Goal: Task Accomplishment & Management: Use online tool/utility

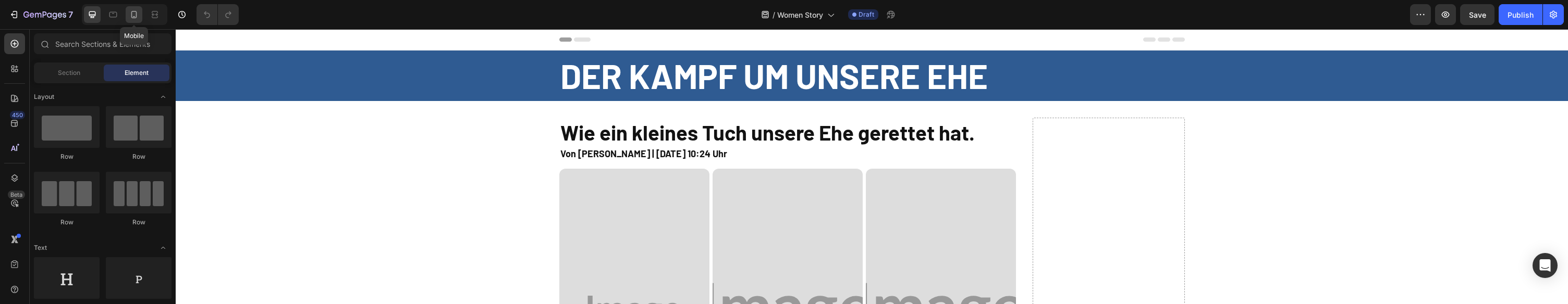
click at [136, 19] on icon at bounding box center [134, 15] width 11 height 11
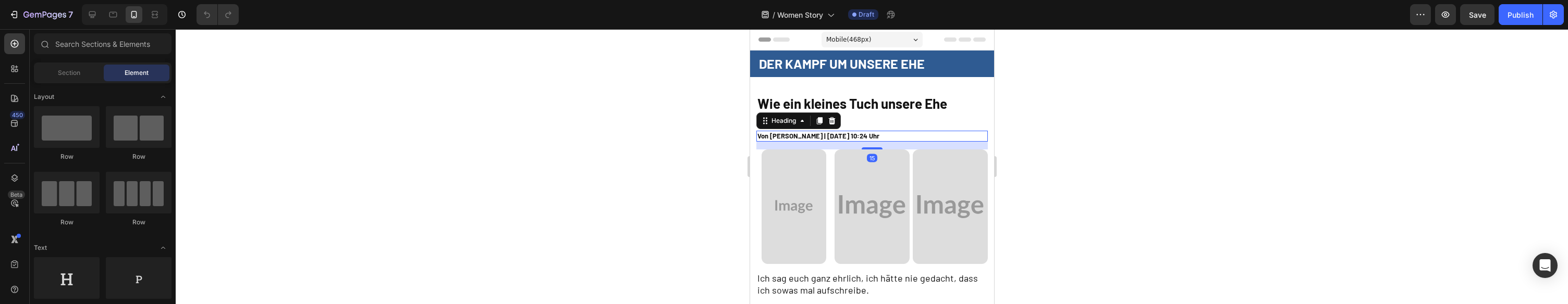
click at [781, 134] on h2 "Von Laura H. | 28 August, 2025 | 10:24 Uhr" at bounding box center [872, 136] width 232 height 11
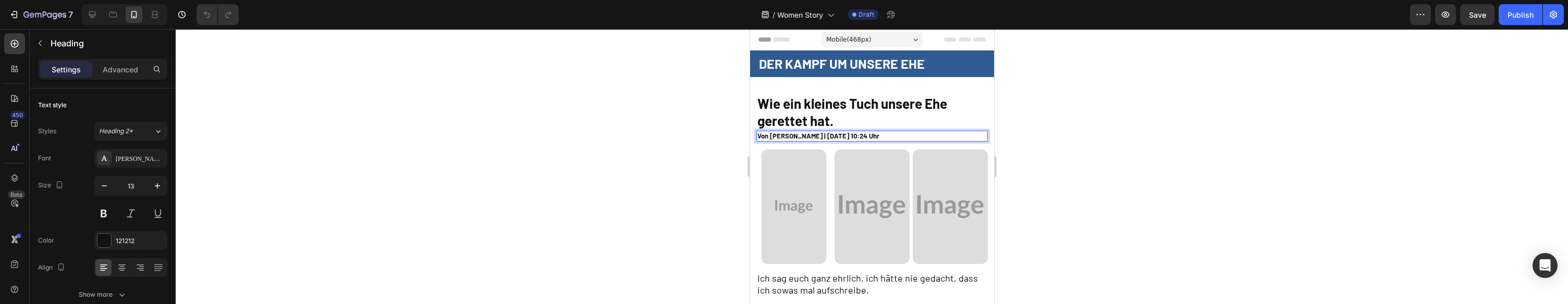
click at [782, 136] on h2 "Von Laura H. | 28 August, 2025 | 10:24 Uhr" at bounding box center [872, 136] width 232 height 11
click at [783, 136] on p "Von Laura H. | 28 August, 2025 | 10:24 Uhr" at bounding box center [871, 136] width 230 height 9
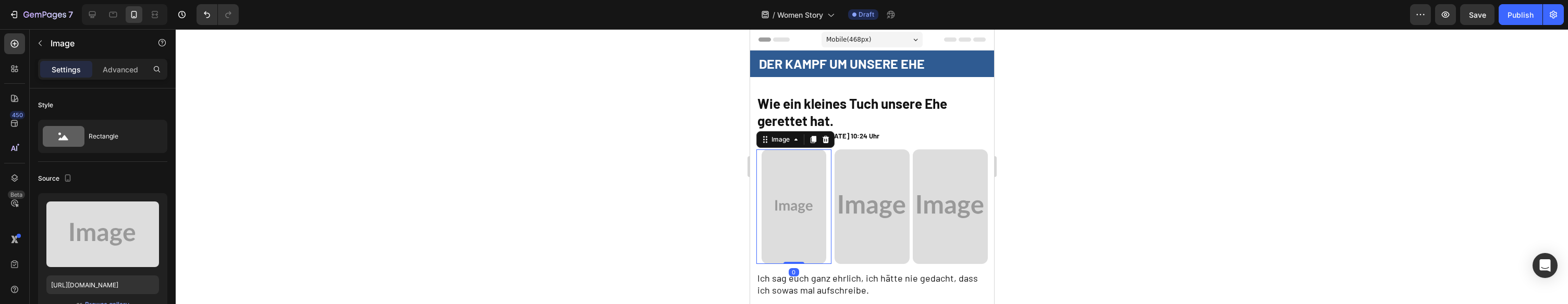
click at [813, 174] on img at bounding box center [794, 207] width 65 height 115
click at [822, 138] on icon at bounding box center [825, 139] width 7 height 7
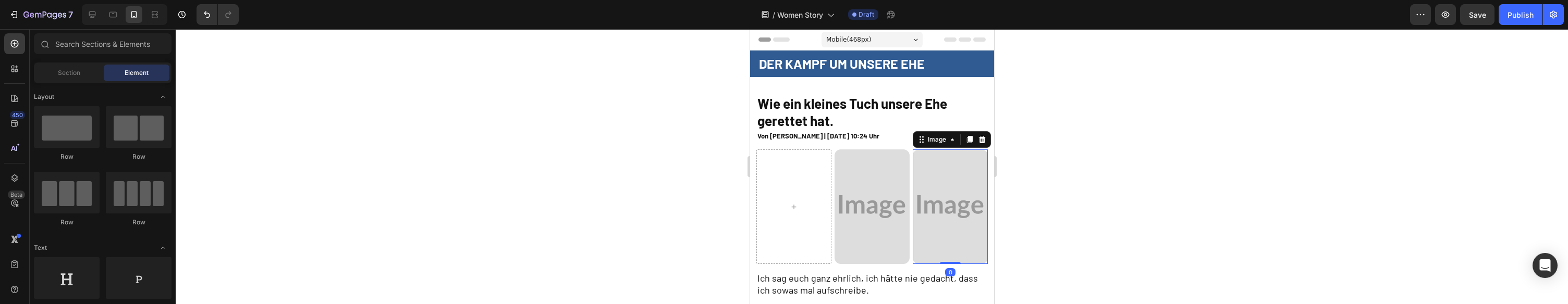
drag, startPoint x: 965, startPoint y: 158, endPoint x: 776, endPoint y: 165, distance: 189.1
click at [964, 158] on img at bounding box center [950, 207] width 75 height 115
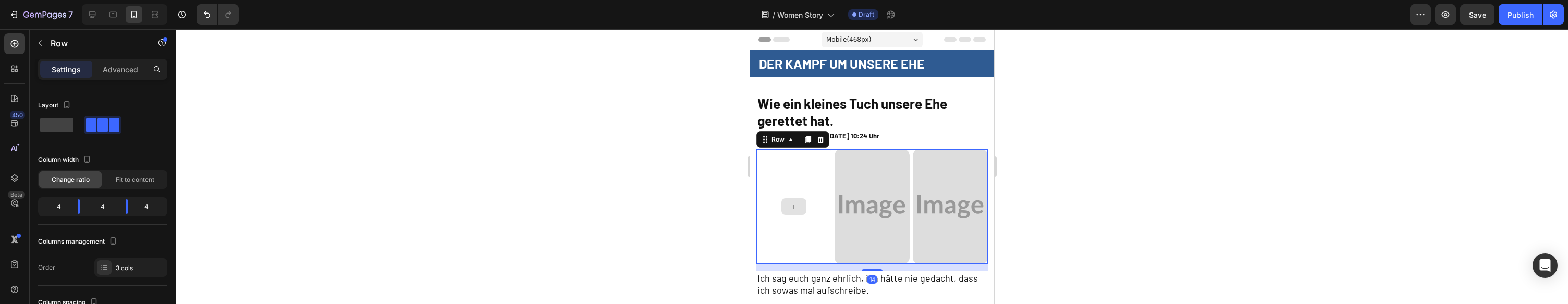
drag, startPoint x: 771, startPoint y: 165, endPoint x: 803, endPoint y: 159, distance: 32.6
click at [771, 165] on div at bounding box center [793, 207] width 75 height 115
click at [820, 143] on icon at bounding box center [820, 140] width 9 height 9
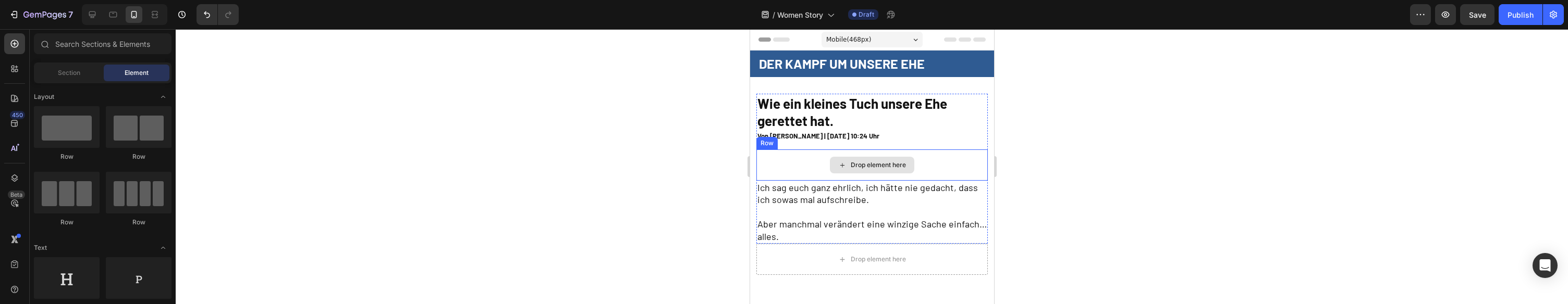
click at [825, 153] on div "Drop element here" at bounding box center [872, 165] width 232 height 31
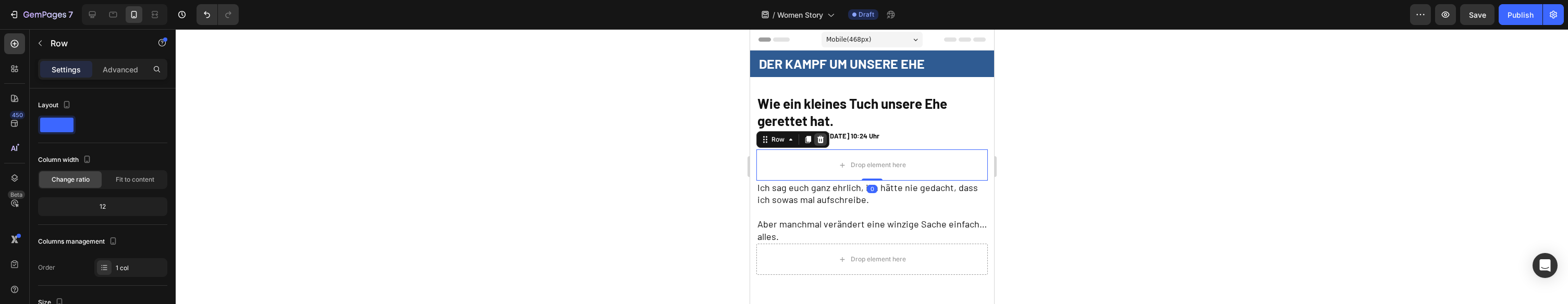
click at [820, 138] on icon at bounding box center [820, 139] width 7 height 7
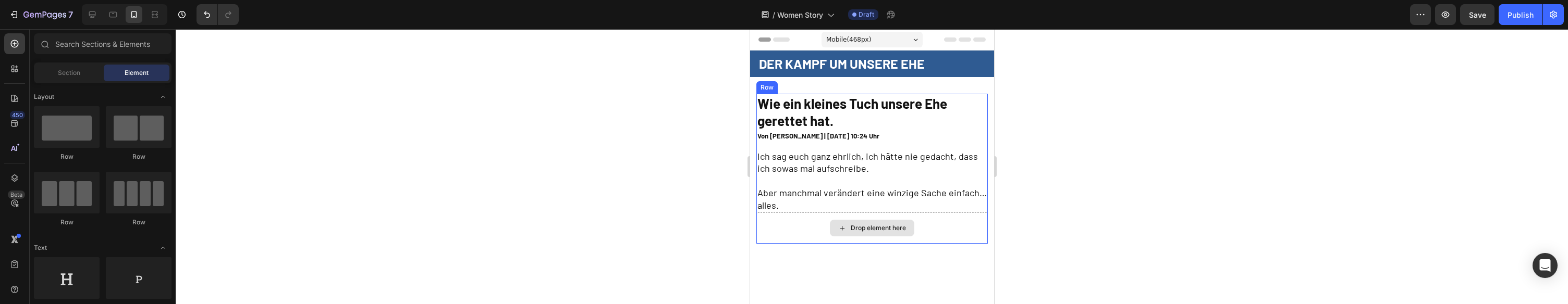
click at [837, 233] on div "Drop element here" at bounding box center [871, 228] width 84 height 17
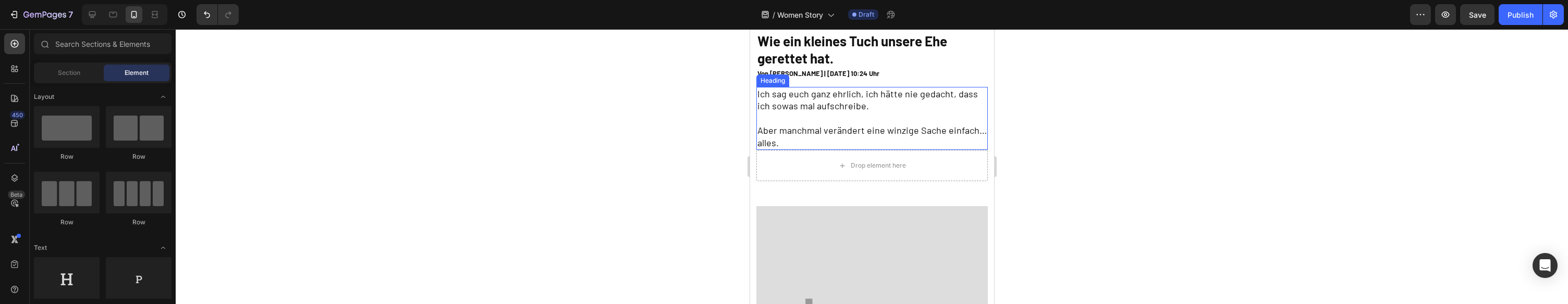
scroll to position [66, 0]
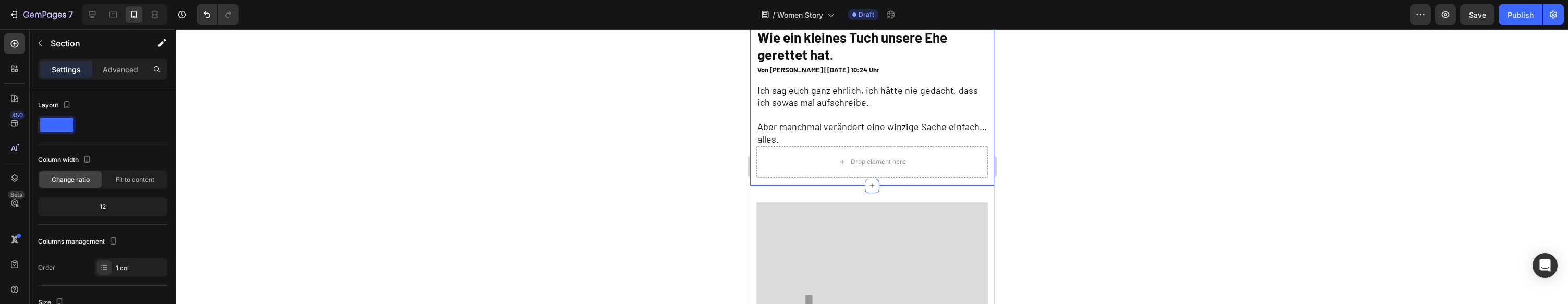
click at [838, 181] on div "Wie ein kleines Tuch unsere Ehe gerettet hat. Heading Row Von Marcus H. | 28 Au…" at bounding box center [871, 107] width 244 height 159
click at [840, 166] on icon at bounding box center [842, 162] width 9 height 9
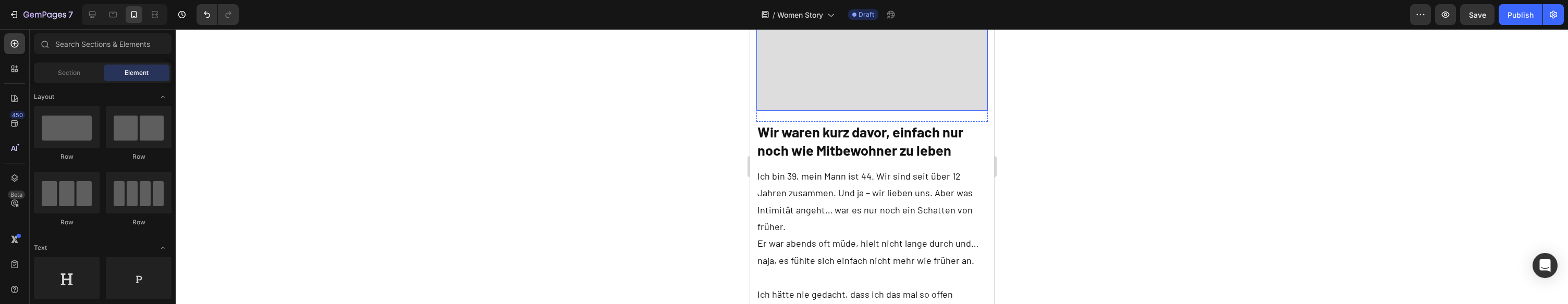
scroll to position [392, 0]
click at [797, 179] on p "Ich bin 39, mein Mann ist 44. Wir sind seit über 12 Jahren zusammen. Und ja – w…" at bounding box center [871, 199] width 230 height 68
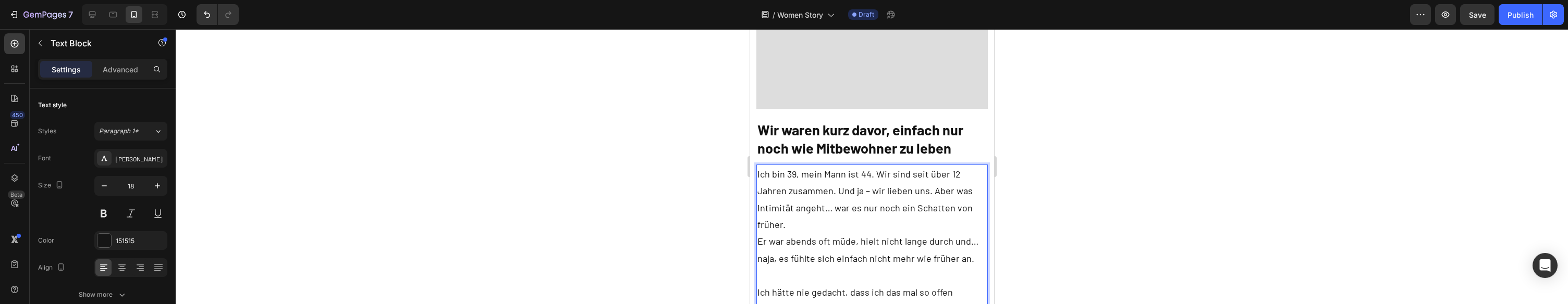
click at [791, 172] on p "Ich bin 39, mein Mann ist 44. Wir sind seit über 12 Jahren zusammen. Und ja – w…" at bounding box center [871, 199] width 230 height 68
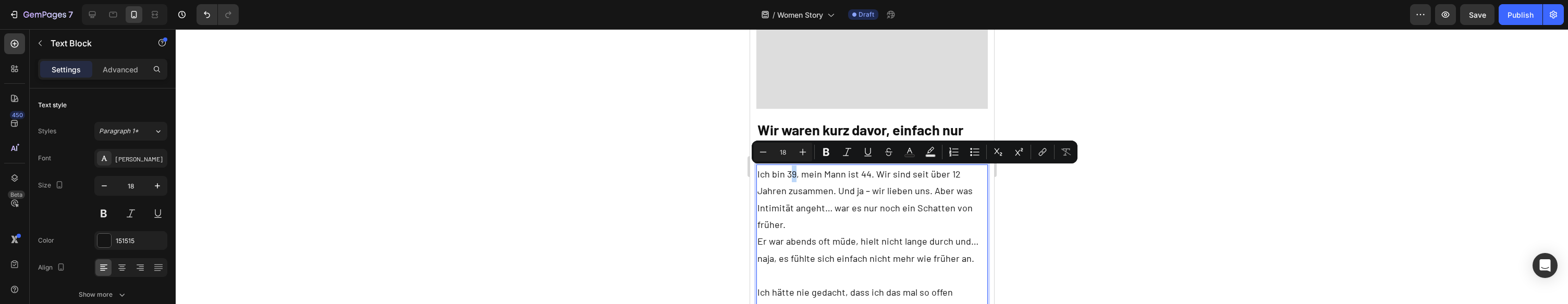
drag, startPoint x: 794, startPoint y: 174, endPoint x: 788, endPoint y: 176, distance: 6.3
click at [788, 176] on p "Ich bin 39, mein Mann ist 44. Wir sind seit über 12 Jahren zusammen. Und ja – w…" at bounding box center [871, 199] width 230 height 68
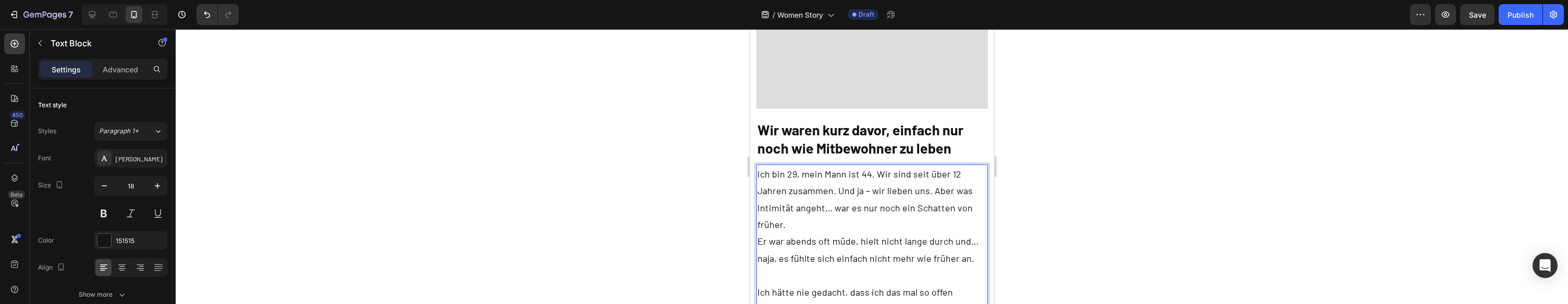
click at [837, 174] on p "Ich bin 29, mein Mann ist 44. Wir sind seit über 12 Jahren zusammen. Und ja – w…" at bounding box center [871, 199] width 230 height 68
click at [868, 174] on p "Ich bin 29, meine Frau ist 44. Wir sind seit über 12 Jahren zusammen. Und ja – …" at bounding box center [871, 199] width 230 height 68
click at [952, 176] on p "Ich bin 29, meine Frau ist 26. Wir sind seit über 12 Jahren zusammen. Und ja – …" at bounding box center [871, 199] width 230 height 68
click at [834, 175] on p "Ich bin 29, meine Frau ist 26. Wir sind seit über 4 Jahren zusammen. Und ja – w…" at bounding box center [871, 199] width 230 height 68
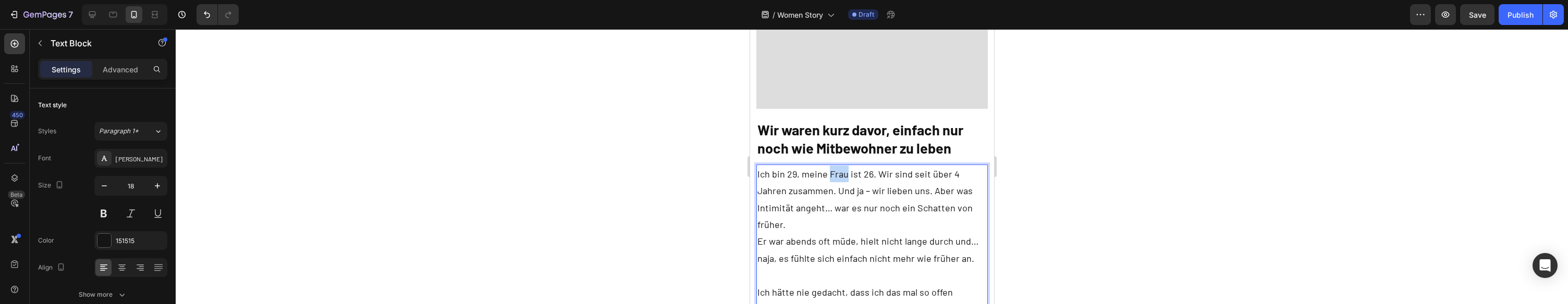
click at [834, 175] on p "Ich bin 29, meine Frau ist 26. Wir sind seit über 4 Jahren zusammen. Und ja – w…" at bounding box center [871, 199] width 230 height 68
click at [850, 194] on p "Ich bin 29, meine Freundin ist 26. Wir sind seit über 4 Jahren zusammen. Und ja…" at bounding box center [871, 199] width 230 height 68
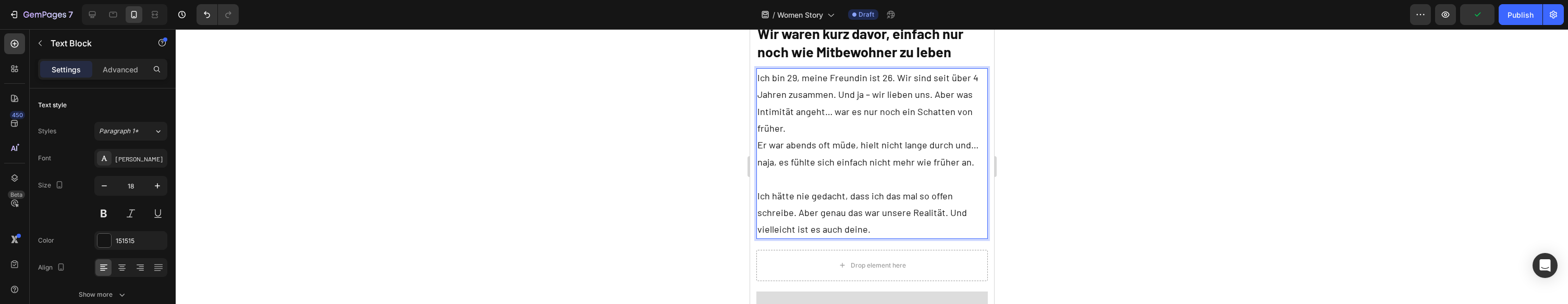
scroll to position [490, 0]
click at [857, 127] on p "Ich bin 29, meine Freundin ist 26. Wir sind seit über 4 Jahren zusammen. Und ja…" at bounding box center [871, 101] width 230 height 68
click at [828, 153] on p "Er war abends oft müde, hielt nicht lange durch und… naja, es fühlte sich einfa…" at bounding box center [871, 154] width 230 height 34
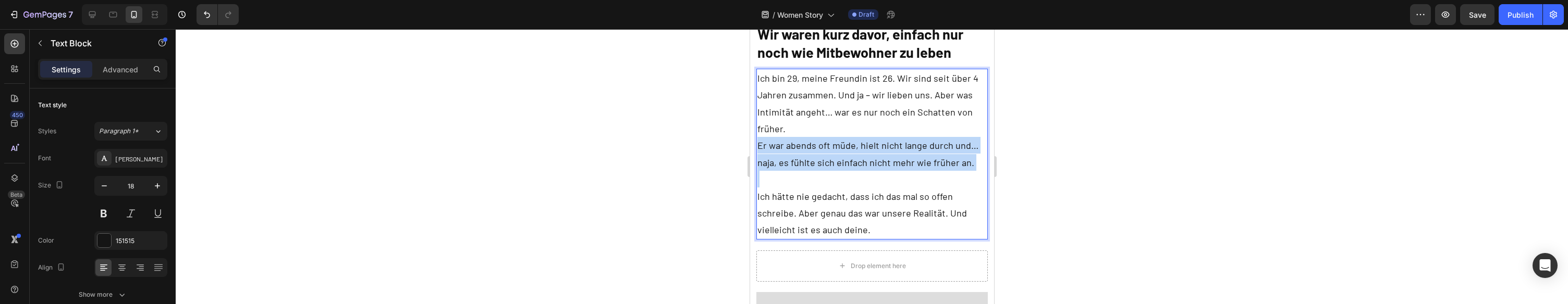
click at [828, 153] on p "Er war abends oft müde, hielt nicht lange durch und… naja, es fühlte sich einfa…" at bounding box center [871, 154] width 230 height 34
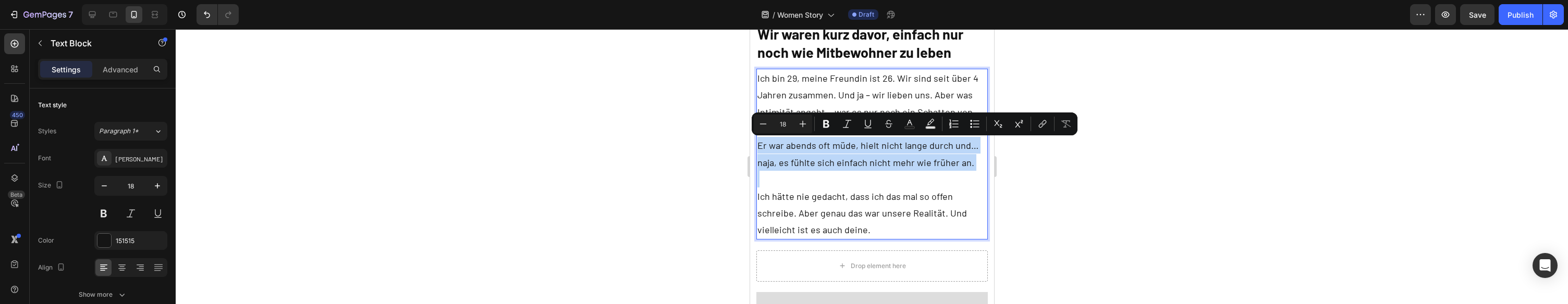
type input "11"
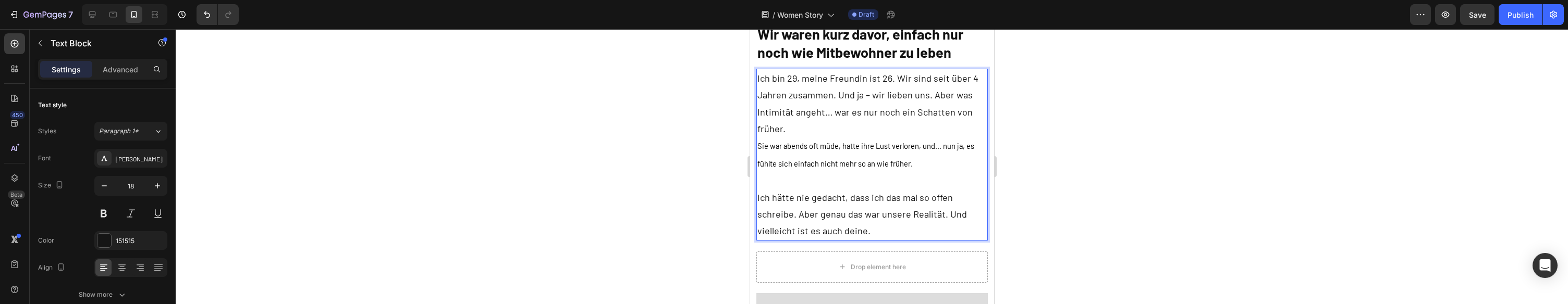
click at [814, 133] on p "Ich bin 29, meine Freundin ist 26. Wir sind seit über 4 Jahren zusammen. Und ja…" at bounding box center [871, 103] width 230 height 68
click at [816, 150] on span "Sie war abends oft müde, hatte ihre Lust verloren, und... nun ja, es fühlte sic…" at bounding box center [865, 154] width 217 height 26
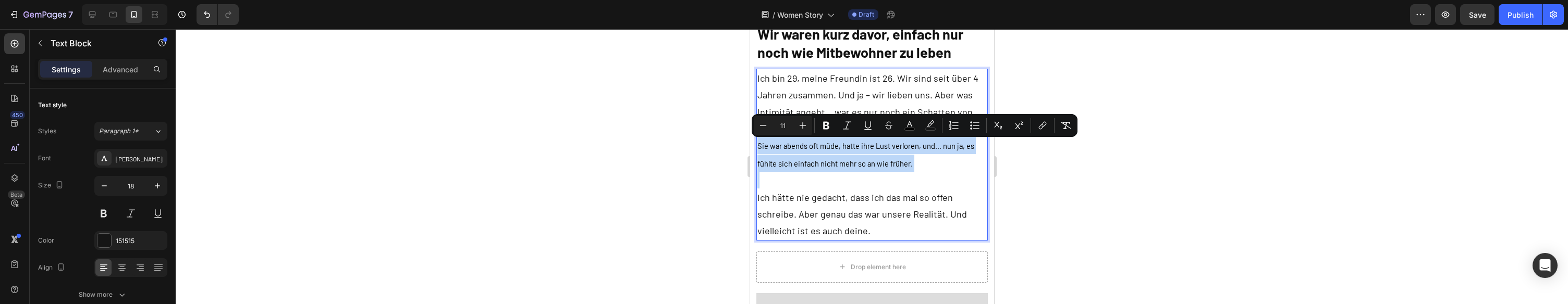
click at [816, 150] on span "Sie war abends oft müde, hatte ihre Lust verloren, und... nun ja, es fühlte sic…" at bounding box center [865, 154] width 217 height 26
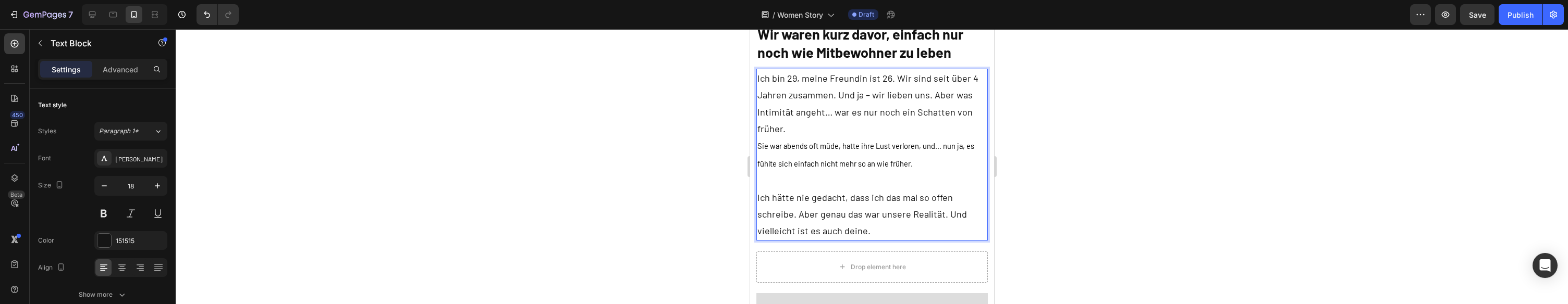
click at [792, 97] on p "Ich bin 29, meine Freundin ist 26. Wir sind seit über 4 Jahren zusammen. Und ja…" at bounding box center [871, 103] width 230 height 68
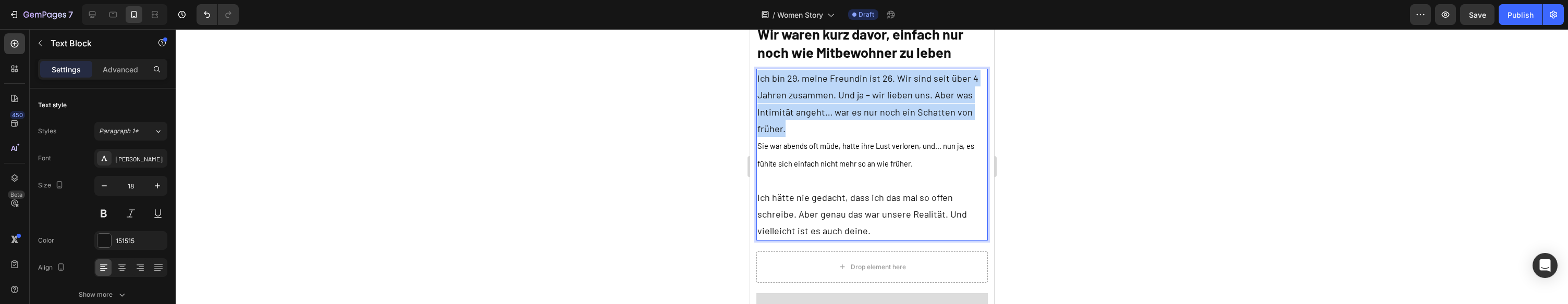
click at [792, 97] on p "Ich bin 29, meine Freundin ist 26. Wir sind seit über 4 Jahren zusammen. Und ja…" at bounding box center [871, 103] width 230 height 68
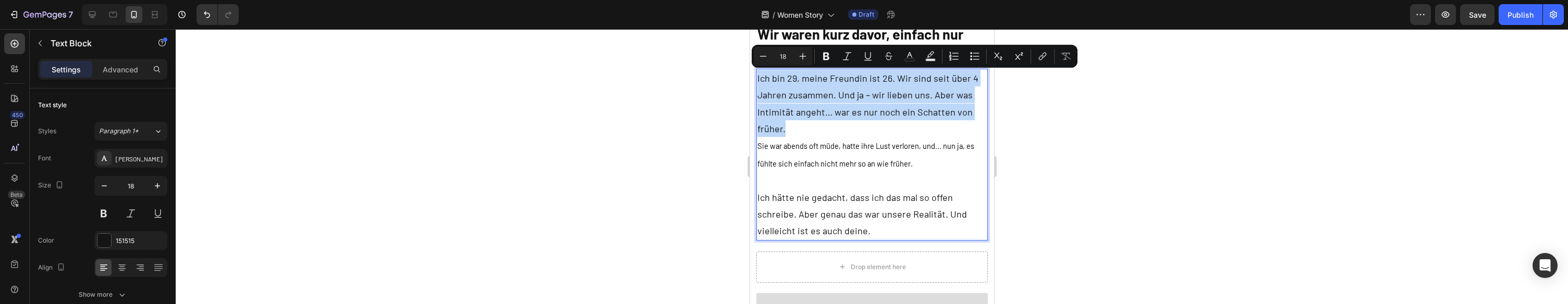
type input "11"
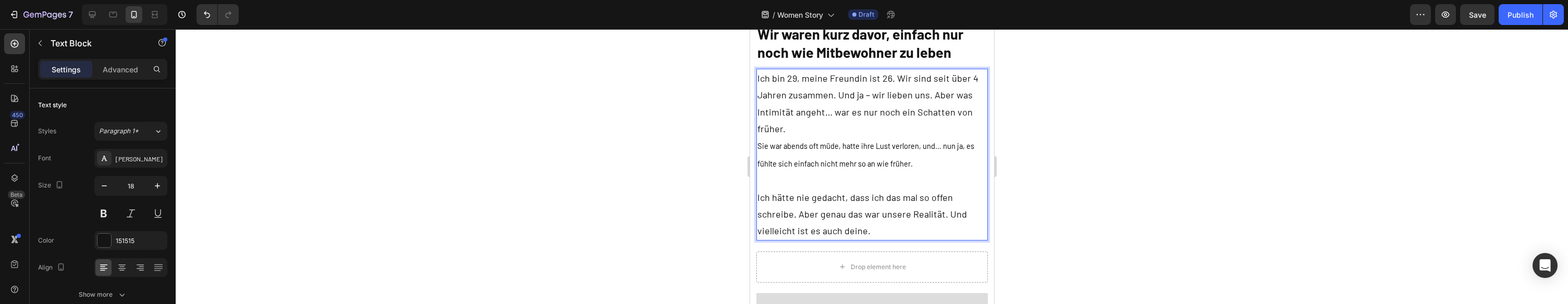
click at [837, 150] on p "Sie war abends oft müde, hatte ihre Lust verloren, und... nun ja, es fühlte sic…" at bounding box center [871, 154] width 230 height 35
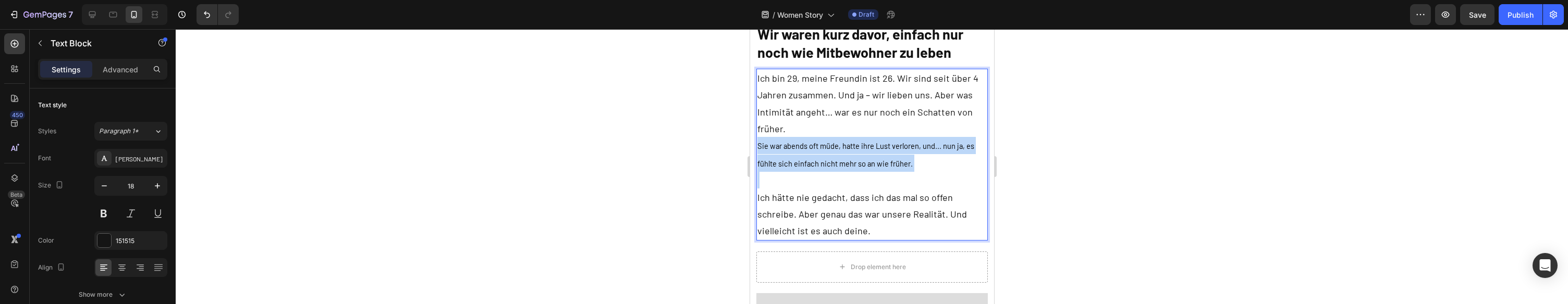
click at [837, 150] on p "Sie war abends oft müde, hatte ihre Lust verloren, und... nun ja, es fühlte sic…" at bounding box center [871, 154] width 230 height 35
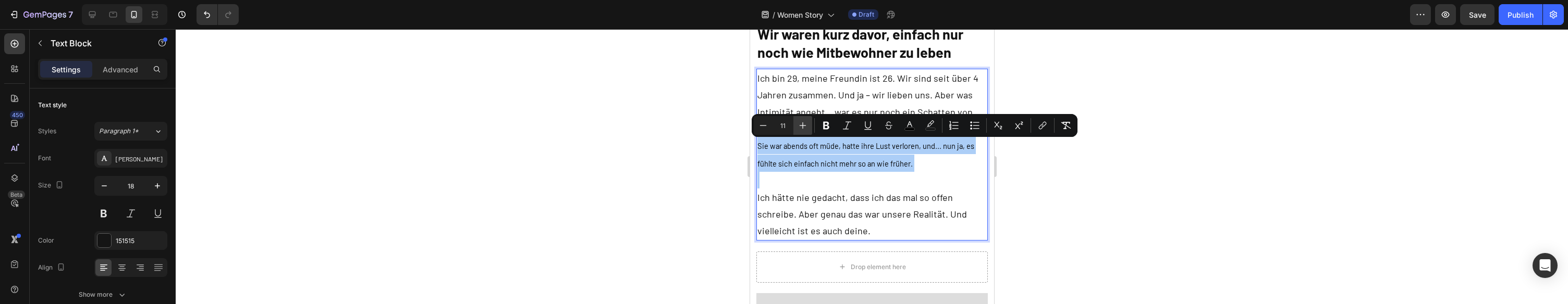
click at [805, 128] on icon "Editor contextual toolbar" at bounding box center [803, 126] width 11 height 11
click at [805, 128] on icon "Editor contextual toolbar" at bounding box center [803, 126] width 11 height 11
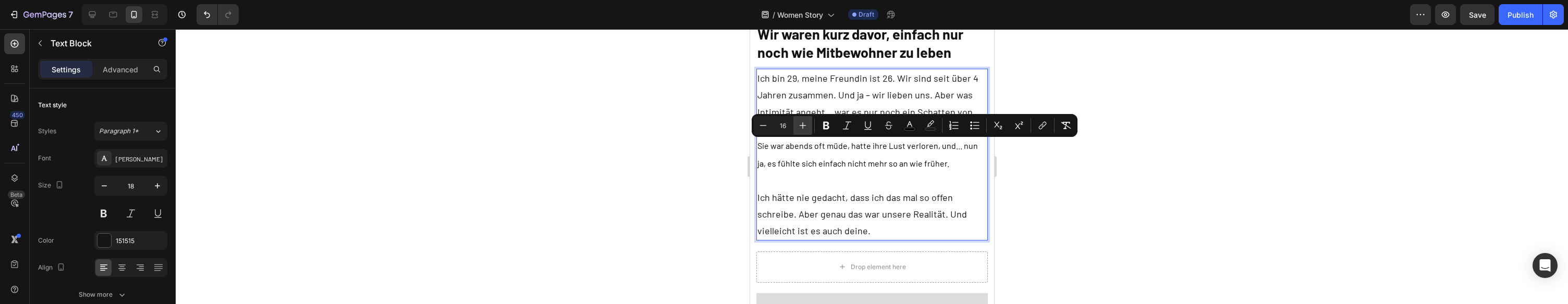
click at [805, 128] on icon "Editor contextual toolbar" at bounding box center [803, 126] width 11 height 11
drag, startPoint x: 805, startPoint y: 128, endPoint x: 807, endPoint y: 115, distance: 13.2
click at [804, 128] on icon "Editor contextual toolbar" at bounding box center [803, 126] width 11 height 11
type input "18"
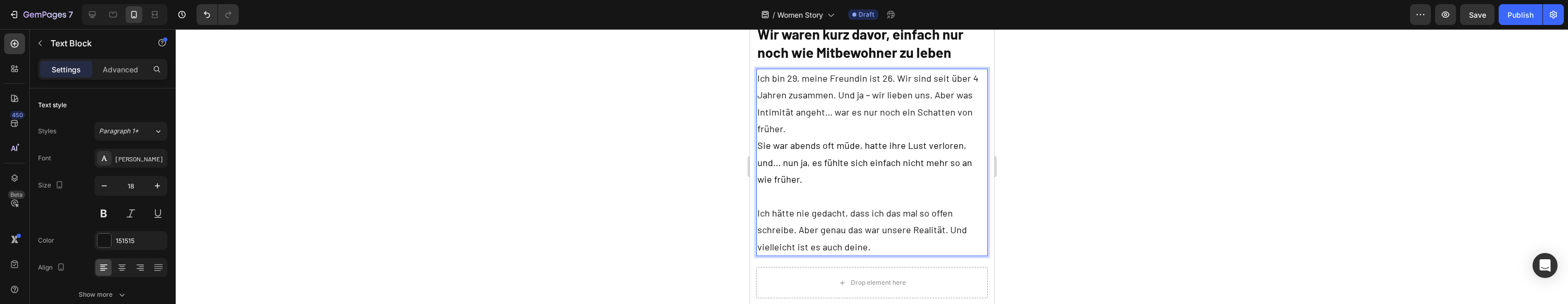
click at [805, 132] on p "Ich bin 29, meine Freundin ist 26. Wir sind seit über 4 Jahren zusammen. Und ja…" at bounding box center [871, 103] width 230 height 68
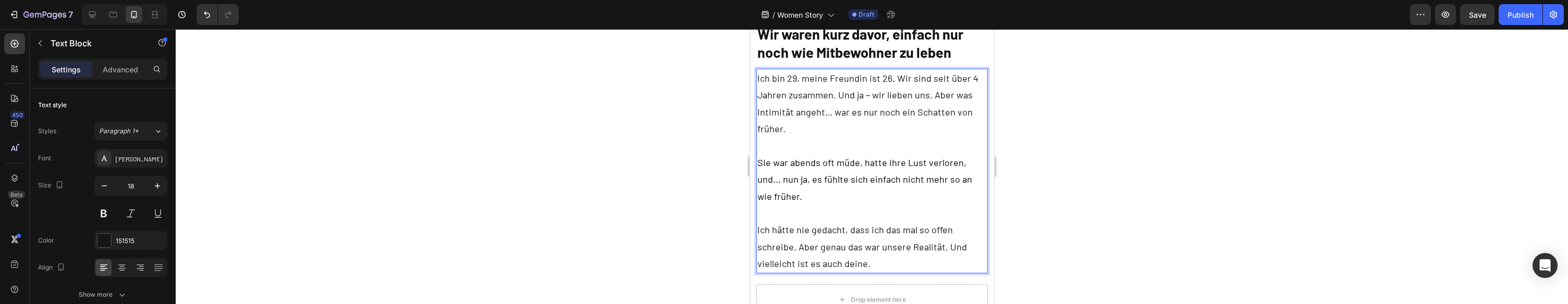
click at [972, 182] on span "Sie war abends oft müde, hatte ihre Lust verloren, und... nun ja, es fühlte sic…" at bounding box center [864, 179] width 215 height 45
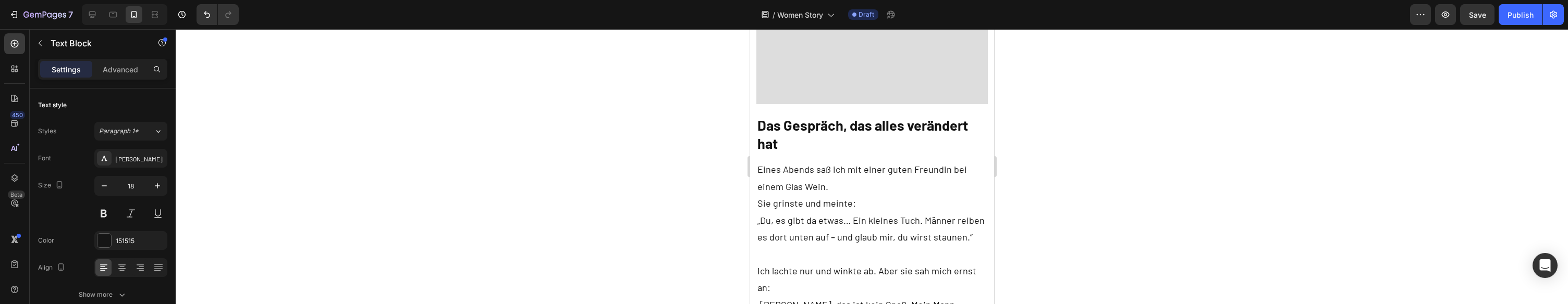
scroll to position [942, 0]
click at [858, 170] on p "Eines Abends saß ich mit einer guten Freundin bei einem Glas Wein." at bounding box center [871, 177] width 230 height 34
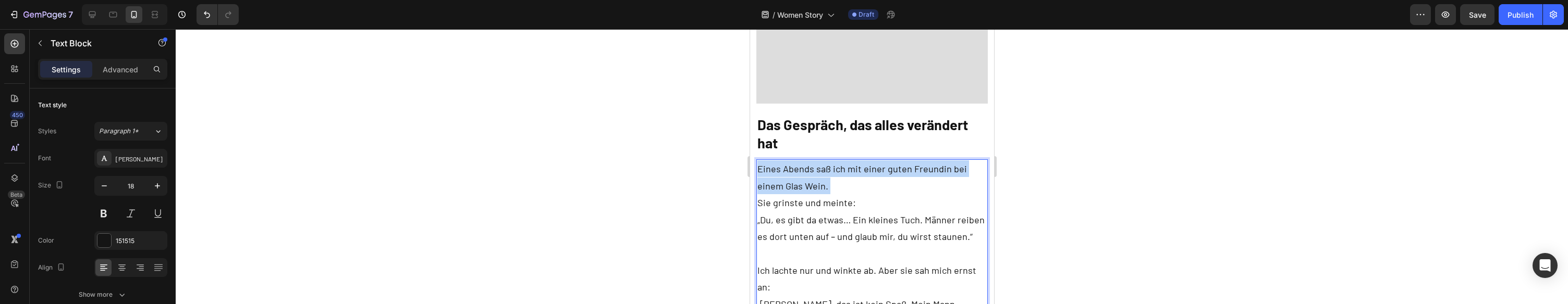
click at [858, 170] on p "Eines Abends saß ich mit einer guten Freundin bei einem Glas Wein." at bounding box center [871, 177] width 230 height 34
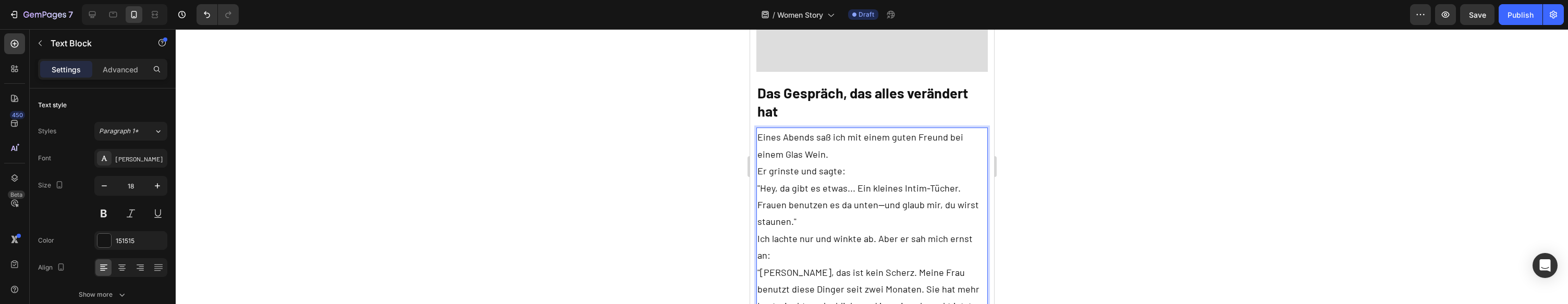
scroll to position [974, 0]
click at [857, 141] on p "Eines Abends saß ich mit einem guten Freund bei einem Glas Wein." at bounding box center [871, 145] width 230 height 34
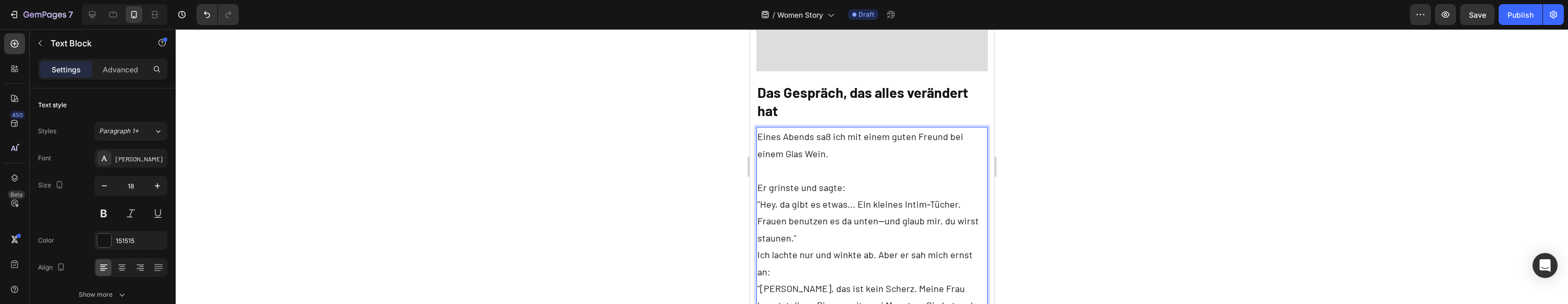
click at [871, 179] on p "Er grinste und sagte:" at bounding box center [871, 187] width 230 height 17
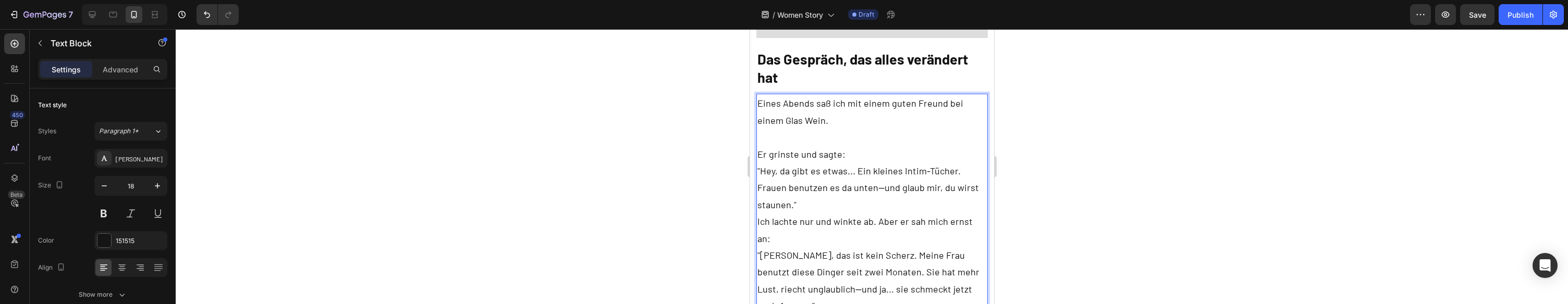
scroll to position [1013, 0]
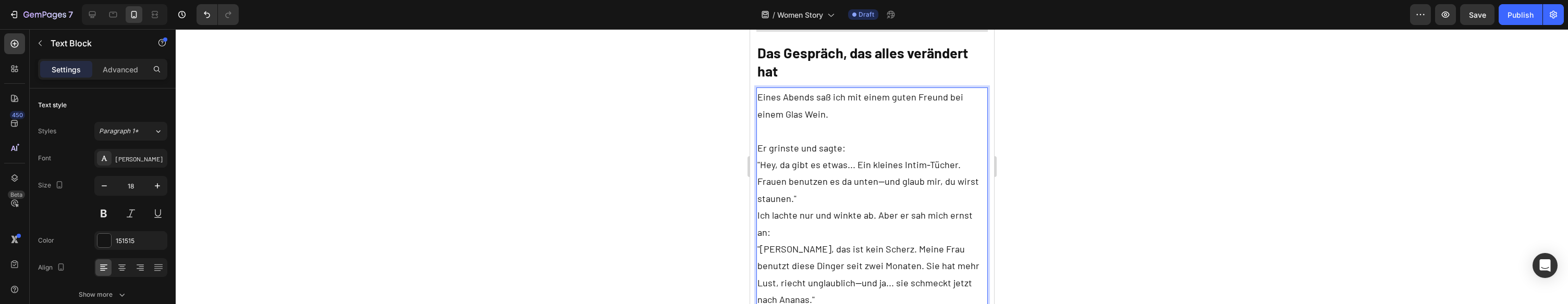
click at [980, 166] on p ""Hey, da gibt es etwas... Ein kleines Intim-Tücher. Frauen benutzen es da unten…" at bounding box center [871, 181] width 230 height 50
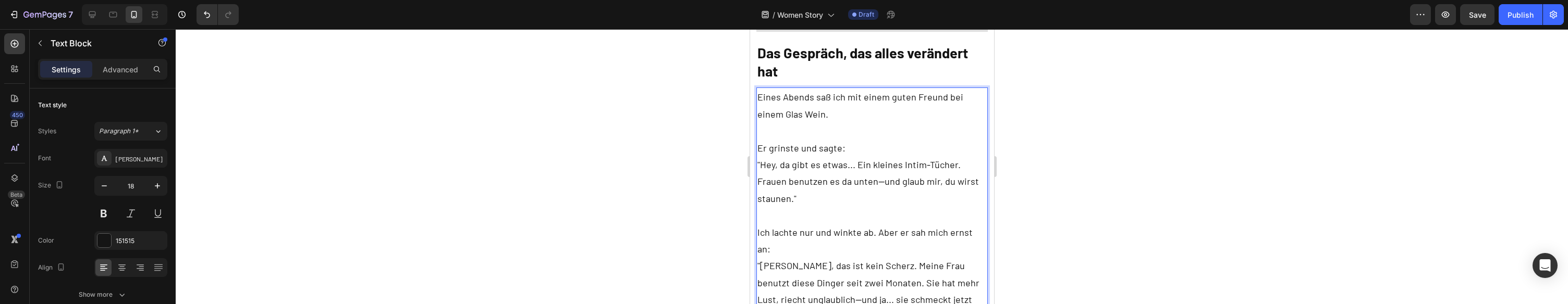
click at [980, 224] on p "Ich lachte nur und winkte ab. Aber er sah mich ernst an:" at bounding box center [871, 240] width 230 height 34
click at [979, 258] on p ""Marcus, das ist kein Scherz. Meine Frau benutzt diese Dinger seit zwei Monaten…" at bounding box center [871, 291] width 230 height 68
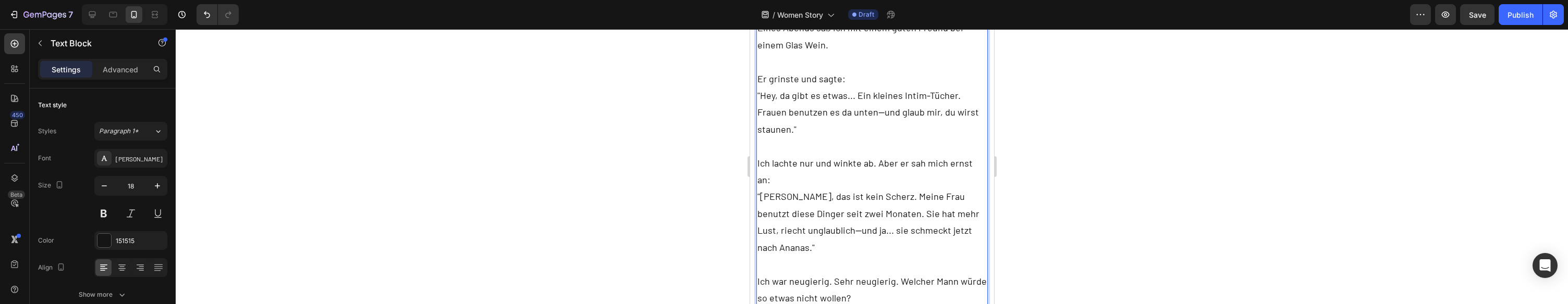
scroll to position [1087, 0]
click at [891, 184] on p ""Marcus, das ist kein Scherz. Meine Frau benutzt diese Dinger seit zwei Monaten…" at bounding box center [871, 218] width 230 height 68
click at [891, 184] on p ""Marcus, das ist kein Scherz. Meine Frau benutzt diese Dinger seit zwei Monaten…" at bounding box center [871, 218] width 230 height 68
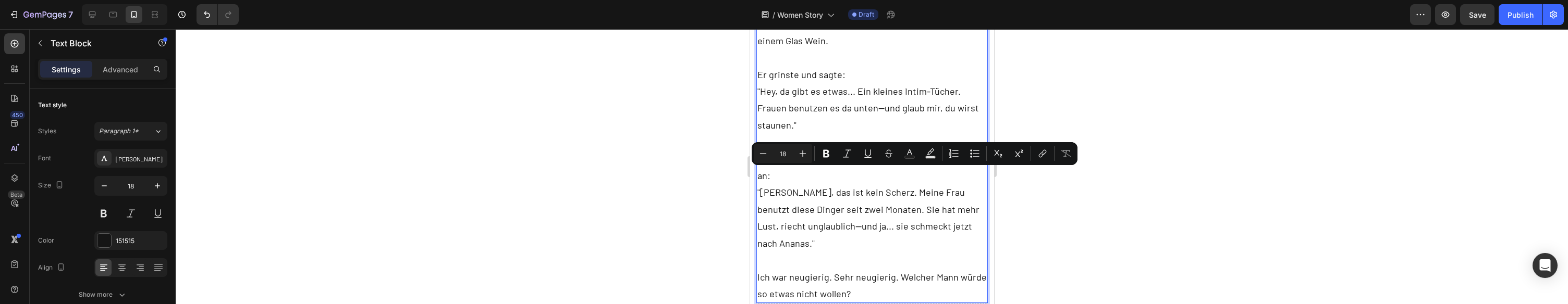
click at [851, 184] on p ""Marcus, das ist kein Scherz. Meine Frau benutzt diese Dinger seit zwei Monaten…" at bounding box center [871, 218] width 230 height 68
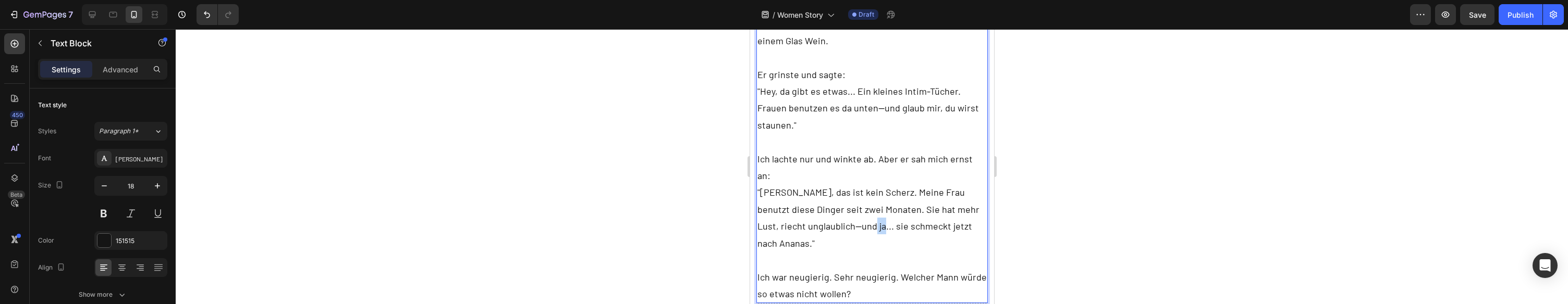
click at [851, 184] on p ""Marcus, das ist kein Scherz. Meine Frau benutzt diese Dinger seit zwei Monaten…" at bounding box center [871, 218] width 230 height 68
click at [920, 184] on p ""Marcus, das ist kein Scherz. Meine Frau benutzt diese Dinger seit zwei Monaten…" at bounding box center [871, 218] width 230 height 68
click at [789, 193] on p ""Marcus, das ist kein Scherz. Meine Frau benutzt diese Dinger seit zwei Monaten…" at bounding box center [871, 218] width 230 height 68
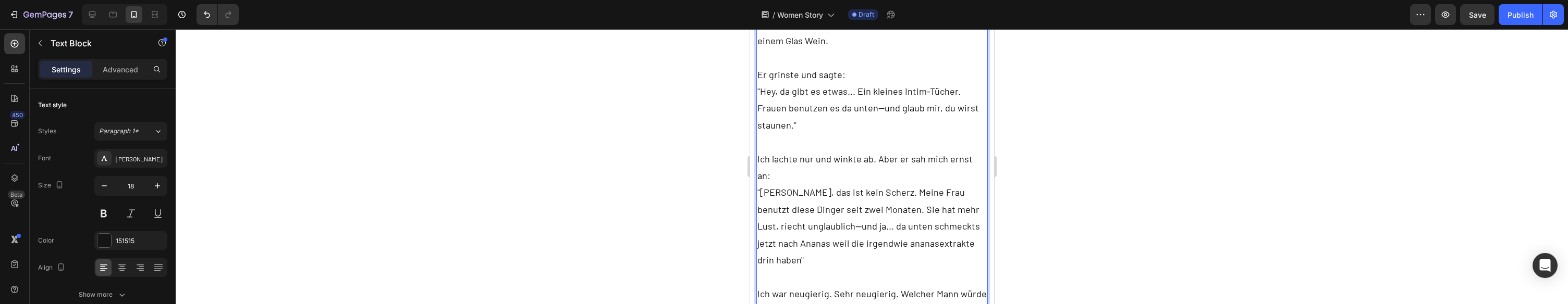
click at [844, 285] on p "Ich war neugierig. Sehr neugierig. Welcher Mann würde so etwas nicht wollen?" at bounding box center [871, 302] width 230 height 34
click at [849, 285] on p "Ich war neugierig. Sehr neugierig. Welcher Mann würde so etwas nicht wollen?" at bounding box center [871, 302] width 230 height 34
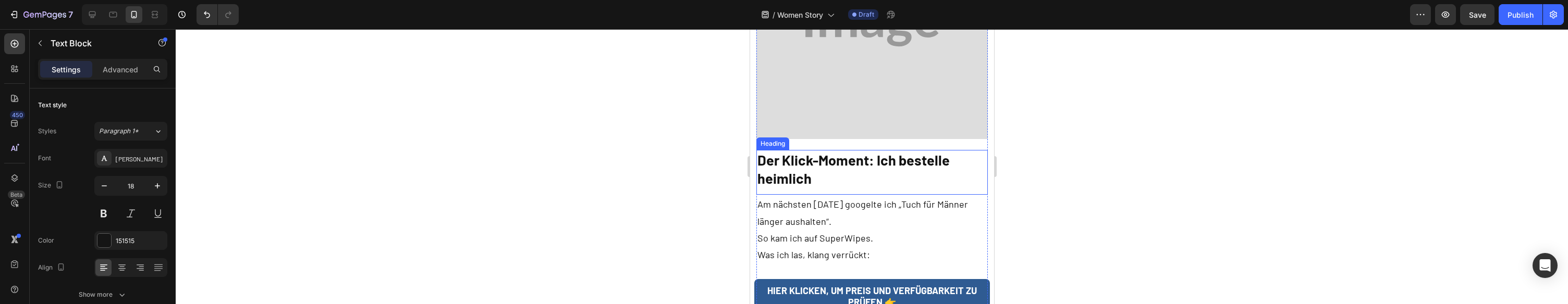
scroll to position [1559, 0]
click at [869, 194] on p "Am nächsten Morgen googelte ich „Tuch für Männer länger aushalten“." at bounding box center [871, 211] width 230 height 34
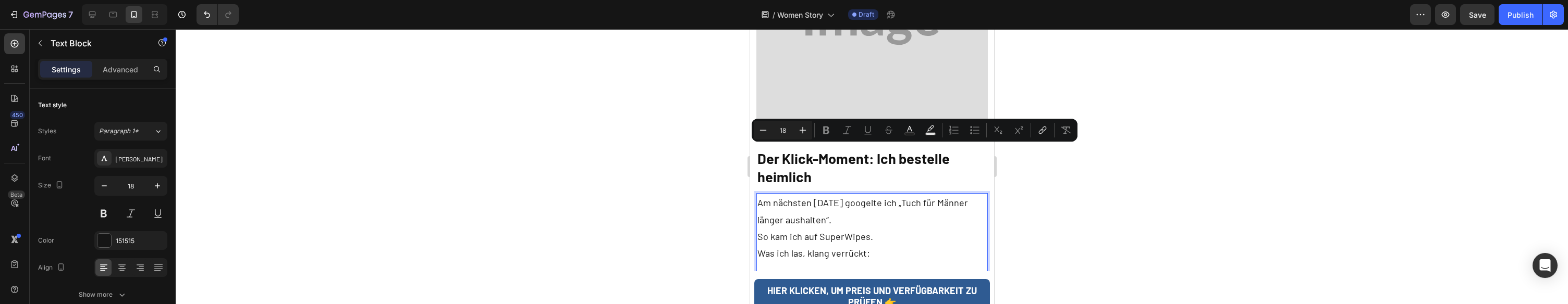
click at [887, 194] on p "Am nächsten Morgen googelte ich „Tuch für Männer länger aushalten“." at bounding box center [871, 211] width 230 height 34
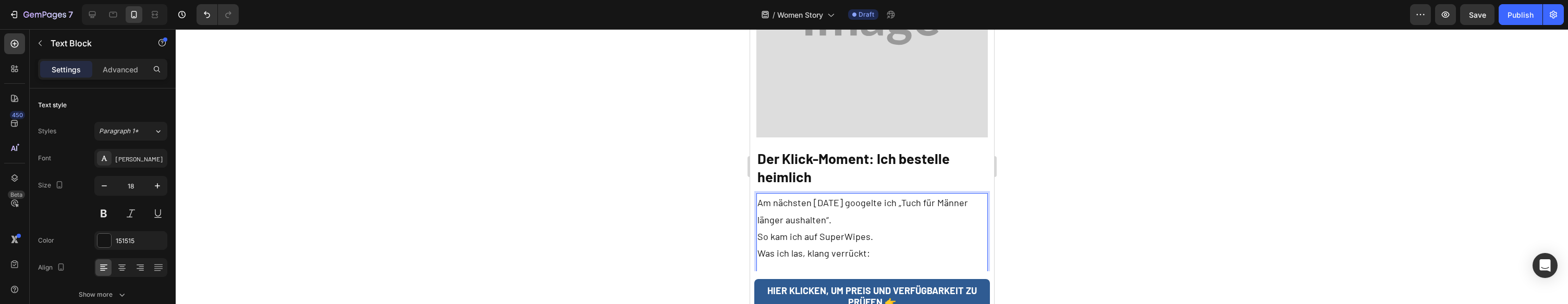
click at [933, 194] on p "Am nächsten Morgen googelte ich „Tuch für Männer länger aushalten“." at bounding box center [871, 211] width 230 height 34
click at [942, 194] on p "Am nächsten Morgen googelte ich „Tuch für Männer länger aushalten“." at bounding box center [871, 211] width 230 height 34
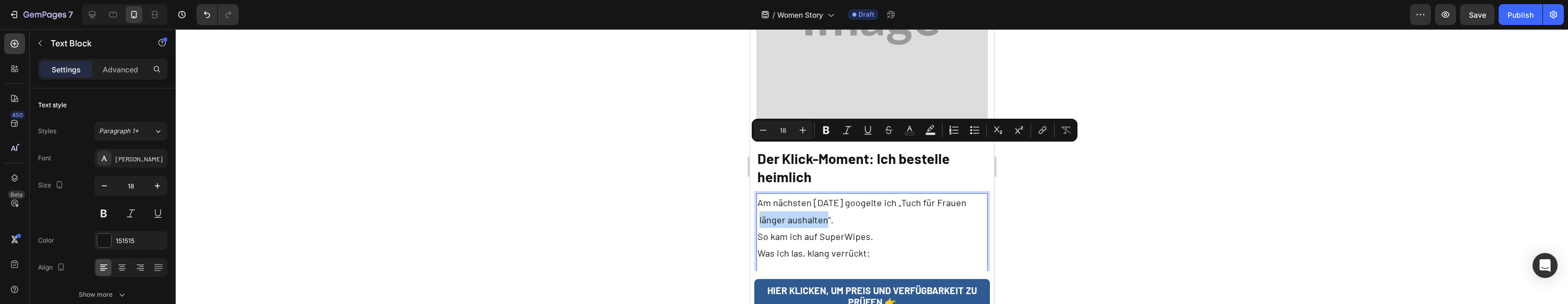
drag, startPoint x: 826, startPoint y: 153, endPoint x: 759, endPoint y: 153, distance: 67.0
click at [759, 194] on p "Am nächsten Morgen googelte ich „Tuch für Frauen länger aushalten“." at bounding box center [871, 211] width 230 height 34
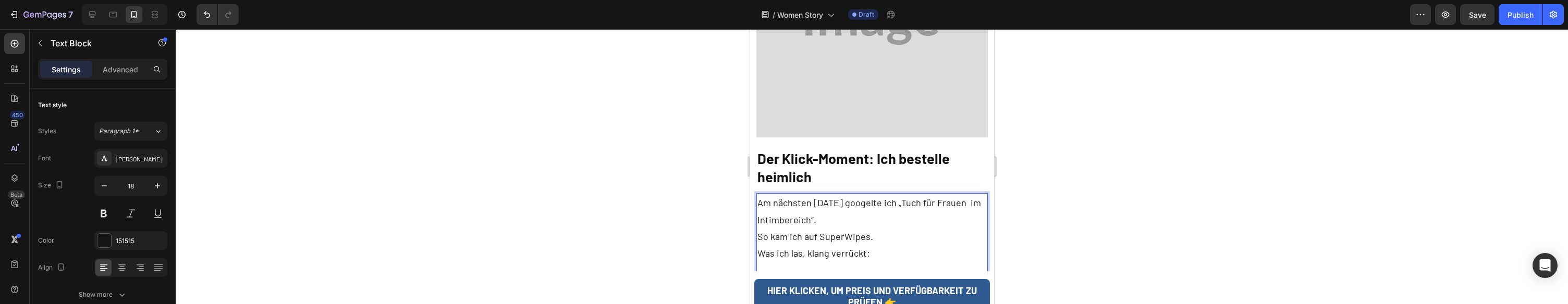
click at [831, 228] on p "So kam ich auf SuperWipes." at bounding box center [871, 236] width 230 height 17
click at [830, 228] on p "So kam ich auf SuperWipes." at bounding box center [871, 236] width 230 height 17
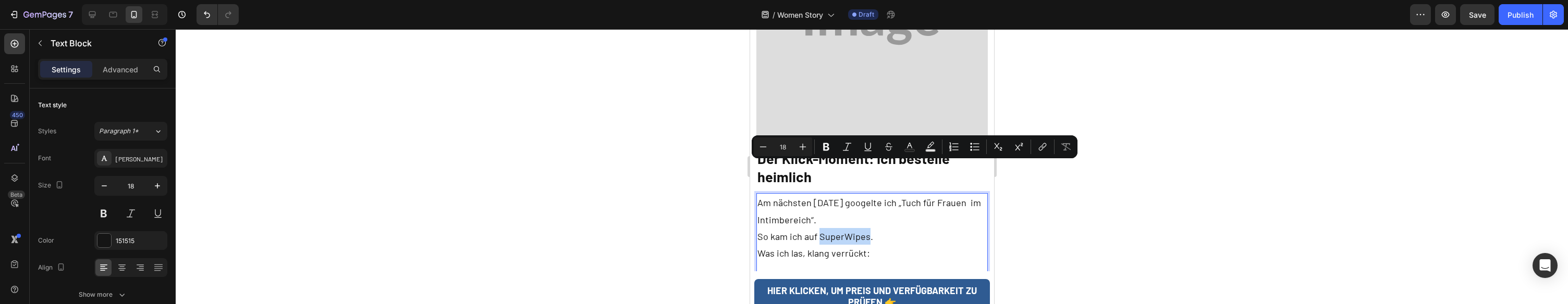
click at [838, 228] on p "So kam ich auf SuperWipes." at bounding box center [871, 236] width 230 height 17
drag, startPoint x: 843, startPoint y: 170, endPoint x: 820, endPoint y: 170, distance: 23.0
click at [820, 228] on p "So kam ich auf SuperWipes." at bounding box center [871, 236] width 230 height 17
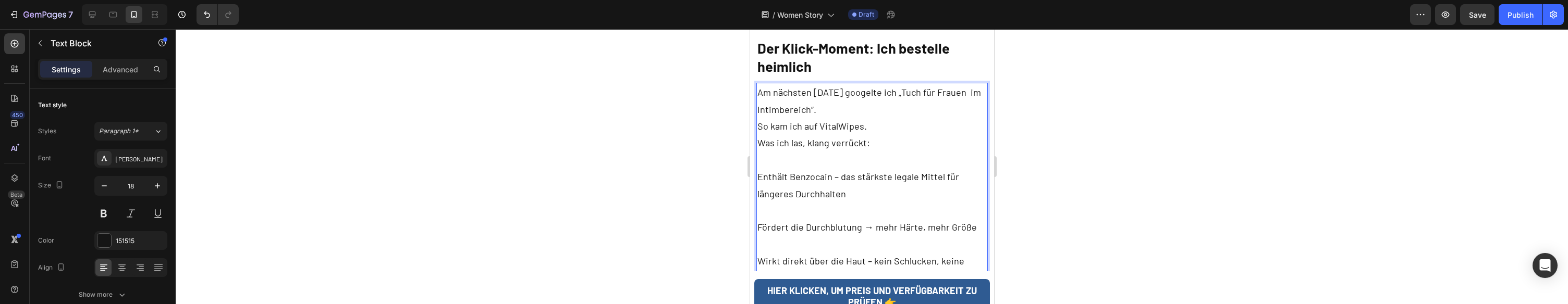
scroll to position [1674, 0]
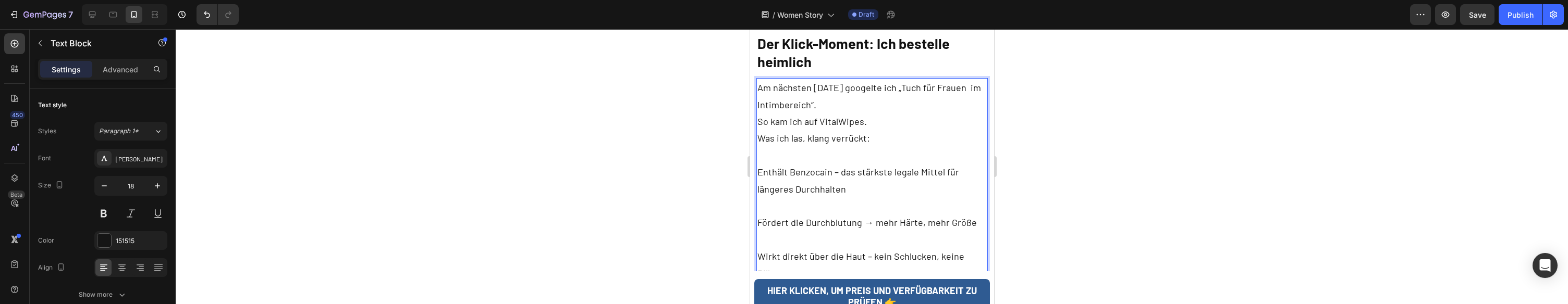
click at [819, 197] on p "Rich Text Editor. Editing area: main" at bounding box center [871, 205] width 230 height 17
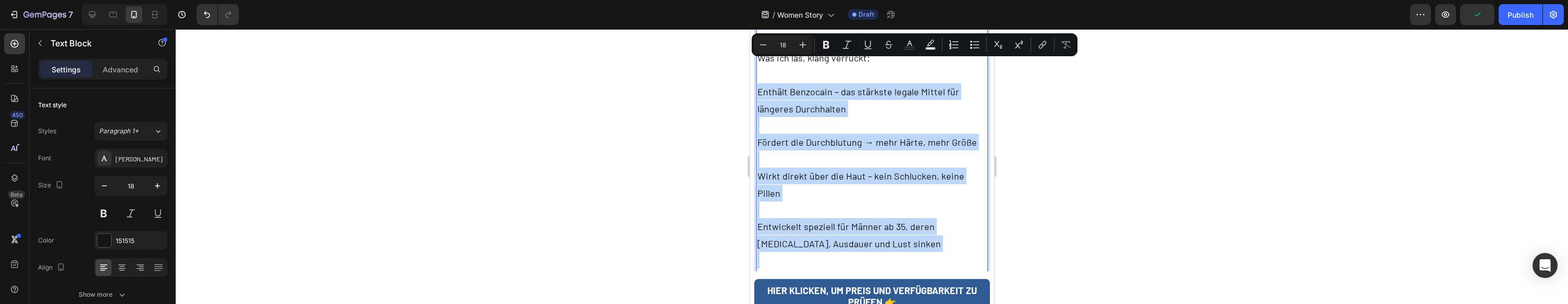
drag, startPoint x: 759, startPoint y: 105, endPoint x: 887, endPoint y: 167, distance: 142.2
click at [887, 168] on div "Am nächsten Morgen googelte ich „Tuch für Frauen im Intimbereich“. So kam ich a…" at bounding box center [872, 142] width 232 height 289
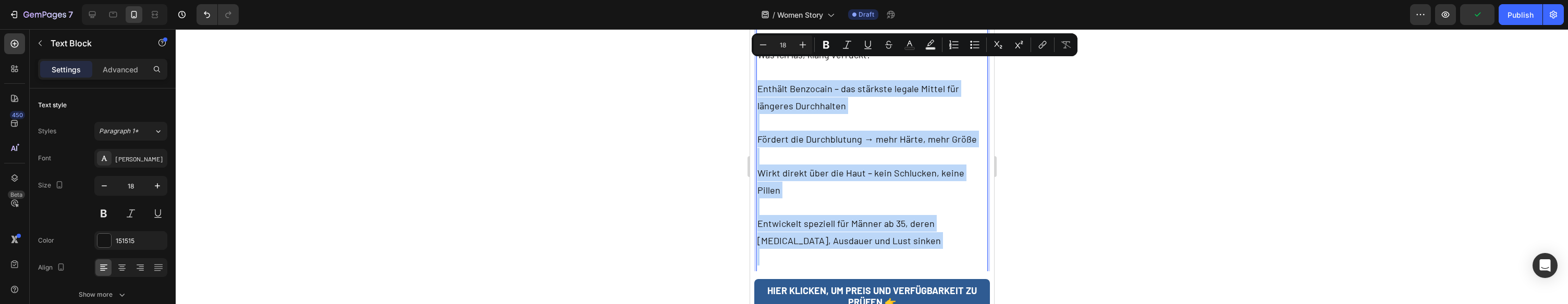
type input "11"
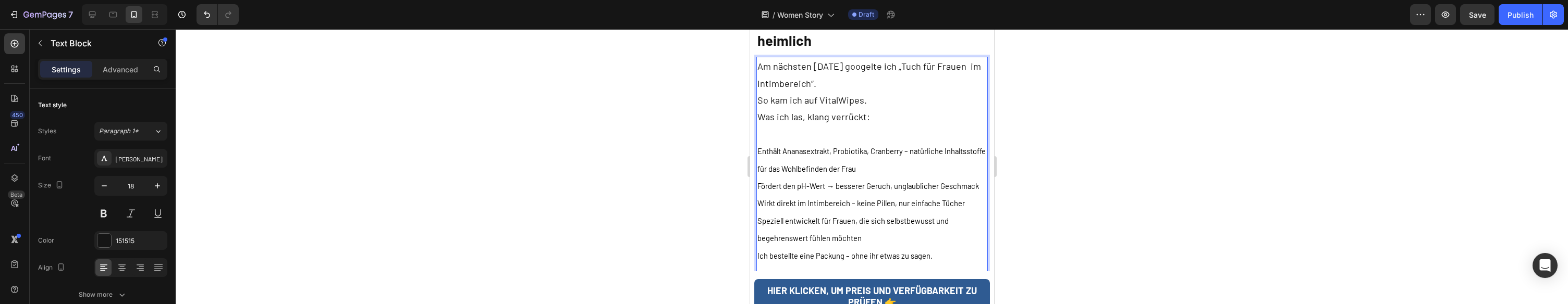
scroll to position [1690, 0]
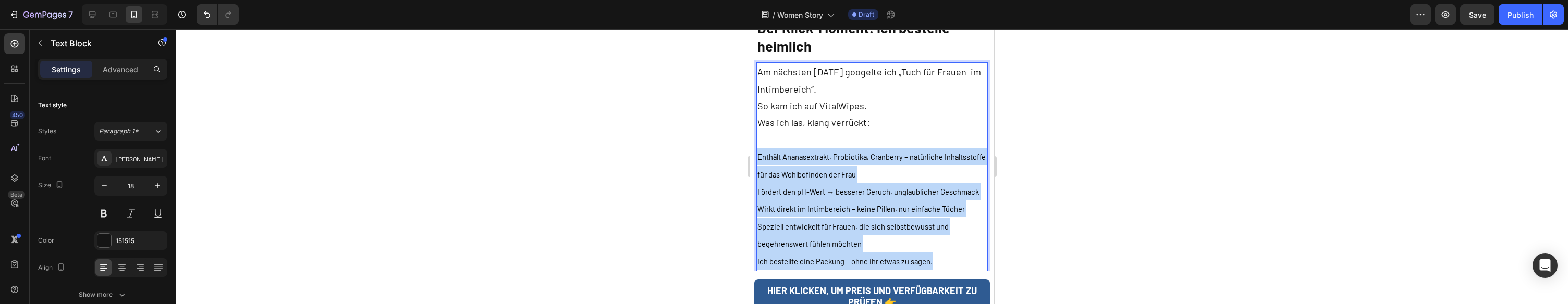
drag, startPoint x: 813, startPoint y: 133, endPoint x: 756, endPoint y: 89, distance: 72.0
click at [756, 89] on div "Am nächsten Morgen googelte ich „Tuch für Frauen im Intimbereich“. So kam ich a…" at bounding box center [872, 183] width 232 height 242
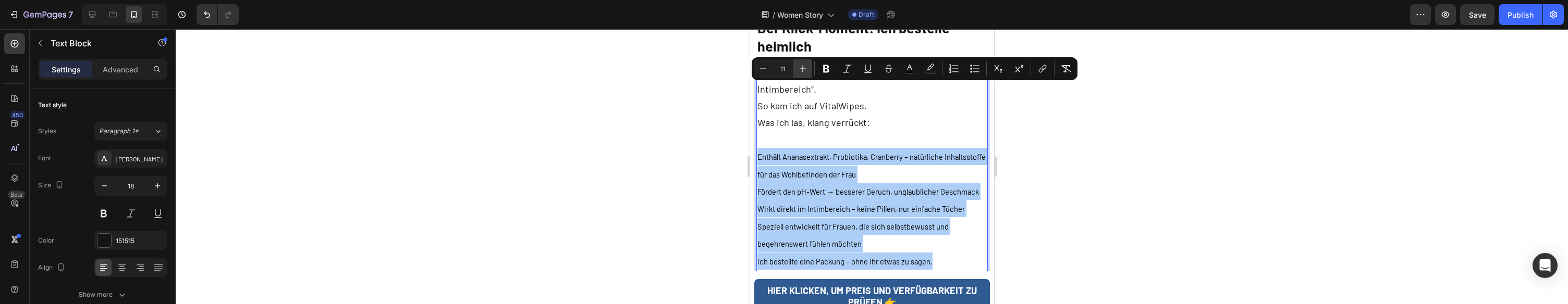
click at [805, 72] on icon "Editor contextual toolbar" at bounding box center [803, 69] width 11 height 11
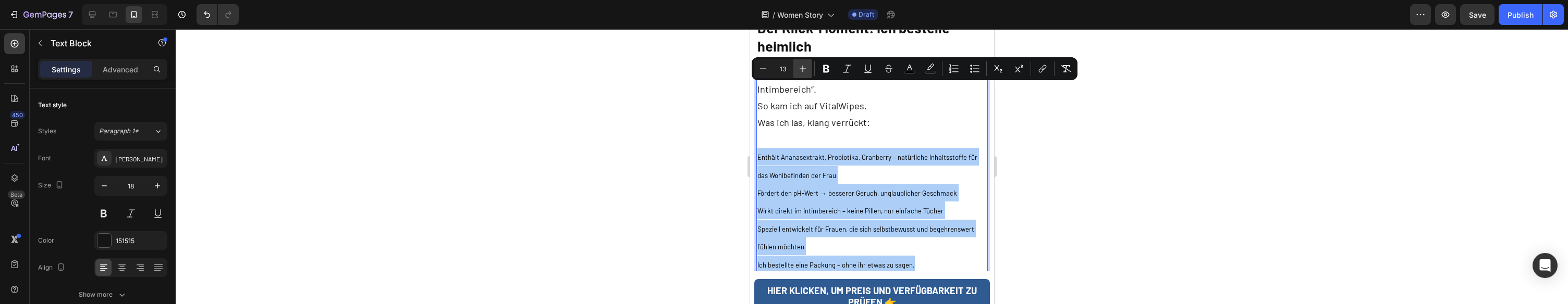
click at [805, 72] on icon "Editor contextual toolbar" at bounding box center [803, 69] width 11 height 11
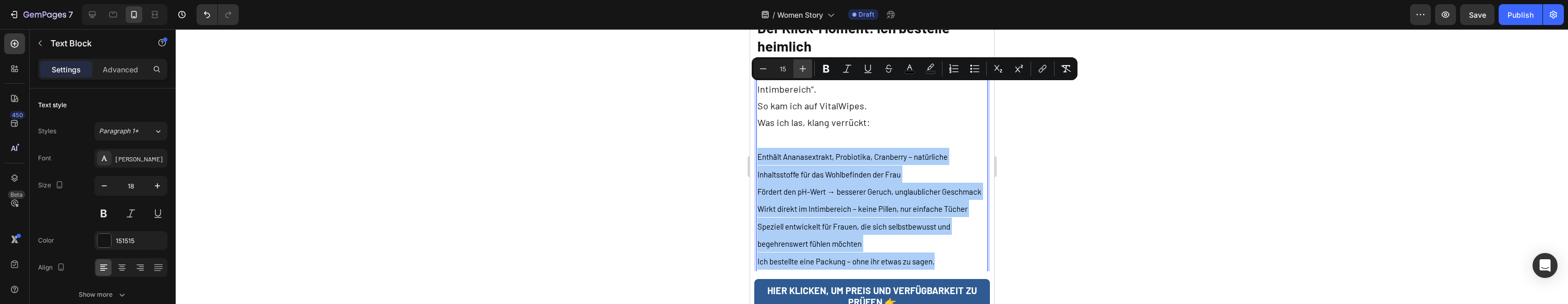
click at [805, 71] on icon "Editor contextual toolbar" at bounding box center [803, 69] width 11 height 11
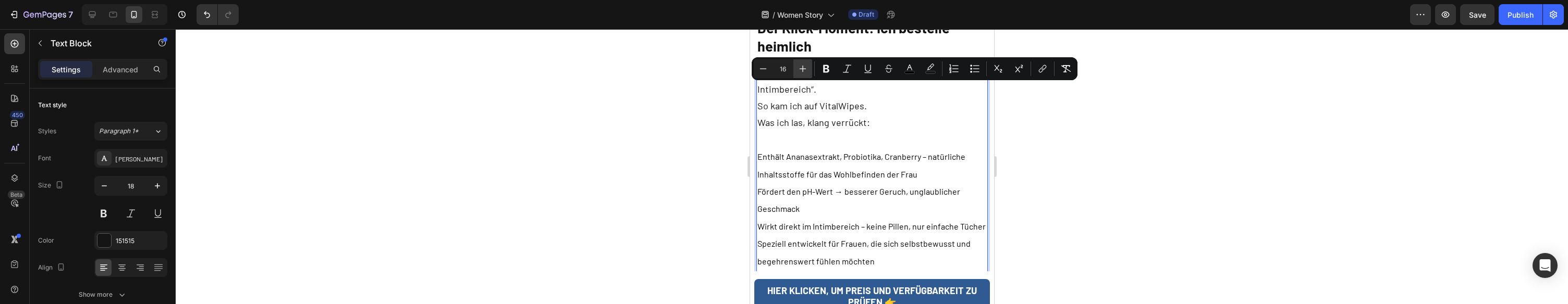
click at [805, 71] on icon "Editor contextual toolbar" at bounding box center [803, 69] width 11 height 11
type input "17"
click at [929, 182] on p "Fördert den pH-Wert → besserer Geruch, unglaublicher Geschmack" at bounding box center [871, 199] width 230 height 34
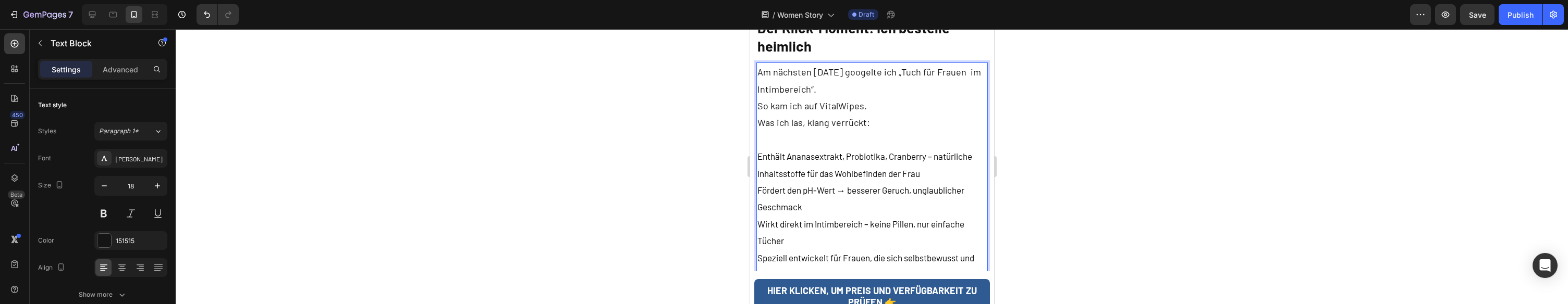
click at [934, 148] on p "Enthält Ananasextrakt, Probiotika, Cranberry – natürliche Inhaltsstoffe für das…" at bounding box center [871, 164] width 230 height 34
click at [862, 199] on p "Fördert den pH-Wert → besserer Geruch, unglaublicher Geschmack" at bounding box center [871, 215] width 230 height 34
click at [853, 148] on p "Enthält Ananasextrakt, Probiotika, Cranberry – natürliche Inhaltsstoffe für das…" at bounding box center [871, 173] width 230 height 50
click at [850, 199] on p "Fördert den pH-Wert → besserer Geruch, unglaublicher Geschmack" at bounding box center [871, 215] width 230 height 34
click at [834, 250] on p "Wirkt direkt im Intimbereich – keine Pillen, nur einfache Tücher" at bounding box center [871, 266] width 230 height 34
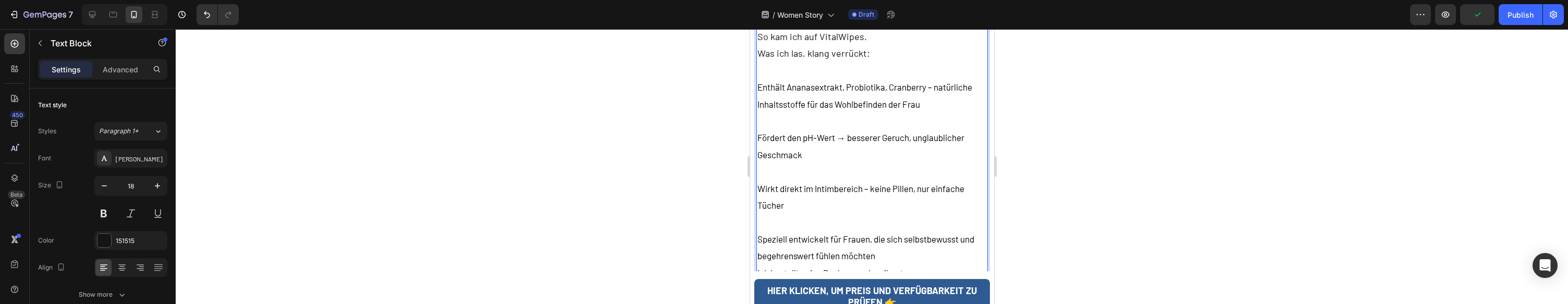
scroll to position [1761, 0]
click at [905, 228] on p "Speziell entwickelt für Frauen, die sich selbstbewusst und begehrenswert fühlen…" at bounding box center [871, 245] width 230 height 34
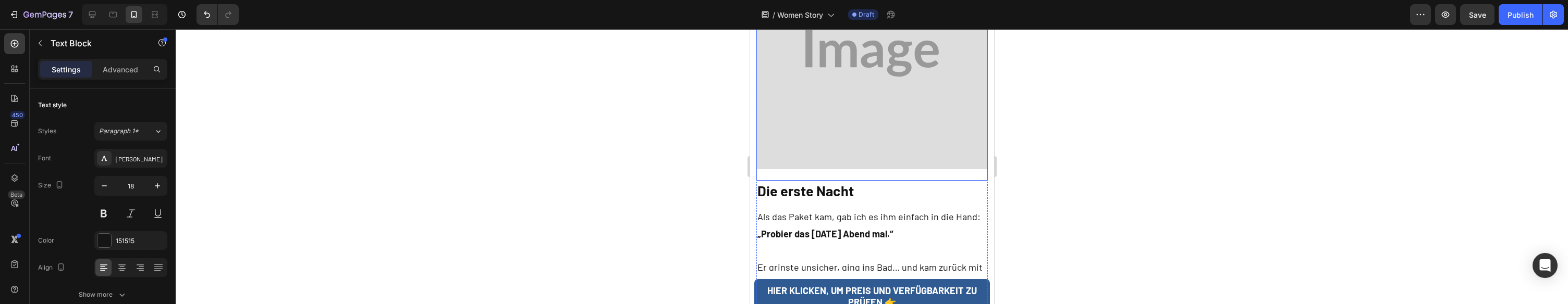
scroll to position [2163, 0]
click at [881, 207] on p "Als das Paket kam, gab ich es ihm einfach in die Hand:" at bounding box center [871, 215] width 230 height 17
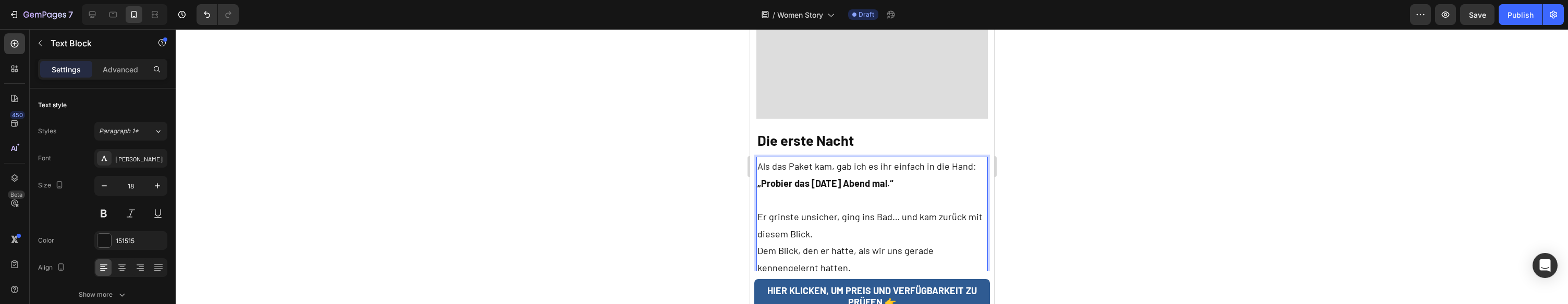
scroll to position [2213, 0]
click at [763, 208] on p "Er grinste unsicher, ging ins Bad… und kam zurück mit diesem Blick." at bounding box center [871, 225] width 230 height 34
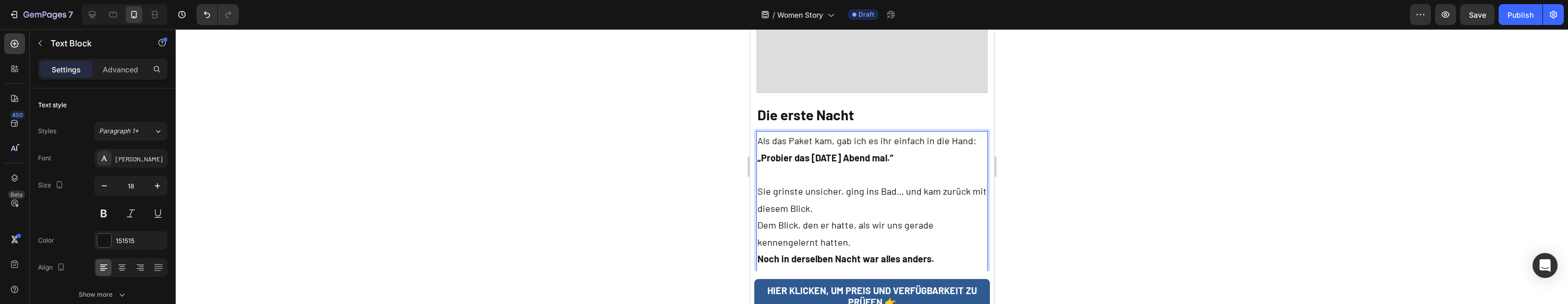
scroll to position [2239, 0]
click at [820, 216] on p "Dem Blick, den er hatte, als wir uns gerade kennengelernt hatten." at bounding box center [871, 232] width 230 height 34
click at [815, 182] on p "Sie grinste unsicher, ging ins Bad… und kam zurück mit diesem Blick." at bounding box center [871, 199] width 230 height 34
click at [964, 182] on p "Sie grinste unsicher, ging ins Bad… und kam zurück mit diesem Blick." at bounding box center [871, 199] width 230 height 34
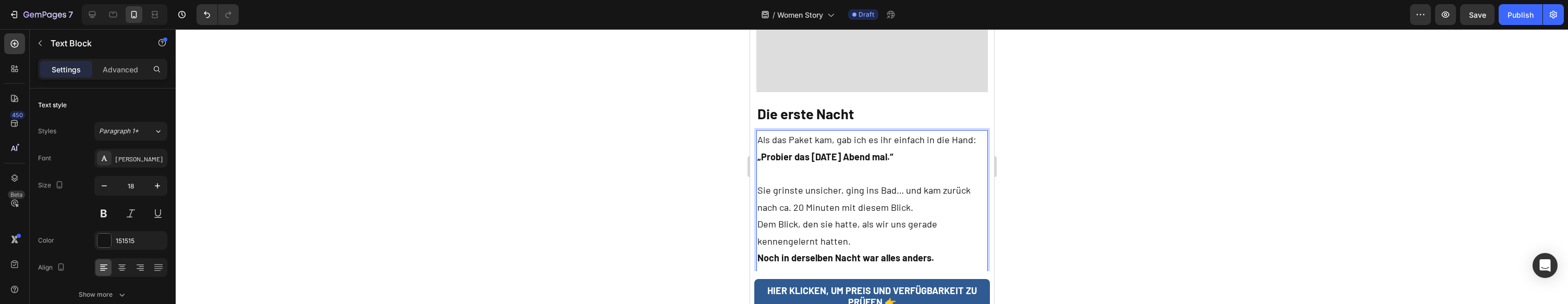
click at [957, 182] on p "Sie grinste unsicher, ging ins Bad… und kam zurück nach ca. 20 Minuten mit dies…" at bounding box center [871, 199] width 230 height 34
click at [938, 182] on p "Sie grinste unsicher, ging ins Bad… und kam zu mir ins Zimmer nach ca. 20 Minut…" at bounding box center [871, 199] width 230 height 34
click at [945, 216] on p "Dem Blick, den sie hatte, als wir uns gerade kennengelernt hatten." at bounding box center [871, 232] width 230 height 34
click at [950, 182] on p "Sie grinste unsicher, ging ins Bad… und kam zu mir ins Zimmer nach ca. 20 Minut…" at bounding box center [871, 199] width 230 height 34
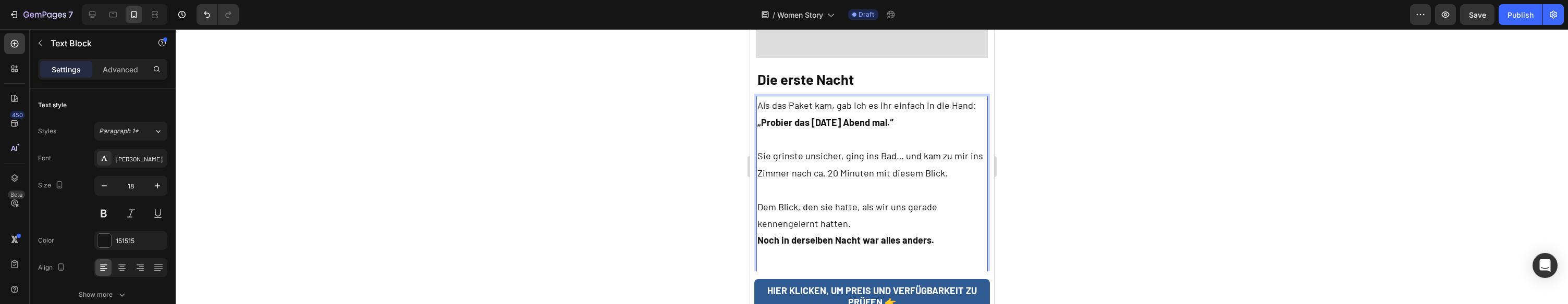
scroll to position [2274, 0]
click at [837, 231] on p "Noch in derselben Nacht war alles anders. Ich will jetzt nicht sagen das es dir…" at bounding box center [871, 290] width 230 height 119
click at [818, 270] on span "Ich will nicht sagen, dass sich am ersten Tag alles veränderte—aber ich will sa…" at bounding box center [866, 300] width 219 height 62
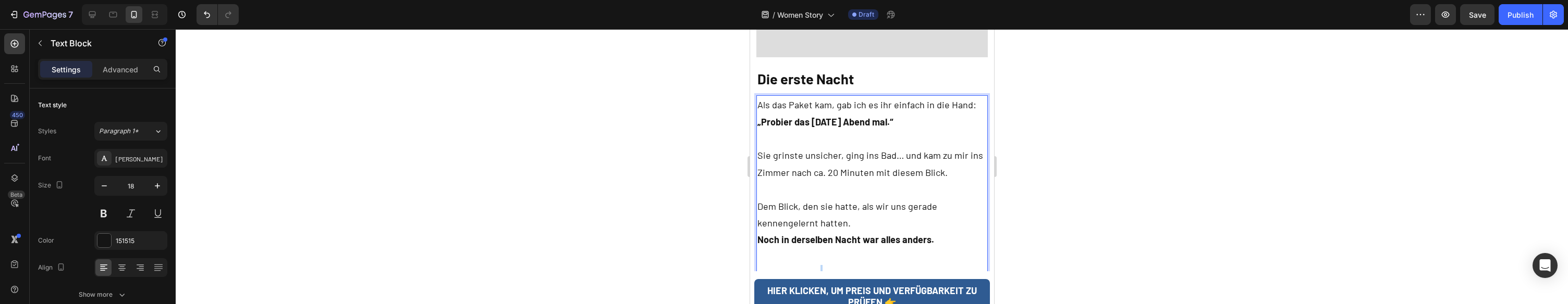
click at [818, 270] on span "Ich will nicht sagen, dass sich am ersten Tag alles veränderte—aber ich will sa…" at bounding box center [866, 300] width 219 height 62
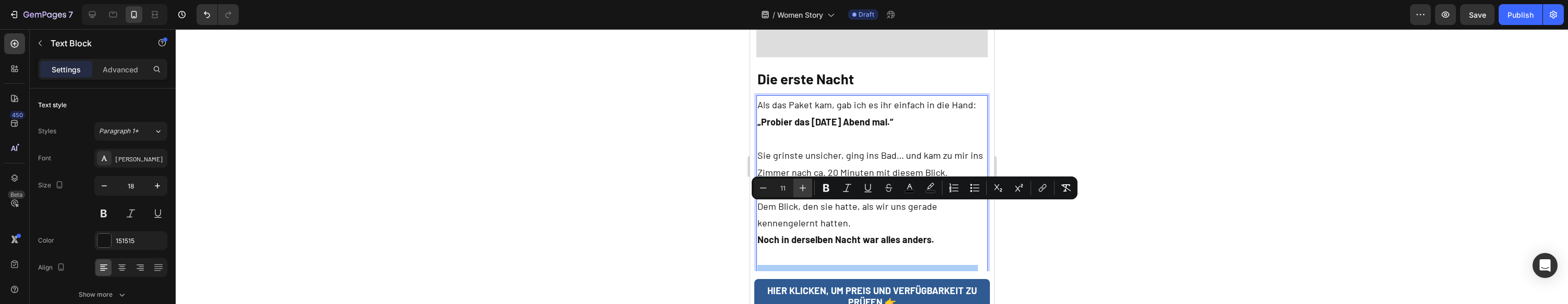
click at [808, 187] on button "Plus" at bounding box center [803, 188] width 19 height 19
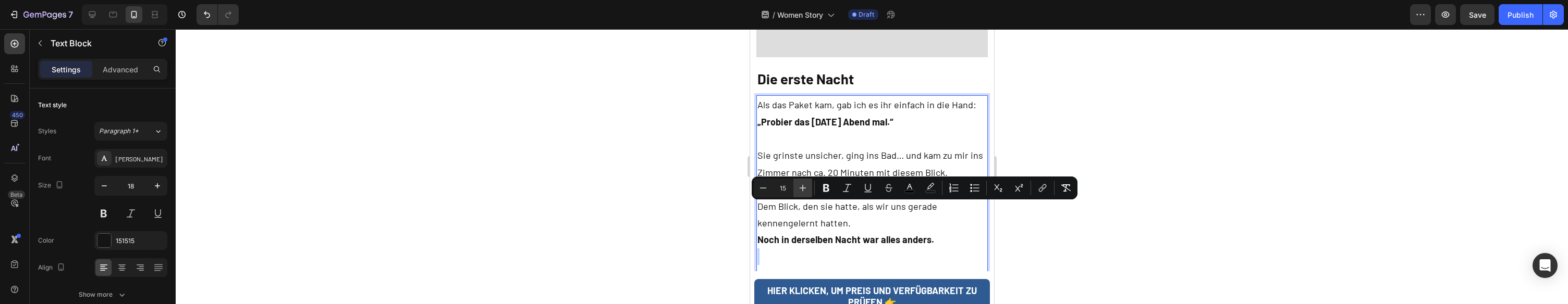
type input "16"
click at [840, 269] on span "Ich will nicht sagen, dass sich am ersten Tag alles veränderte—aber ich will sa…" at bounding box center [871, 300] width 228 height 62
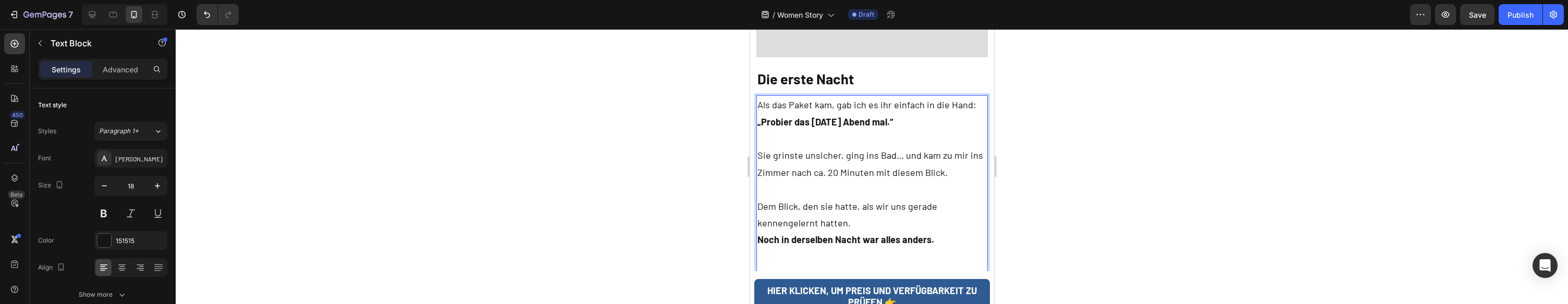
click at [844, 237] on p "Noch in derselben Nacht war alles anders. Ich will nicht sagen, dass sich am er…" at bounding box center [871, 283] width 230 height 103
drag, startPoint x: 824, startPoint y: 226, endPoint x: 773, endPoint y: 223, distance: 51.1
click at [773, 269] on span "Ich will nicht sagen, dass sich am ersten Tag alles veränderte—aber ich will sa…" at bounding box center [871, 300] width 228 height 62
drag, startPoint x: 816, startPoint y: 244, endPoint x: 809, endPoint y: 243, distance: 7.1
click at [805, 269] on span "Ich will nicht sagen, dass sich am ersten Tag alles veränderte—aber schon eine …" at bounding box center [871, 309] width 229 height 79
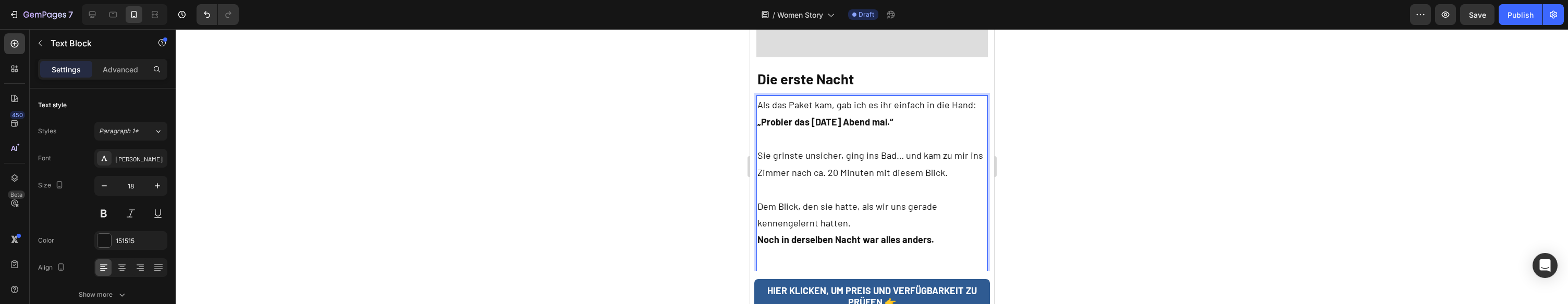
click at [811, 269] on span "Ich will nicht sagen, dass sich am ersten Tag alles veränderte—aber schon eine …" at bounding box center [871, 309] width 229 height 79
drag, startPoint x: 818, startPoint y: 243, endPoint x: 793, endPoint y: 245, distance: 25.1
click at [793, 269] on span "Ich will nicht sagen, dass sich am ersten Tag alles veränderte—aber schon eine …" at bounding box center [871, 309] width 229 height 79
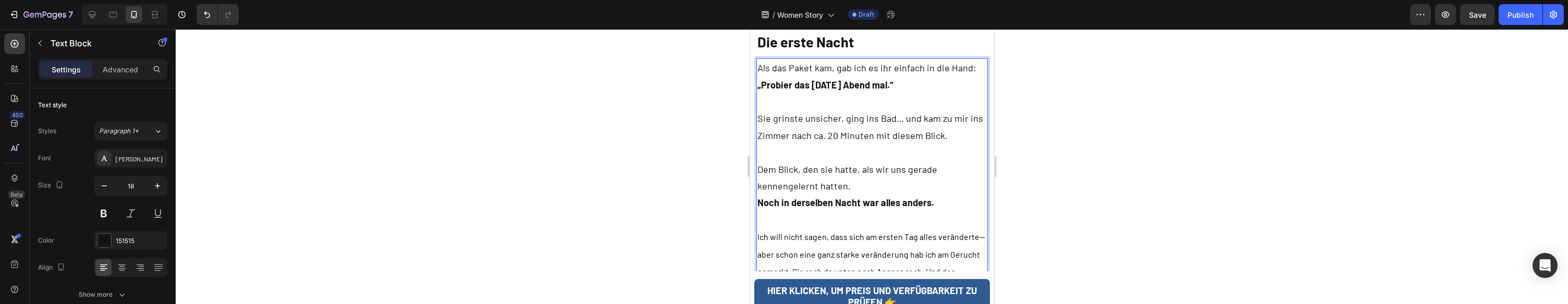
scroll to position [2317, 0]
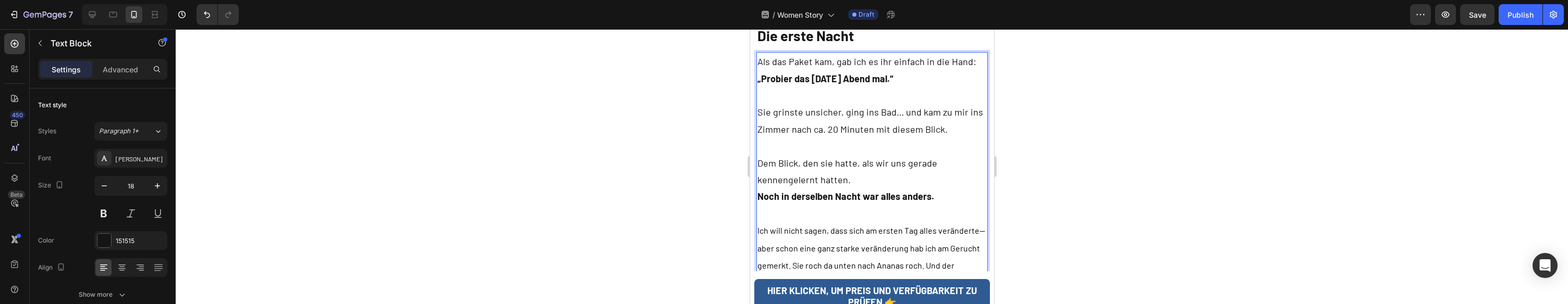
click at [905, 226] on span "Ich will nicht sagen, dass sich am ersten Tag alles veränderte—aber schon eine …" at bounding box center [871, 266] width 229 height 79
click at [812, 235] on p "Noch in derselben Nacht war alles anders. Ich will nicht sagen, dass sich am er…" at bounding box center [871, 248] width 230 height 121
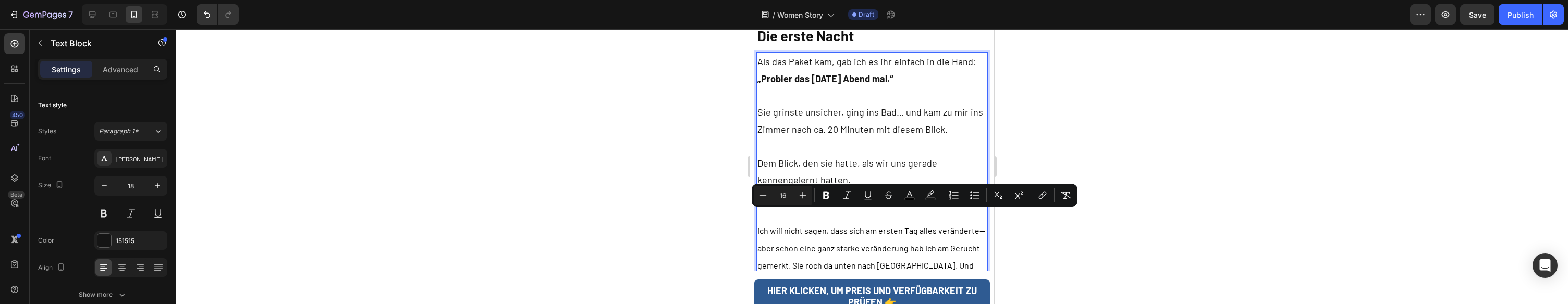
drag, startPoint x: 820, startPoint y: 217, endPoint x: 804, endPoint y: 218, distance: 16.0
click at [804, 226] on span "Ich will nicht sagen, dass sich am ersten Tag alles veränderte—aber schon eine …" at bounding box center [871, 266] width 228 height 79
click at [945, 218] on p "Noch in derselben Nacht war alles anders. Ich will nicht sagen, dass sich am er…" at bounding box center [871, 248] width 230 height 121
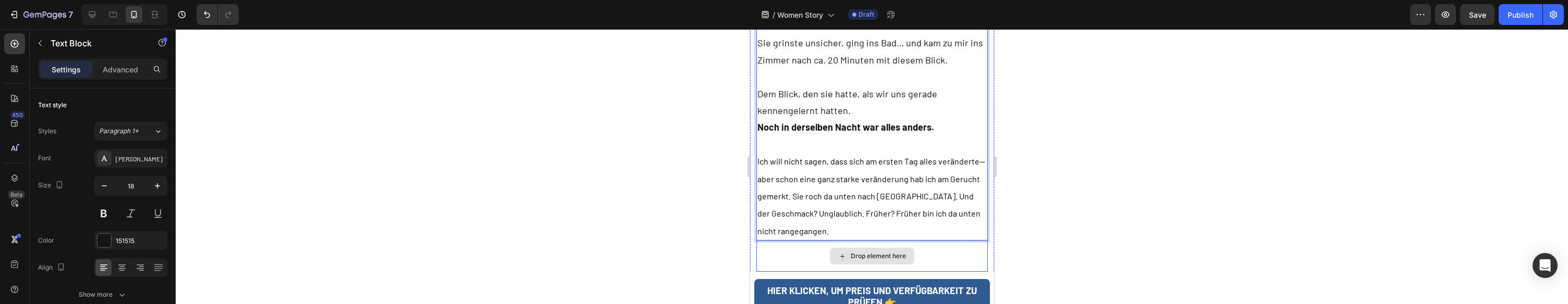
scroll to position [2388, 0]
click at [903, 154] on span "Ich will nicht sagen, dass sich am ersten Tag alles veränderte—aber schon eine …" at bounding box center [871, 194] width 228 height 79
click at [864, 162] on p "Noch in derselben Nacht war alles anders. Ich will nicht sagen, dass sich am er…" at bounding box center [871, 177] width 230 height 121
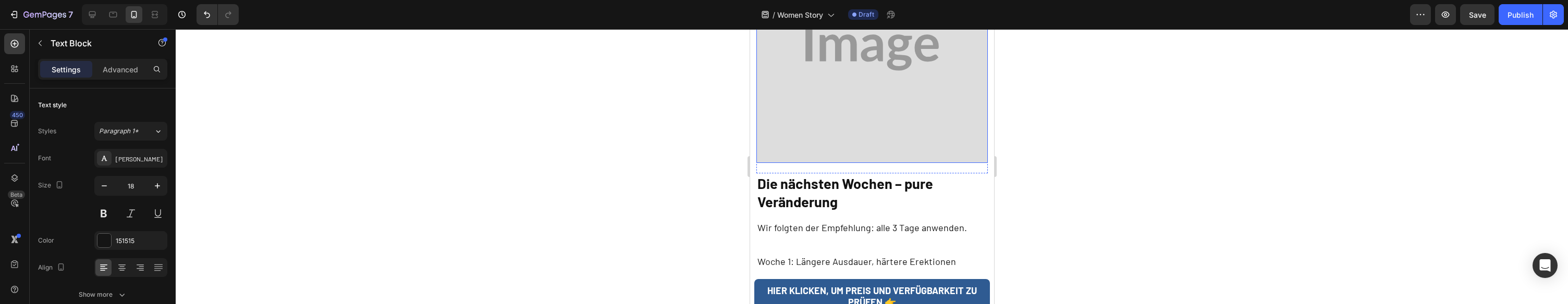
scroll to position [2757, 0]
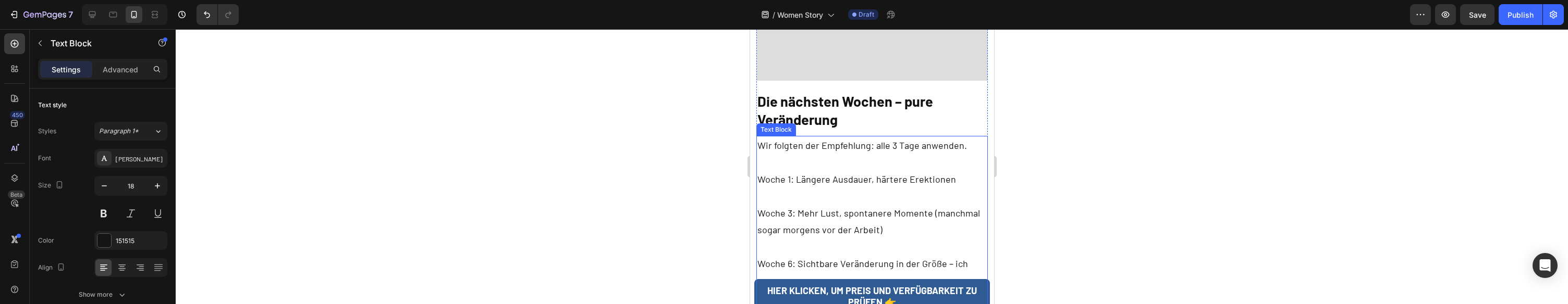
click at [854, 188] on p at bounding box center [871, 196] width 230 height 17
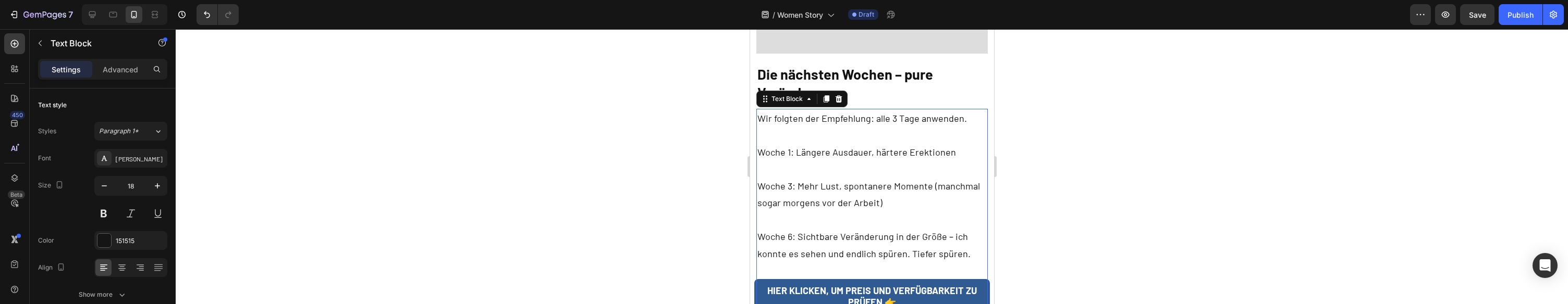
scroll to position [2864, 0]
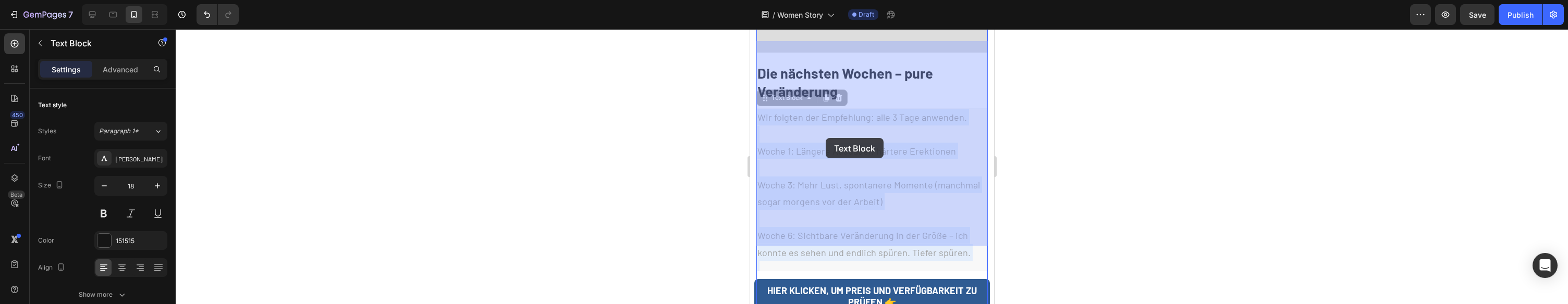
drag, startPoint x: 881, startPoint y: 231, endPoint x: 825, endPoint y: 138, distance: 108.6
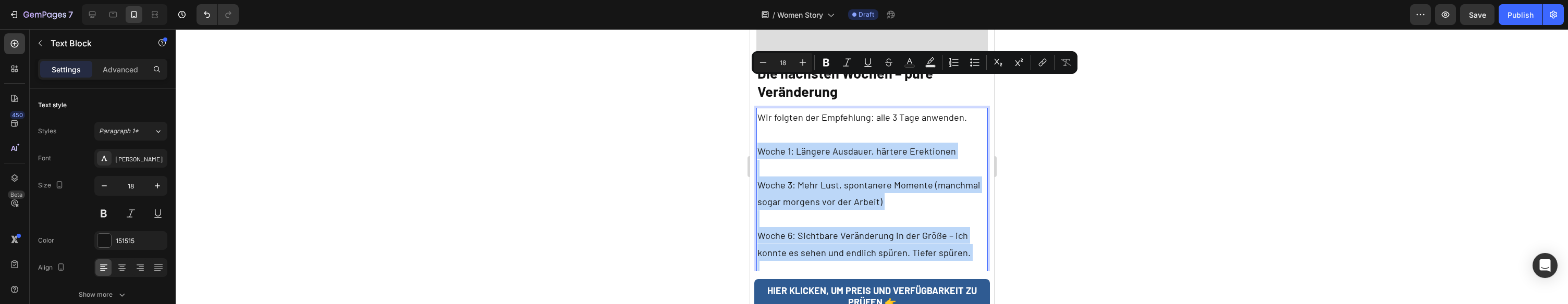
drag, startPoint x: 877, startPoint y: 228, endPoint x: 757, endPoint y: 79, distance: 191.3
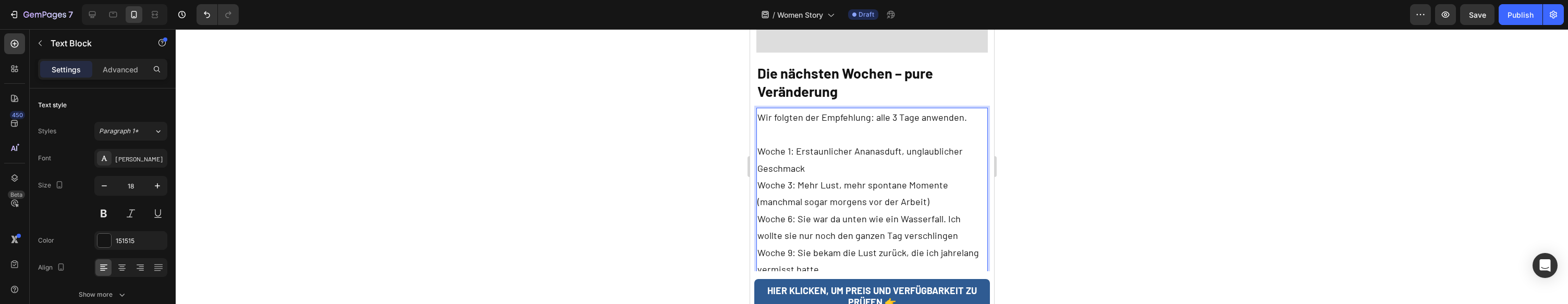
click at [830, 143] on p "Woche 1: Erstaunlicher Ananasduft, unglaublicher Geschmack" at bounding box center [871, 160] width 230 height 34
click at [838, 143] on p "Woche 1: Erstaunlicher Ananasduft, unglaublicher Geschmack" at bounding box center [871, 160] width 230 height 34
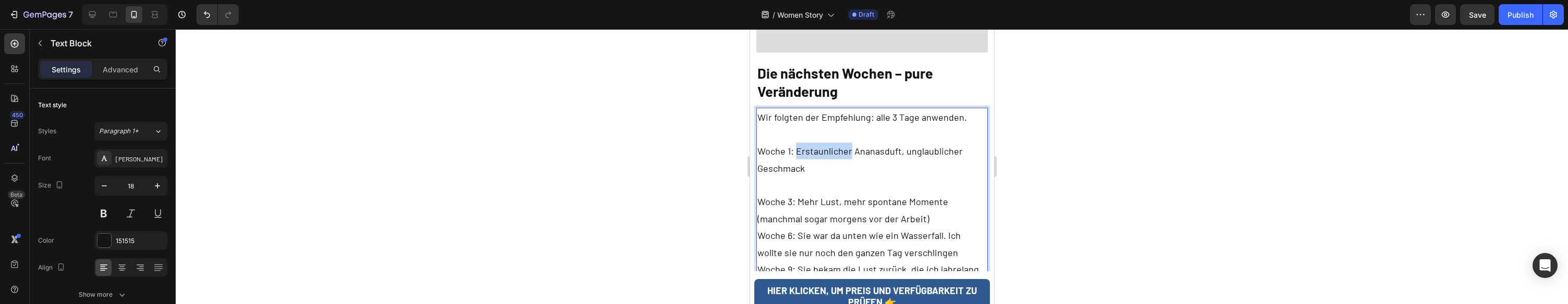
click at [838, 143] on p "Woche 1: Erstaunlicher Ananasduft, unglaublicher Geschmack" at bounding box center [871, 160] width 230 height 34
click at [911, 143] on p "Woche 1: Richtig leckerer Ananasduft, unglaublicher Geschmack" at bounding box center [871, 160] width 230 height 34
click at [938, 193] on p "Woche 3: Mehr Lust, mehr spontane Momente (manchmal sogar morgens vor der Arbei…" at bounding box center [871, 210] width 230 height 34
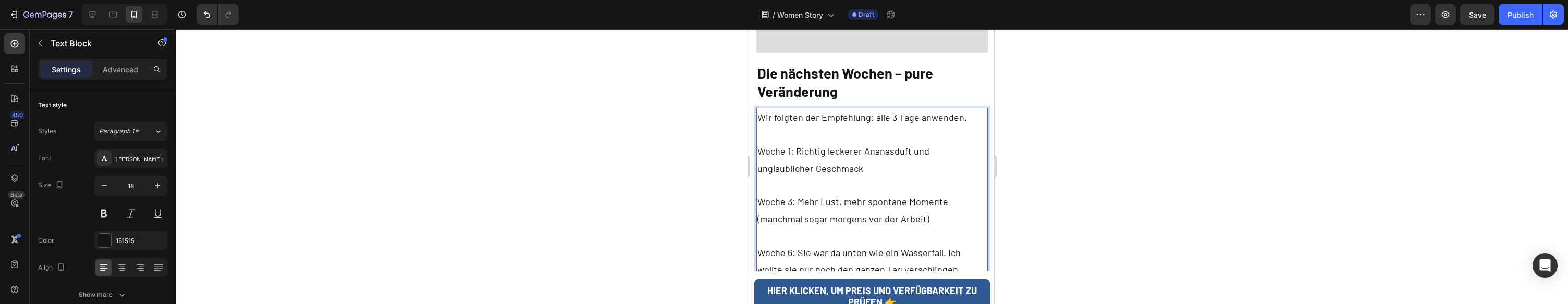
click at [940, 244] on p "Woche 6: Sie war da unten wie ein Wasserfall. Ich wollte sie nur noch den ganze…" at bounding box center [871, 261] width 230 height 34
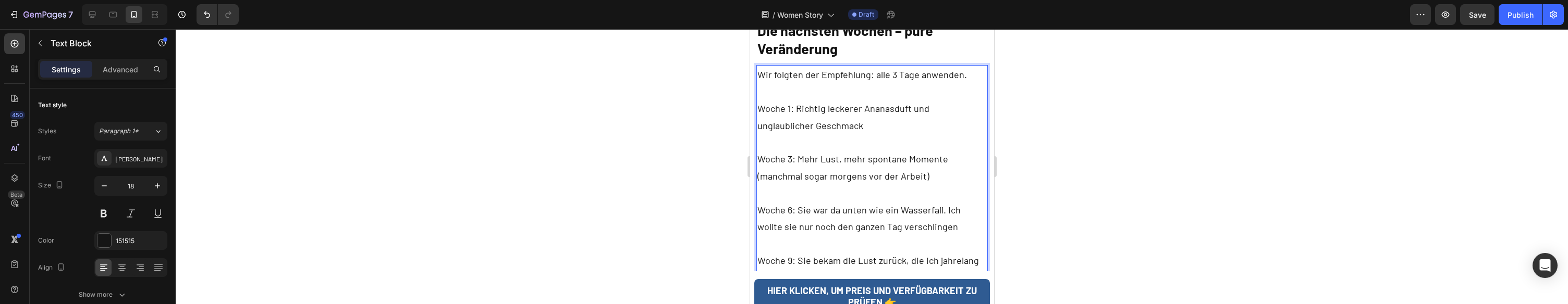
scroll to position [2911, 0]
click at [881, 248] on p "Woche 9: Sie bekam die Lust zurück, die ich jahrelang vermisst hatte" at bounding box center [871, 265] width 230 height 34
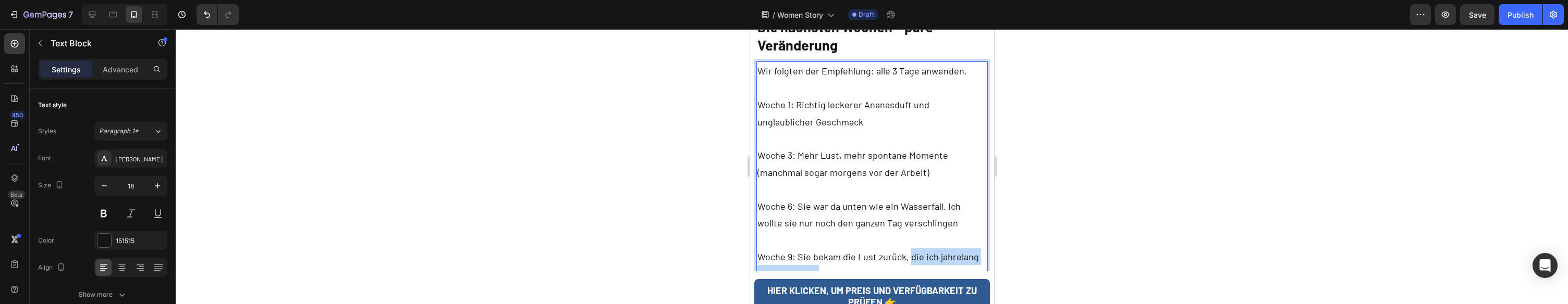
drag, startPoint x: 889, startPoint y: 201, endPoint x: 907, endPoint y: 191, distance: 20.6
click at [907, 248] on p "Woche 9: Sie bekam die Lust zurück, die ich jahrelang vermisst hatte" at bounding box center [871, 265] width 230 height 34
click at [942, 248] on p "Woche 9: Sie bekam die Lust zurück, die wir am Anfang hatten wo wir es jede Nac…" at bounding box center [871, 282] width 230 height 68
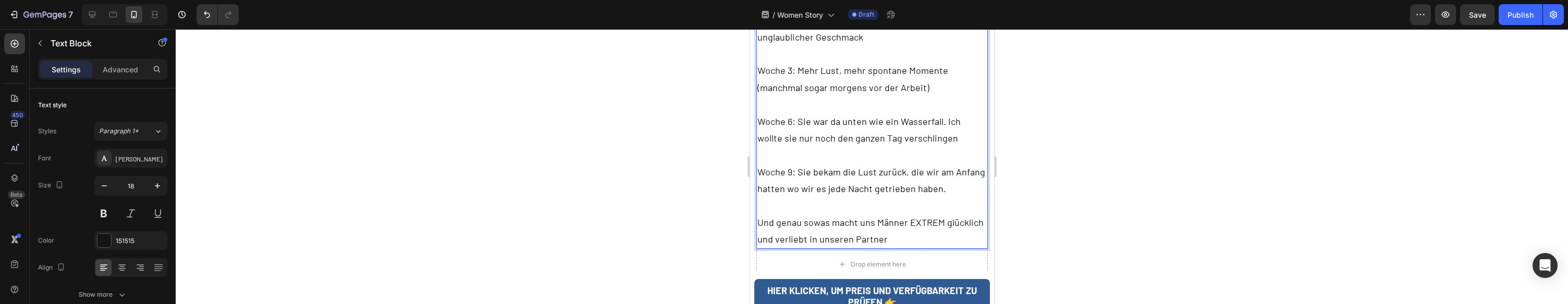
scroll to position [2996, 0]
click at [775, 214] on p "Und genau sowas macht uns Männer EXTREM glücklich und verliebt in unseren Partn…" at bounding box center [871, 230] width 230 height 34
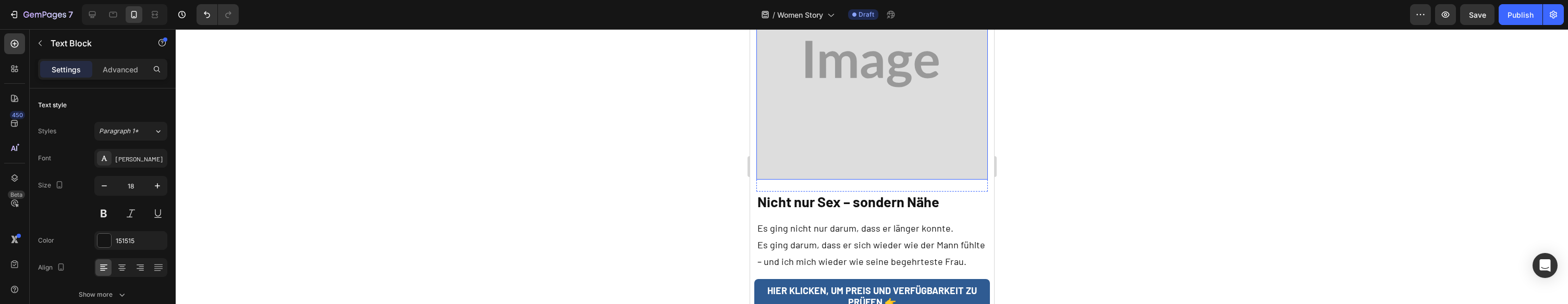
scroll to position [3338, 0]
click at [837, 236] on p "Es ging darum, dass er sich wieder wie der Mann fühlte – und ich mich wieder wi…" at bounding box center [871, 252] width 230 height 34
drag, startPoint x: 837, startPoint y: 187, endPoint x: 875, endPoint y: 110, distance: 85.9
click at [837, 236] on p "Es ging darum, dass er sich wieder wie der Mann fühlte – und ich mich wieder wi…" at bounding box center [871, 252] width 230 height 34
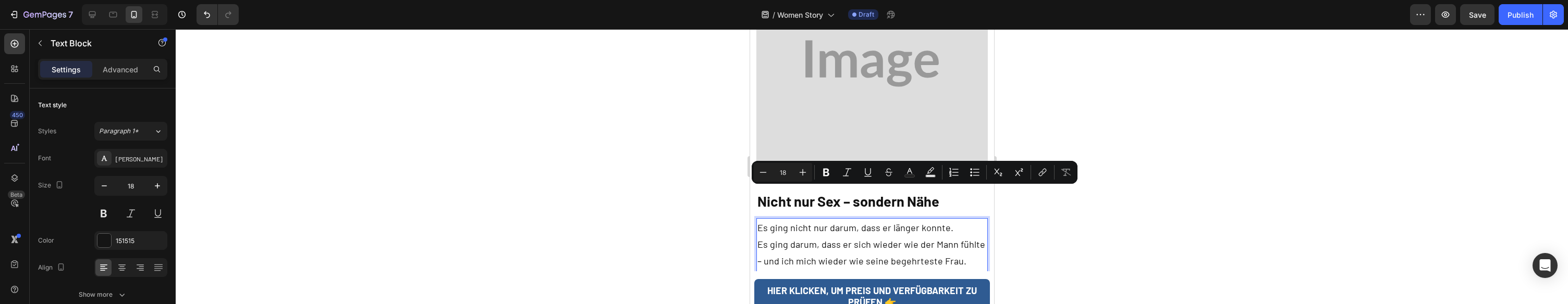
click at [871, 270] on p "Keine Ausreden mehr, kein „Ich bin zu müde“." at bounding box center [871, 278] width 230 height 17
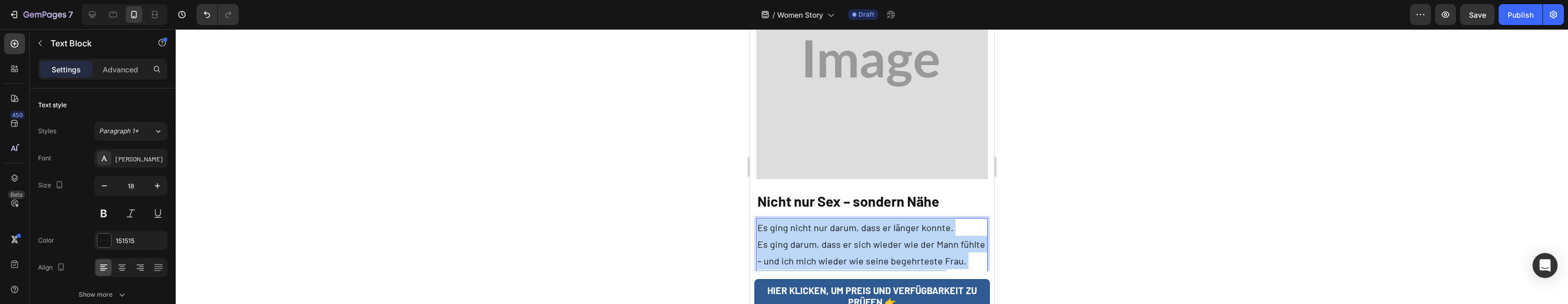
scroll to position [3343, 0]
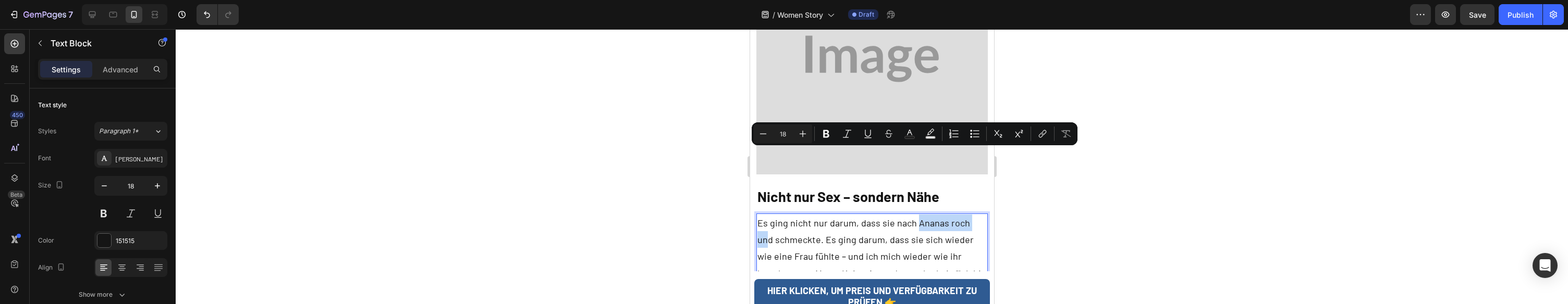
drag, startPoint x: 913, startPoint y: 157, endPoint x: 977, endPoint y: 158, distance: 64.0
click at [977, 215] on p "Es ging nicht nur darum, dass sie nach Ananas roch und schmeckte. Es ging darum…" at bounding box center [871, 265] width 230 height 101
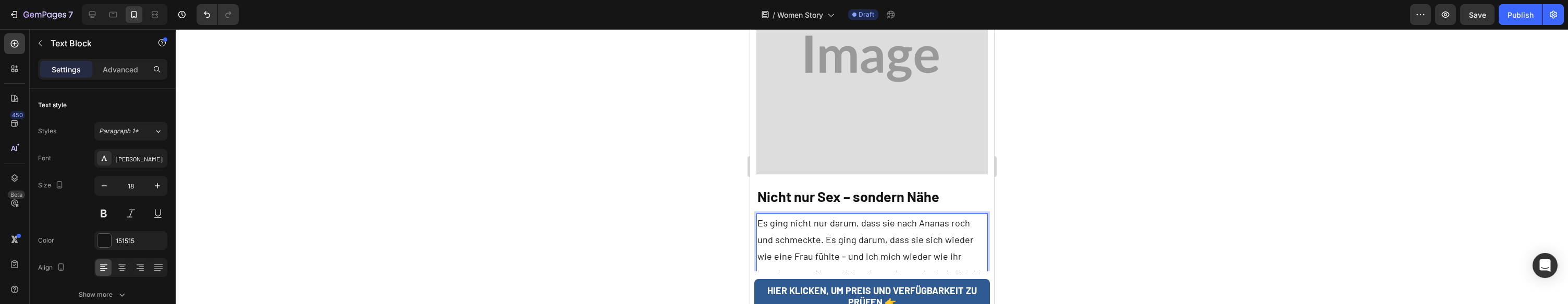
click at [807, 215] on p "Es ging nicht nur darum, dass sie nach Ananas roch und schmeckte. Es ging darum…" at bounding box center [871, 265] width 230 height 101
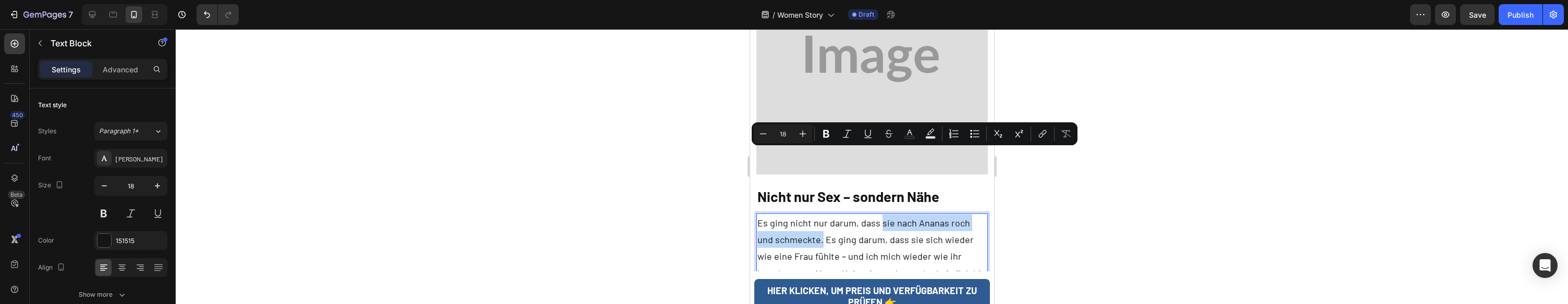
drag, startPoint x: 804, startPoint y: 173, endPoint x: 879, endPoint y: 158, distance: 76.5
click at [879, 215] on p "Es ging nicht nur darum, dass sie nach Ananas roch und schmeckte. Es ging darum…" at bounding box center [871, 265] width 230 height 101
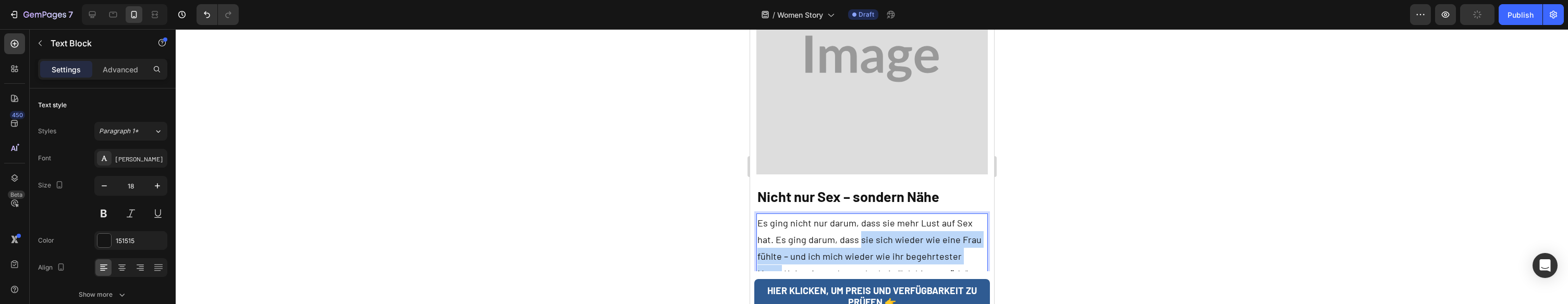
drag, startPoint x: 952, startPoint y: 189, endPoint x: 841, endPoint y: 177, distance: 111.6
click at [841, 215] on p "Es ging nicht nur darum, dass sie mehr Lust auf Sex hat. Es ging darum, dass si…" at bounding box center [871, 265] width 230 height 101
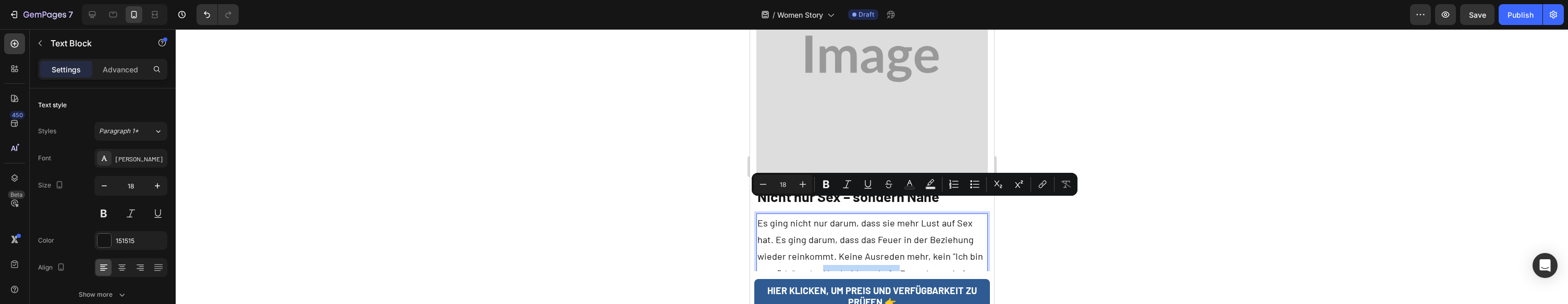
drag, startPoint x: 858, startPoint y: 207, endPoint x: 782, endPoint y: 207, distance: 76.0
click at [782, 215] on p "Es ging nicht nur darum, dass sie mehr Lust auf Sex hat. Es ging darum, dass da…" at bounding box center [871, 256] width 230 height 84
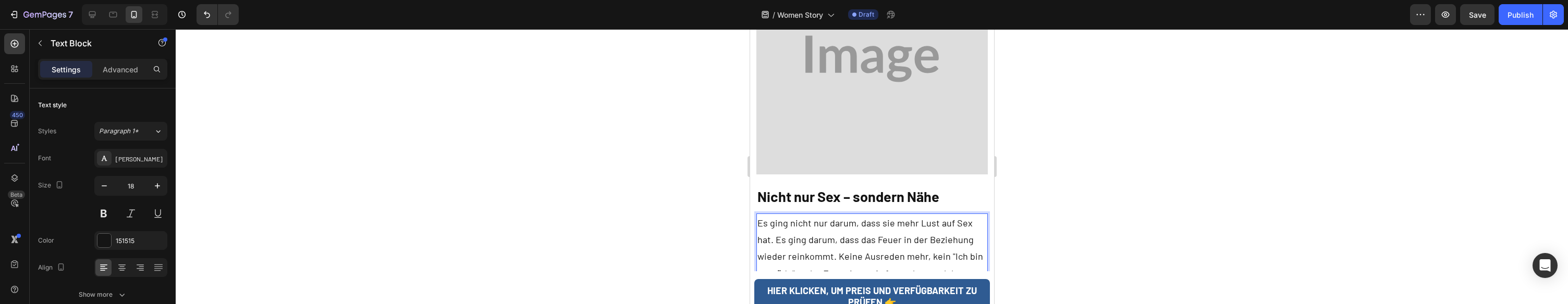
click at [982, 215] on p "Es ging nicht nur darum, dass sie mehr Lust auf Sex hat. Es ging darum, dass da…" at bounding box center [871, 256] width 230 height 84
click at [780, 215] on p "Es ging nicht nur darum, dass sie mehr Lust auf Sex hat. Es ging darum, dass da…" at bounding box center [871, 256] width 230 height 84
click at [798, 215] on p "Es ging nicht nur darum, dass sie mehr Lust auf Sex hat. Es ging darum, dass da…" at bounding box center [871, 256] width 230 height 84
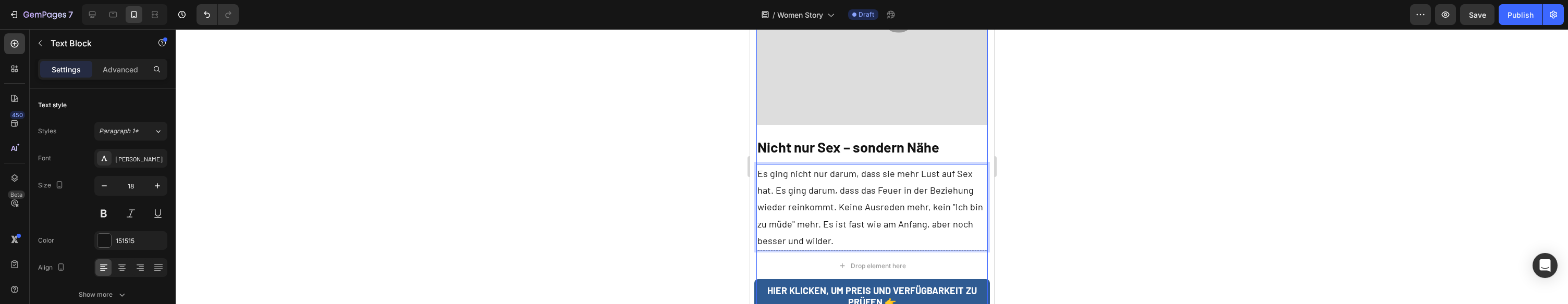
scroll to position [3394, 0]
click at [818, 172] on p "Es ging nicht nur darum, dass sie mehr Lust auf Sex hat. Es ging darum, dass da…" at bounding box center [871, 205] width 230 height 84
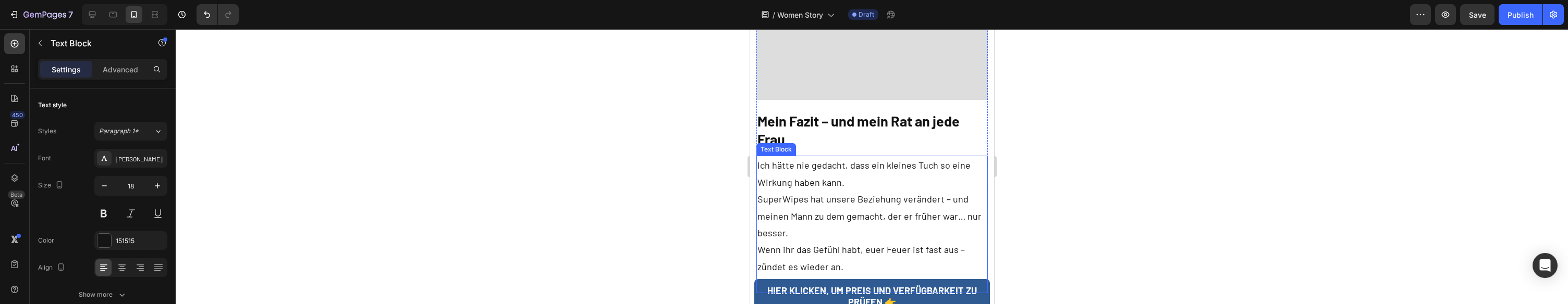
scroll to position [3827, 0]
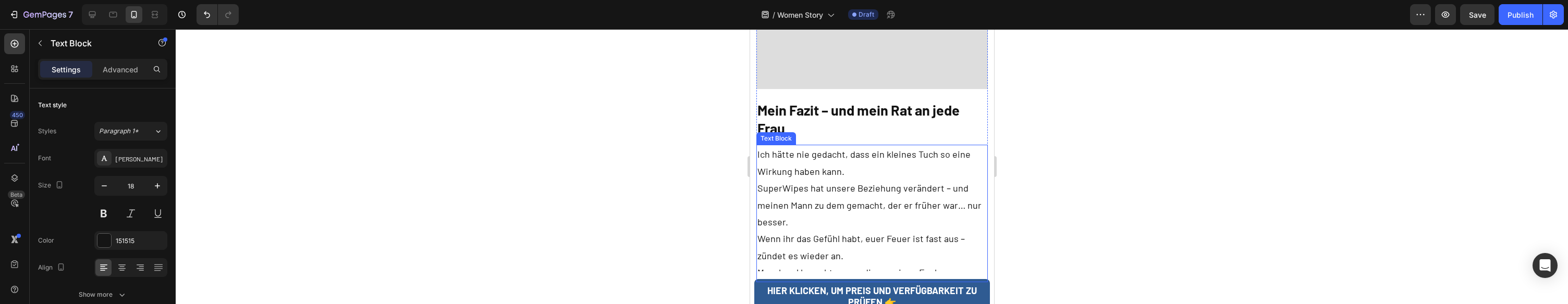
click at [850, 146] on p "Ich hätte nie gedacht, dass ein kleines Tuch so eine Wirkung haben kann. SuperW…" at bounding box center [871, 213] width 230 height 135
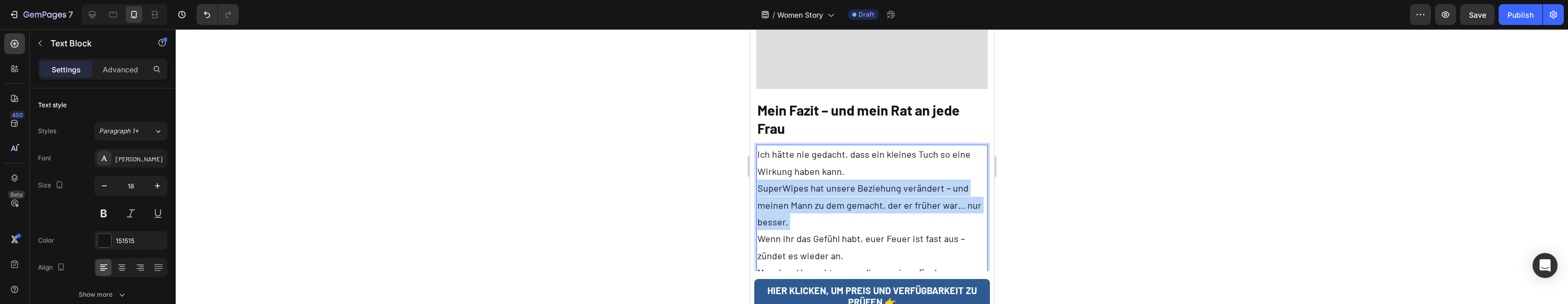
click at [849, 146] on p "Ich hätte nie gedacht, dass ein kleines Tuch so eine Wirkung haben kann. SuperW…" at bounding box center [871, 213] width 230 height 135
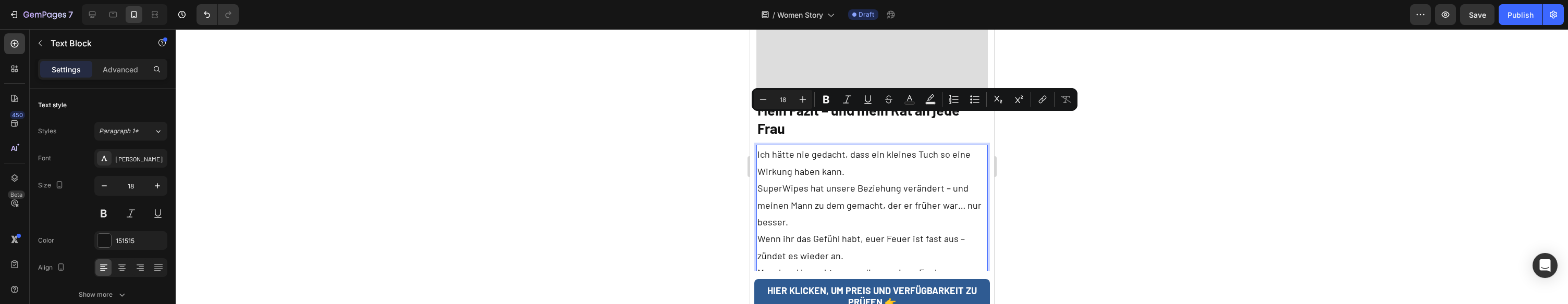
drag, startPoint x: 917, startPoint y: 182, endPoint x: 908, endPoint y: 182, distance: 9.0
click at [917, 182] on p "Ich hätte nie gedacht, dass ein kleines Tuch so eine Wirkung haben kann. SuperW…" at bounding box center [871, 213] width 230 height 135
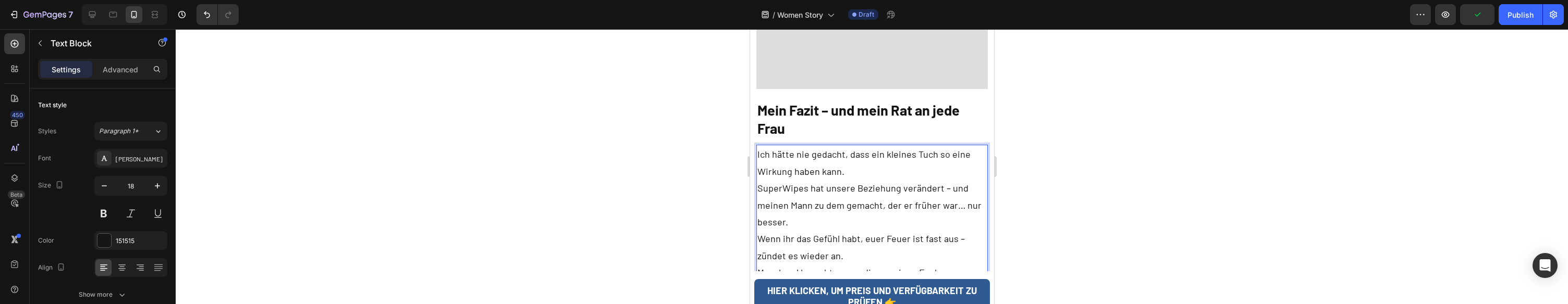
click at [773, 146] on p "Ich hätte nie gedacht, dass ein kleines Tuch so eine Wirkung haben kann. SuperW…" at bounding box center [871, 213] width 230 height 135
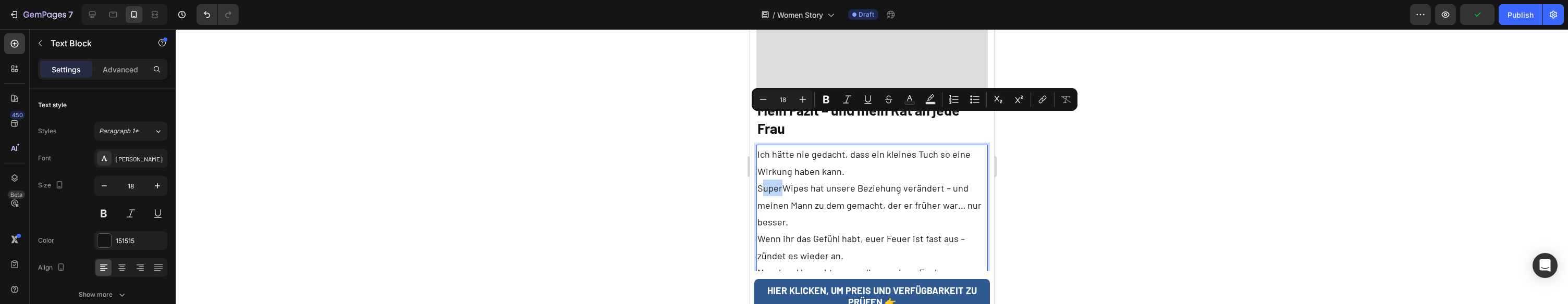
drag, startPoint x: 770, startPoint y: 121, endPoint x: 759, endPoint y: 121, distance: 11.0
click at [759, 146] on p "Ich hätte nie gedacht, dass ein kleines Tuch so eine Wirkung haben kann. SuperW…" at bounding box center [871, 213] width 230 height 135
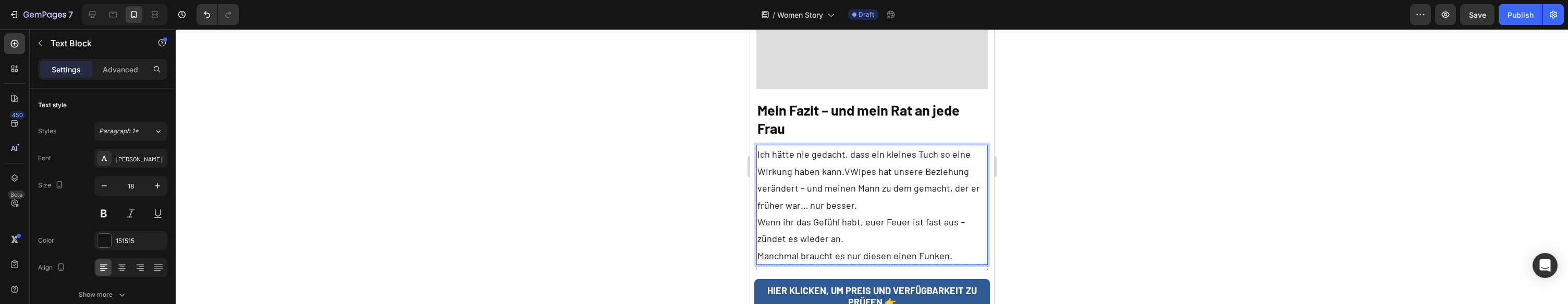
click at [848, 146] on p "Ich hätte nie gedacht, dass ein kleines Tuch so eine Wirkung haben kann.VWipes …" at bounding box center [871, 205] width 230 height 119
click at [842, 146] on p "Ich hätte nie gedacht, dass ein kleines Tuch so eine Wirkung haben kann.VitalWi…" at bounding box center [871, 205] width 230 height 119
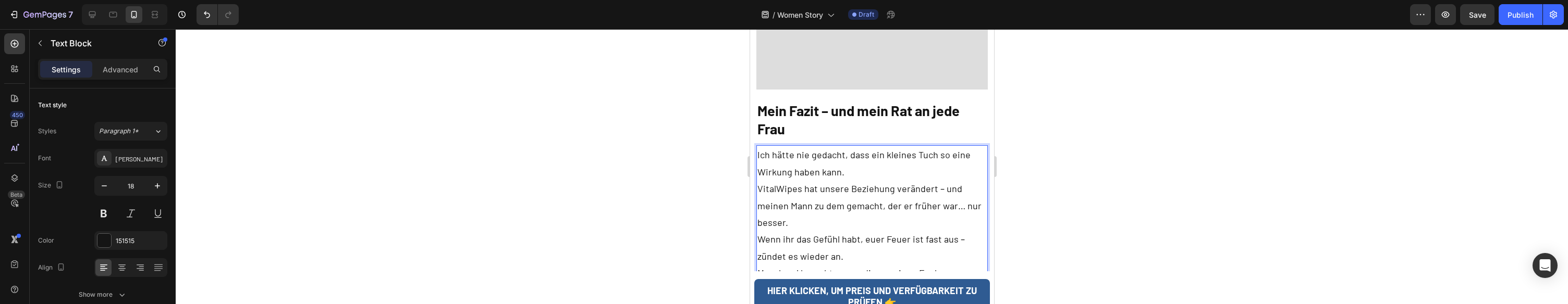
click at [964, 180] on p "VitalWipes hat unsere Beziehung verändert – und meinen Mann zu dem gemacht, der…" at bounding box center [871, 230] width 230 height 101
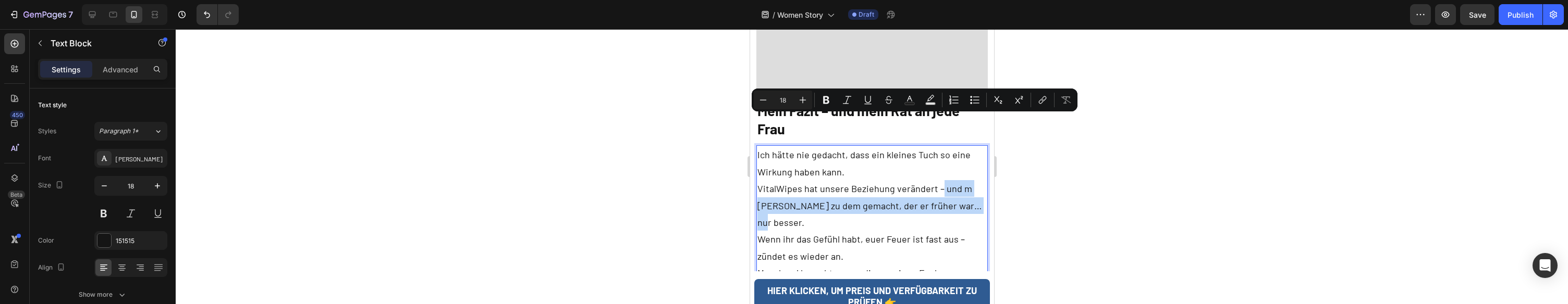
drag, startPoint x: 937, startPoint y: 122, endPoint x: 979, endPoint y: 142, distance: 46.5
click at [979, 180] on p "VitalWipes hat unsere Beziehung verändert – und m Mann zu dem gemacht, der er f…" at bounding box center [871, 230] width 230 height 101
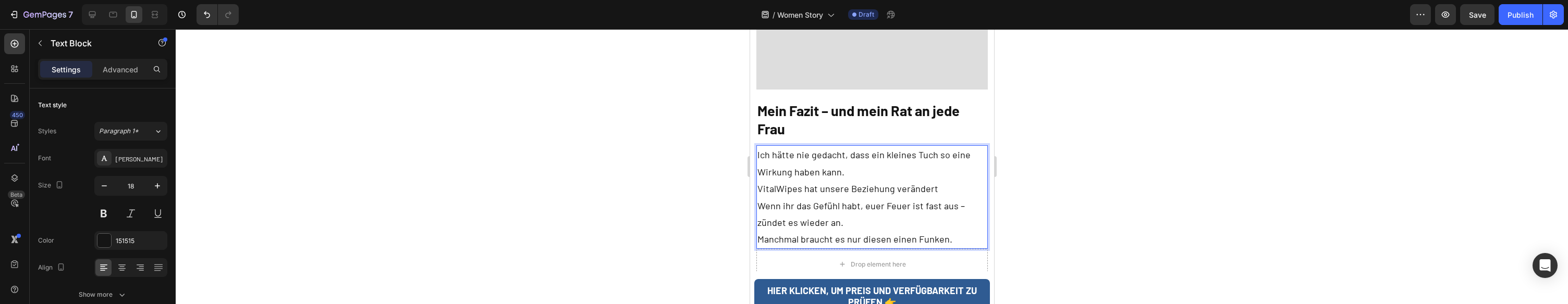
click at [891, 180] on p "VitalWipes hat unsere Beziehung verändert Wenn ihr das Gefühl habt, euer Feuer …" at bounding box center [871, 214] width 230 height 68
click at [968, 180] on p "VitalWipes hat unsere Beziehung extrem verändert Wenn ihr das Gefühl habt, euer…" at bounding box center [871, 214] width 230 height 68
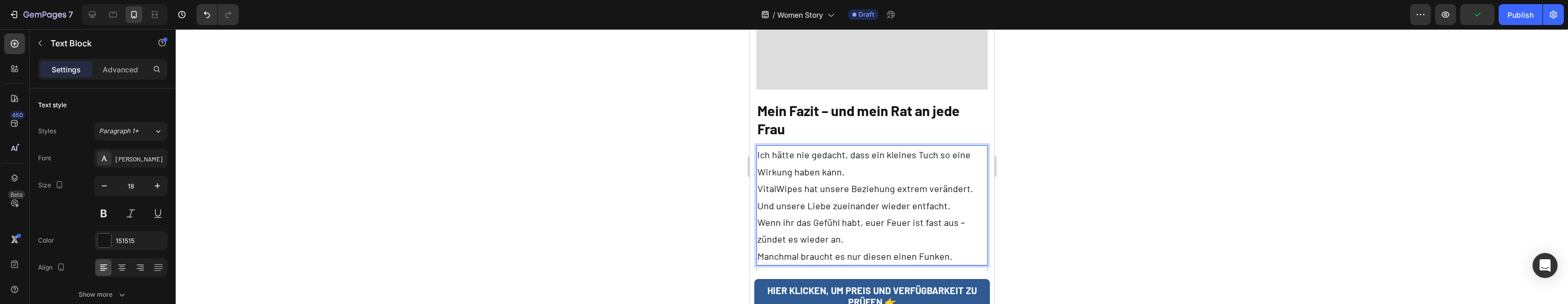
click at [922, 180] on p "VitalWipes hat unsere Beziehung extrem verändert. Und unsere Liebe zueinander w…" at bounding box center [871, 222] width 230 height 84
click at [915, 180] on p "VitalWipes hat unsere Beziehung extrem verändert. Und unsere Liebe zueinander w…" at bounding box center [871, 222] width 230 height 84
click at [909, 180] on p "VitalWipes hat unsere Beziehung extrem verändert. Und unsere Liebe zueinander w…" at bounding box center [871, 222] width 230 height 84
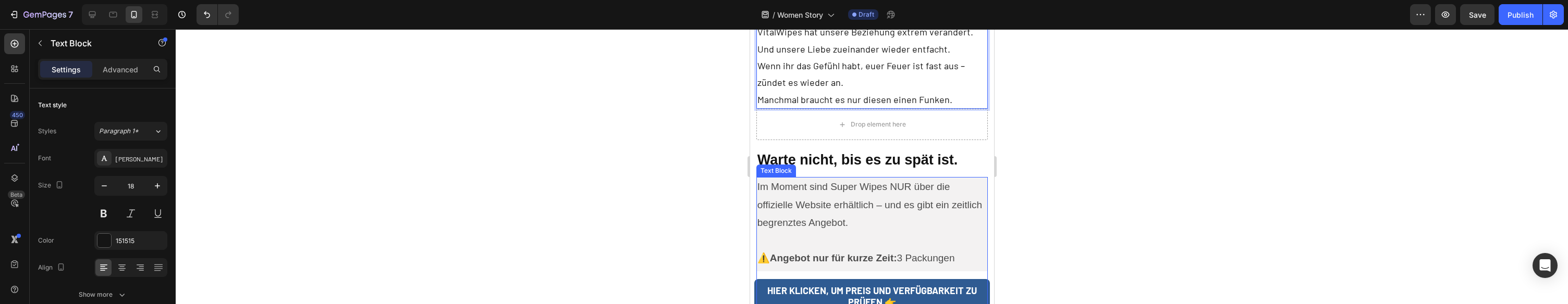
scroll to position [3988, 0]
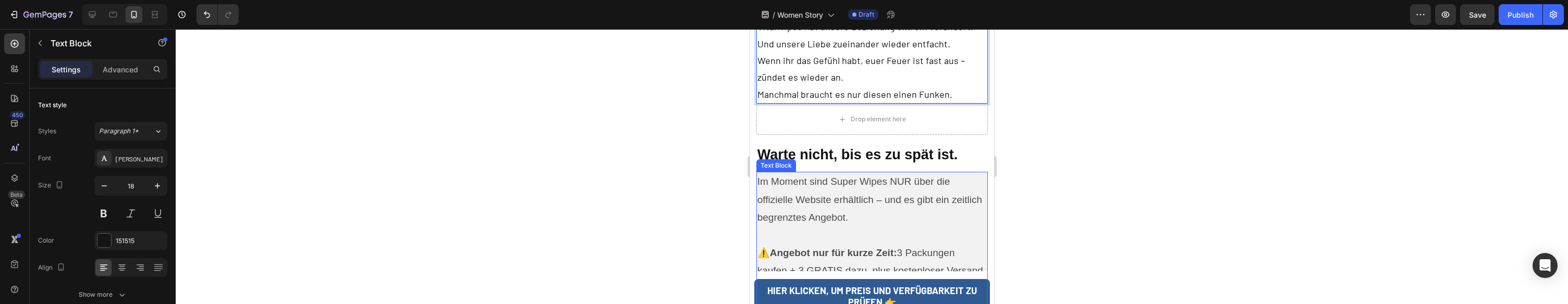
click at [844, 173] on p "Im Moment sind Super Wipes NUR über die offizielle Website erhältlich – und es …" at bounding box center [871, 199] width 230 height 54
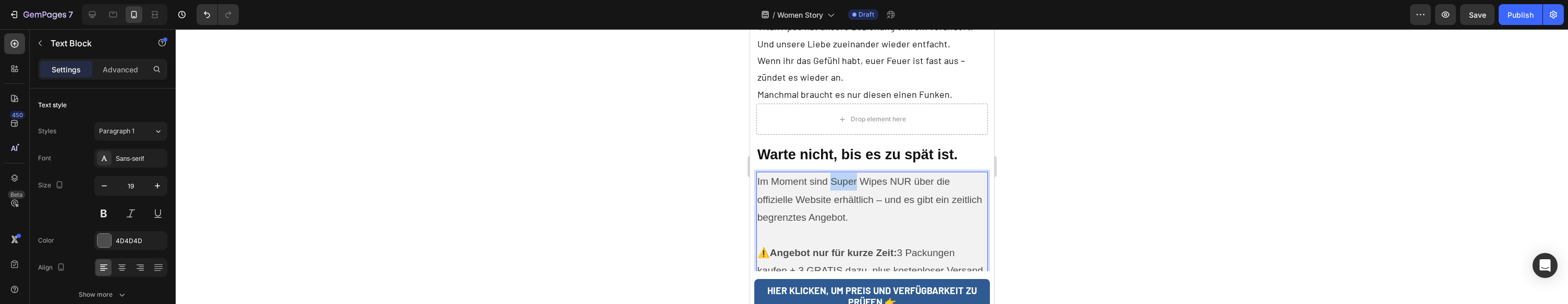
click at [844, 173] on p "Im Moment sind Super Wipes NUR über die offizielle Website erhältlich – und es …" at bounding box center [871, 199] width 230 height 54
drag, startPoint x: 860, startPoint y: 115, endPoint x: 832, endPoint y: 115, distance: 28.0
click at [832, 173] on p "Im Moment sind Super Wipes NUR über die offizielle Website erhältlich – und es …" at bounding box center [871, 199] width 230 height 54
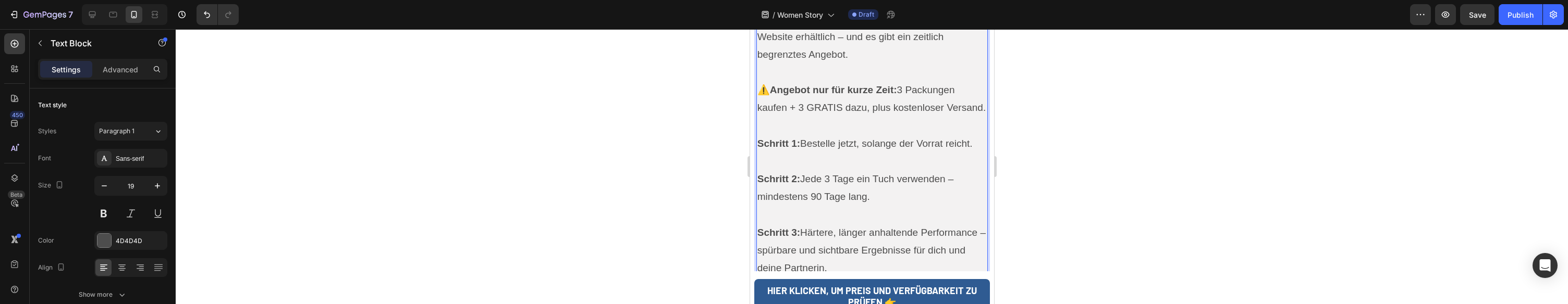
scroll to position [4151, 0]
click at [869, 201] on p "Schritt 1: Bestelle jetzt, solange der Vorrat reicht. Schritt 2: Jede 3 Tage ei…" at bounding box center [871, 216] width 230 height 160
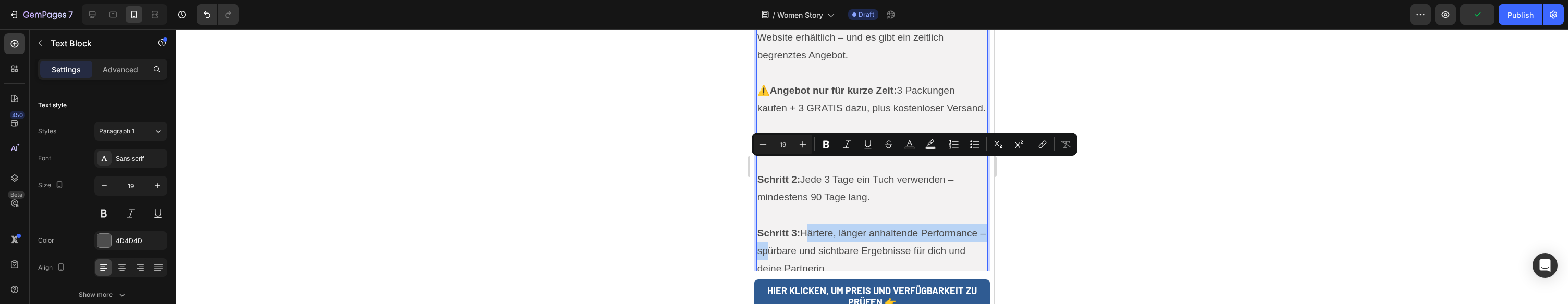
drag, startPoint x: 771, startPoint y: 185, endPoint x: 803, endPoint y: 170, distance: 35.3
click at [803, 170] on p "Schritt 1: Bestelle jetzt, solange der Vorrat reicht. Schritt 2: Jede 3 Tage ei…" at bounding box center [871, 216] width 230 height 160
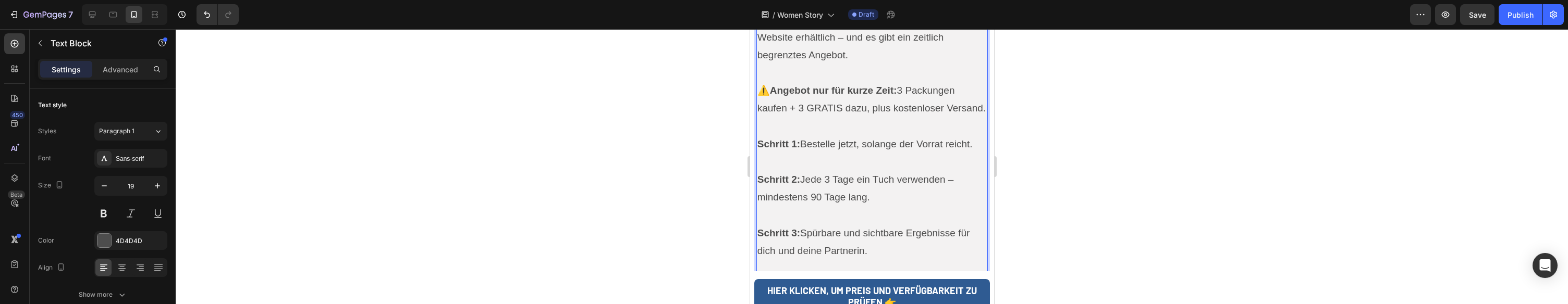
click at [879, 177] on p "Schritt 1: Bestelle jetzt, solange der Vorrat reicht. Schritt 2: Jede 3 Tage ei…" at bounding box center [871, 207] width 230 height 143
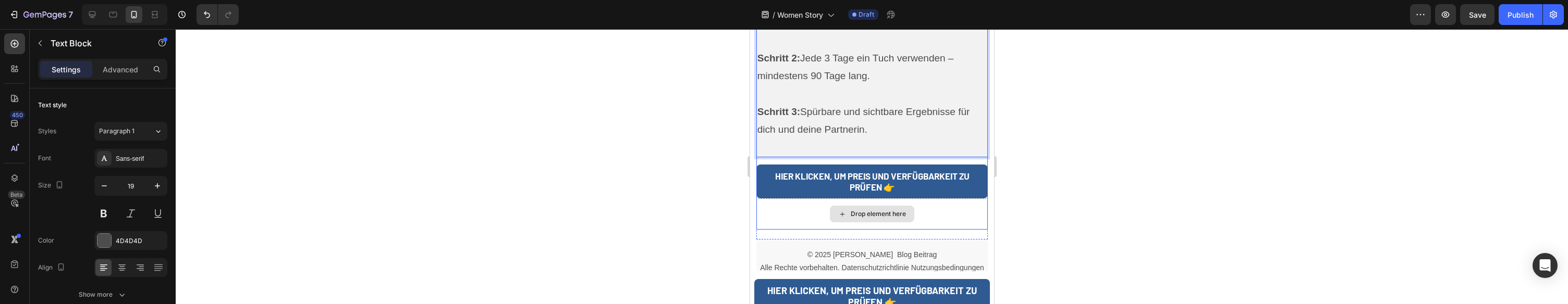
scroll to position [4273, 0]
click at [862, 248] on p "© 2025 Laura H. Blog Beitrag Alle Rechte vorbehalten. Datenschutzrichtlinie Nut…" at bounding box center [871, 260] width 230 height 26
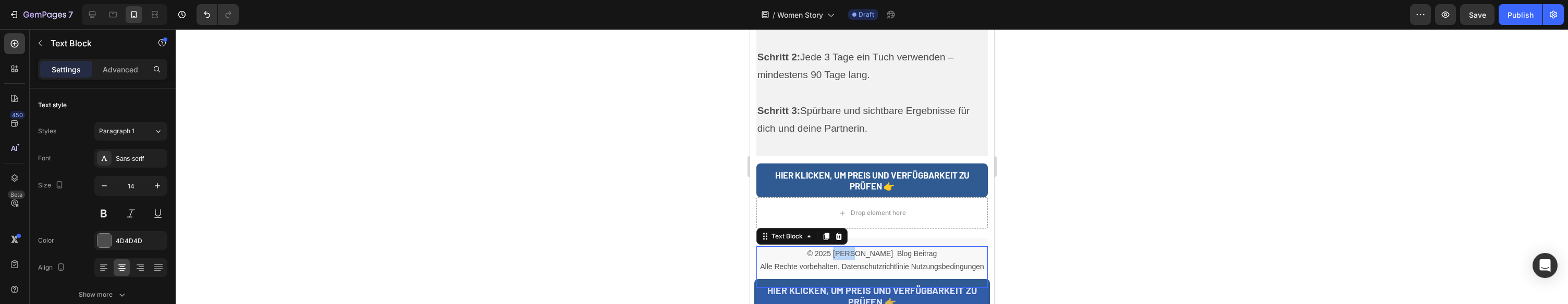
click at [862, 248] on p "© 2025 Laura H. Blog Beitrag Alle Rechte vorbehalten. Datenschutzrichtlinie Nut…" at bounding box center [871, 260] width 230 height 26
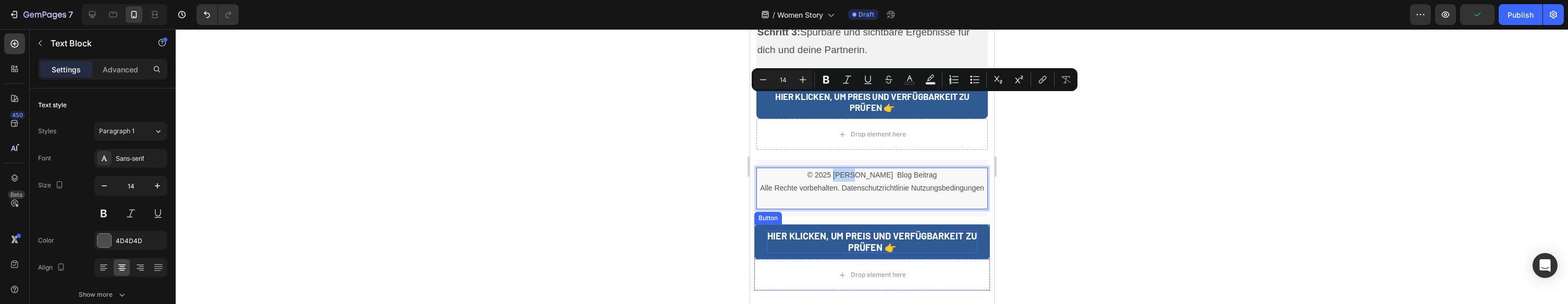
scroll to position [4335, 0]
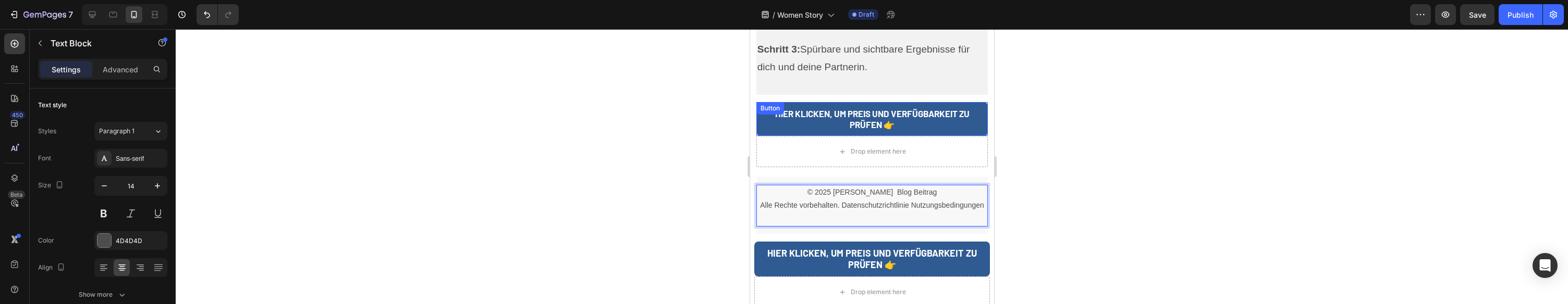
click at [761, 102] on link "HIER KLICKEN, UM PREIS UND VERFÜGBARKEIT ZU PRÜFEN 👉" at bounding box center [872, 119] width 232 height 34
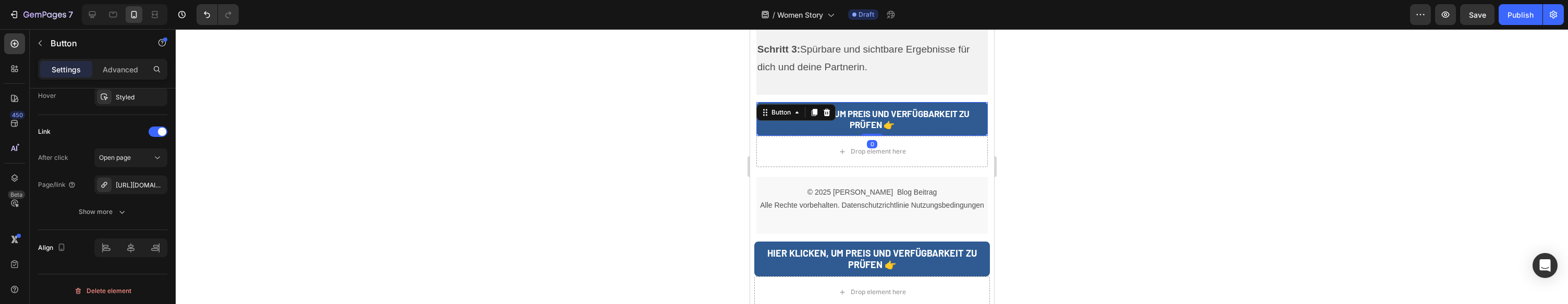
scroll to position [583, 0]
click at [137, 183] on div "https://superwipes.de/superwipes" at bounding box center [131, 182] width 30 height 9
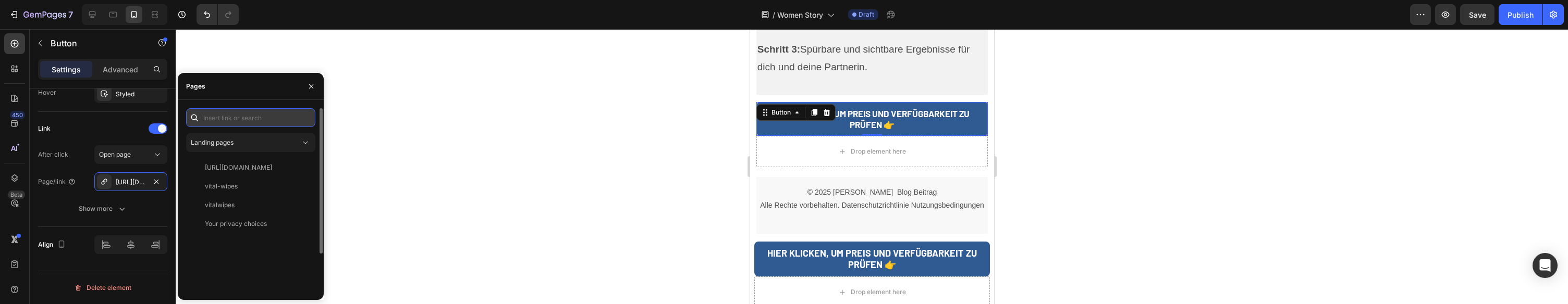
click at [293, 115] on input "text" at bounding box center [251, 118] width 129 height 19
click at [231, 115] on input "text" at bounding box center [251, 118] width 129 height 19
paste input "https://vitalwipes.de/pages/vitalwipes"
type input "https://vitalwipes.de/pages/vitalwipes"
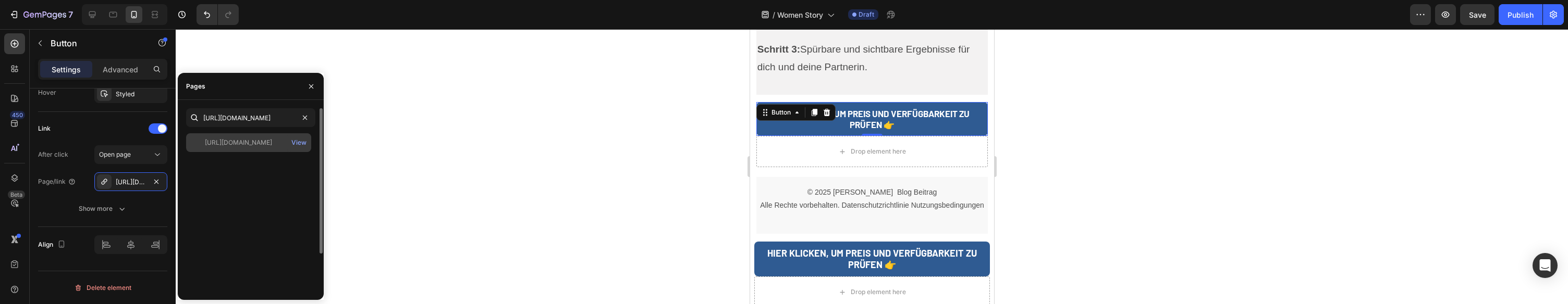
scroll to position [0, 0]
click at [260, 145] on div "https://vitalwipes.de/pages/vitalwipes" at bounding box center [238, 142] width 67 height 9
drag, startPoint x: 248, startPoint y: 144, endPoint x: 258, endPoint y: 144, distance: 10.0
click at [248, 144] on div "https://vitalwipes.de/pages/vitalwipes" at bounding box center [238, 142] width 67 height 9
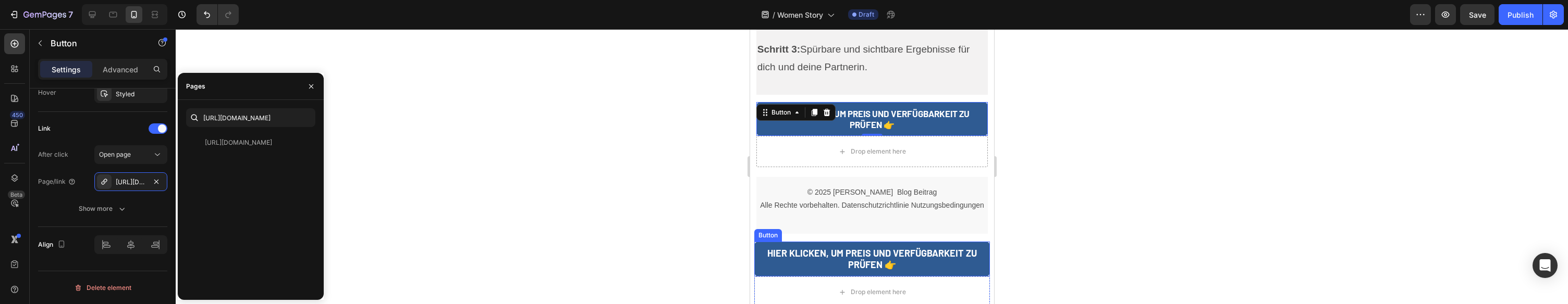
click at [757, 242] on link "HIER KLICKEN, UM PREIS UND VERFÜGBARKEIT ZU PRÜFEN 👉" at bounding box center [872, 260] width 236 height 35
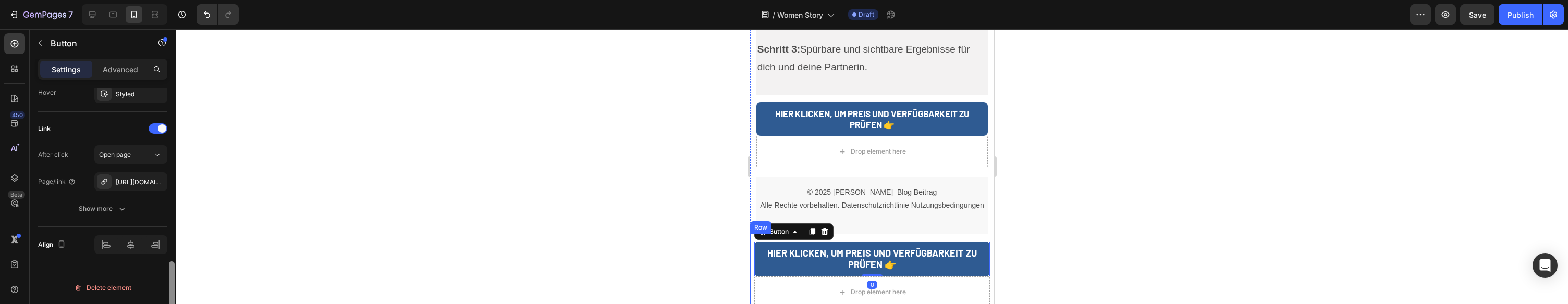
drag, startPoint x: 127, startPoint y: 182, endPoint x: 170, endPoint y: 170, distance: 44.6
click at [127, 182] on div "https://superwipes.de/superwipes" at bounding box center [140, 182] width 49 height 9
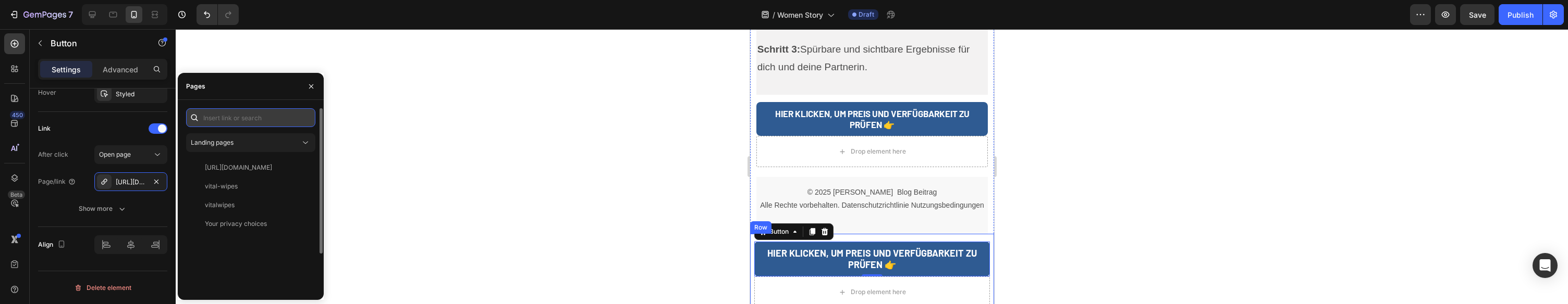
click at [245, 110] on input "text" at bounding box center [251, 118] width 129 height 19
paste input "https://vitalwipes.de/pages/vitalwipes"
type input "https://vitalwipes.de/pages/vitalwipes"
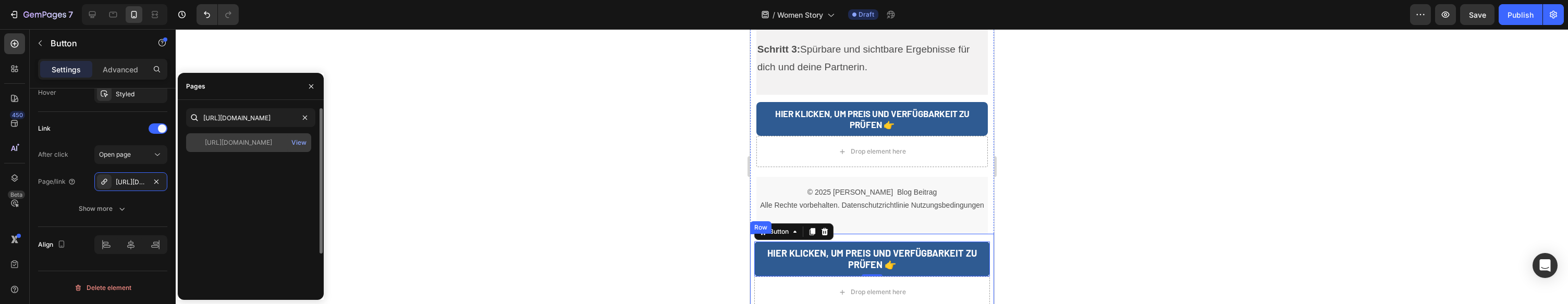
scroll to position [0, 0]
click at [243, 140] on div "https://vitalwipes.de/pages/vitalwipes" at bounding box center [238, 142] width 67 height 9
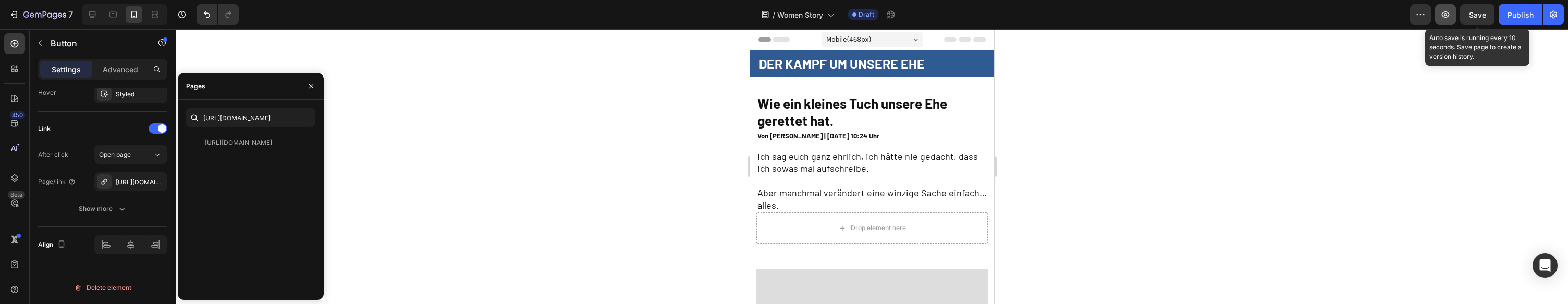
drag, startPoint x: 1461, startPoint y: 16, endPoint x: 1456, endPoint y: 20, distance: 6.4
click at [1461, 16] on button "Save" at bounding box center [1478, 14] width 34 height 21
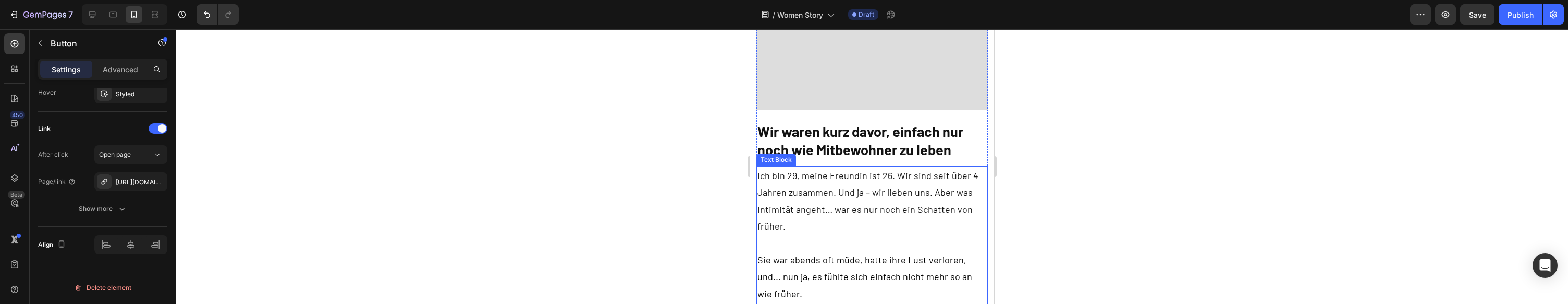
scroll to position [396, 0]
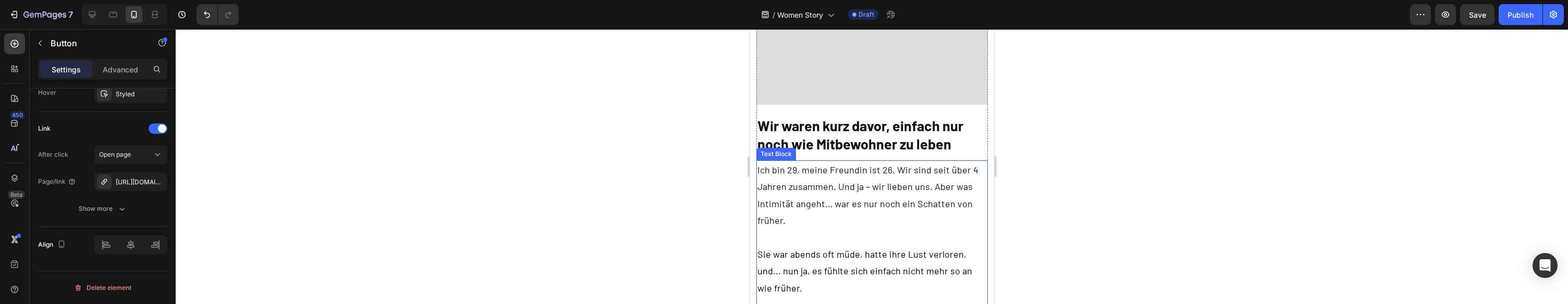
click at [972, 172] on p "Ich bin 29, meine Freundin ist 26. Wir sind seit über 4 Jahren zusammen. Und ja…" at bounding box center [871, 203] width 230 height 84
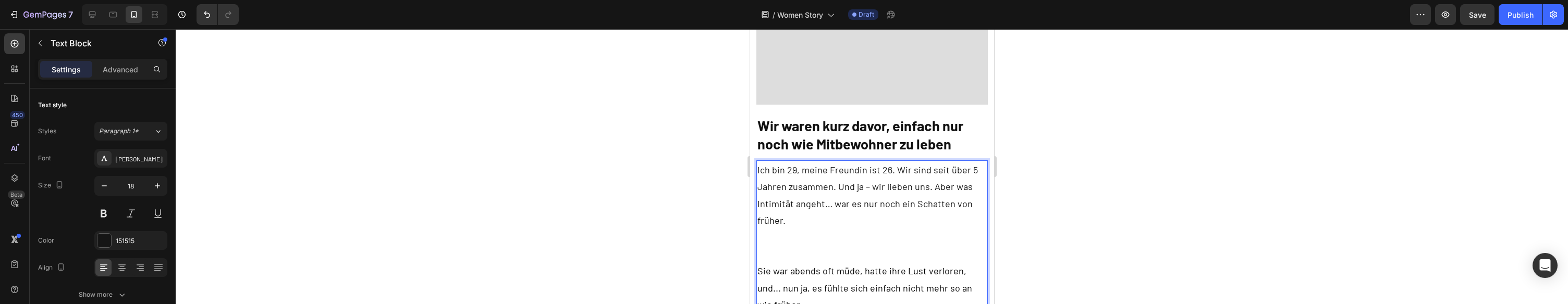
click at [885, 172] on p "Ich bin 29, meine Freundin ist 26. Wir sind seit über 5 Jahren zusammen. Und ja…" at bounding box center [871, 212] width 230 height 101
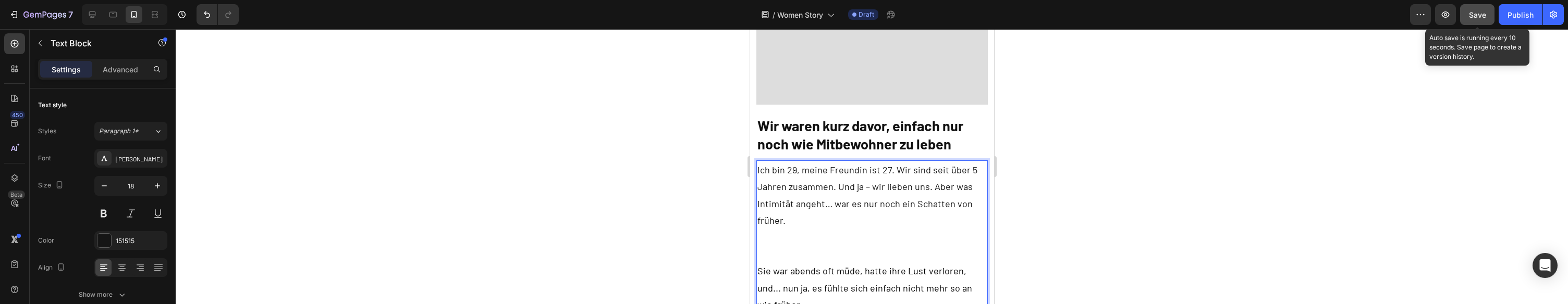
click at [1481, 12] on span "Save" at bounding box center [1478, 15] width 17 height 9
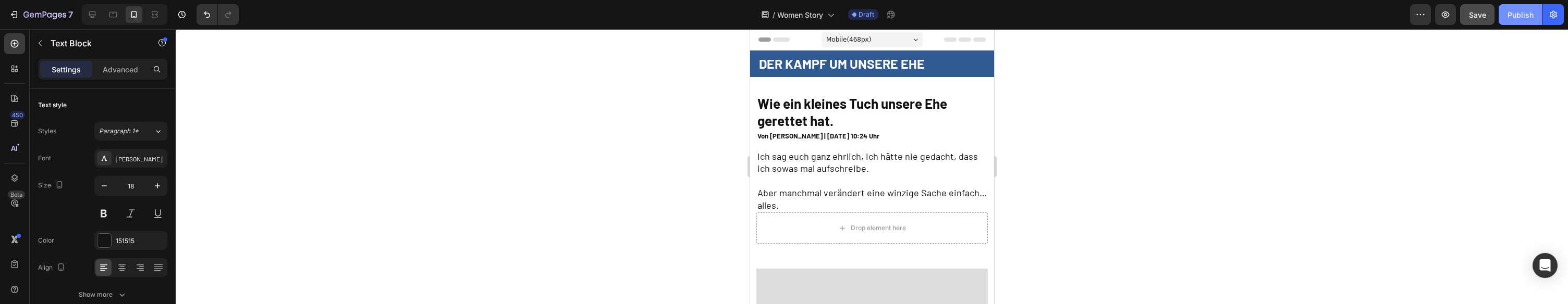
click at [1517, 16] on div "Publish" at bounding box center [1520, 15] width 26 height 11
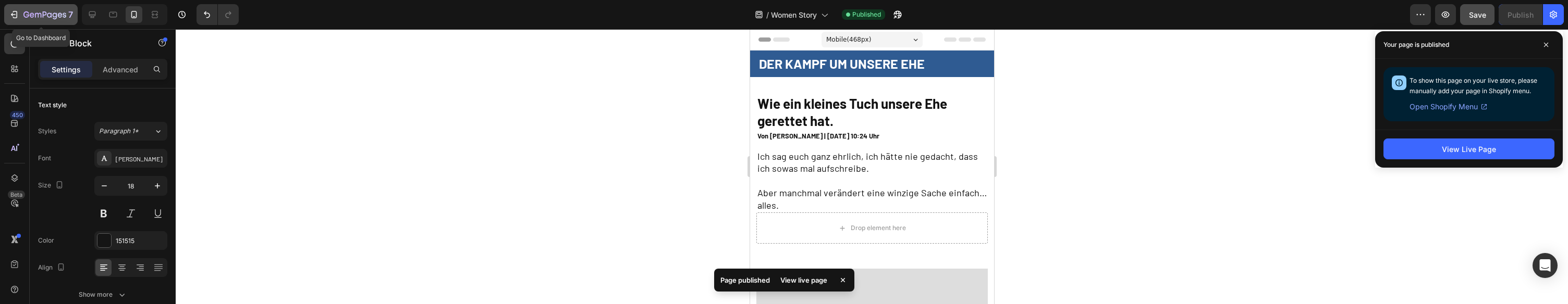
click at [27, 12] on icon "button" at bounding box center [26, 14] width 6 height 6
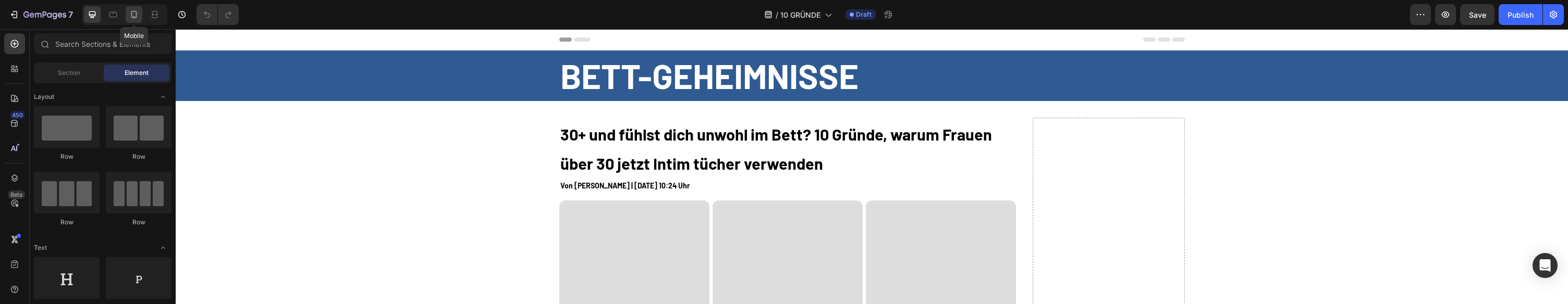
click at [131, 21] on div at bounding box center [134, 14] width 17 height 17
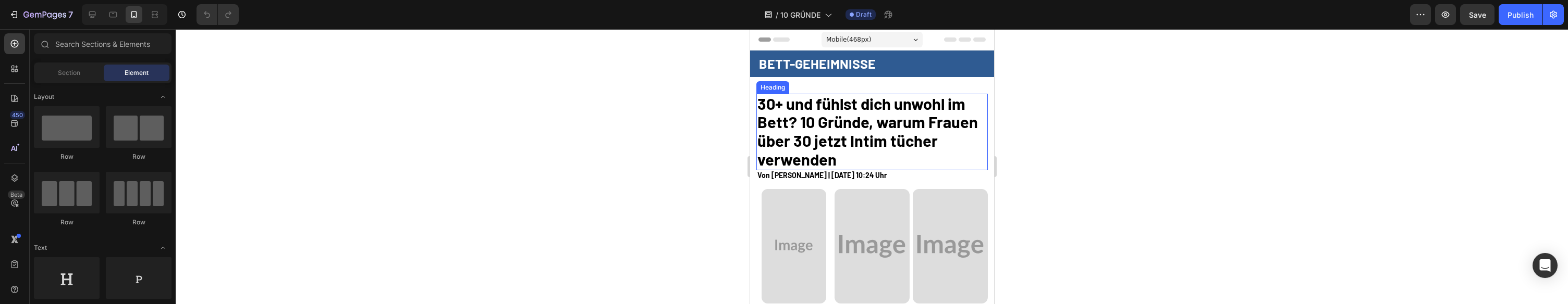
click at [812, 120] on strong "30+ und fühlst dich unwohl im Bett? 10 Gründe, warum Frauen über 30 jetzt Intim…" at bounding box center [867, 131] width 221 height 75
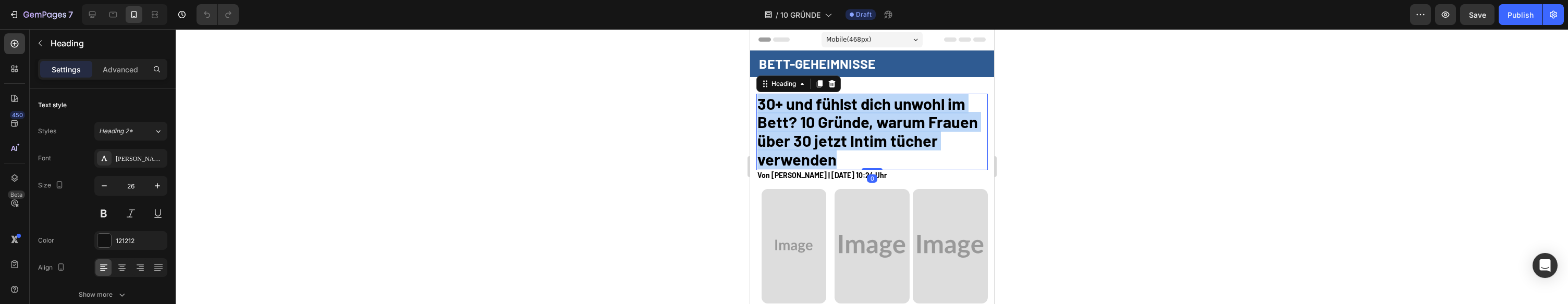
click at [812, 120] on strong "30+ und fühlst dich unwohl im Bett? 10 Gründe, warum Frauen über 30 jetzt Intim…" at bounding box center [867, 131] width 221 height 75
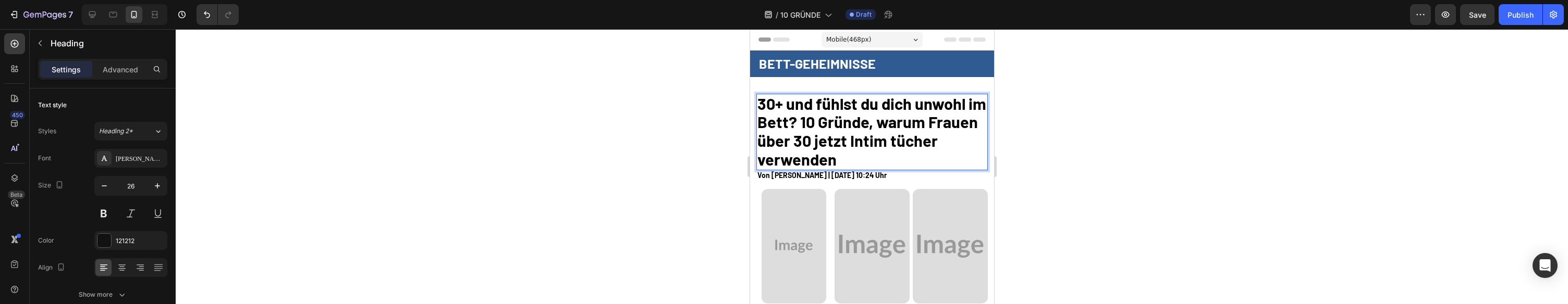
click at [797, 121] on strong "30+ und fühlst du dich unwohl im Bett? 10 Gründe, warum Frauen über 30 jetzt In…" at bounding box center [871, 131] width 229 height 75
click at [791, 123] on strong "30+ und fühlst du dich unwohl im Bett? 10 Gründe, warum Frauen über 30 jetzt In…" at bounding box center [871, 131] width 229 height 75
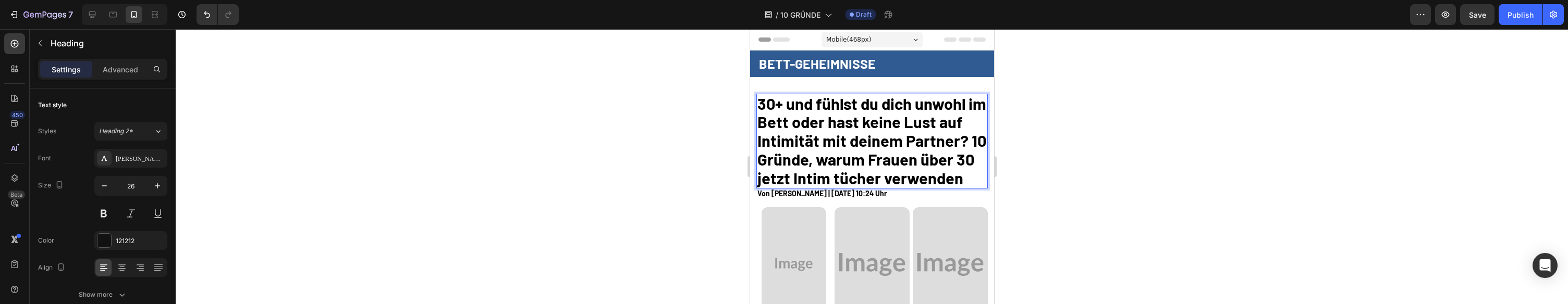
click at [967, 142] on strong "30+ und fühlst du dich unwohl im Bett oder hast keine Lust auf Intimität mit de…" at bounding box center [871, 141] width 229 height 94
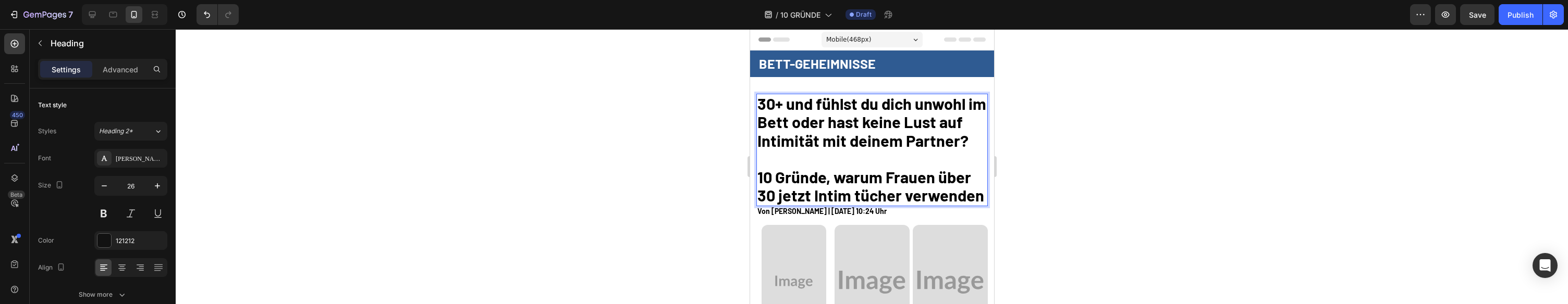
click at [763, 180] on strong "10 Gründe, warum Frauen über 30 jetzt Intim tücher verwenden" at bounding box center [870, 186] width 227 height 38
click at [771, 198] on strong "10 Gründe, warum Frauen über 30 jetzt Intim tücher verwenden" at bounding box center [870, 186] width 227 height 38
click at [773, 103] on strong "30+ und fühlst du dich unwohl im Bett oder hast keine Lust auf Intimität mit de…" at bounding box center [871, 123] width 229 height 57
click at [773, 174] on strong "10 Gründe, warum Frauen über 30 jetzt Intim tücher verwenden" at bounding box center [870, 186] width 227 height 38
click at [769, 199] on strong "10 Gründe, warum Frauen über 30 jetzt Intim tücher verwenden" at bounding box center [870, 186] width 227 height 38
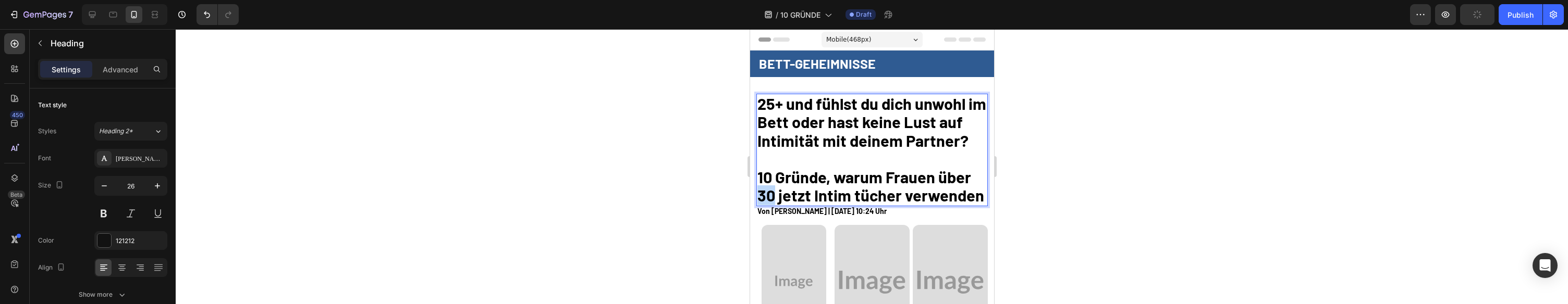
click at [769, 199] on strong "10 Gründe, warum Frauen über 30 jetzt Intim tücher verwenden" at bounding box center [870, 186] width 227 height 38
click at [850, 197] on strong "10 Gründe, warum Frauen über 25 jetzt Intim tücher verwenden" at bounding box center [870, 186] width 227 height 38
click at [854, 197] on strong "10 Gründe, warum Frauen über 25 jetzt Intim tücher verwenden" at bounding box center [870, 186] width 227 height 38
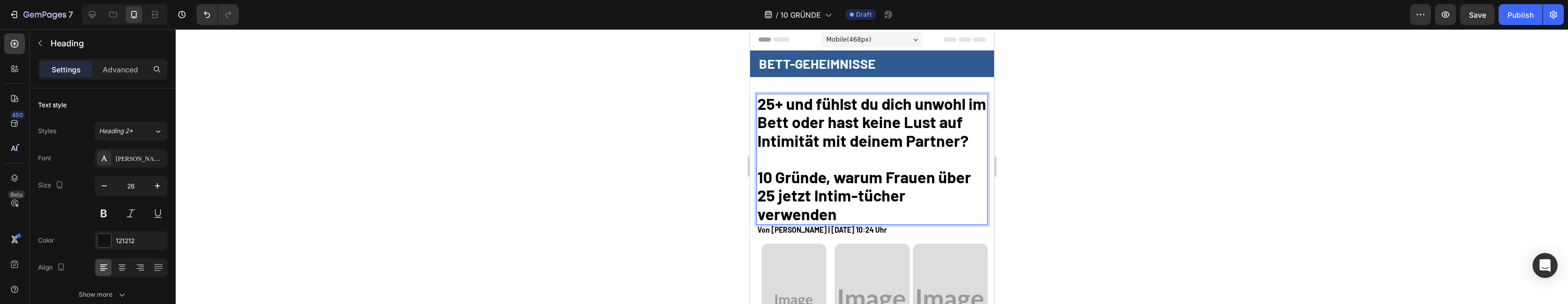
click at [962, 157] on p "25+ und fühlst du dich unwohl im Bett oder hast keine Lust auf Intimität mit de…" at bounding box center [871, 160] width 230 height 130
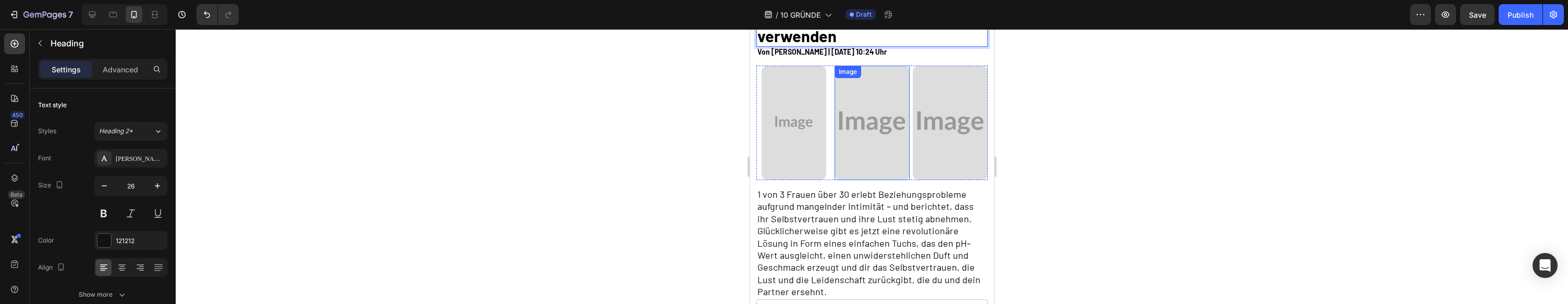
scroll to position [179, 0]
click at [854, 187] on h2 "1 von 3 Frauen über 30 erlebt Beziehungsprobleme aufgrund mangelnder Intimität …" at bounding box center [872, 242] width 232 height 112
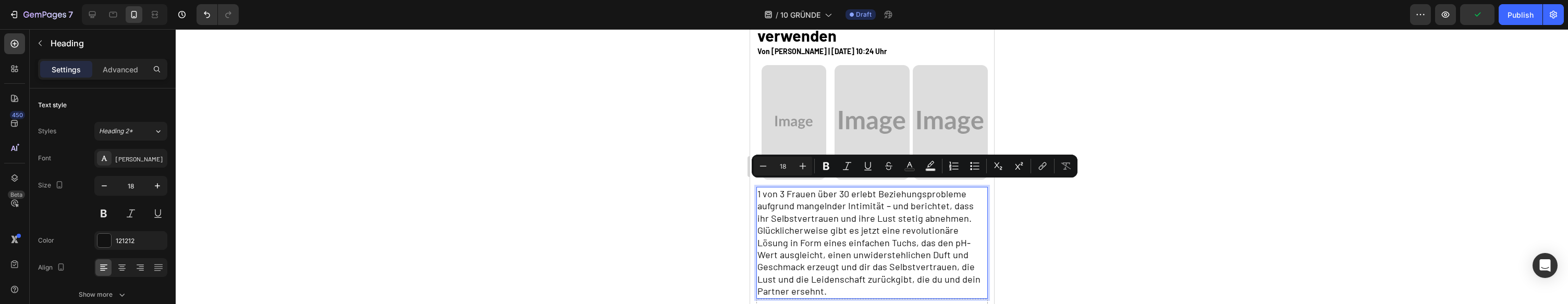
click at [843, 188] on p "1 von 3 Frauen über 30 erlebt Beziehungsprobleme aufgrund mangelnder Intimität …" at bounding box center [871, 243] width 230 height 110
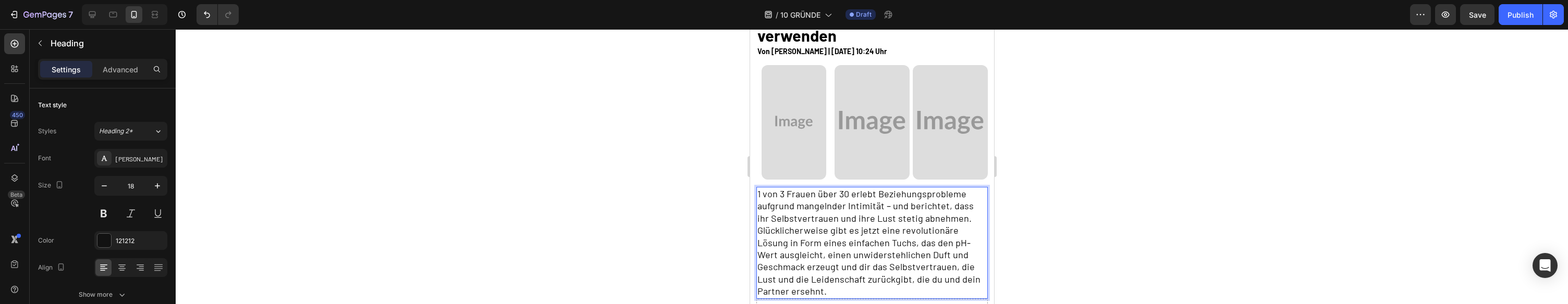
click at [842, 188] on p "1 von 3 Frauen über 30 erlebt Beziehungsprobleme aufgrund mangelnder Intimität …" at bounding box center [871, 243] width 230 height 110
click at [871, 188] on p "1 von 3 Frauen über 25 erlebt Beziehungsprobleme aufgrund mangelnder Intimität …" at bounding box center [871, 243] width 230 height 110
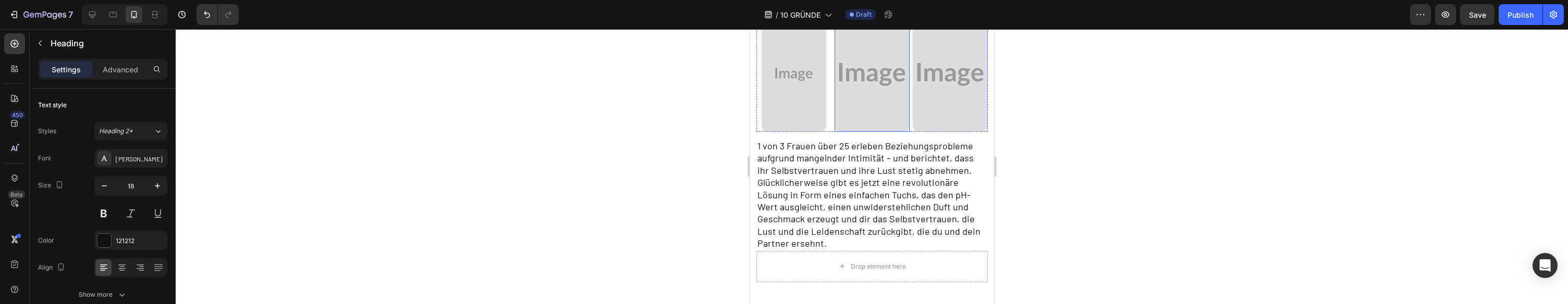
scroll to position [228, 0]
click at [941, 138] on h2 "1 von 3 Frauen über 25 erleben Beziehungsprobleme aufgrund mangelnder Intimität…" at bounding box center [872, 193] width 232 height 112
click at [957, 153] on p "1 von 3 Frauen über 25 erleben Beziehungsprobleme aufgrund mangelnder Intimität…" at bounding box center [871, 193] width 230 height 110
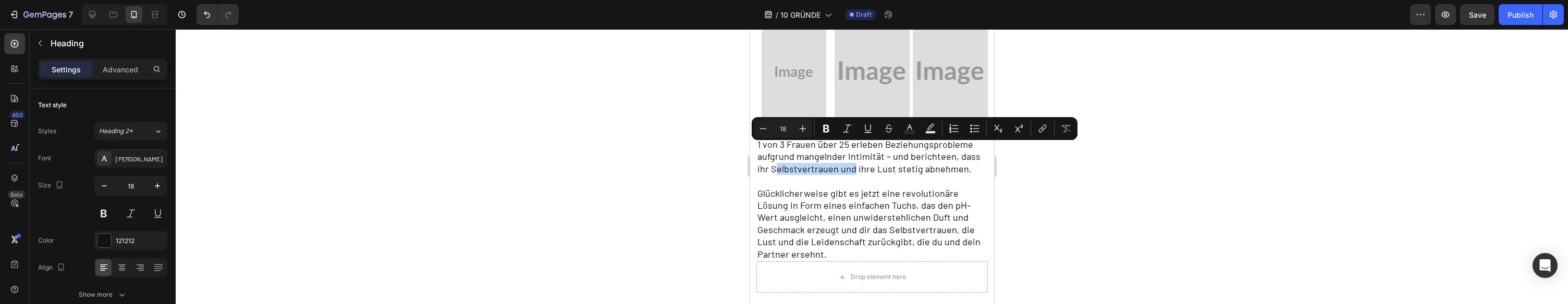
drag, startPoint x: 837, startPoint y: 152, endPoint x: 764, endPoint y: 153, distance: 73.0
click at [764, 153] on p "1 von 3 Frauen über 25 erleben Beziehungsprobleme aufgrund mangelnder Intimität…" at bounding box center [871, 199] width 230 height 122
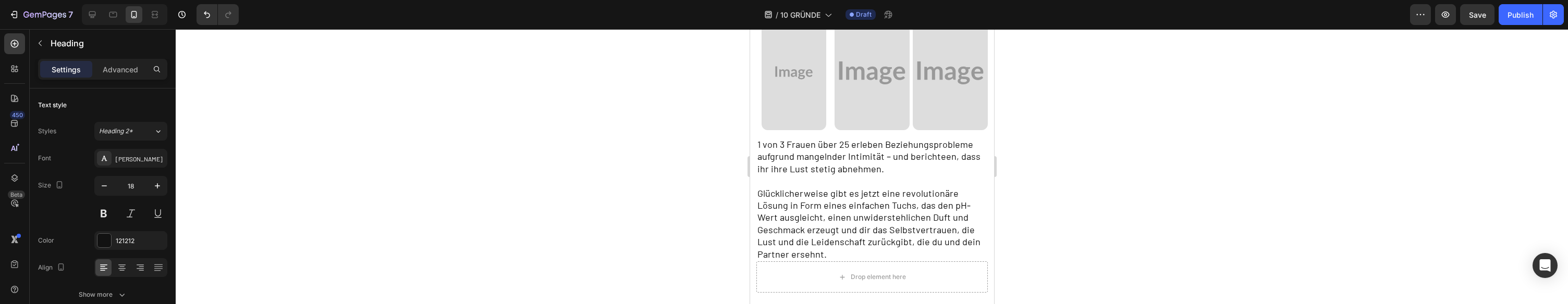
click at [943, 140] on p "1 von 3 Frauen über 25 erleben Beziehungsprobleme aufgrund mangelnder Intimität…" at bounding box center [871, 199] width 230 height 122
click at [976, 140] on p "1 von 3 Frauen über 25 erleben Beziehungsprobleme aufgrund mangelnder Intimität…" at bounding box center [871, 199] width 230 height 122
click at [759, 150] on p "1 von 3 Frauen über 25 erleben Beziehungsprobleme aufgrund mangelnder Intimität…" at bounding box center [871, 199] width 230 height 122
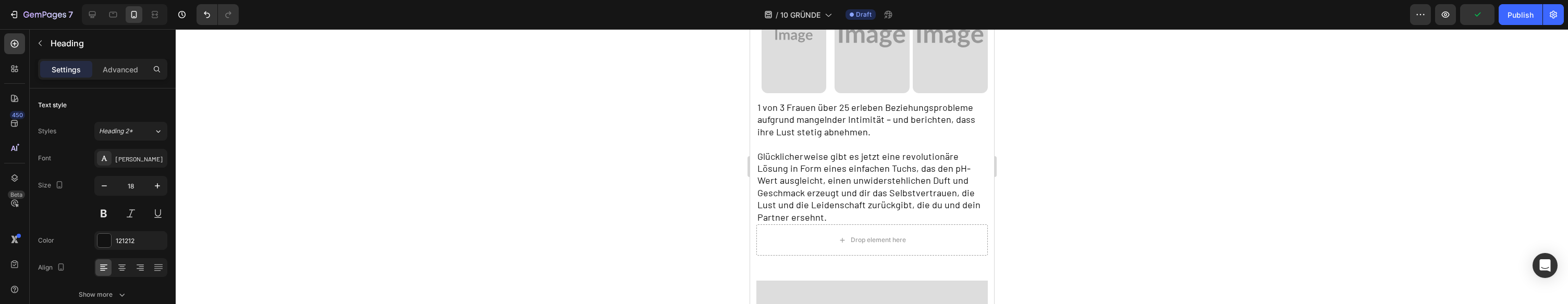
scroll to position [276, 0]
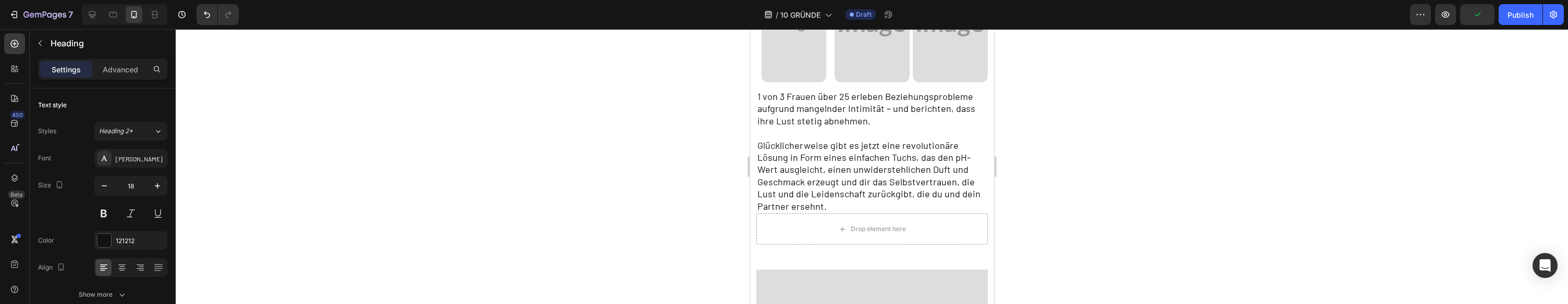
click at [759, 125] on p "1 von 3 Frauen über 25 erleben Beziehungsprobleme aufgrund mangelnder Intimität…" at bounding box center [871, 152] width 230 height 122
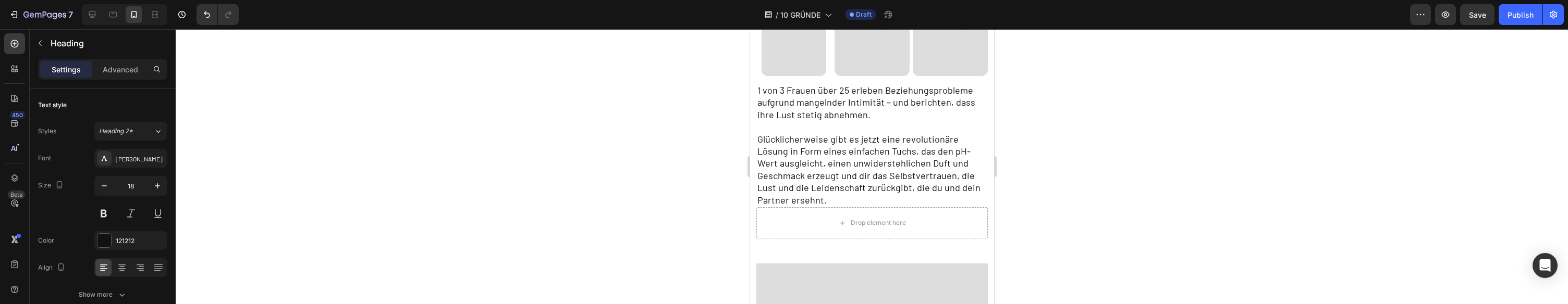
scroll to position [278, 0]
click at [805, 150] on p "1 von 3 Frauen über 25 erleben Beziehungsprobleme aufgrund mangelnder Intimität…" at bounding box center [871, 150] width 230 height 122
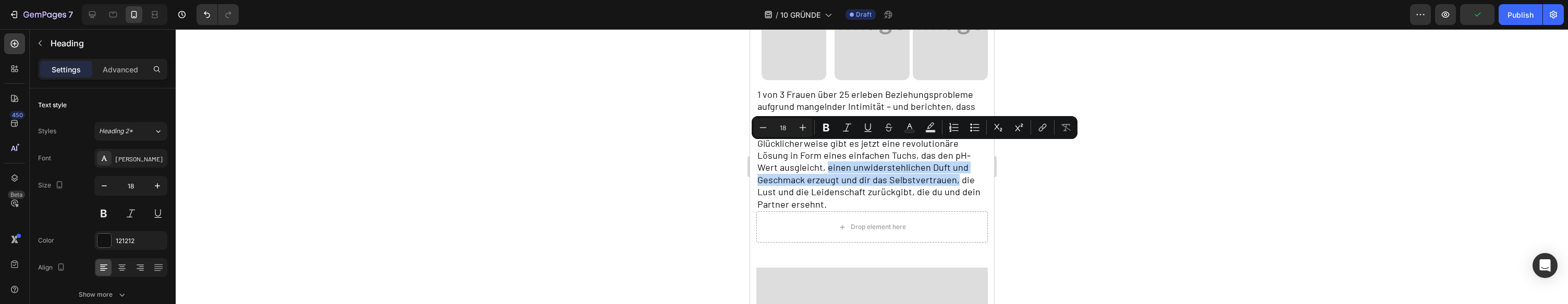
drag, startPoint x: 803, startPoint y: 148, endPoint x: 952, endPoint y: 166, distance: 150.1
click at [952, 166] on p "1 von 3 Frauen über 25 erleben Beziehungsprobleme aufgrund mangelnder Intimität…" at bounding box center [871, 150] width 230 height 122
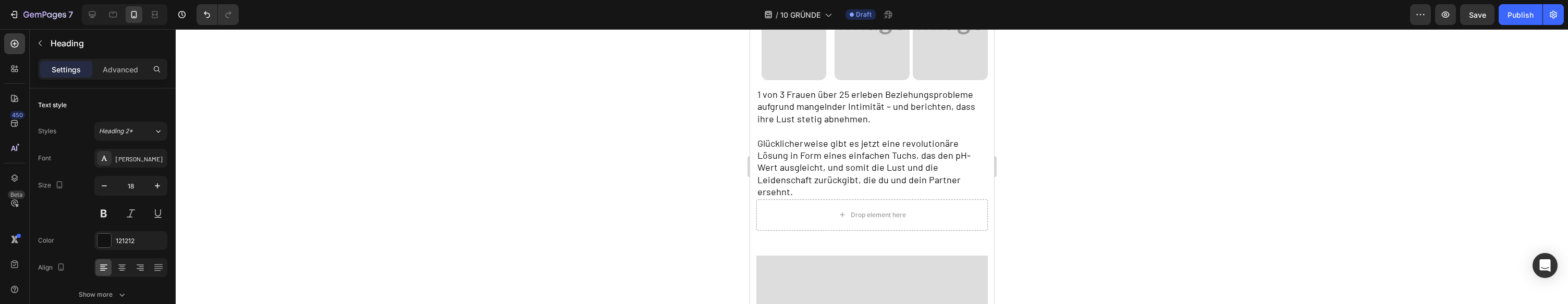
click at [935, 163] on p "1 von 3 Frauen über 25 erleben Beziehungsprobleme aufgrund mangelnder Intimität…" at bounding box center [871, 144] width 230 height 110
click at [915, 162] on p "1 von 3 Frauen über 25 erleben Beziehungsprobleme aufgrund mangelnder Intimität…" at bounding box center [871, 144] width 230 height 110
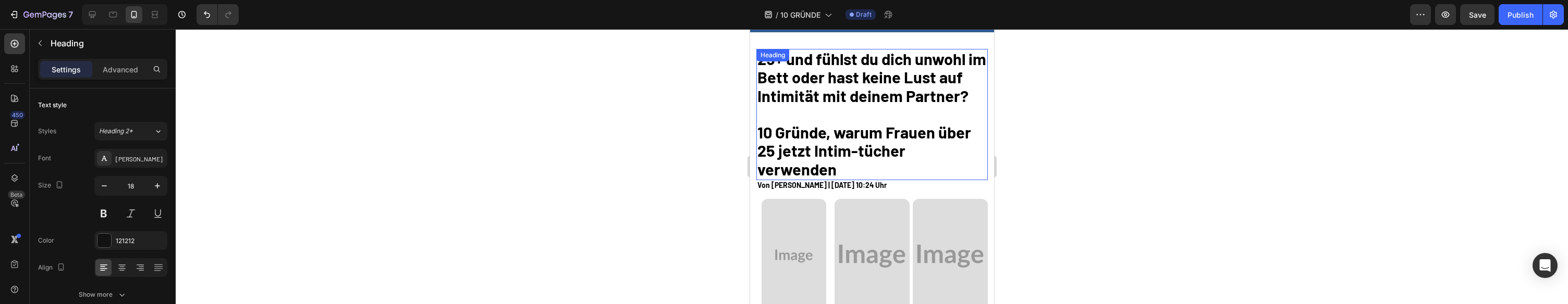
scroll to position [6, 0]
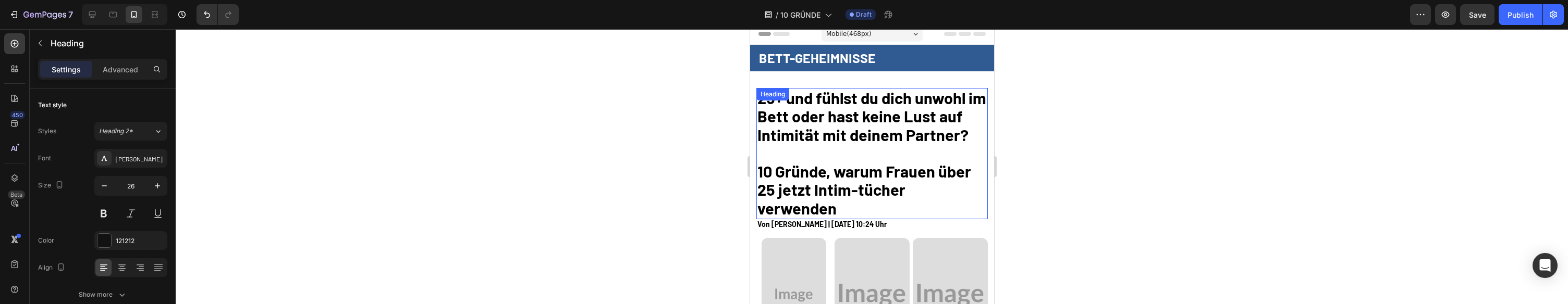
drag, startPoint x: 917, startPoint y: 148, endPoint x: 925, endPoint y: 146, distance: 8.2
click at [917, 148] on h2 "25+ und fühlst du dich unwohl im Bett oder hast keine Lust auf Intimität mit de…" at bounding box center [872, 154] width 232 height 132
click at [978, 134] on h2 "25+ und fühlst du dich unwohl im Bett oder hast keine Lust auf Intimität mit de…" at bounding box center [872, 154] width 232 height 132
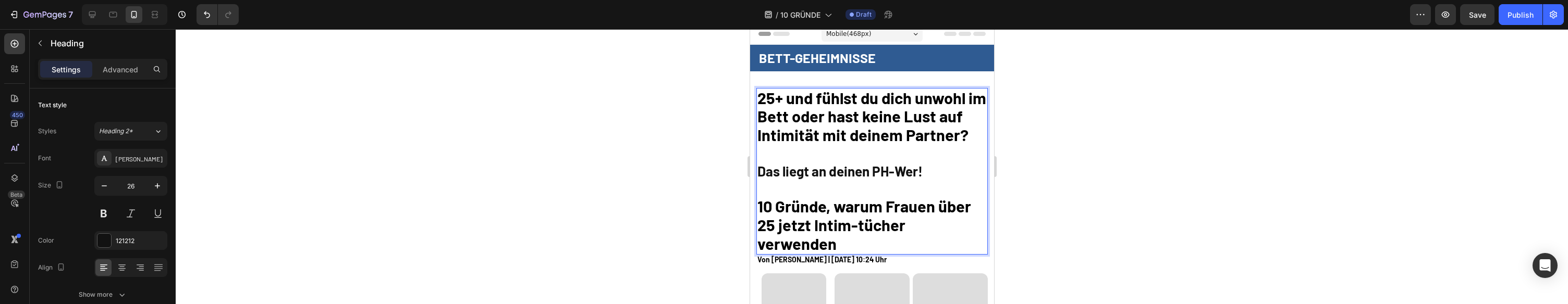
click at [860, 173] on p "25+ und fühlst du dich unwohl im Bett oder hast keine Lust auf Intimität mit de…" at bounding box center [871, 172] width 230 height 165
click at [860, 172] on p "25+ und fühlst du dich unwohl im Bett oder hast keine Lust auf Intimität mit de…" at bounding box center [871, 172] width 230 height 165
click at [903, 170] on p "25+ und fühlst du dich unwohl im Bett oder hast keine Lust auf Intimität mit de…" at bounding box center [871, 172] width 230 height 165
click at [903, 146] on p "25+ und fühlst du dich unwohl im Bett oder hast keine Lust auf Intimität mit de…" at bounding box center [871, 172] width 230 height 165
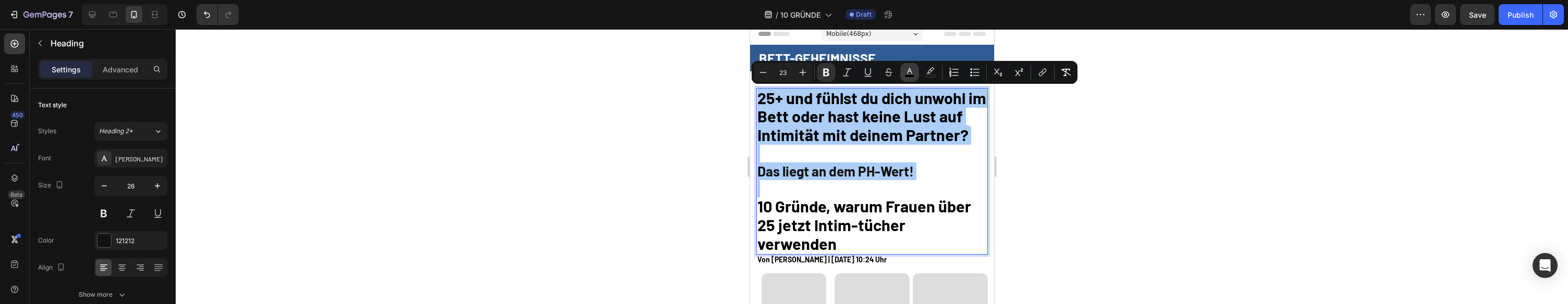
click at [913, 76] on rect "Editor contextual toolbar" at bounding box center [910, 76] width 10 height 3
type input "000000"
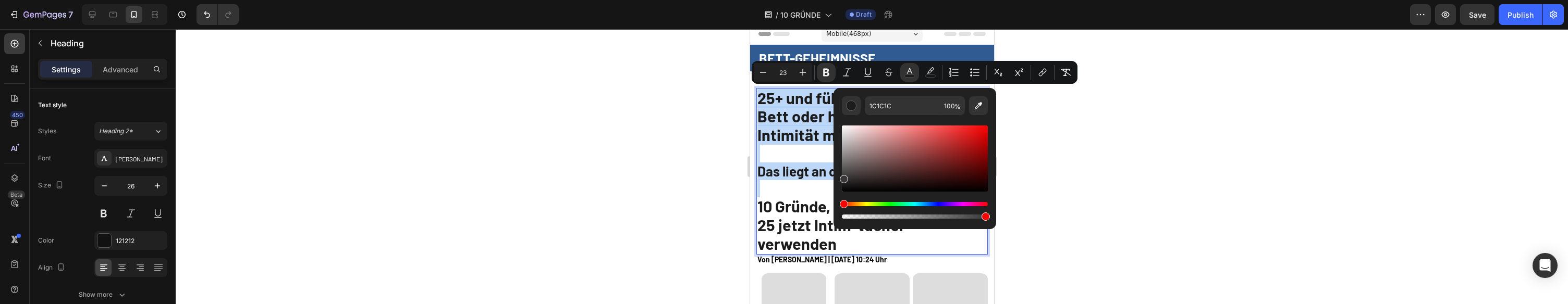
drag, startPoint x: 844, startPoint y: 187, endPoint x: 838, endPoint y: 177, distance: 11.7
click at [838, 177] on div "1C1C1C 100 %" at bounding box center [915, 154] width 162 height 133
type input "383838"
click at [801, 157] on p "25+ und fühlst du dich unwohl im Bett oder hast keine Lust auf Intimität mit de…" at bounding box center [871, 172] width 230 height 165
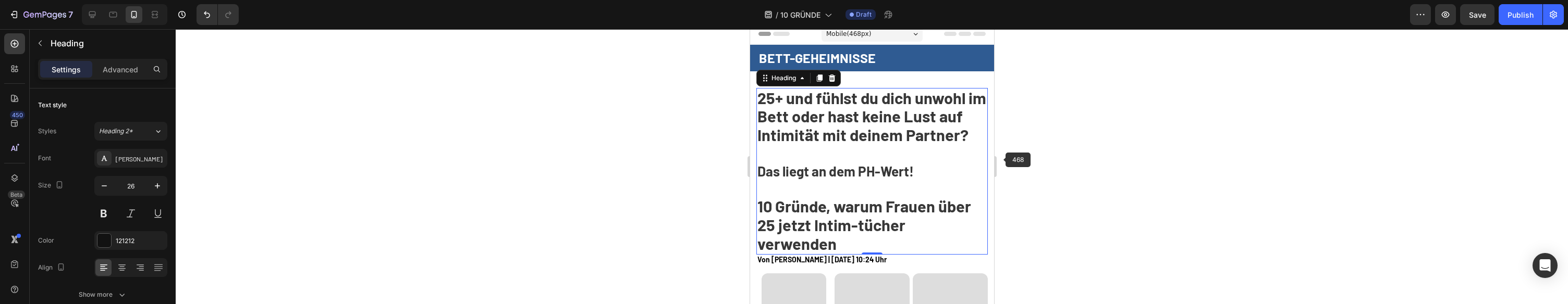
click at [1013, 160] on div at bounding box center [871, 166] width 1392 height 275
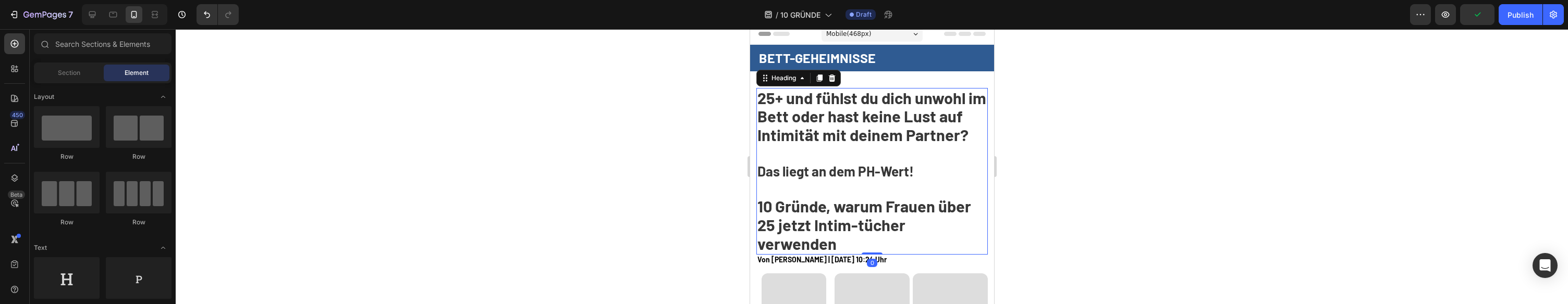
click at [916, 145] on p "⁠⁠⁠⁠⁠⁠⁠ 25+ und fühlst du dich unwohl im Bett oder hast keine Lust auf Intimitä…" at bounding box center [871, 172] width 230 height 165
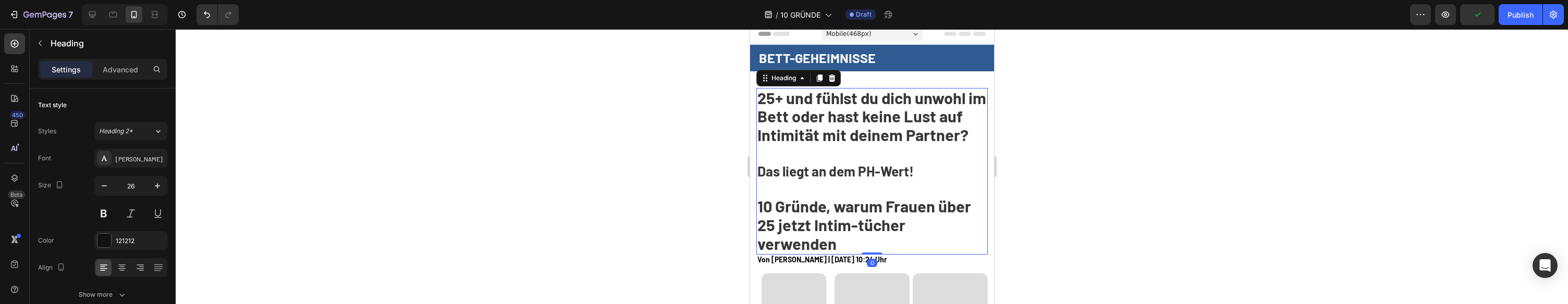
click at [1046, 130] on div at bounding box center [871, 166] width 1392 height 275
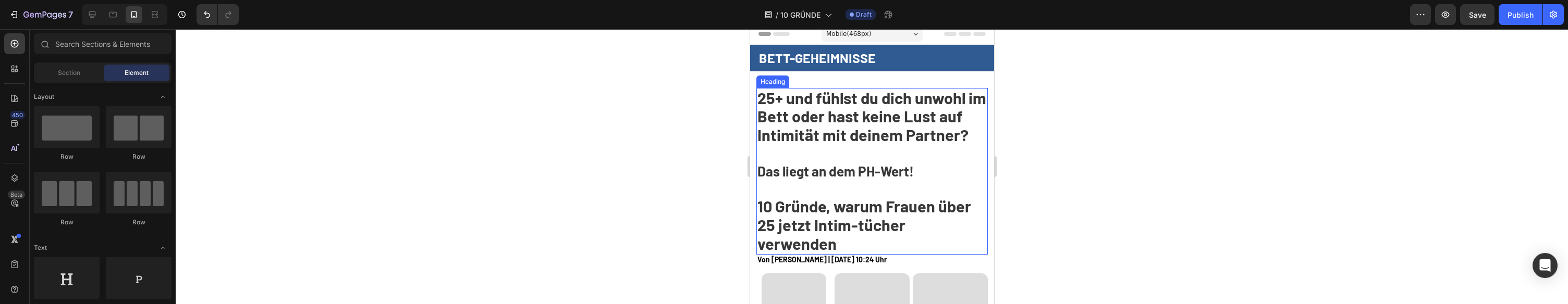
click at [898, 122] on strong "25+ und fühlst du dich unwohl im Bett oder hast keine Lust auf Intimität mit de…" at bounding box center [871, 117] width 229 height 57
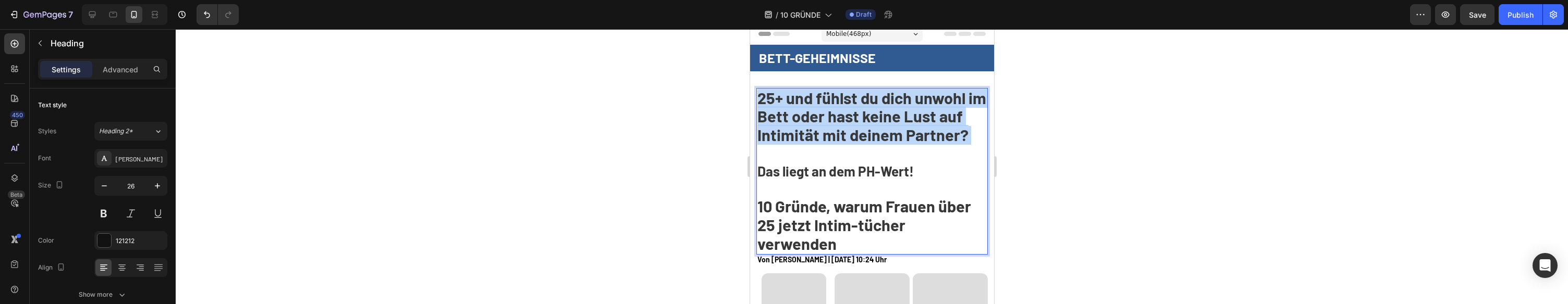
click at [898, 122] on strong "25+ und fühlst du dich unwohl im Bett oder hast keine Lust auf Intimität mit de…" at bounding box center [871, 117] width 229 height 57
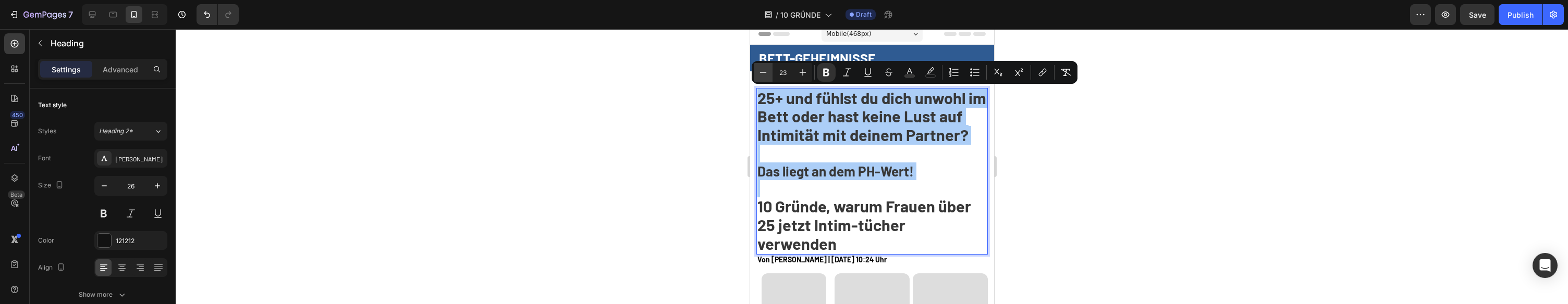
click at [769, 74] on button "Minus" at bounding box center [763, 72] width 19 height 19
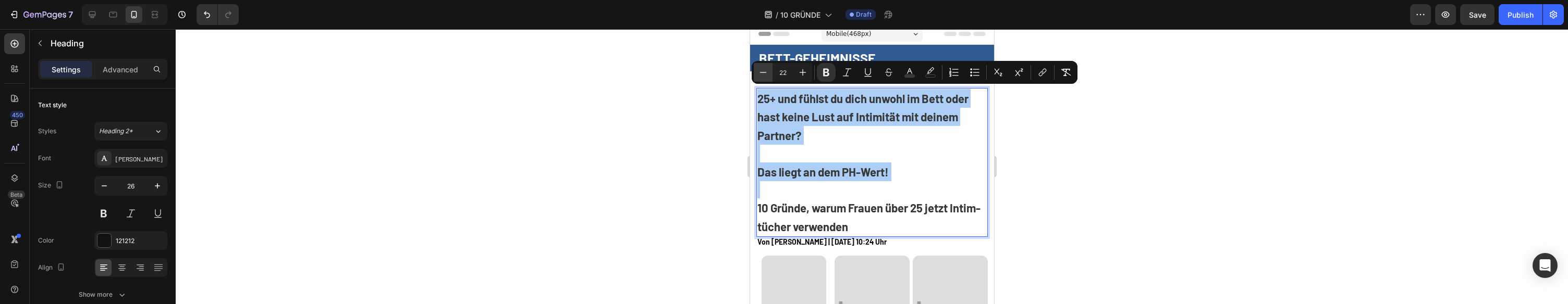
click at [769, 74] on button "Minus" at bounding box center [763, 72] width 19 height 19
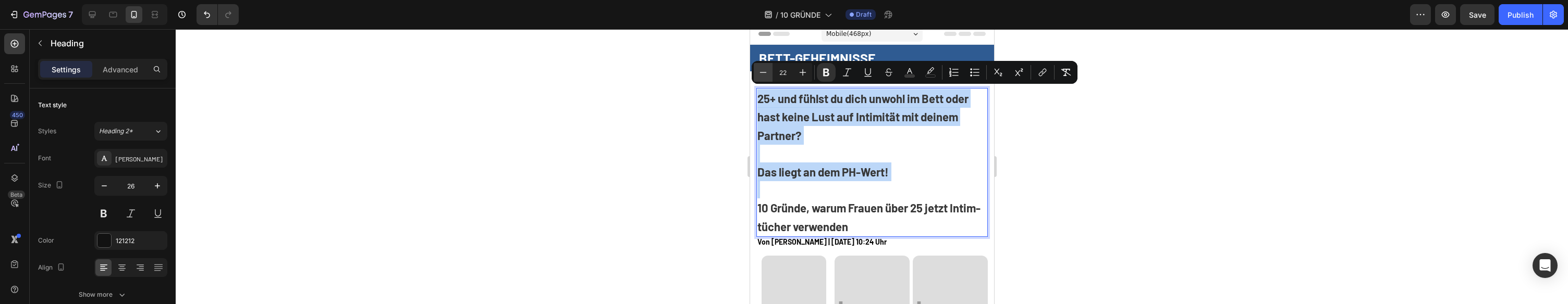
type input "21"
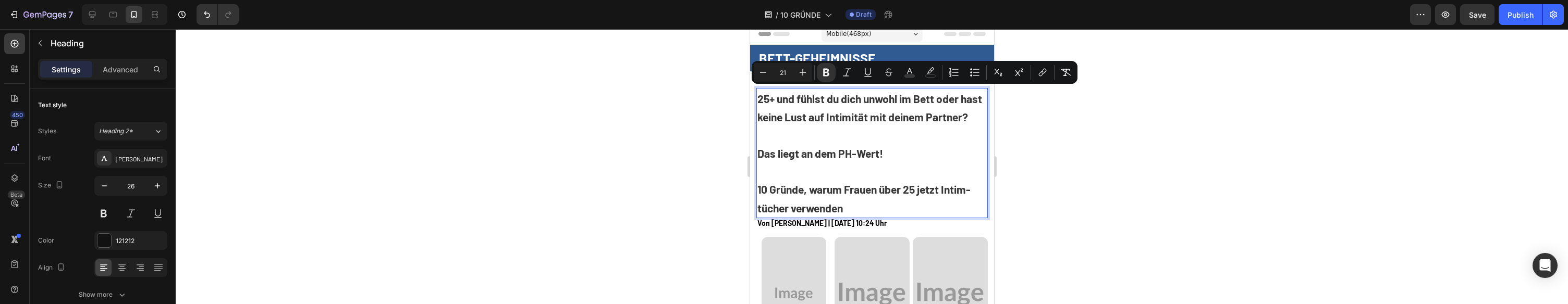
click at [1026, 134] on div at bounding box center [871, 166] width 1392 height 275
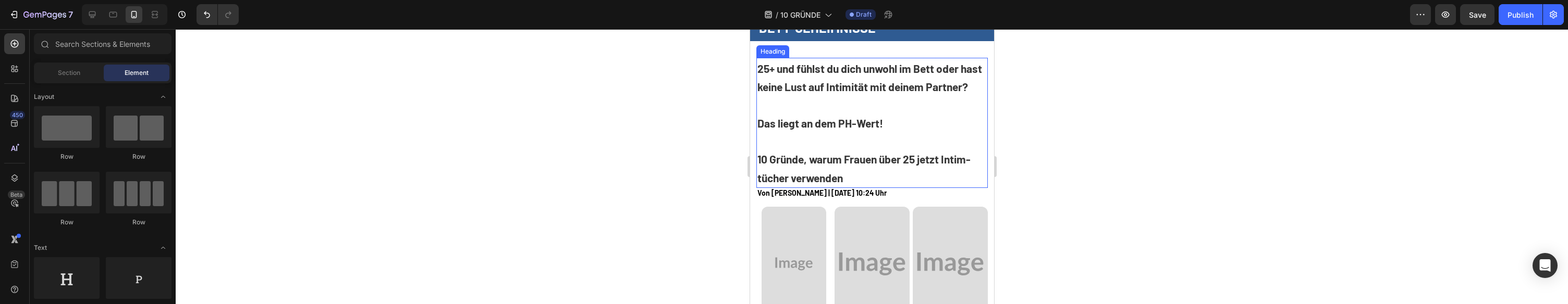
scroll to position [40, 0]
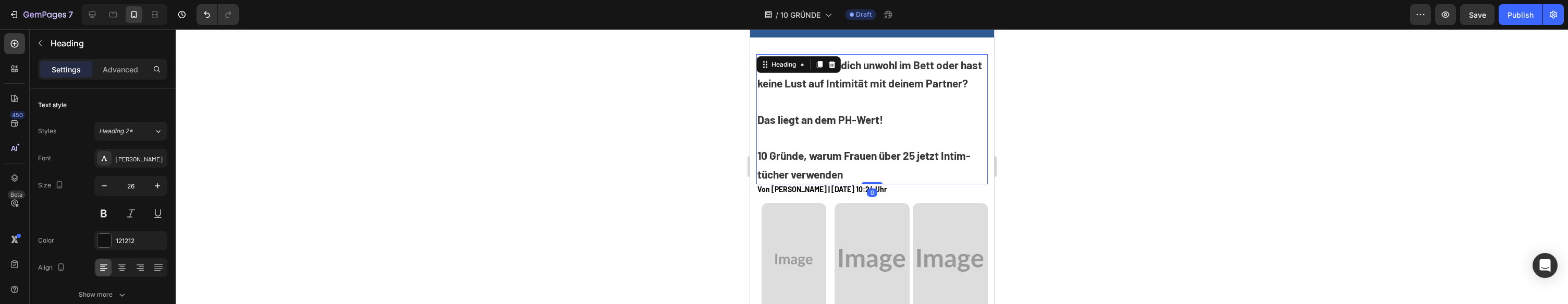
click at [893, 166] on p "⁠⁠⁠⁠⁠⁠⁠ 25+ und fühlst du dich unwohl im Bett oder hast keine Lust auf Intimitä…" at bounding box center [871, 119] width 230 height 128
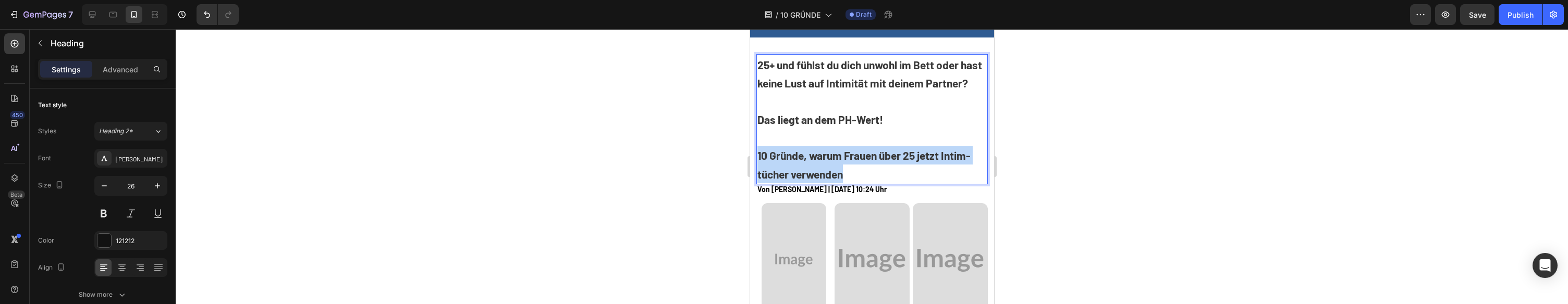
click at [893, 166] on p "25+ und fühlst du dich unwohl im Bett oder hast keine Lust auf Intimität mit de…" at bounding box center [871, 119] width 230 height 128
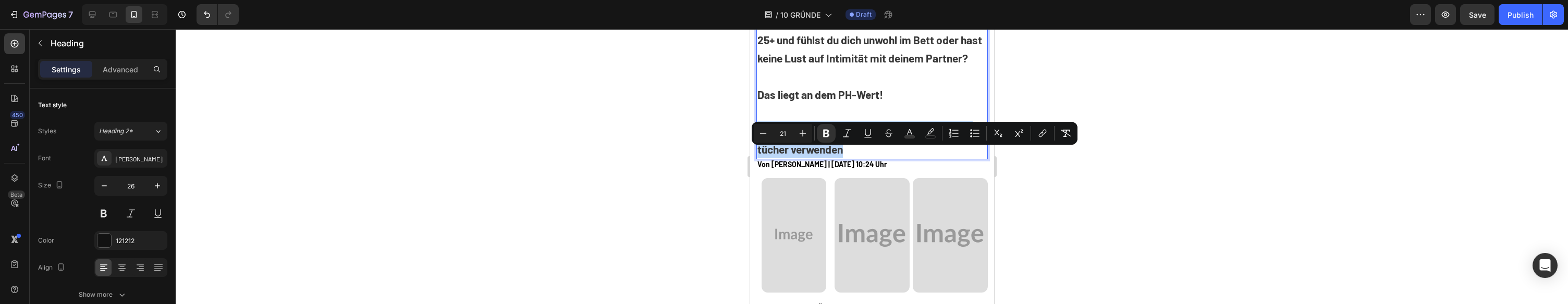
scroll to position [85, 0]
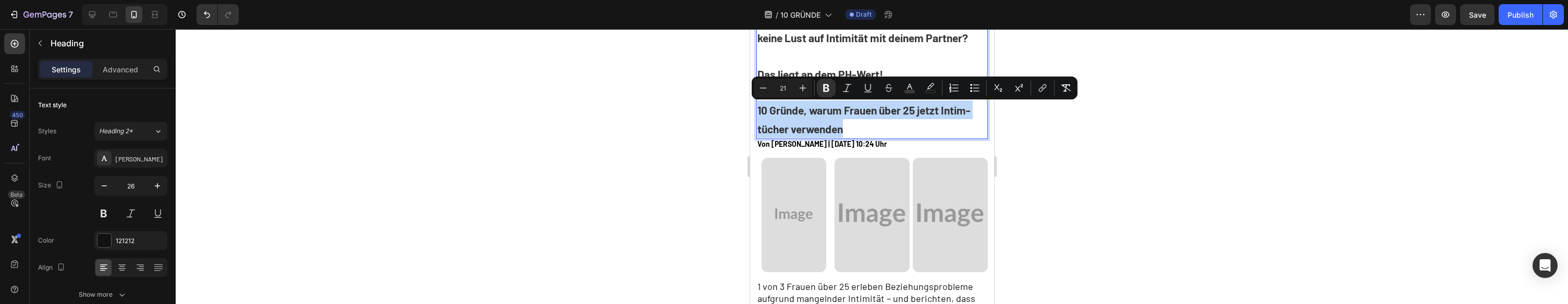
click at [884, 122] on p "25+ und fühlst du dich unwohl im Bett oder hast keine Lust auf Intimität mit de…" at bounding box center [871, 74] width 230 height 128
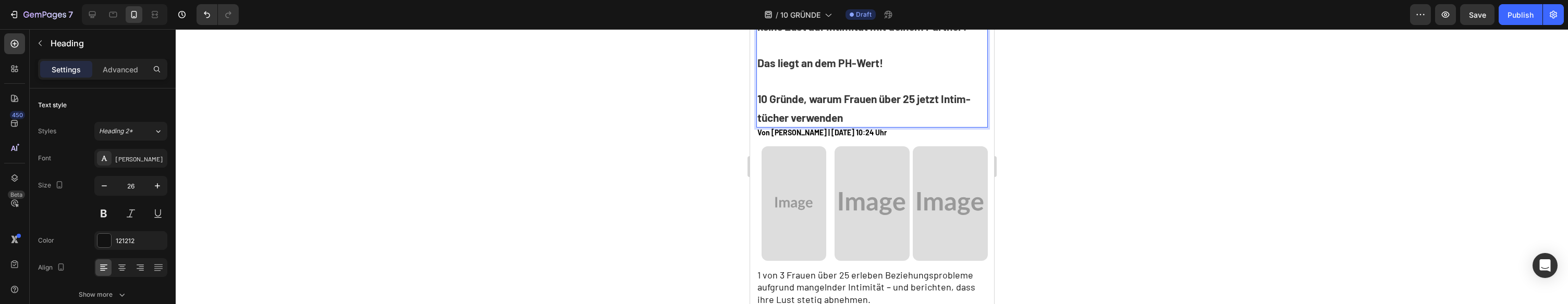
scroll to position [82, 0]
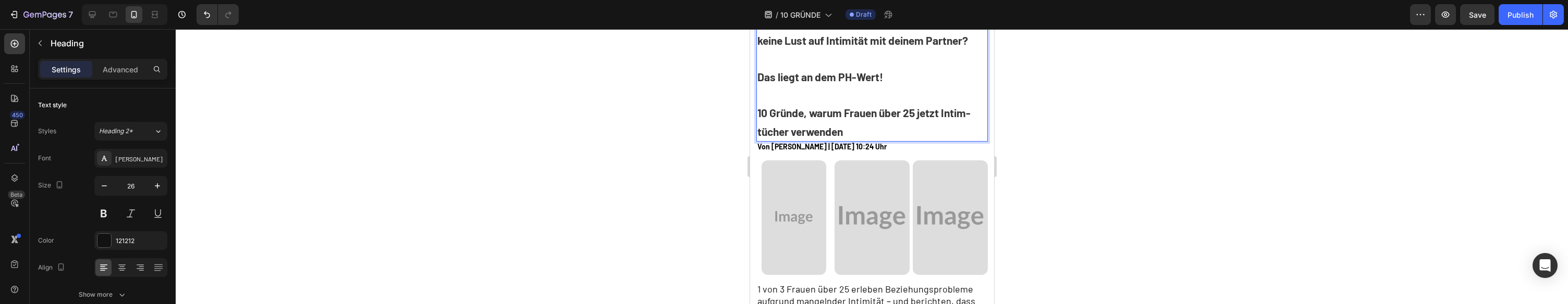
click at [761, 136] on strong "10 Gründe, warum Frauen über 25 jetzt Intim-tücher verwenden" at bounding box center [864, 122] width 213 height 32
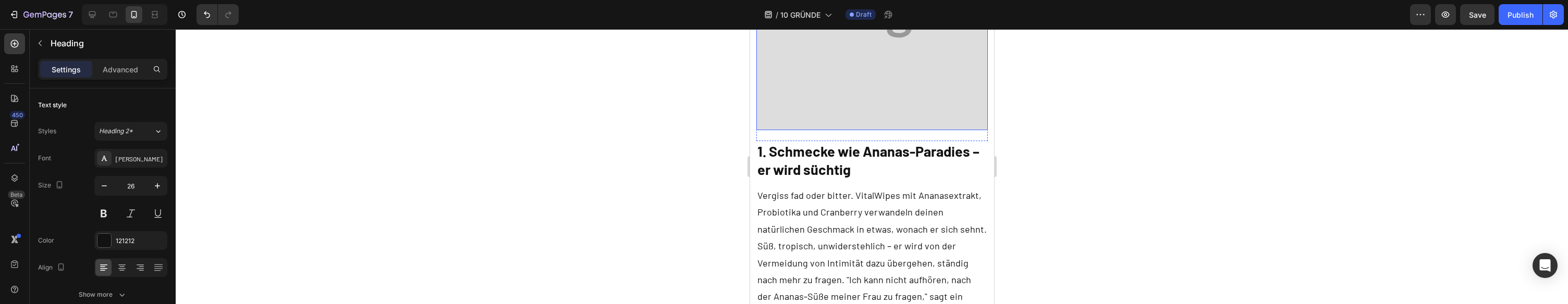
scroll to position [634, 0]
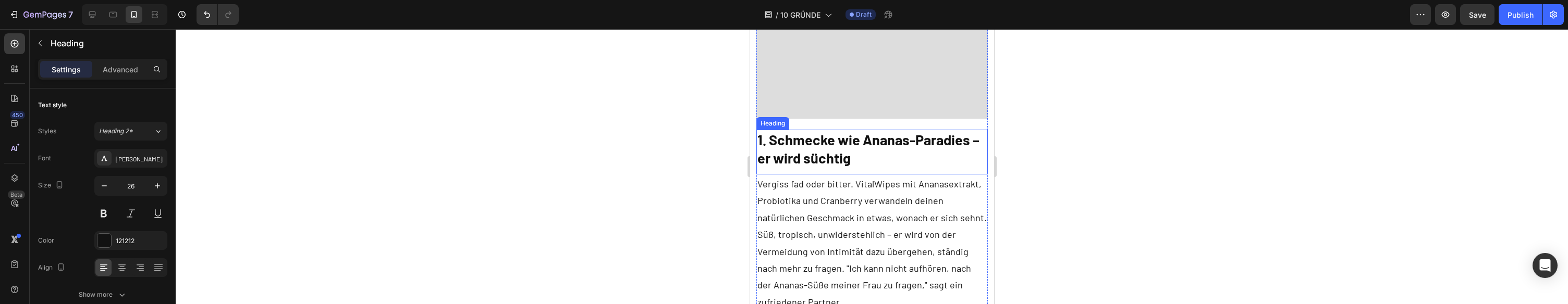
click at [824, 162] on h2 "1. Schmecke wie Ananas-Paradies – er wird süchtig" at bounding box center [872, 149] width 232 height 38
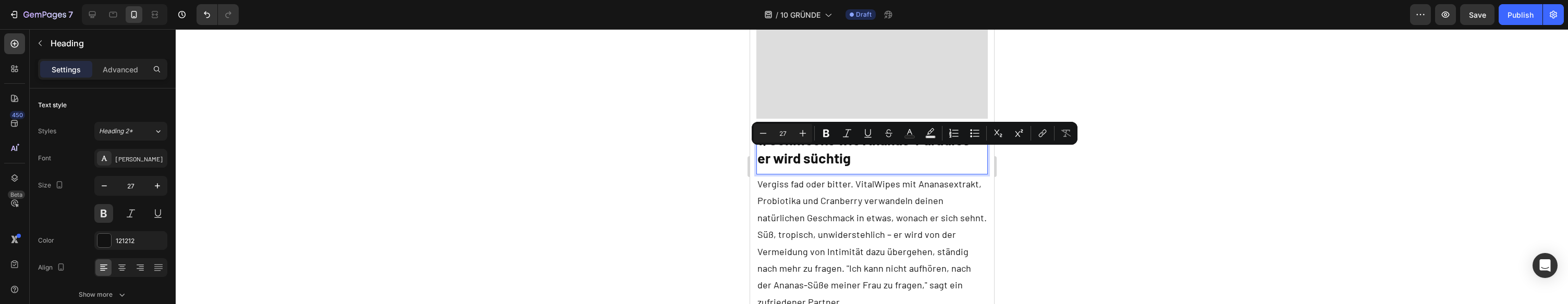
click at [1115, 182] on div at bounding box center [871, 166] width 1392 height 275
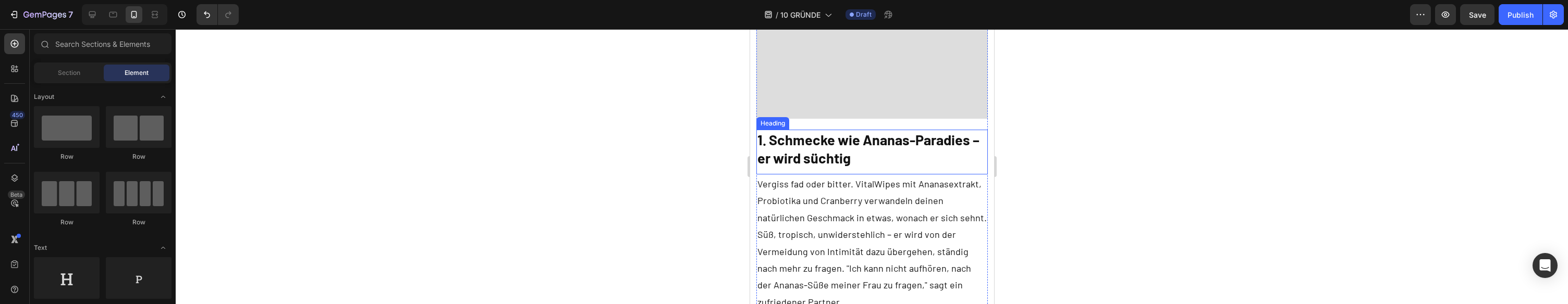
scroll to position [661, 0]
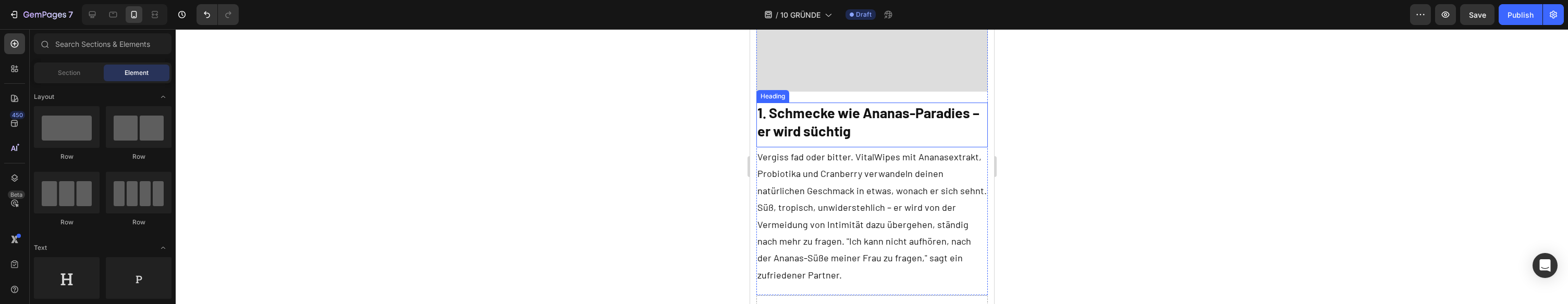
click at [807, 133] on p "1. Schmecke wie Ananas-Paradies – er wird süchtig" at bounding box center [871, 122] width 230 height 36
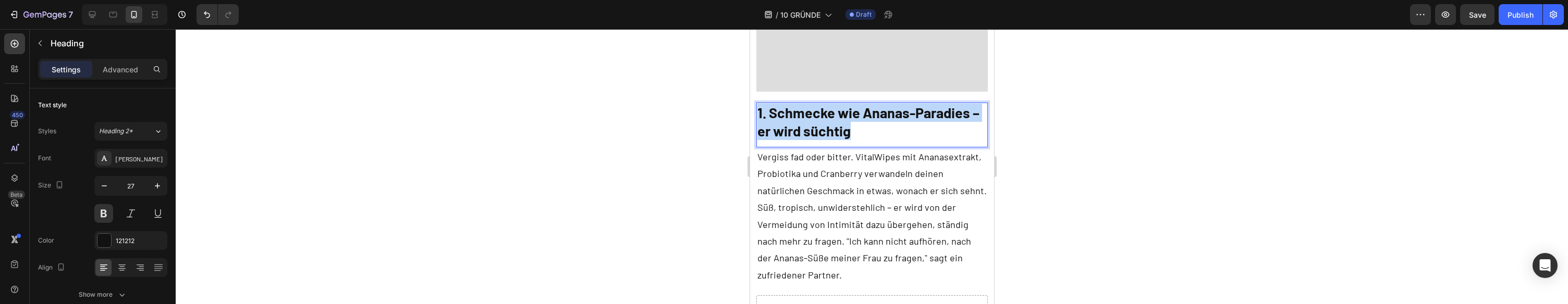
click at [807, 133] on p "1. Schmecke wie Ananas-Paradies – er wird süchtig" at bounding box center [871, 122] width 230 height 36
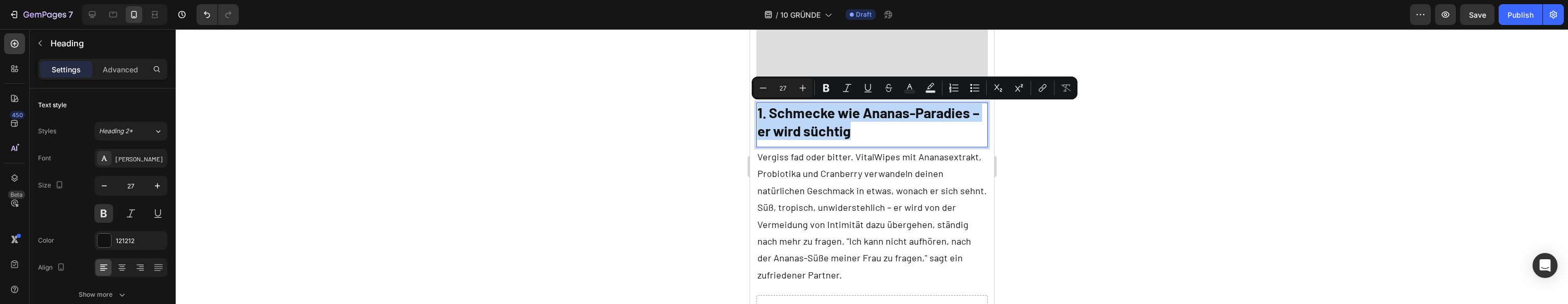
click at [788, 119] on p "1. Schmecke wie Ananas-Paradies – er wird süchtig" at bounding box center [871, 122] width 230 height 36
click at [768, 113] on p "1. Schmecke wie Ananas-Paradies – er wird süchtig" at bounding box center [871, 122] width 230 height 36
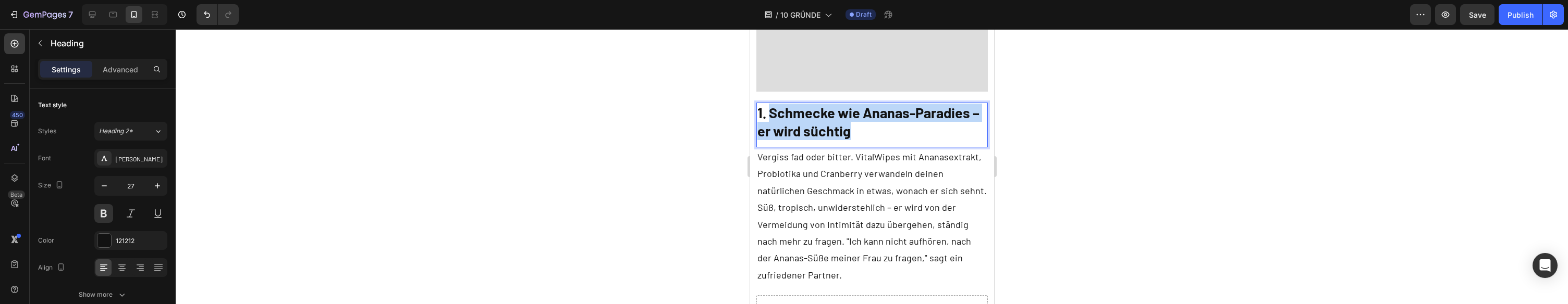
drag, startPoint x: 803, startPoint y: 121, endPoint x: 882, endPoint y: 142, distance: 81.7
click at [883, 142] on div "1. Schmecke wie Ananas-Paradies – er wird süchtig Heading 0" at bounding box center [872, 125] width 232 height 45
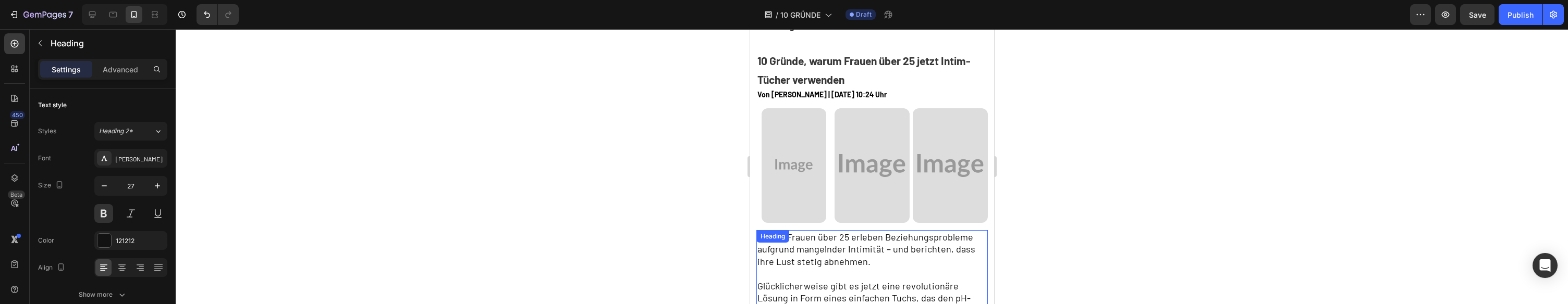
scroll to position [0, 0]
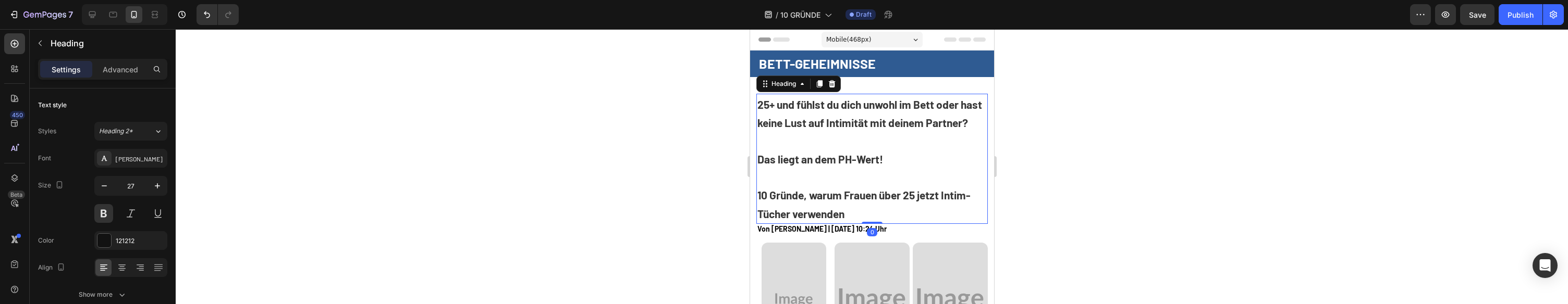
click at [843, 166] on h2 "25+ und fühlst du dich unwohl im Bett oder hast keine Lust auf Intimität mit de…" at bounding box center [872, 159] width 232 height 130
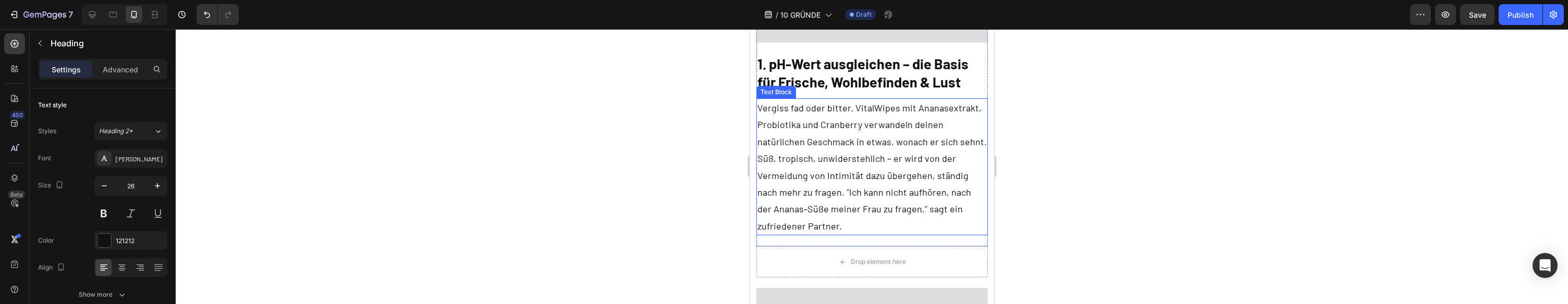
scroll to position [712, 0]
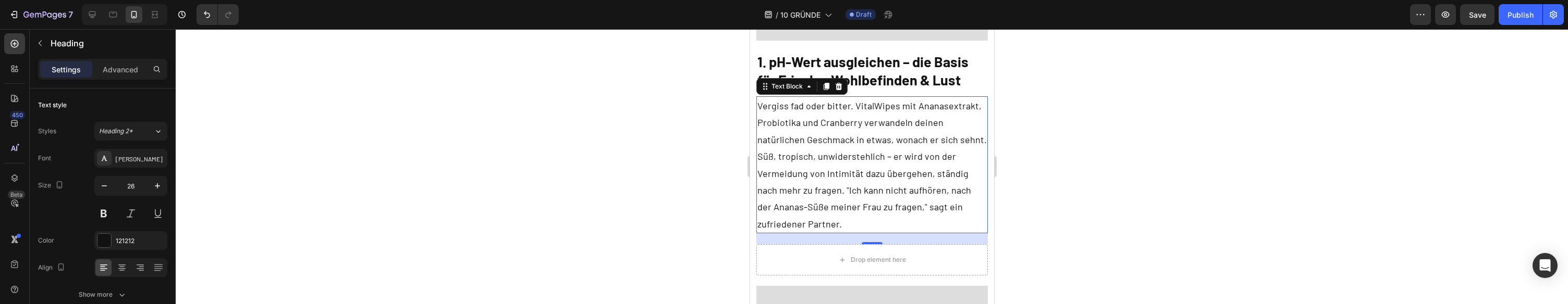
click at [851, 177] on p "Vergiss fad oder bitter. VitalWipes mit Ananasextrakt, Probiotika und Cranberry…" at bounding box center [871, 165] width 230 height 135
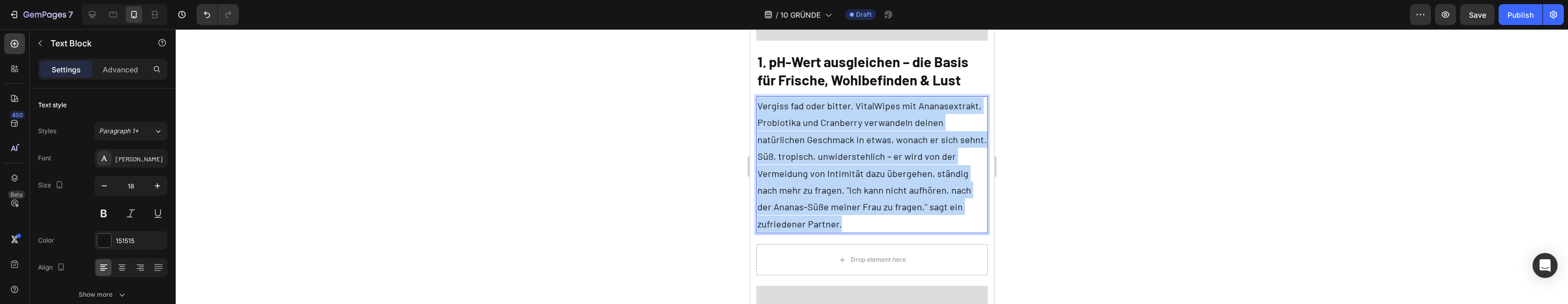
click at [850, 177] on p "Vergiss fad oder bitter. VitalWipes mit Ananasextrakt, Probiotika und Cranberry…" at bounding box center [871, 165] width 230 height 135
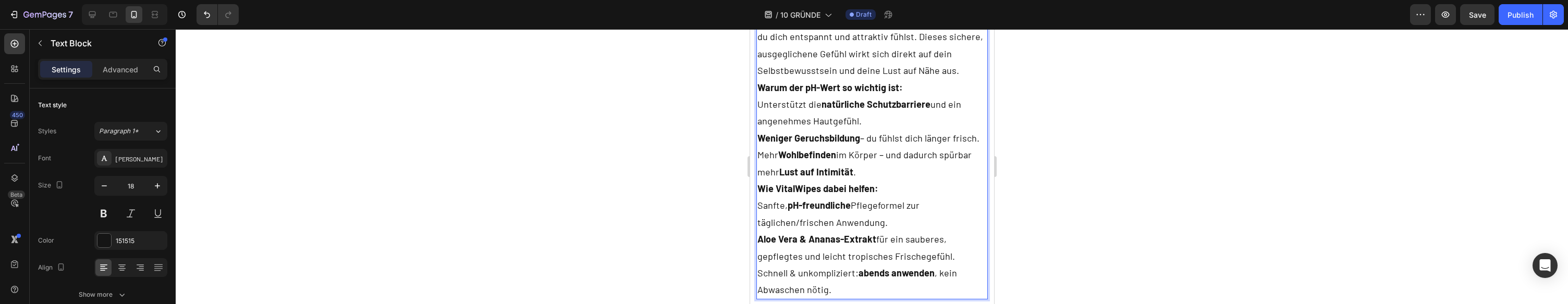
scroll to position [884, 0]
click at [895, 76] on p "Ein ausgeglichener pH-Wert im Intimbereich ist die Grundlage dafür, dass sich d…" at bounding box center [871, 2] width 230 height 152
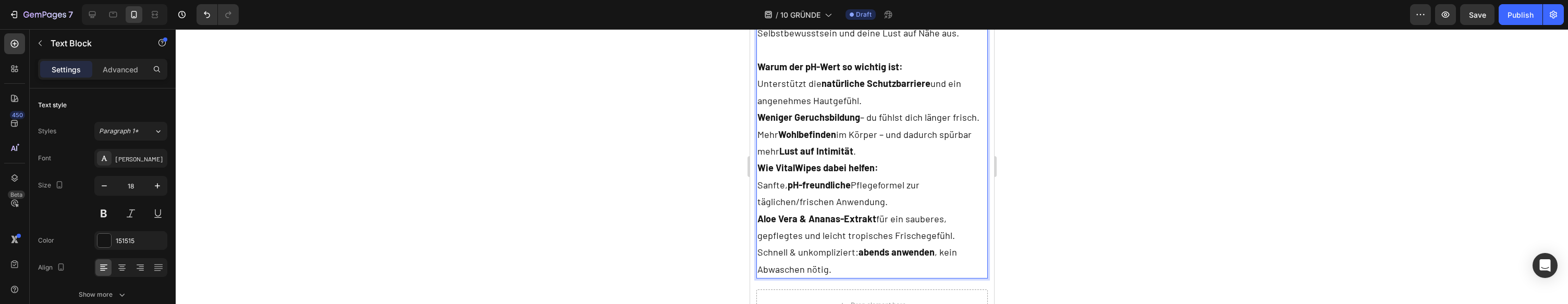
scroll to position [936, 0]
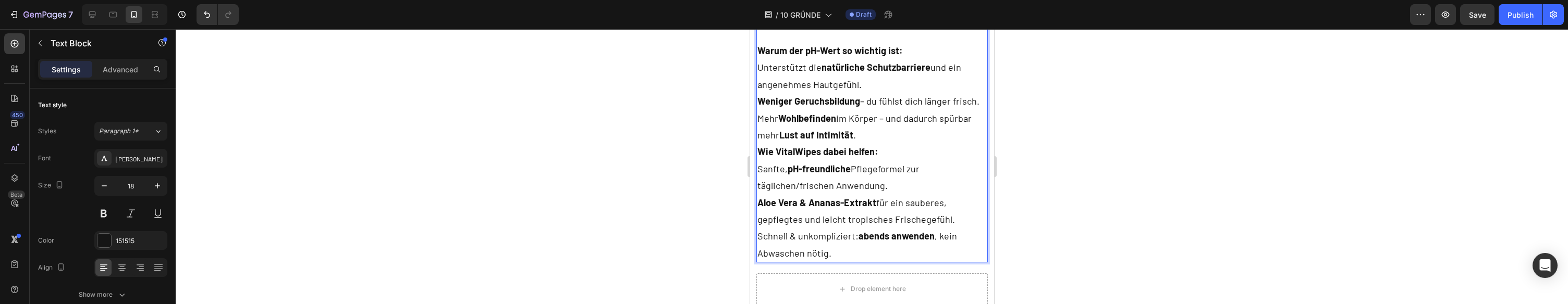
click at [911, 136] on p "Mehr Wohlbefinden im Körper – und dadurch spürbar mehr Lust auf Intimität ." at bounding box center [871, 127] width 230 height 34
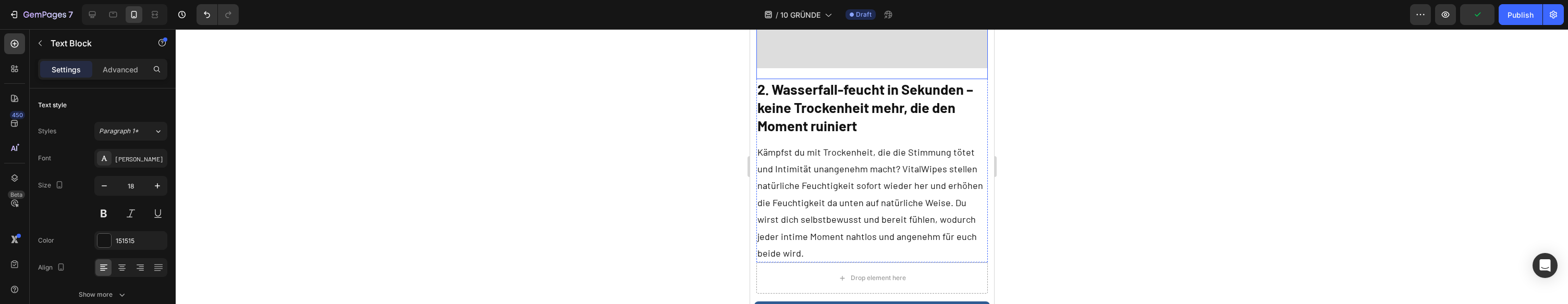
scroll to position [1433, 0]
click at [885, 165] on p "Kämpfst du mit Trockenheit, die die Stimmung tötet und Intimität unangenehm mac…" at bounding box center [871, 201] width 230 height 119
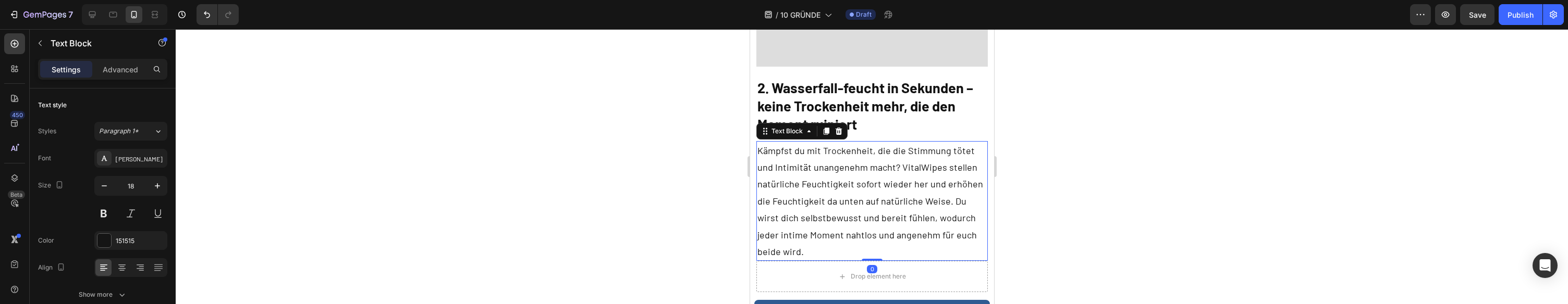
click at [879, 170] on p "Kämpfst du mit Trockenheit, die die Stimmung tötet und Intimität unangenehm mac…" at bounding box center [871, 201] width 230 height 119
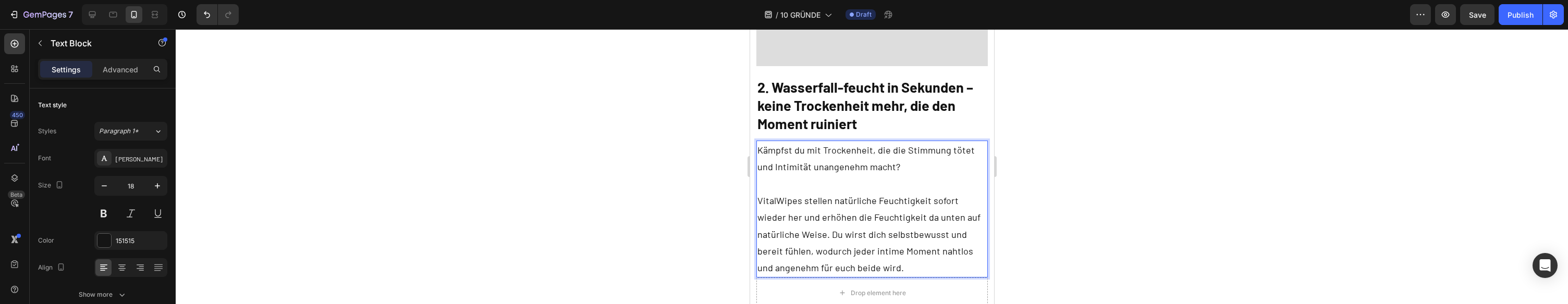
click at [783, 236] on p "VitalWipes stellen natürliche Feuchtigkeit sofort wieder her und erhöhen die Fe…" at bounding box center [871, 234] width 230 height 84
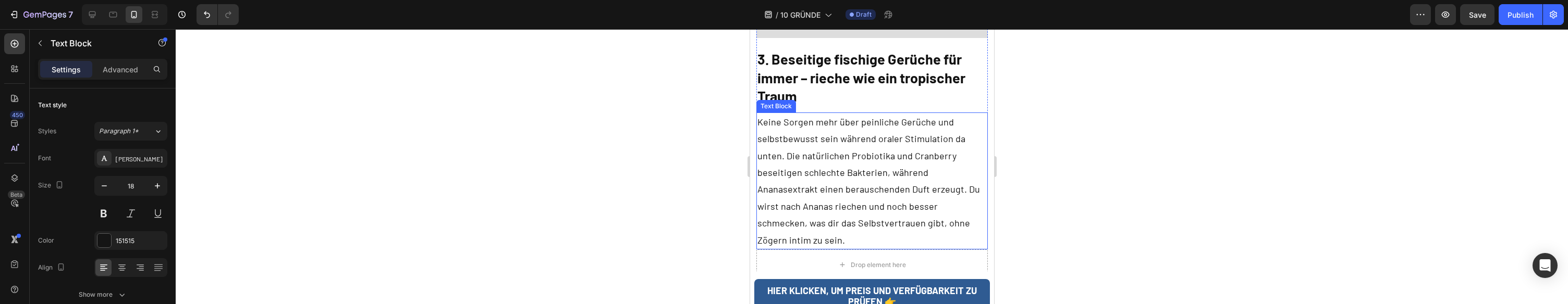
click at [895, 145] on p "Keine Sorgen mehr über peinliche Gerüche und selbstbewusst sein während oraler …" at bounding box center [871, 181] width 230 height 135
click at [846, 152] on p "Keine Sorgen mehr über peinliche Gerüche und selbstbewusst sein während oraler …" at bounding box center [871, 180] width 230 height 135
click at [881, 152] on p "Keine Sorgen mehr über peinliche Gerüche und selbstbewusst sein während oraler …" at bounding box center [871, 180] width 230 height 135
click at [879, 121] on p "Keine Sorgen mehr über peinliche Gerüche und selbstbewusst sein während oraler …" at bounding box center [871, 180] width 230 height 135
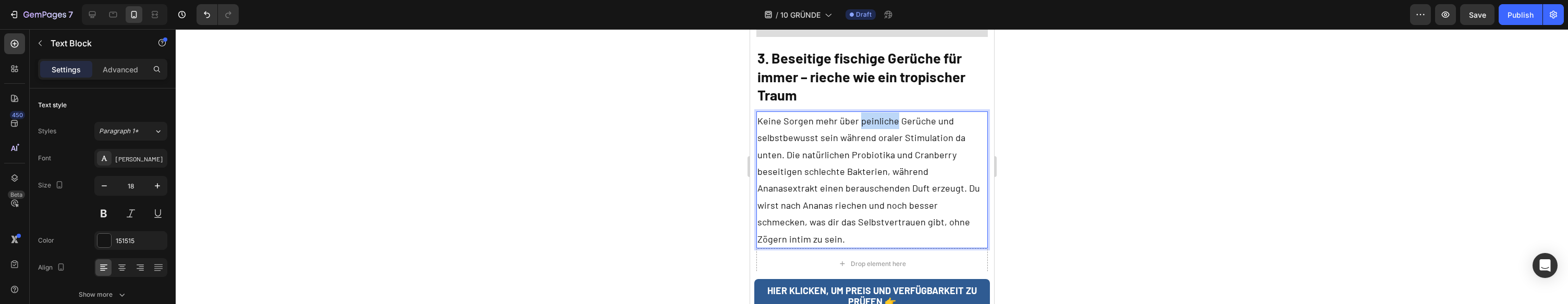
click at [879, 121] on p "Keine Sorgen mehr über peinliche Gerüche und selbstbewusst sein während oraler …" at bounding box center [871, 180] width 230 height 135
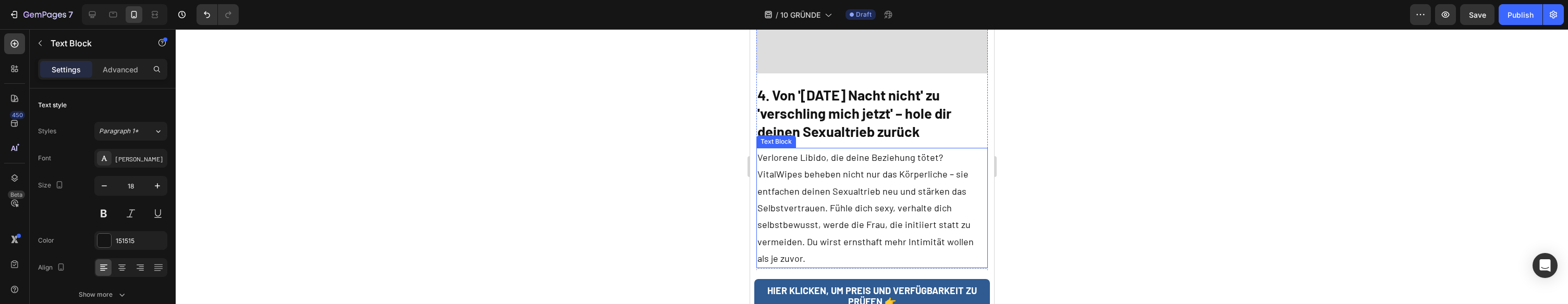
scroll to position [2437, 0]
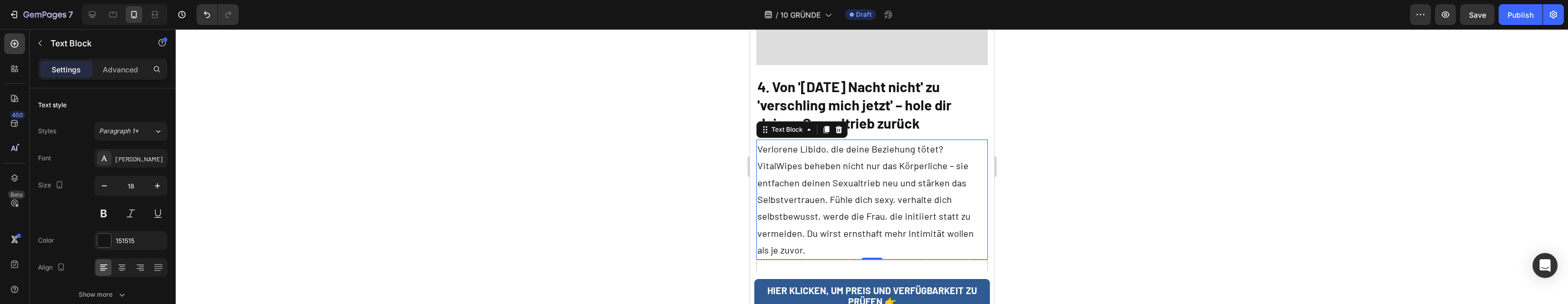
click at [935, 140] on p "Verlorene Libido, die deine Beziehung tötet? VitalWipes beheben nicht nur das K…" at bounding box center [871, 199] width 230 height 119
click at [937, 140] on p "Verlorene Libido, die deine Beziehung tötet? VitalWipes beheben nicht nur das K…" at bounding box center [871, 199] width 230 height 119
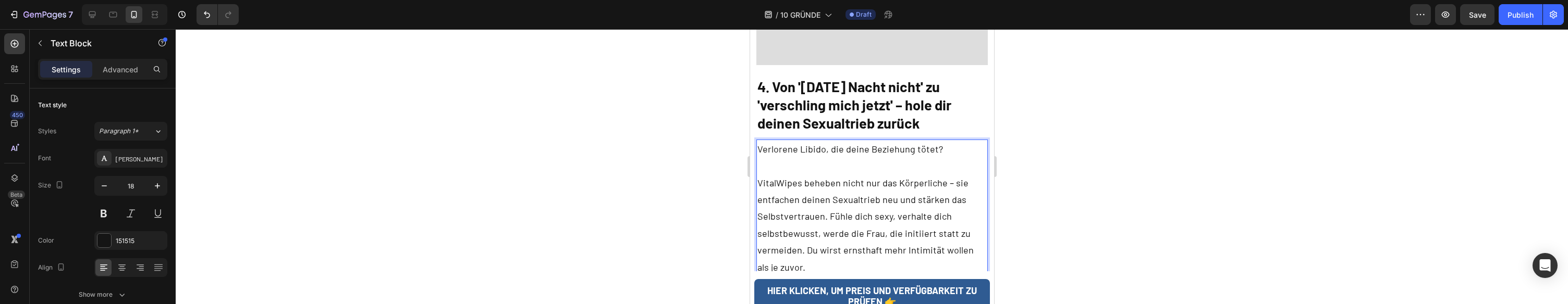
click at [823, 199] on p "VitalWipes beheben nicht nur das Körperliche – sie entfachen deinen Sexualtrieb…" at bounding box center [871, 225] width 230 height 101
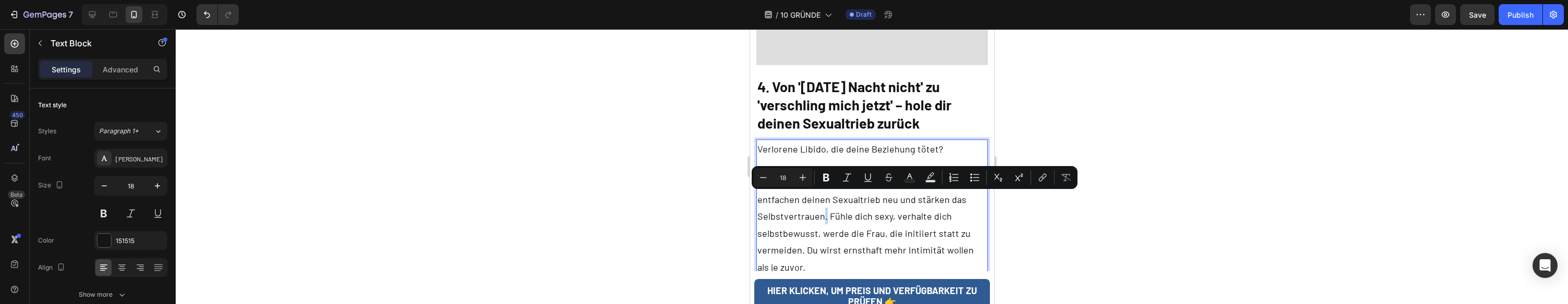
click at [825, 200] on p "VitalWipes beheben nicht nur das Körperliche – sie entfachen deinen Sexualtrieb…" at bounding box center [871, 225] width 230 height 101
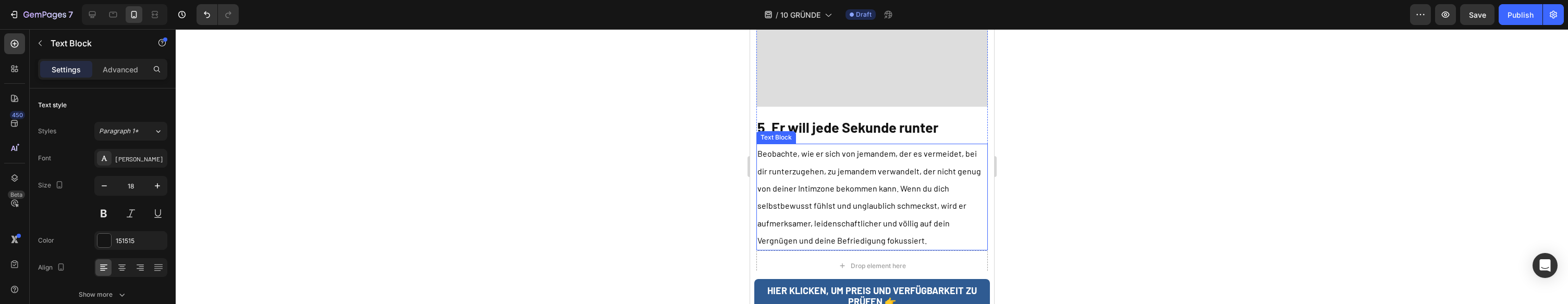
scroll to position [2898, 0]
click at [898, 172] on span "Beobachte, wie er sich von jemandem, der es vermeidet, bei dir runterzugehen, z…" at bounding box center [868, 195] width 223 height 97
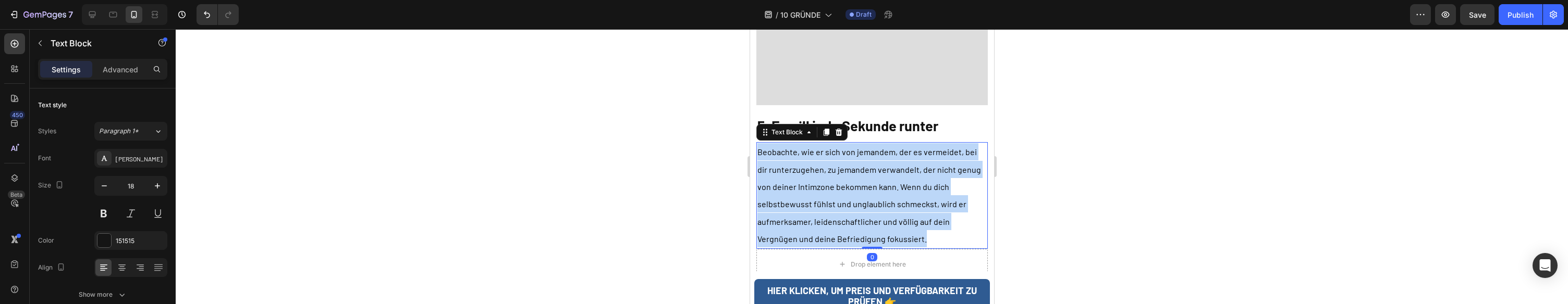
click at [898, 172] on span "Beobachte, wie er sich von jemandem, der es vermeidet, bei dir runterzugehen, z…" at bounding box center [868, 195] width 223 height 97
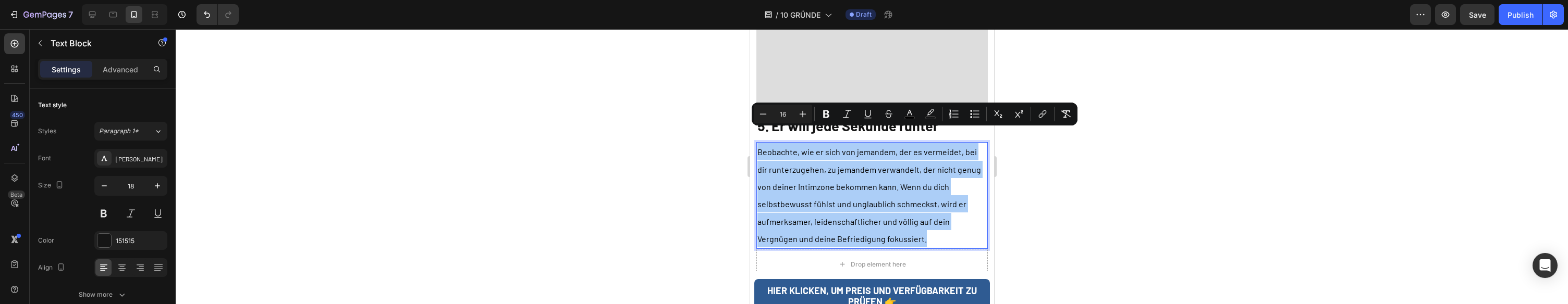
drag, startPoint x: 807, startPoint y: 119, endPoint x: 820, endPoint y: 125, distance: 14.3
click at [806, 119] on icon "Editor contextual toolbar" at bounding box center [803, 114] width 11 height 11
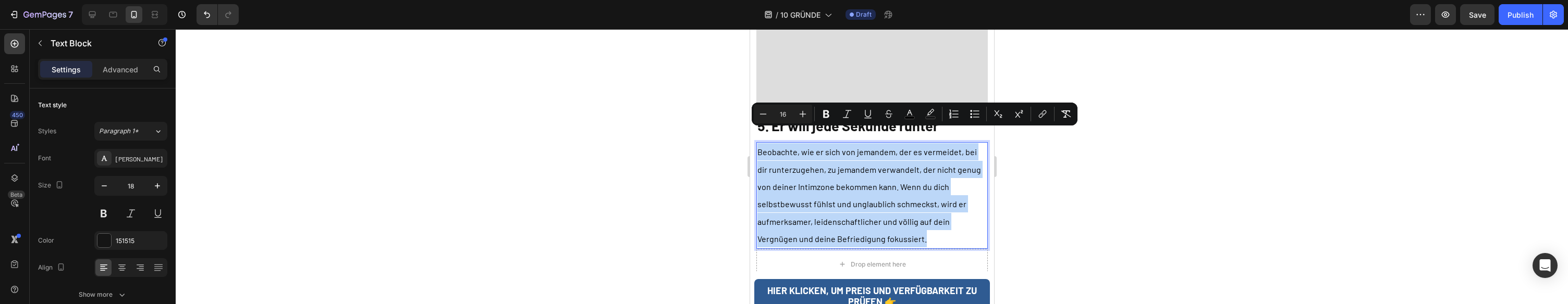
type input "17"
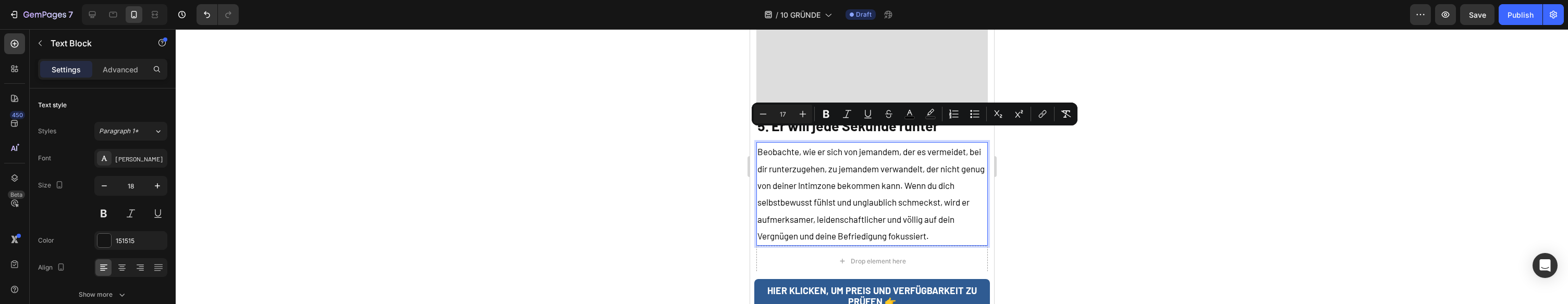
click at [919, 163] on p "Beobachte, wie er sich von jemandem, der es vermeidet, bei dir runterzugehen, z…" at bounding box center [871, 193] width 230 height 101
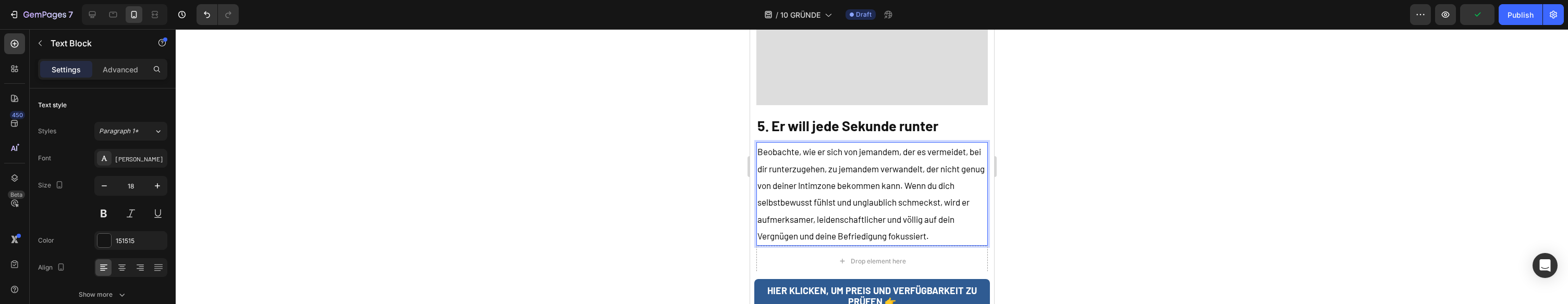
click at [931, 170] on span "Beobachte, wie er sich von jemandem, der es vermeidet, bei dir runterzugehen, z…" at bounding box center [870, 193] width 227 height 95
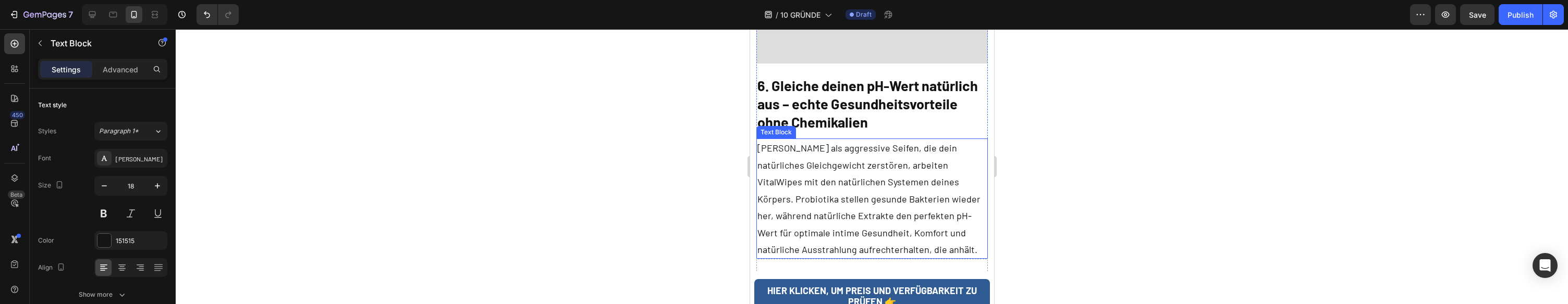
scroll to position [3353, 0]
click at [857, 87] on h2 "6. Gleiche deinen pH-Wert natürlich aus – echte Gesundheitsvorteile ohne Chemik…" at bounding box center [872, 103] width 232 height 57
click at [828, 87] on h2 "6. Gleiche deinen pH-Wert natürlich aus – echte Gesundheitsvorteile ohne Chemik…" at bounding box center [872, 103] width 232 height 57
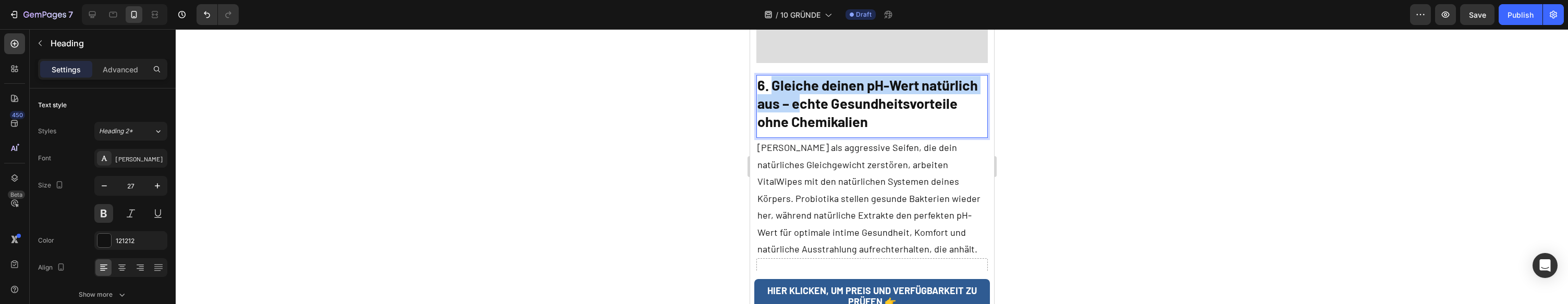
drag, startPoint x: 787, startPoint y: 78, endPoint x: 773, endPoint y: 72, distance: 15.2
click at [773, 76] on p "6. Gleiche deinen pH-Wert natürlich aus – echte Gesundheitsvorteile ohne Chemik…" at bounding box center [871, 103] width 230 height 55
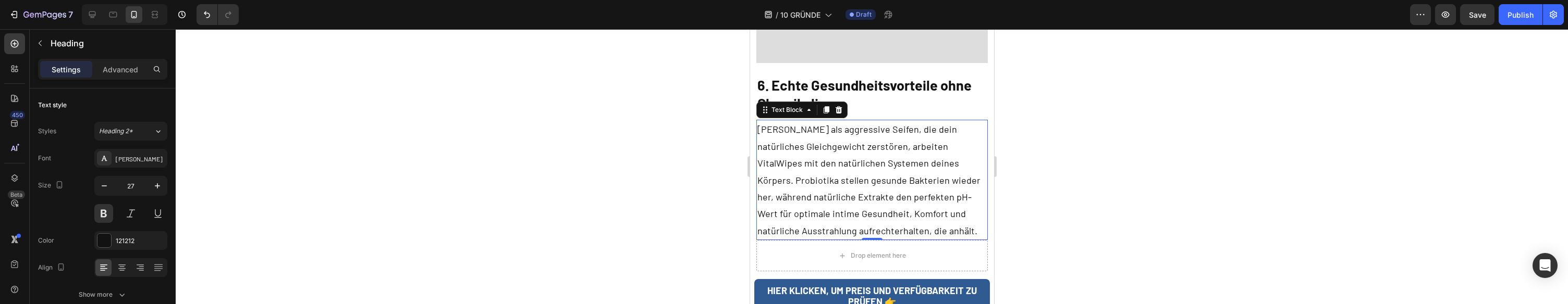
click at [866, 138] on p "Anders als aggressive Seifen, die dein natürliches Gleichgewicht zerstören, arb…" at bounding box center [871, 180] width 230 height 119
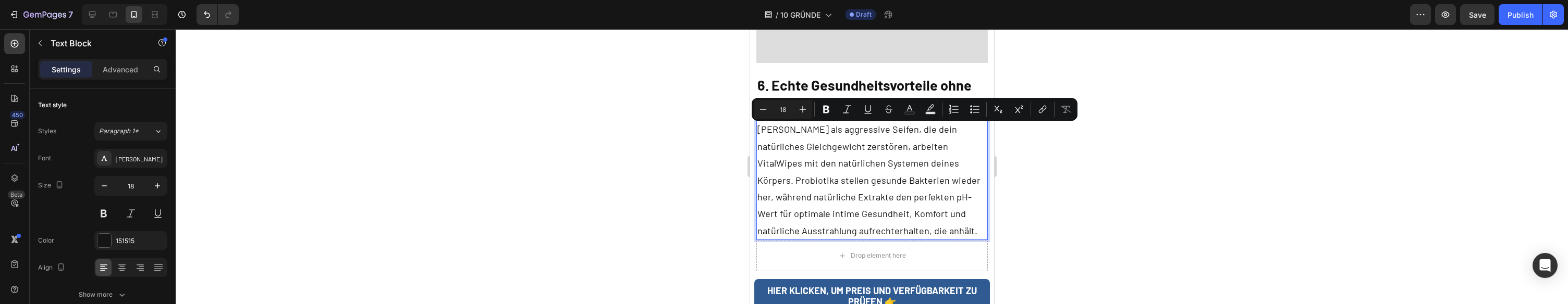
drag, startPoint x: 927, startPoint y: 148, endPoint x: 908, endPoint y: 150, distance: 19.1
click at [927, 148] on p "Anders als aggressive Seifen, die dein natürliches Gleichgewicht zerstören, arb…" at bounding box center [871, 180] width 230 height 119
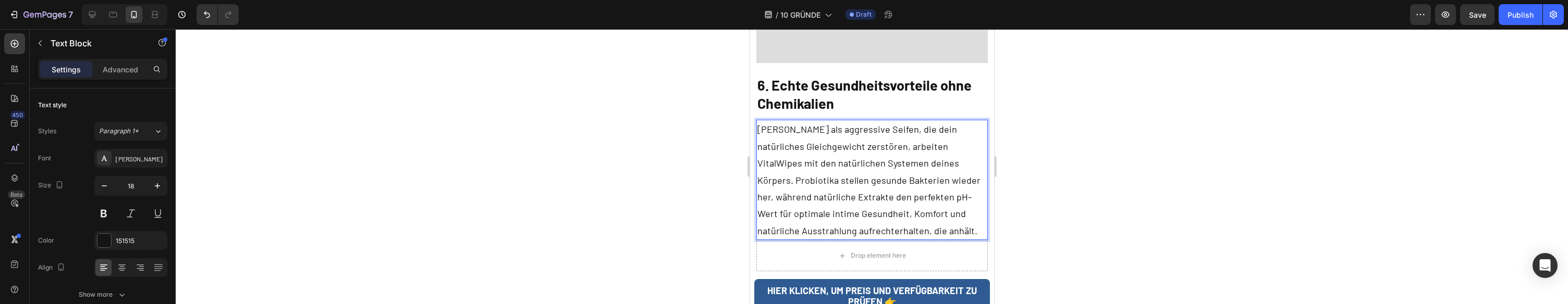
click at [906, 150] on p "Anders als aggressive Seifen, die dein natürliches Gleichgewicht zerstören, arb…" at bounding box center [871, 180] width 230 height 119
click at [909, 149] on p "Anders als aggressive Seifen, die dein natürliches Gleichgewicht zerstören, arb…" at bounding box center [871, 180] width 230 height 119
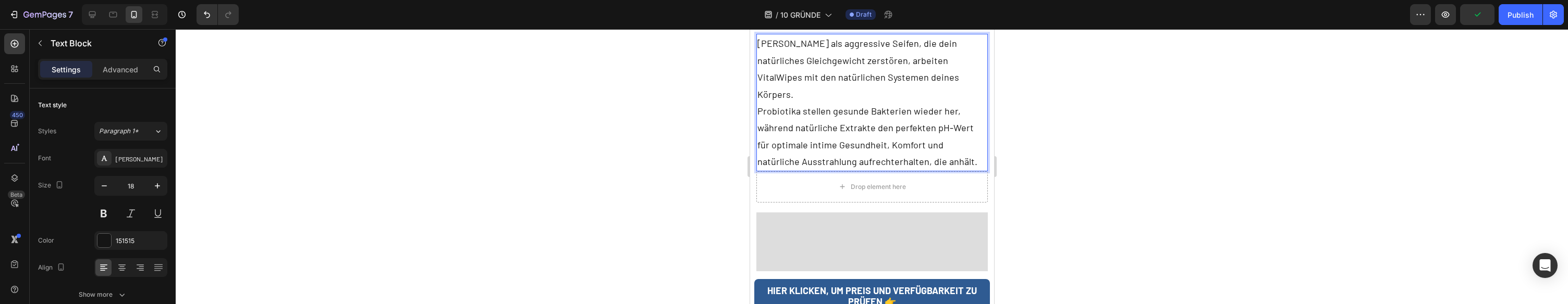
scroll to position [3435, 0]
click at [759, 106] on p "Probiotika stellen gesunde Bakterien wieder her, während natürliche Extrakte de…" at bounding box center [871, 140] width 230 height 68
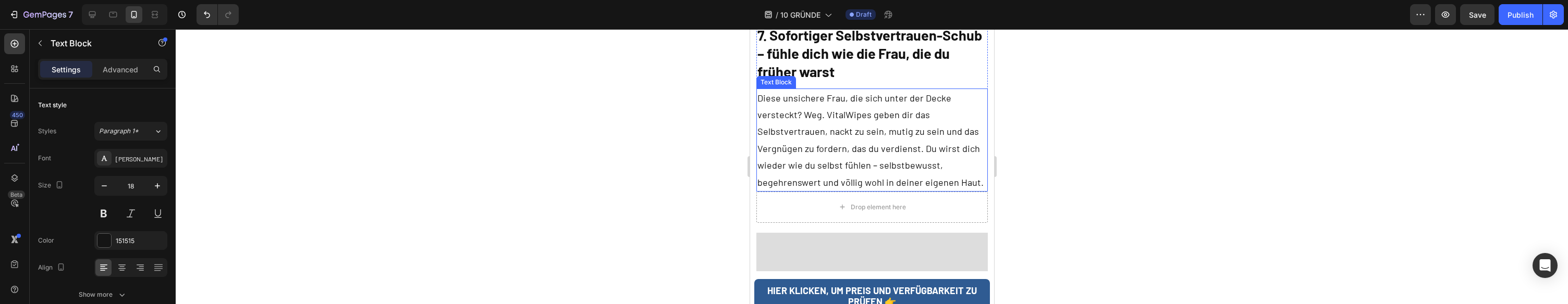
scroll to position [3870, 0]
click at [919, 130] on p "Diese unsichere Frau, die sich unter der Decke versteckt? Weg. VitalWipes geben…" at bounding box center [871, 139] width 230 height 101
click at [920, 115] on p "Diese unsichere Frau, die sich unter der Decke versteckt? Weg. VitalWipes geben…" at bounding box center [871, 139] width 230 height 101
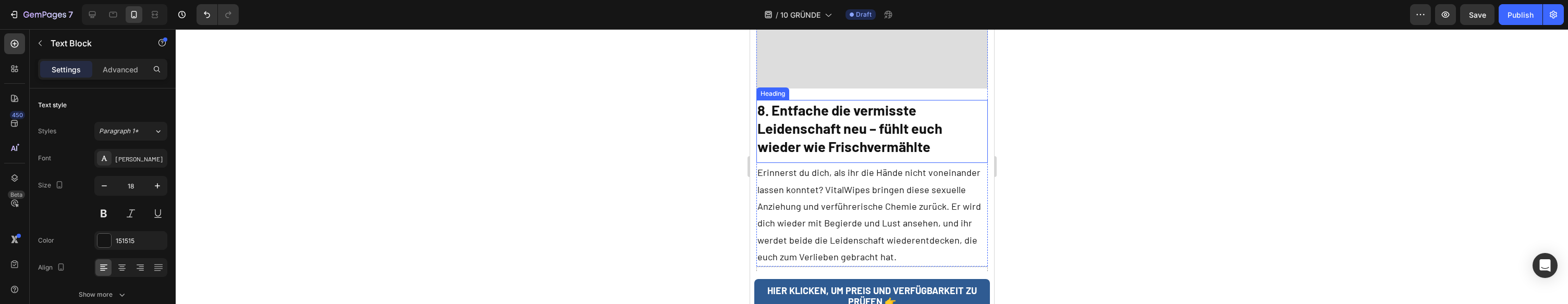
scroll to position [4262, 0]
click at [918, 174] on p "Erinnerst du dich, als ihr die Hände nicht voneinander lassen konntet? VitalWip…" at bounding box center [871, 214] width 230 height 101
click at [944, 176] on p "Erinnerst du dich, als ihr die Hände nicht voneinander lassen konntet? VitalWip…" at bounding box center [871, 214] width 230 height 101
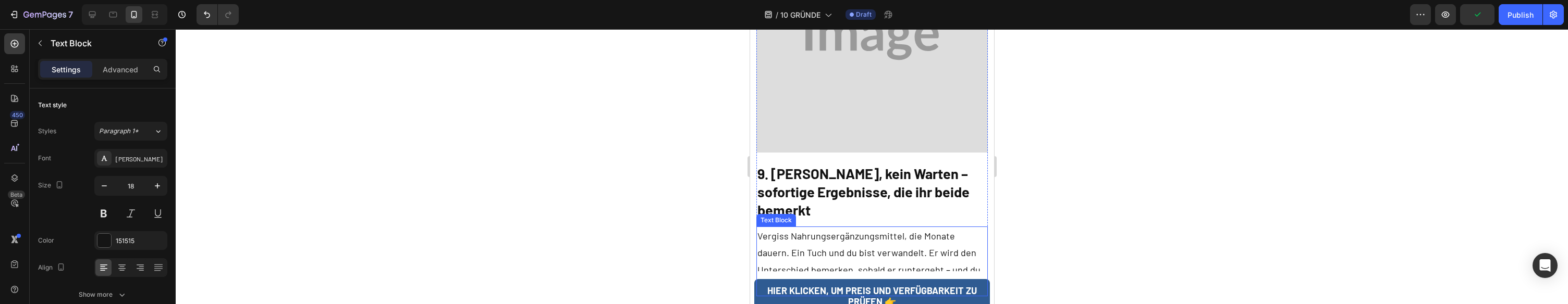
scroll to position [4707, 0]
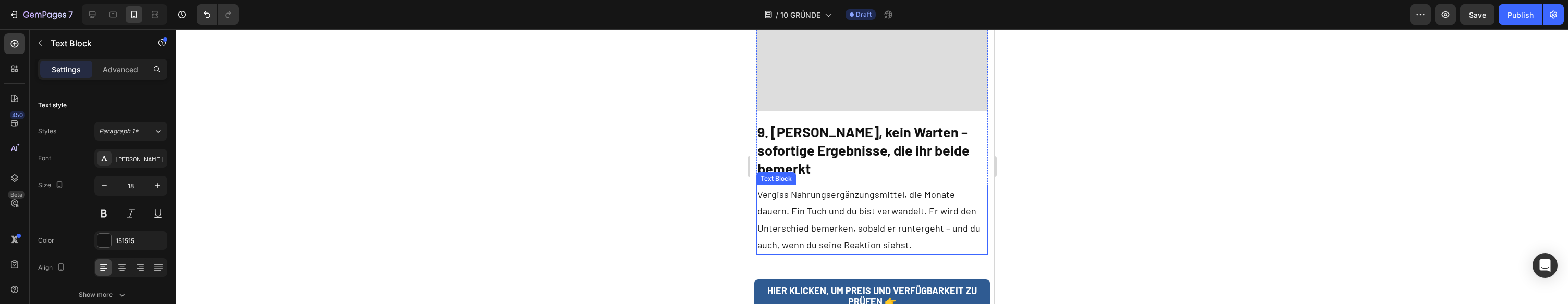
click at [942, 186] on p "Vergiss Nahrungsergänzungsmittel, die Monate dauern. Ein Tuch und du bist verwa…" at bounding box center [871, 220] width 230 height 68
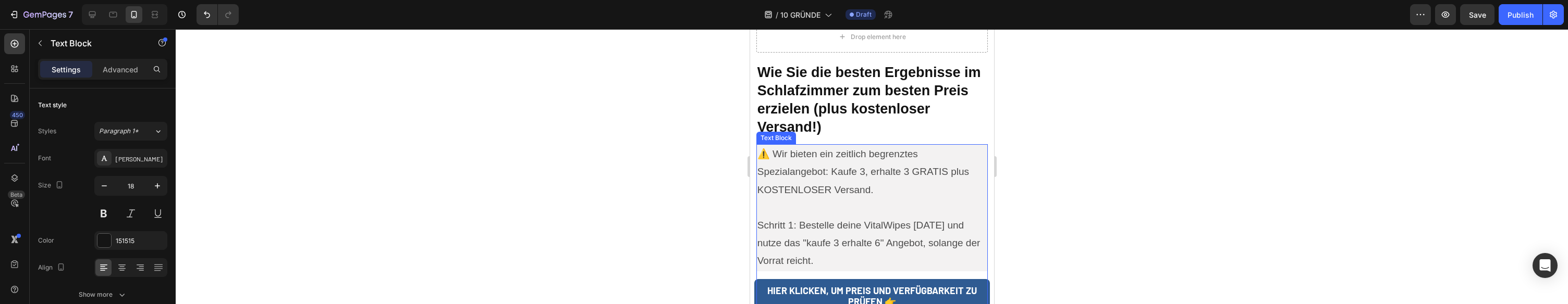
scroll to position [5427, 0]
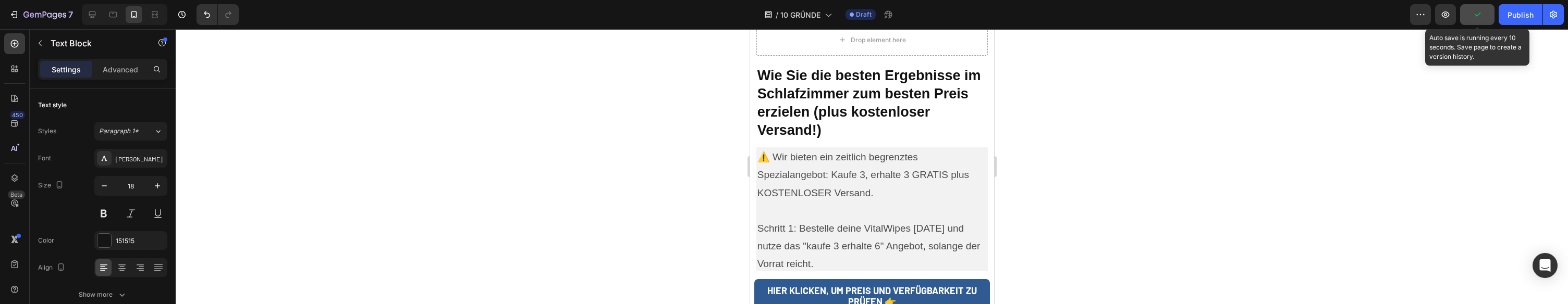
click at [1475, 18] on icon "button" at bounding box center [1478, 15] width 11 height 11
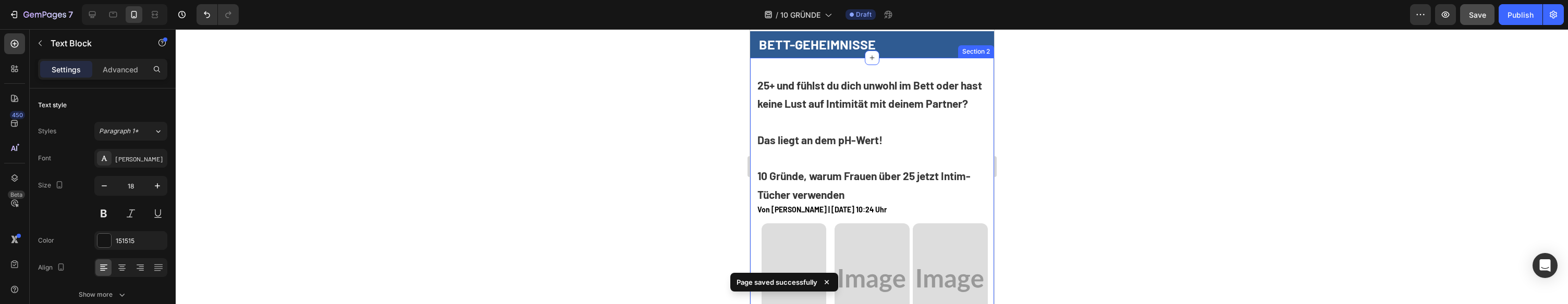
scroll to position [0, 0]
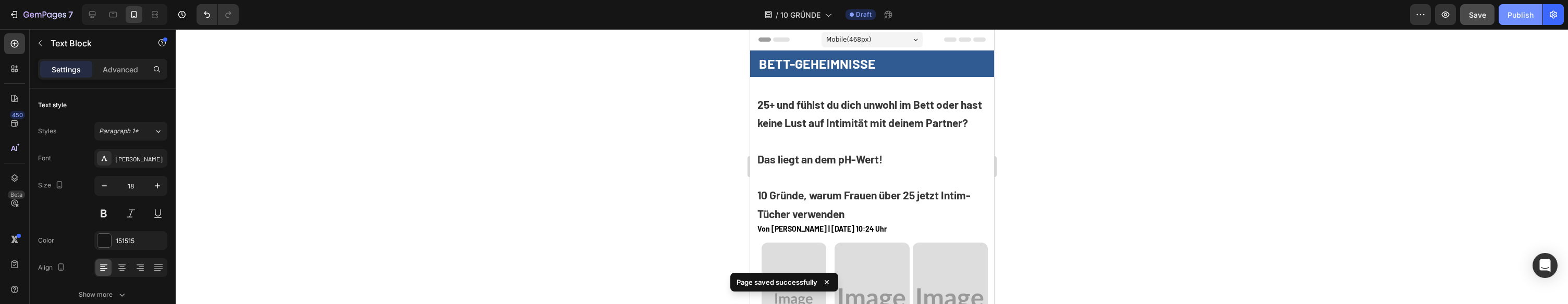
click at [1520, 13] on div "Publish" at bounding box center [1520, 15] width 26 height 11
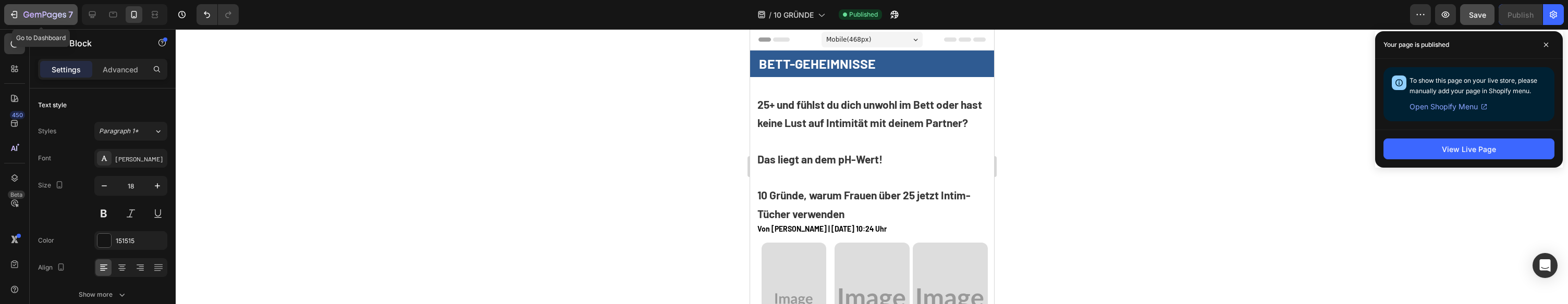
click at [9, 16] on icon "button" at bounding box center [14, 15] width 11 height 11
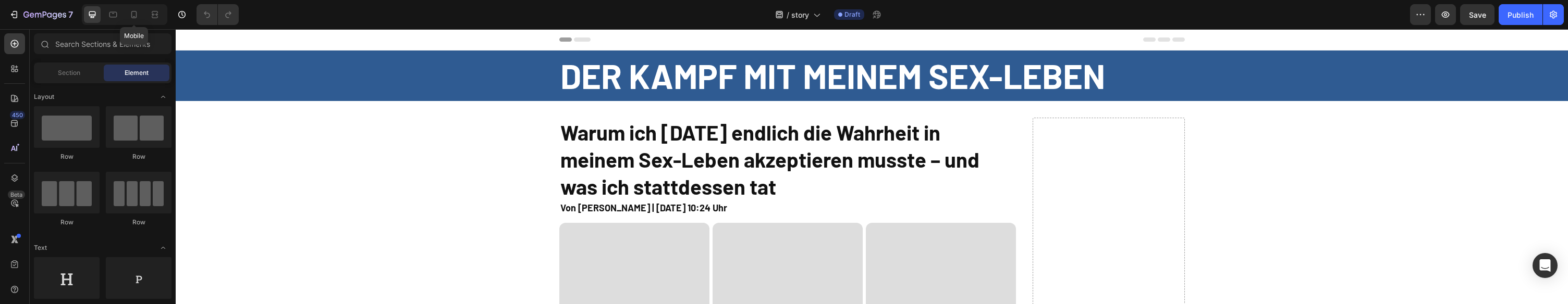
drag, startPoint x: 126, startPoint y: 21, endPoint x: 390, endPoint y: 61, distance: 267.0
click at [126, 21] on div at bounding box center [134, 14] width 17 height 17
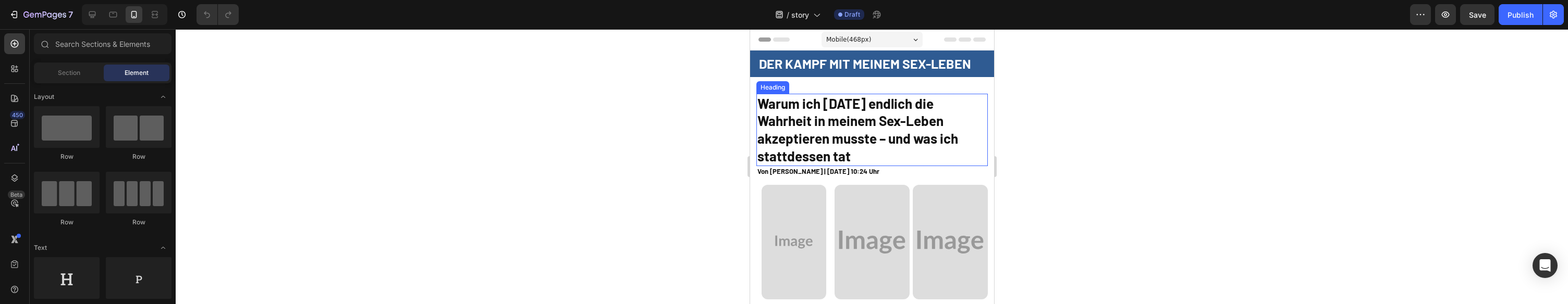
click at [832, 138] on h2 "Warum ich nach 20 Jahren endlich die Wahrheit in meinem Sex-Leben akzeptieren m…" at bounding box center [872, 130] width 232 height 72
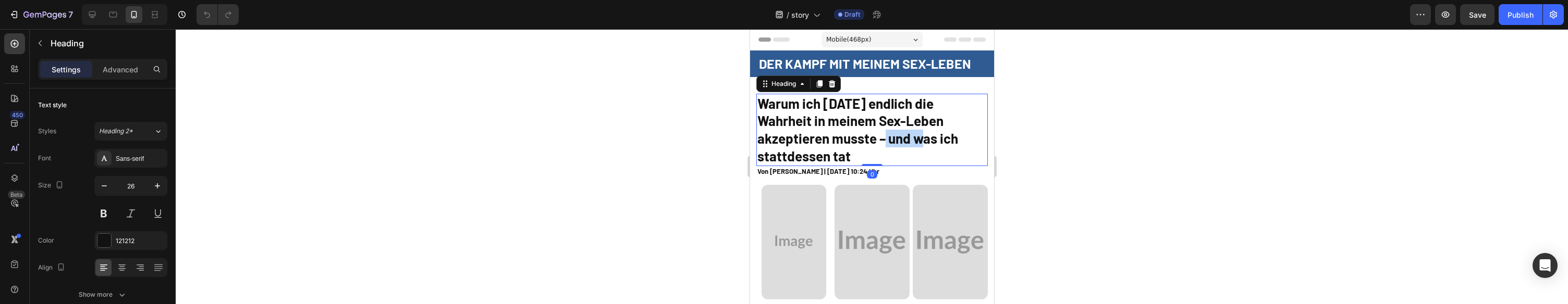
click at [832, 138] on h2 "Warum ich nach 20 Jahren endlich die Wahrheit in meinem Sex-Leben akzeptieren m…" at bounding box center [872, 130] width 232 height 72
click at [832, 138] on p "Warum ich nach 20 Jahren endlich die Wahrheit in meinem Sex-Leben akzeptieren m…" at bounding box center [871, 130] width 230 height 70
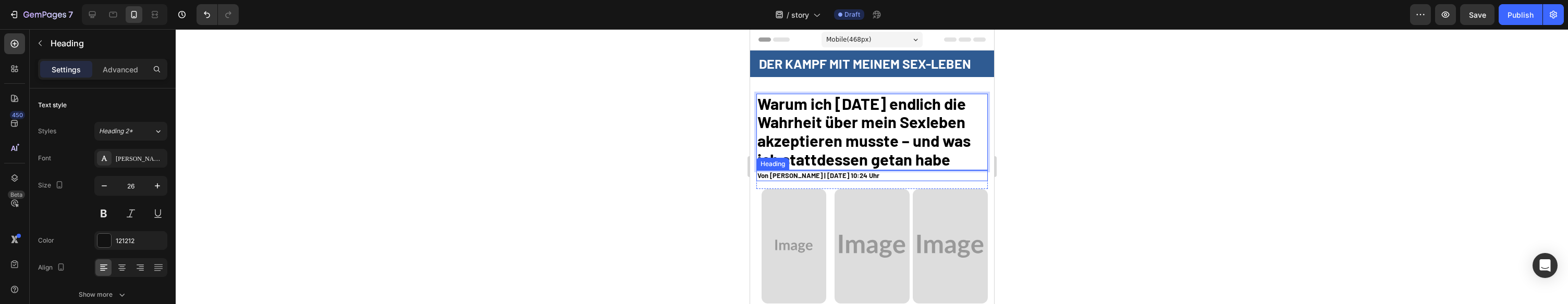
click at [794, 181] on h2 "Von Thomas H. | 28 August, 2025 | 10:24 Uhr" at bounding box center [872, 176] width 232 height 11
click at [783, 181] on h2 "Von Thomas H. | 28 August, 2025 | 10:24 Uhr" at bounding box center [872, 176] width 232 height 11
click at [783, 180] on p "Von Thomas H. | 28 August, 2025 | 10:24 Uhr" at bounding box center [871, 176] width 230 height 9
click at [787, 180] on p "Von [PERSON_NAME] | [DATE] 10:24 Uhr" at bounding box center [871, 176] width 230 height 9
click at [783, 180] on p "Von [PERSON_NAME] | [DATE] 10:24 Uhr" at bounding box center [871, 176] width 230 height 9
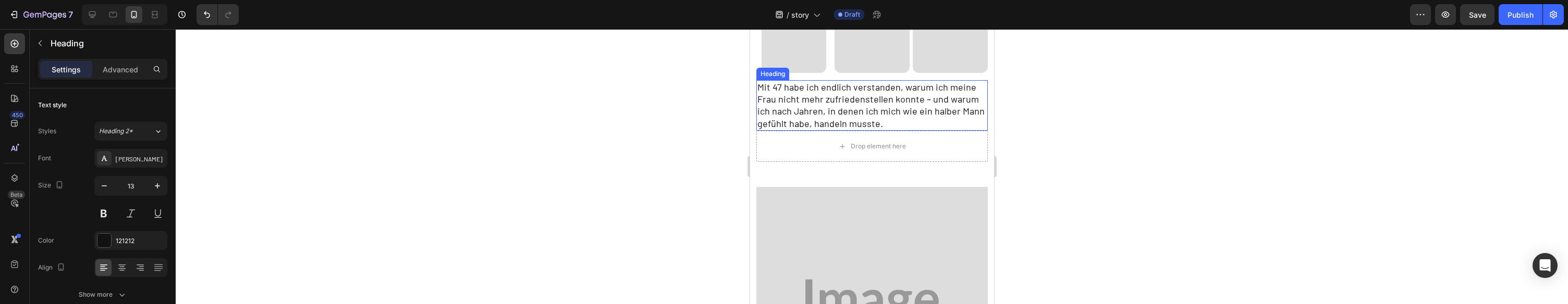
scroll to position [219, 0]
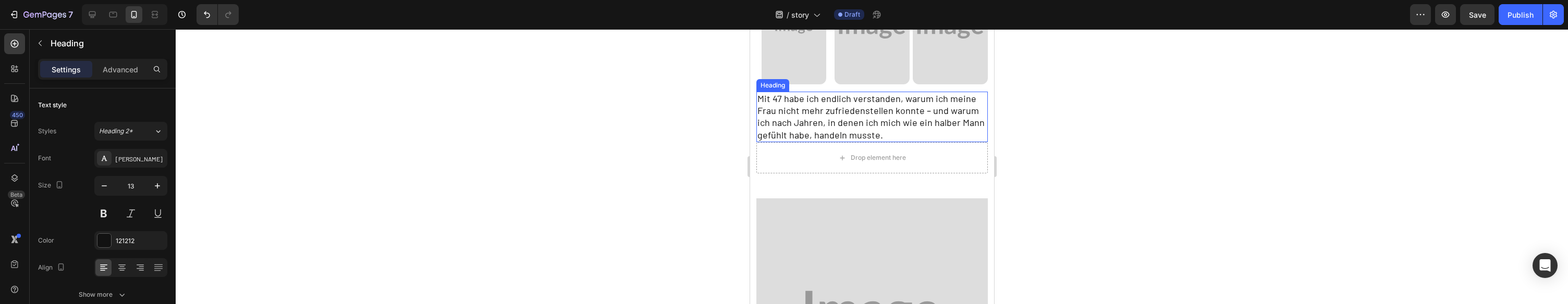
click at [878, 127] on h2 "Mit 47 habe ich endlich verstanden, warum ich meine Frau nicht mehr zufriedenst…" at bounding box center [872, 117] width 232 height 51
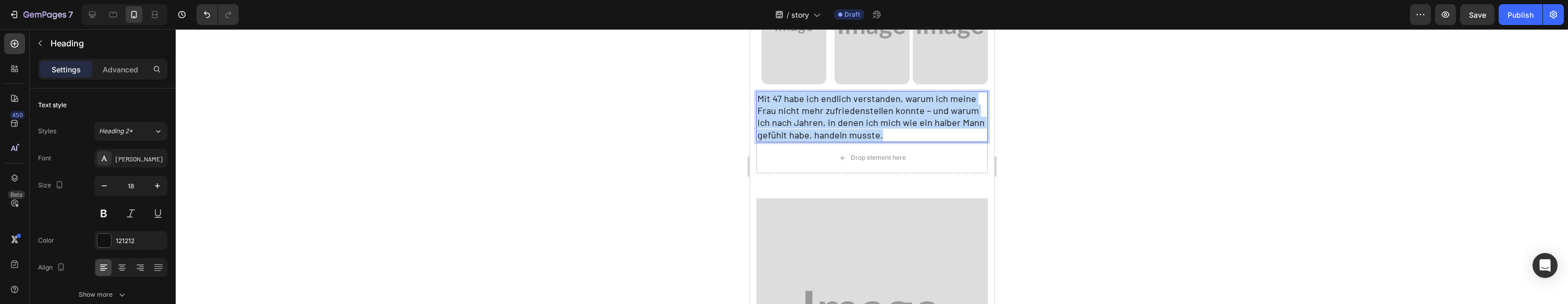
click at [878, 127] on p "Mit 47 habe ich endlich verstanden, warum ich meine Frau nicht mehr zufriedenst…" at bounding box center [871, 117] width 230 height 49
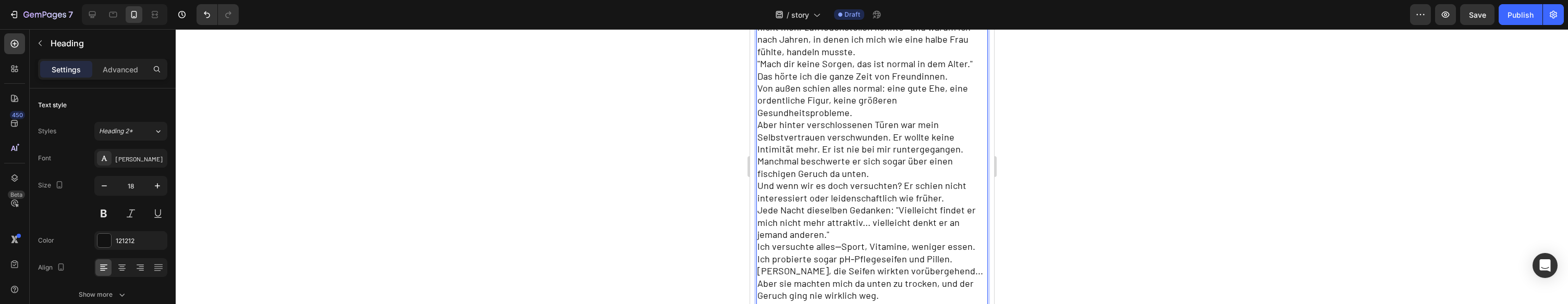
scroll to position [298, 0]
click at [852, 63] on p "Mit 30 verstand ich endlich, warum ich meinen Mann nicht mehr zufriedenstellen …" at bounding box center [871, 38] width 230 height 49
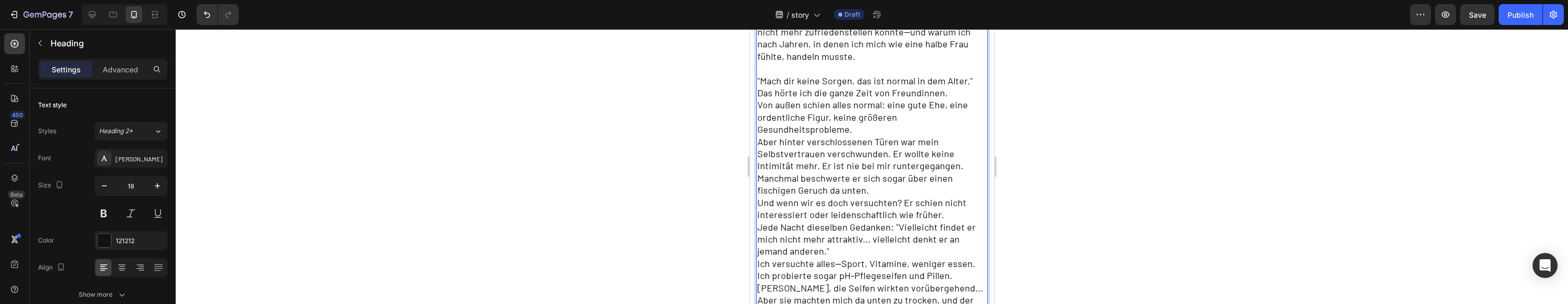
click at [934, 99] on p ""Mach dir keine Sorgen, das ist normal in dem Alter." Das hörte ich die ganze Z…" at bounding box center [871, 87] width 230 height 25
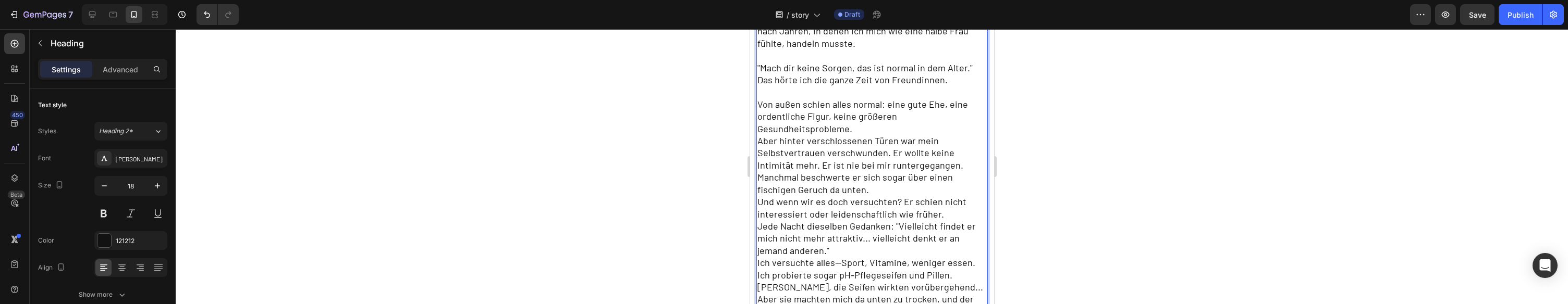
scroll to position [305, 0]
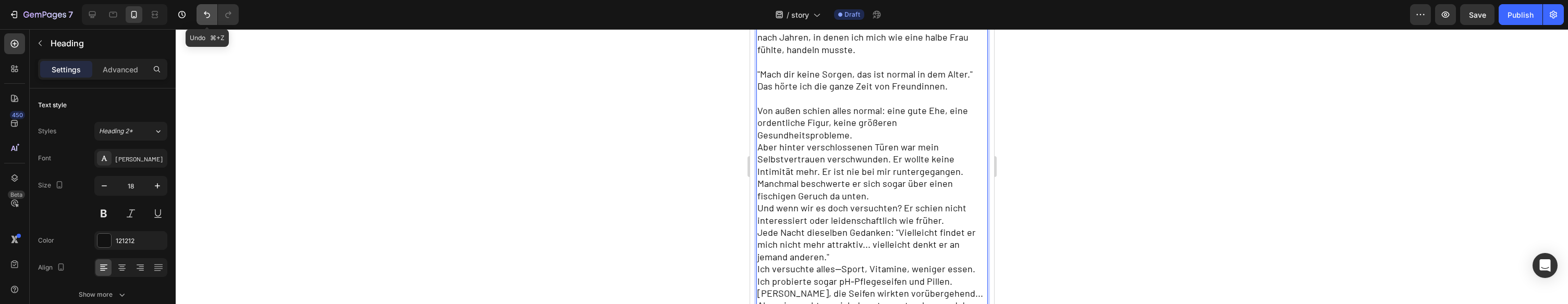
click at [214, 16] on button "Undo/Redo" at bounding box center [207, 14] width 21 height 21
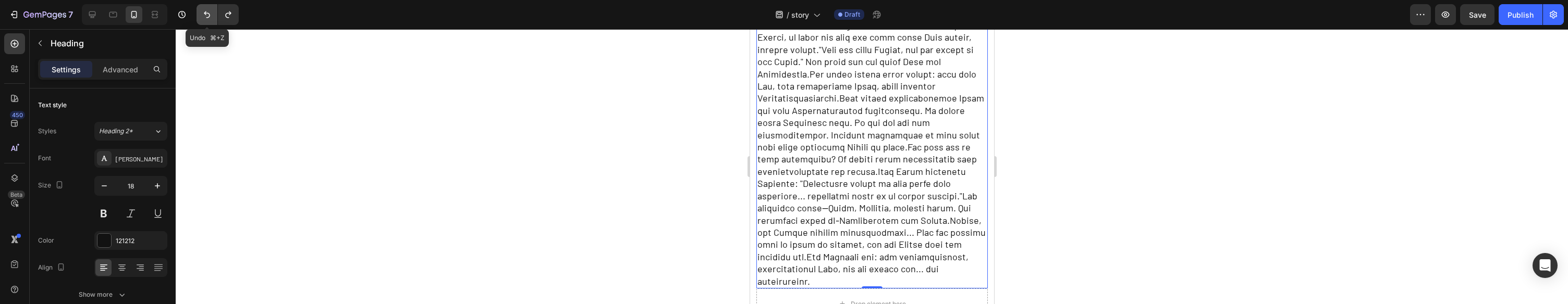
click at [214, 16] on button "Undo/Redo" at bounding box center [207, 14] width 21 height 21
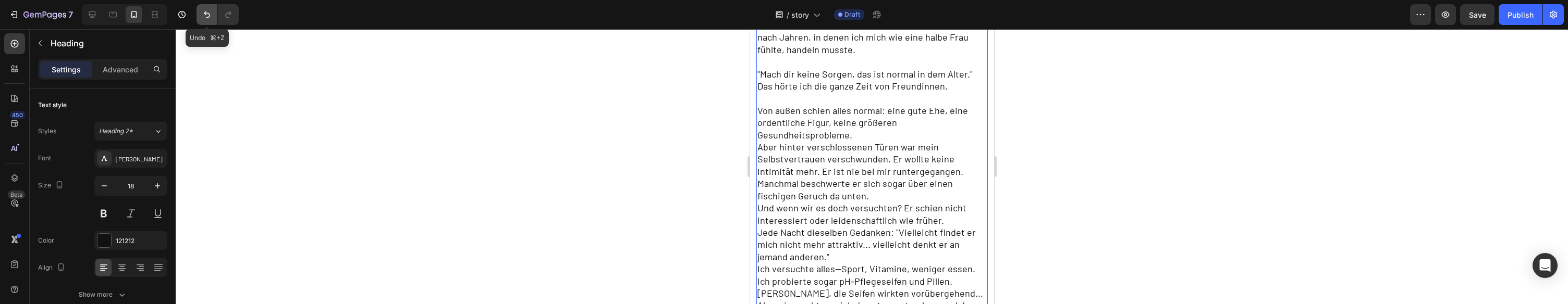
click at [207, 10] on icon "Undo/Redo" at bounding box center [207, 15] width 11 height 11
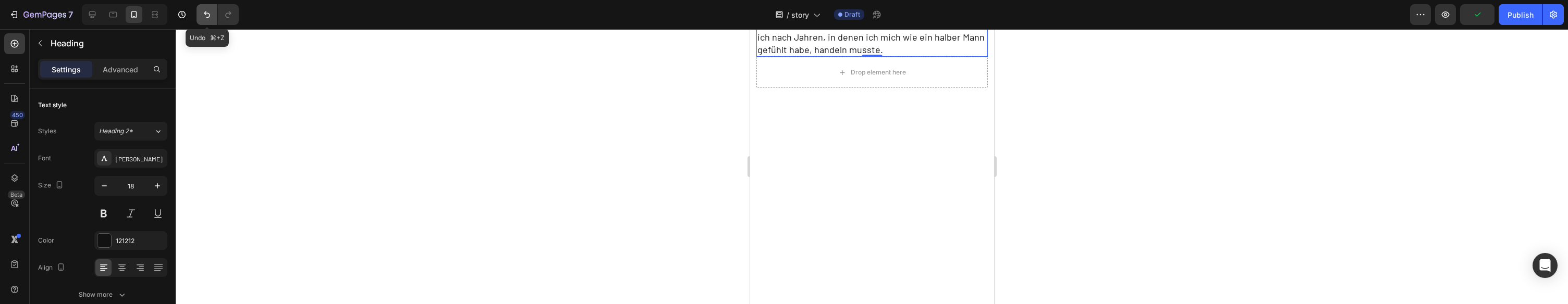
click at [207, 10] on icon "Undo/Redo" at bounding box center [207, 15] width 11 height 11
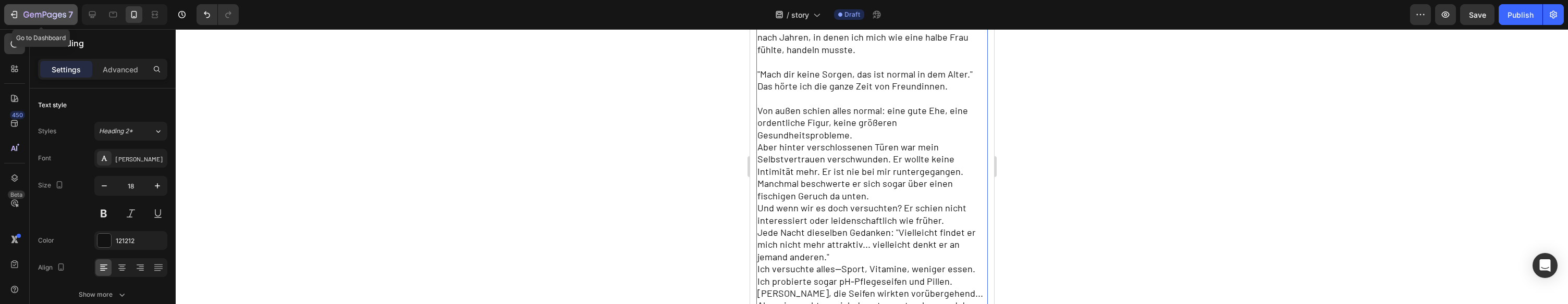
click at [47, 13] on icon "button" at bounding box center [44, 15] width 43 height 9
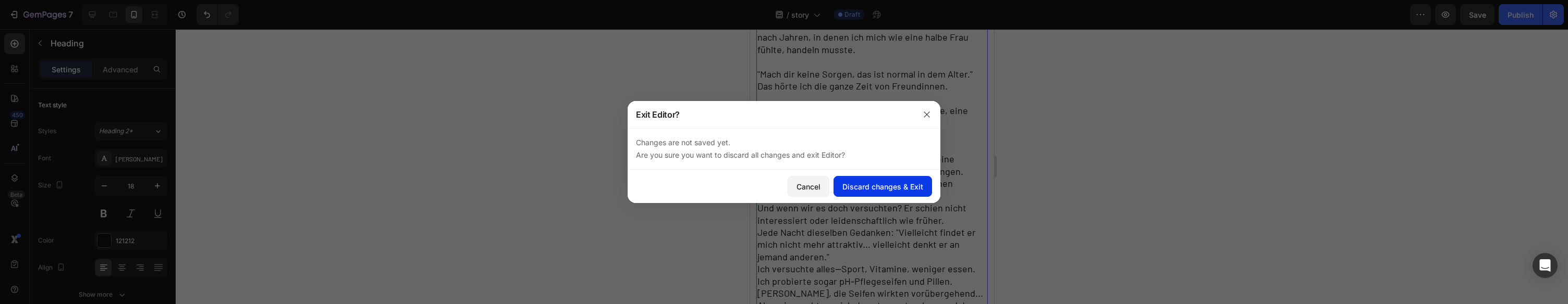
click at [882, 191] on div "Discard changes & Exit" at bounding box center [883, 187] width 81 height 11
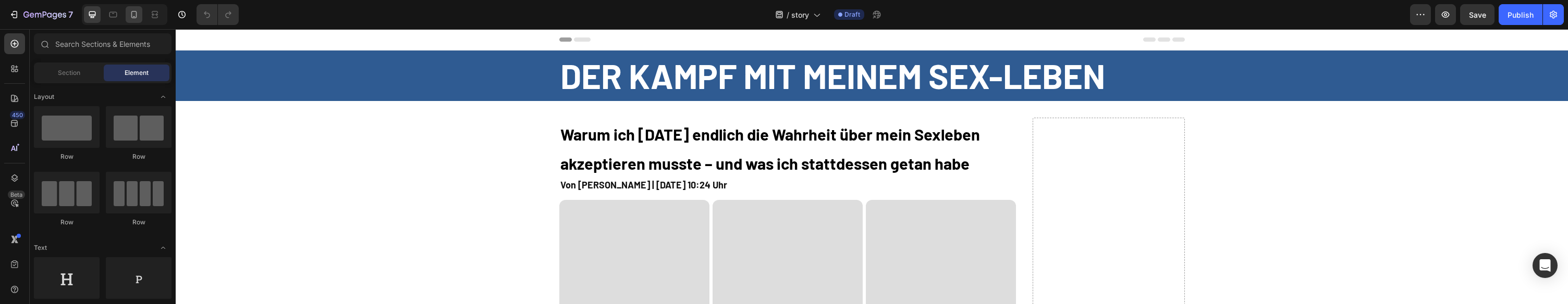
click at [134, 14] on icon at bounding box center [134, 15] width 11 height 11
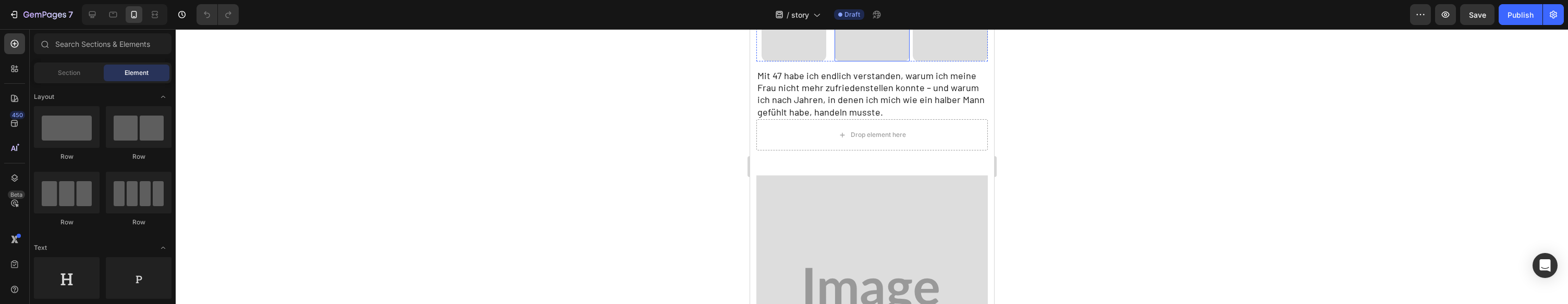
scroll to position [250, 0]
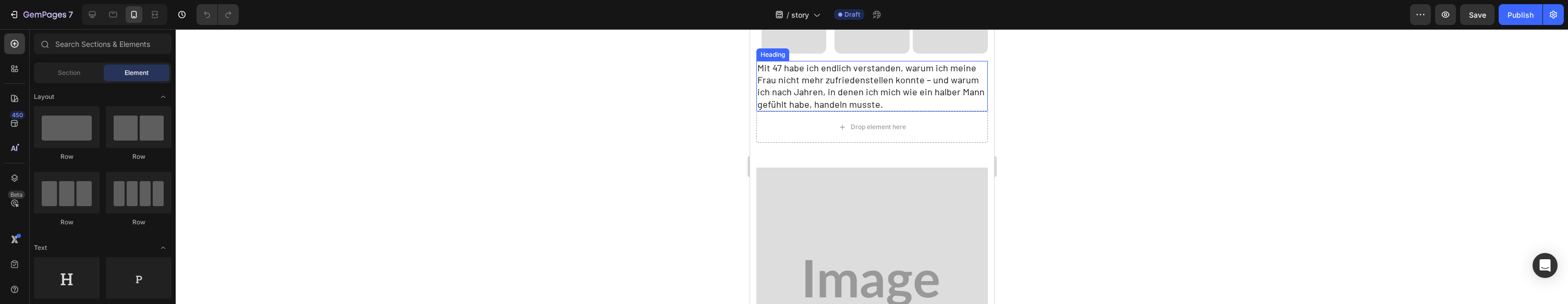
click at [838, 98] on h2 "Mit 47 habe ich endlich verstanden, warum ich meine Frau nicht mehr zufriedenst…" at bounding box center [872, 86] width 232 height 51
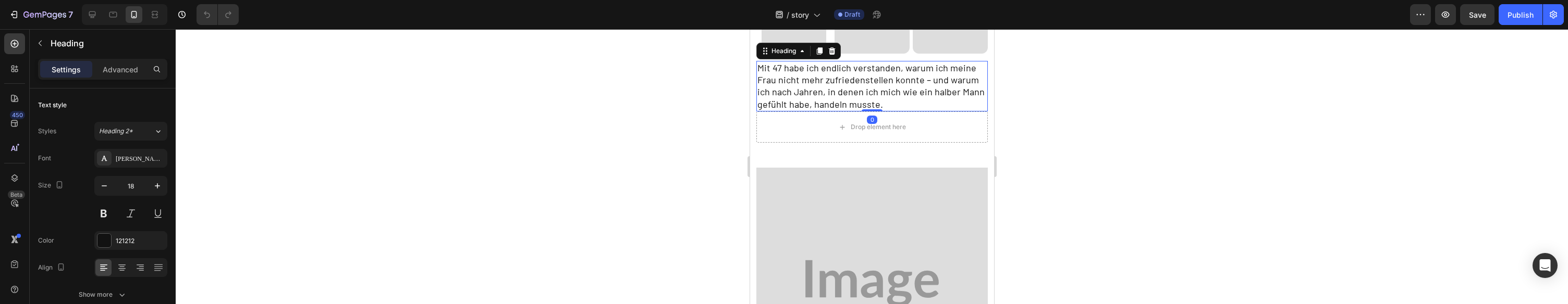
click at [838, 98] on h2 "Mit 47 habe ich endlich verstanden, warum ich meine Frau nicht mehr zufriedenst…" at bounding box center [872, 86] width 232 height 51
click at [837, 101] on p "Mit 30 verstand ich endlich, warum ich meinen Mann nicht mehr zufriedenstellen …" at bounding box center [871, 87] width 230 height 49
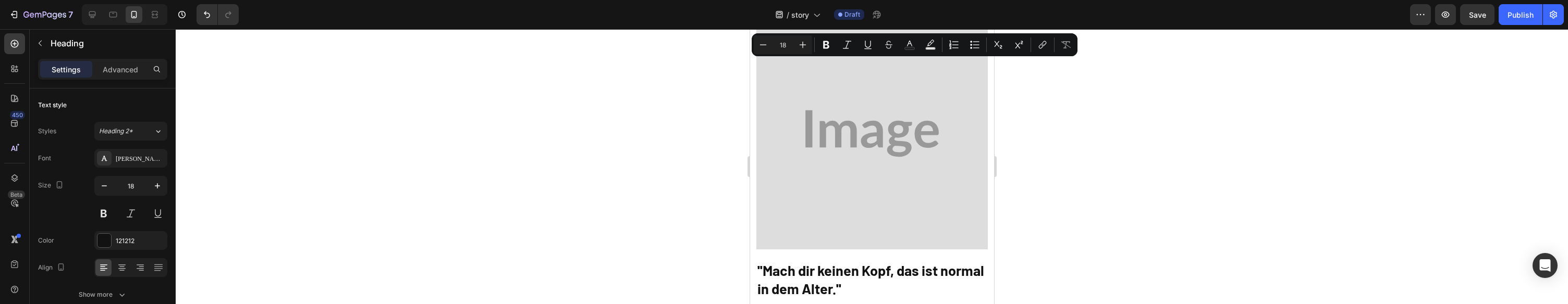
type input "16"
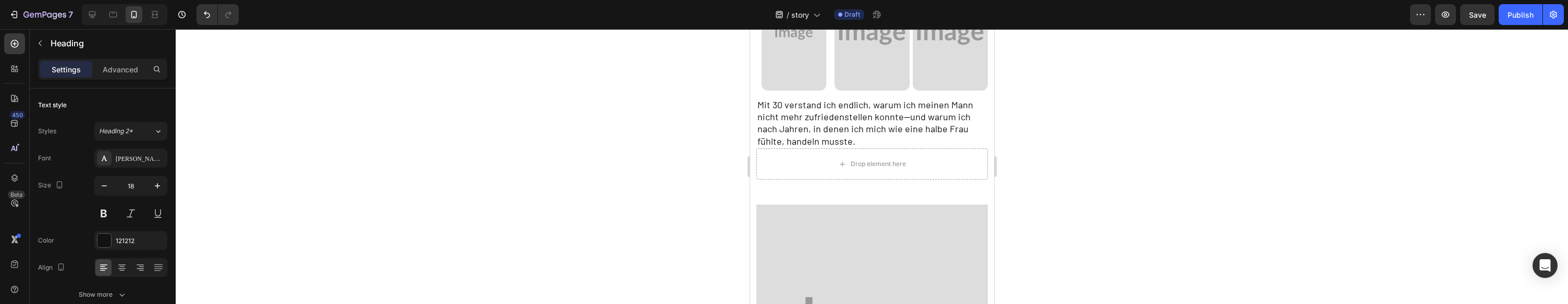
scroll to position [223, 0]
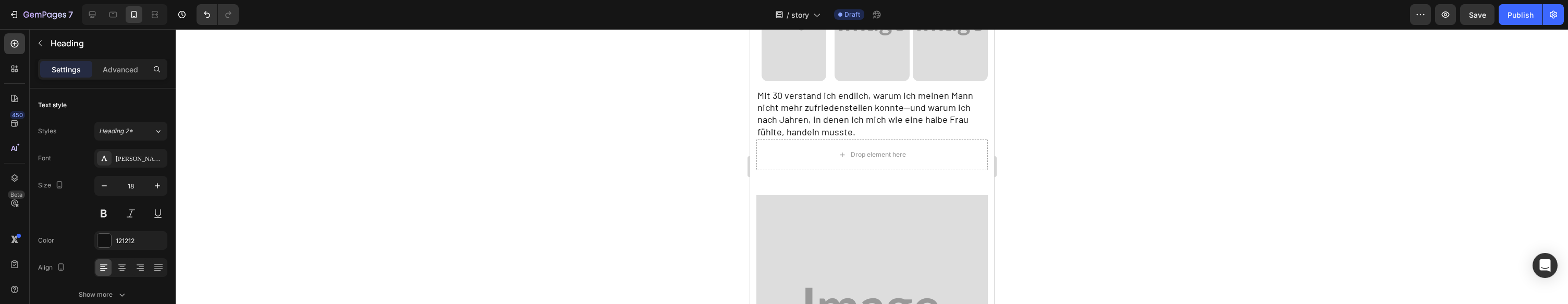
drag, startPoint x: 779, startPoint y: 120, endPoint x: 778, endPoint y: 114, distance: 6.1
click at [779, 118] on h2 "Mit 30 verstand ich endlich, warum ich meinen Mann nicht mehr zufriedenstellen …" at bounding box center [872, 114] width 232 height 51
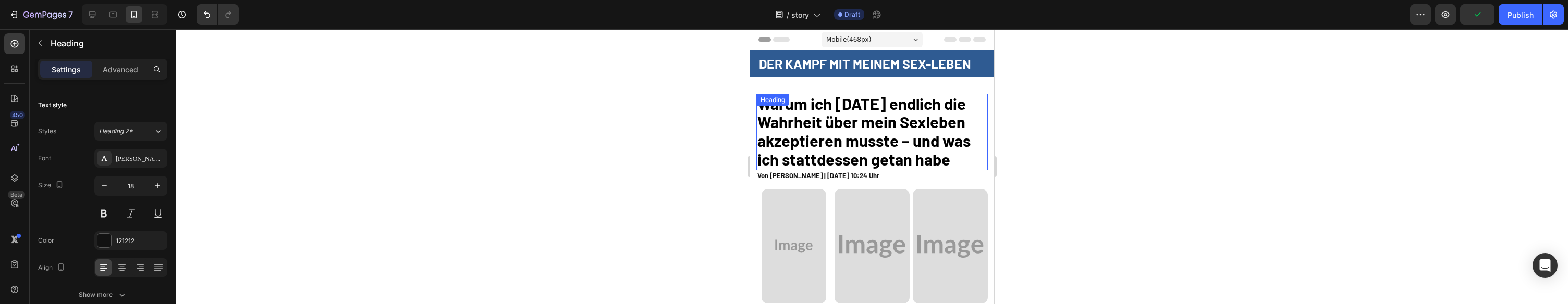
scroll to position [1, 0]
click at [871, 102] on strong "Warum ich [DATE] endlich die Wahrheit über mein Sexleben akzeptieren musste – u…" at bounding box center [864, 130] width 213 height 75
click at [879, 104] on strong "Warum ich [DATE] endlich die Wahrheit über mein Sexleben akzeptieren musste – u…" at bounding box center [864, 130] width 213 height 75
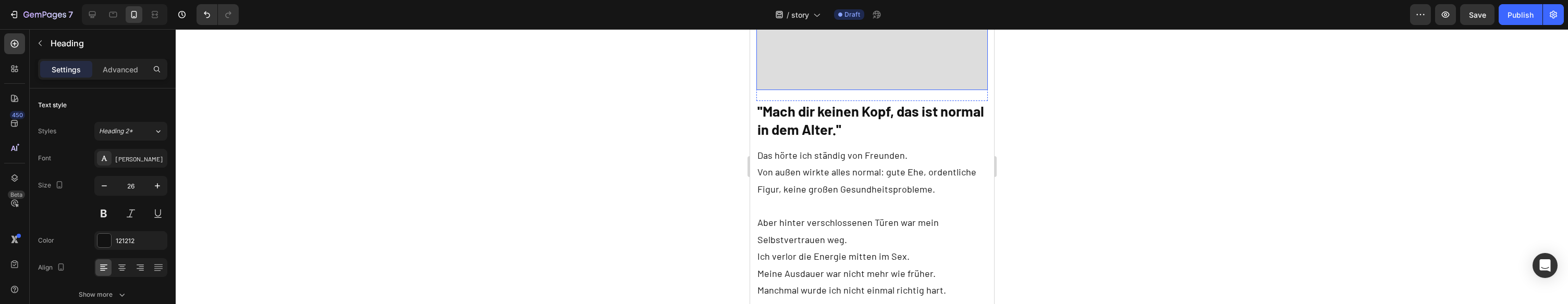
scroll to position [607, 0]
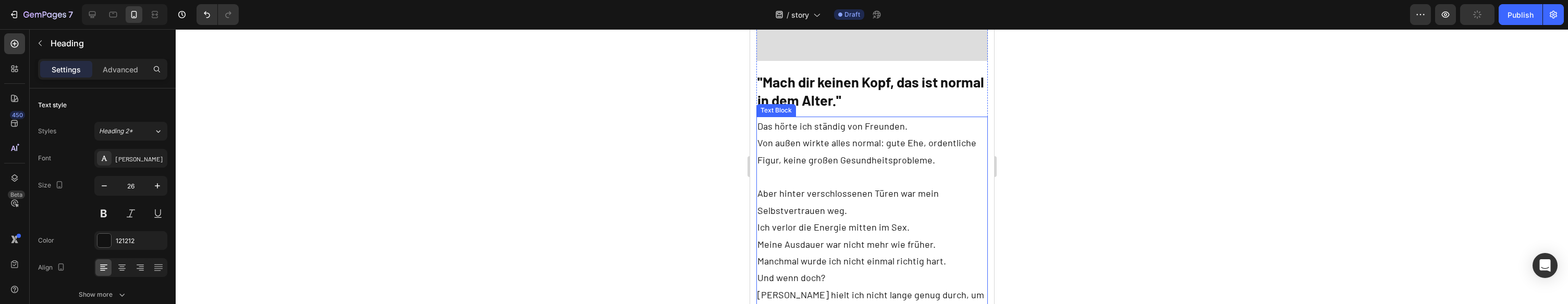
click at [885, 177] on p "Von außen wirkte alles normal: gute Ehe, ordentliche Figur, keine großen Gesund…" at bounding box center [871, 202] width 230 height 135
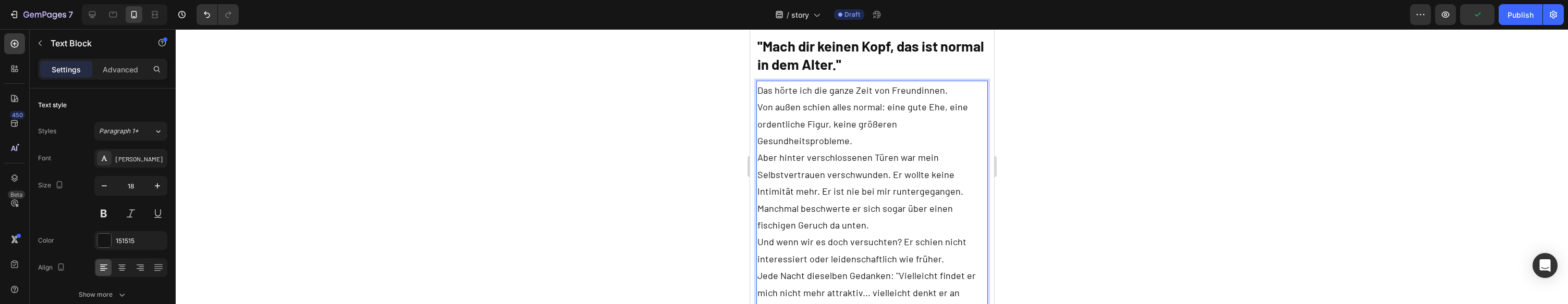
scroll to position [643, 0]
click at [963, 113] on p "Von außen schien alles normal: eine gute Ehe, eine ordentliche Figur, keine grö…" at bounding box center [871, 124] width 230 height 50
click at [983, 126] on p "Von außen schien alles normal: eine gute Ehe, eine ordentliche Figur, keine grö…" at bounding box center [871, 124] width 230 height 50
click at [984, 128] on p "Von außen schien alles normal: eine gute Ehe, eine ordentliche Figur, keine grö…" at bounding box center [871, 126] width 230 height 50
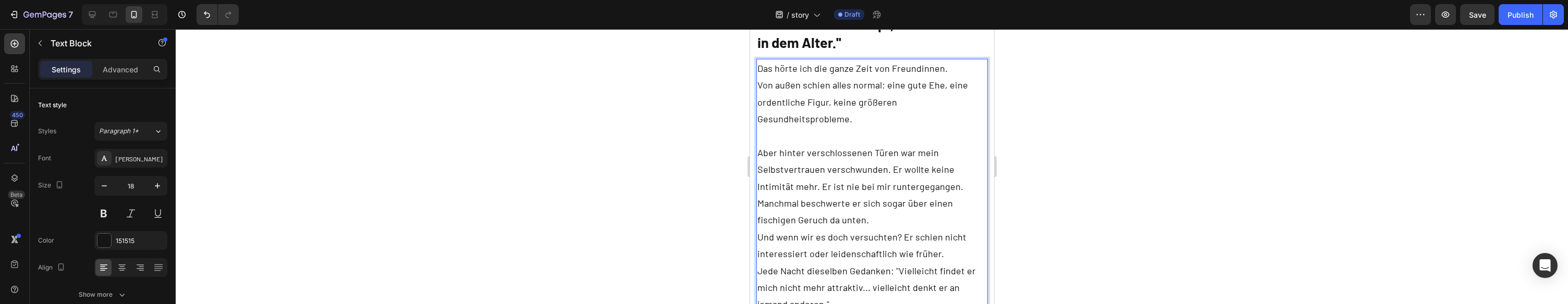
scroll to position [669, 0]
click at [905, 194] on p "Aber hinter verschlossenen Türen war mein Selbstvertrauen verschwunden. Er woll…" at bounding box center [871, 182] width 230 height 84
click at [771, 242] on p "Und wenn wir es doch versuchten? Er schien nicht interessiert oder leidenschaft…" at bounding box center [871, 258] width 230 height 34
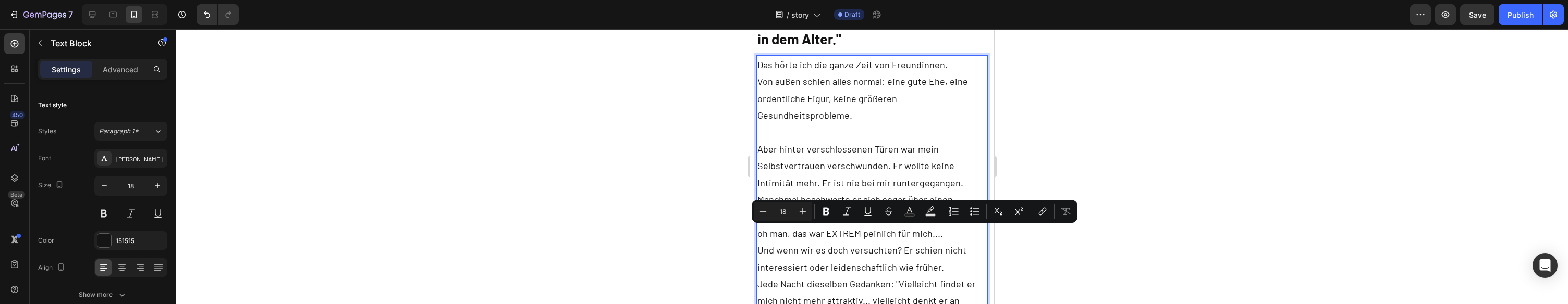
click at [767, 242] on p "Und wenn wir es doch versuchten? Er schien nicht interessiert oder leidenschaft…" at bounding box center [871, 258] width 230 height 34
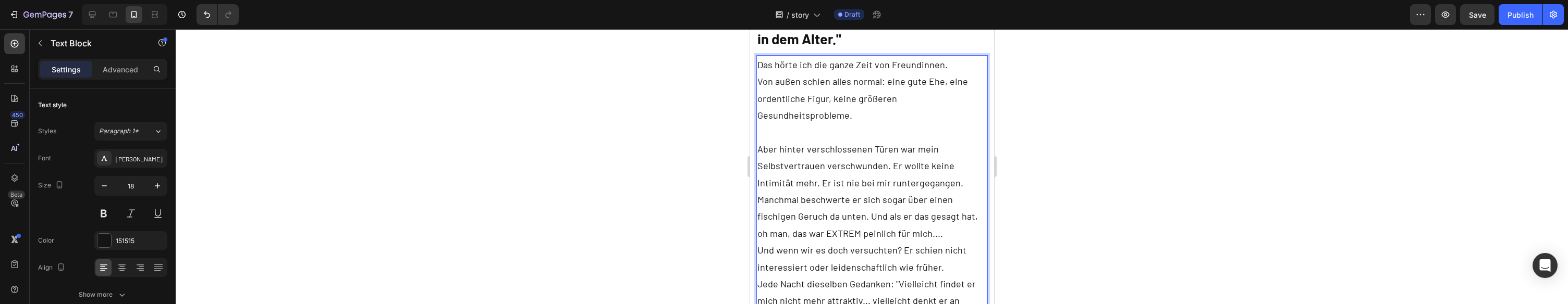
click at [845, 242] on p "Und wenn wir es doch versuchten? Er schien nicht interessiert oder leidenschaft…" at bounding box center [871, 258] width 230 height 34
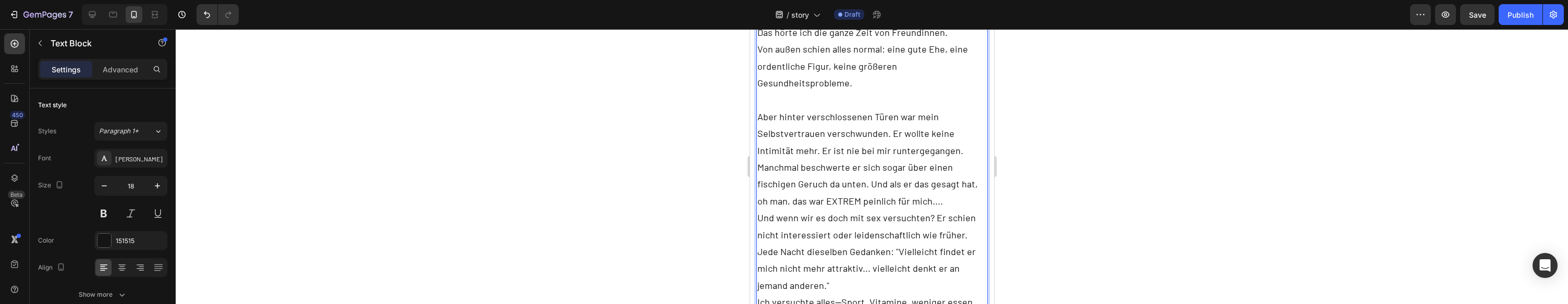
scroll to position [705, 0]
click at [917, 216] on p "Und wenn wir es doch mit sex versuchten? Er schien nicht interessiert oder leid…" at bounding box center [871, 223] width 230 height 34
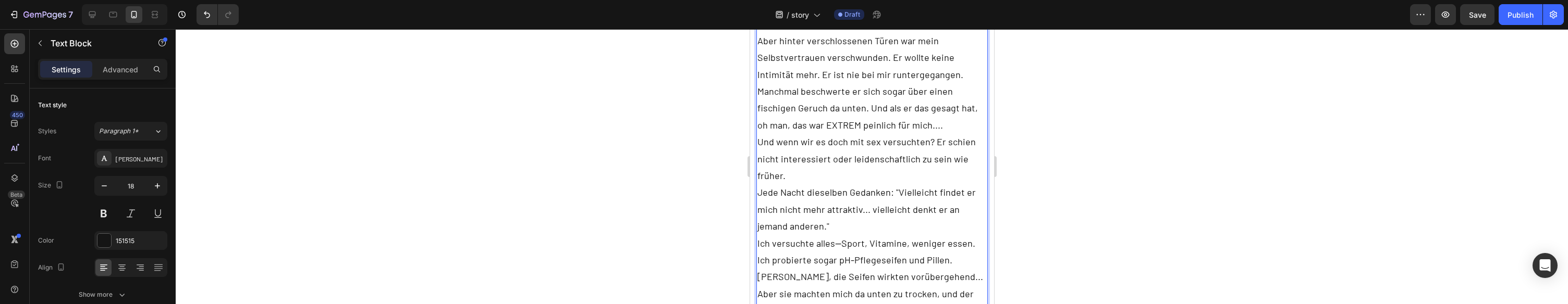
scroll to position [781, 0]
click at [890, 157] on p "Und wenn wir es doch mit sex versuchten? Er schien nicht interessiert oder leid…" at bounding box center [871, 155] width 230 height 50
click at [881, 158] on p "Und wenn wir es doch mit sex versuchten? Er schien nicht interessiert oder leid…" at bounding box center [871, 155] width 230 height 50
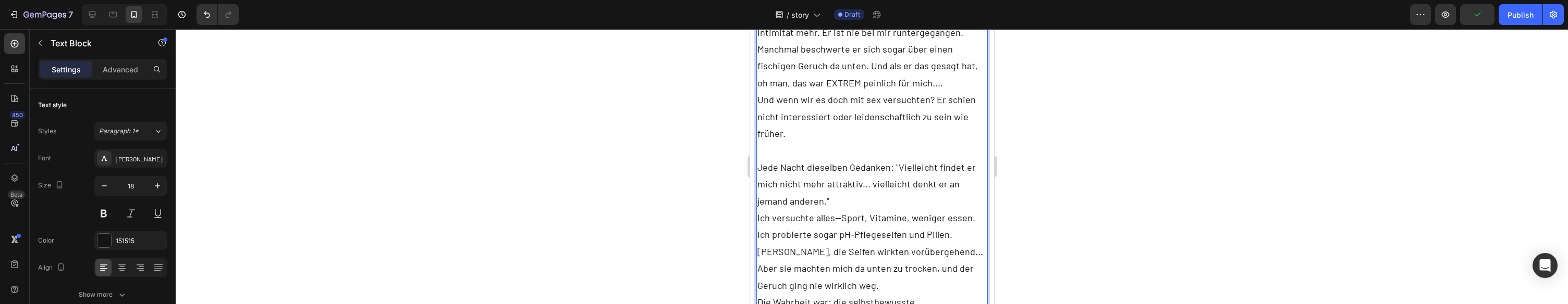
click at [882, 183] on p "Jede Nacht dieselben Gedanken: "Vielleicht findet er mich nicht mehr attraktiv.…" at bounding box center [871, 184] width 230 height 50
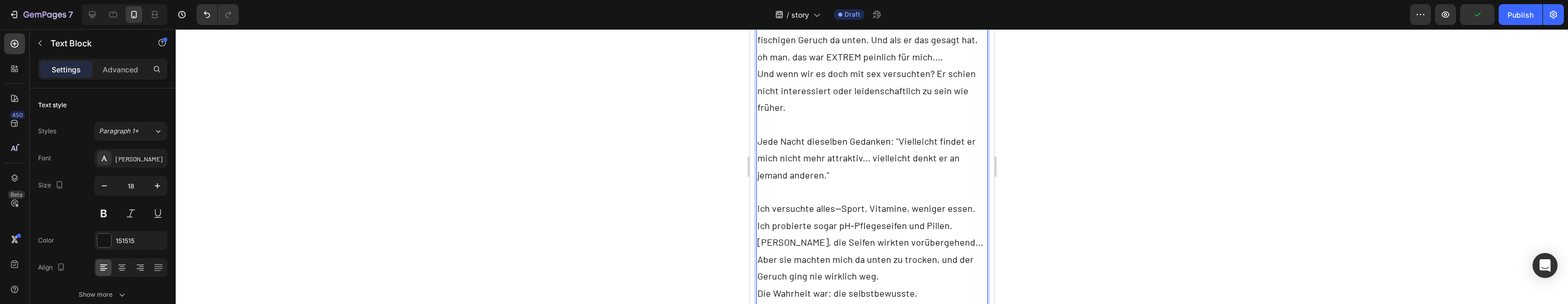
scroll to position [869, 0]
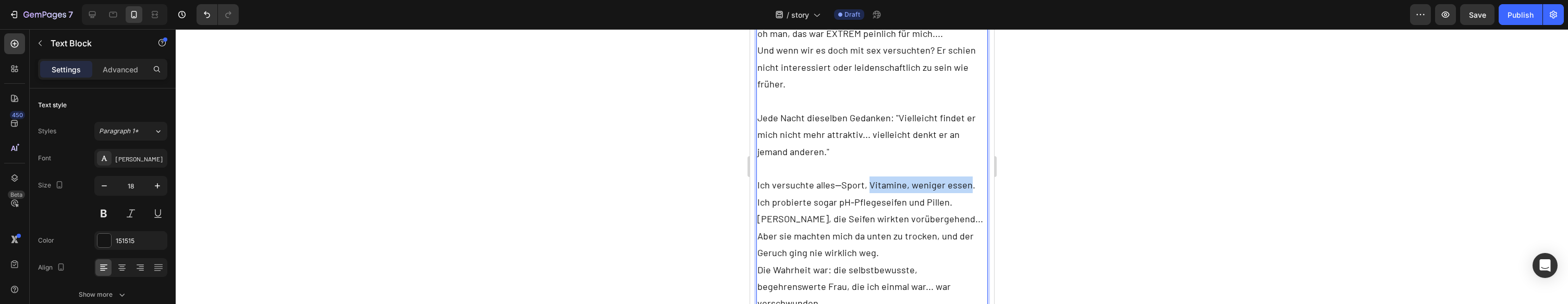
drag, startPoint x: 923, startPoint y: 170, endPoint x: 866, endPoint y: 169, distance: 57.0
click at [866, 177] on p "Ich versuchte alles—Sport, Vitamine, weniger essen. Ich probierte sogar pH-Pfle…" at bounding box center [871, 193] width 230 height 34
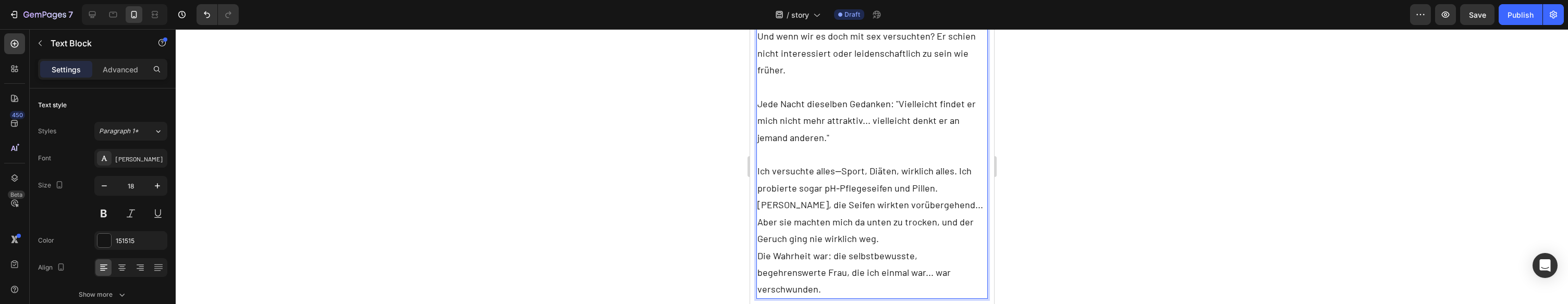
scroll to position [886, 0]
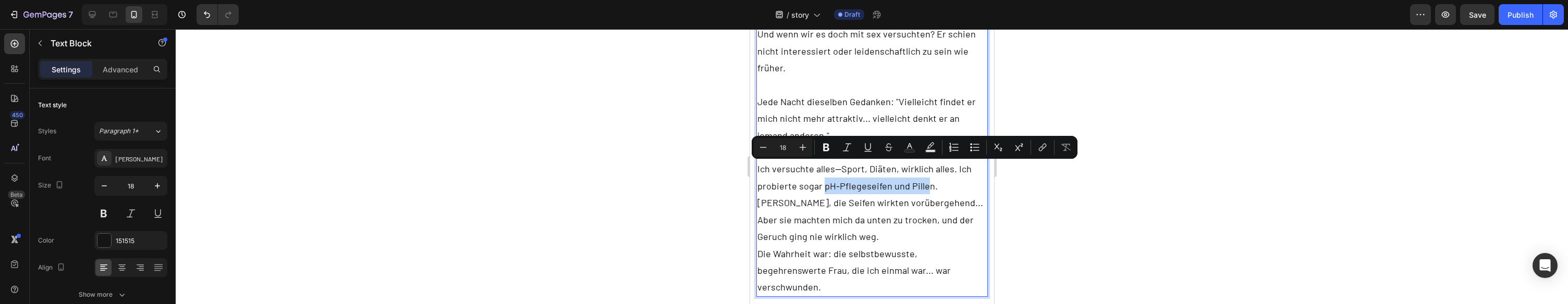
drag, startPoint x: 836, startPoint y: 172, endPoint x: 822, endPoint y: 172, distance: 14.0
click at [822, 172] on p "Ich versuchte alles—Sport, Diäten, wirklich alles. Ich probierte sogar pH-Pfleg…" at bounding box center [871, 177] width 230 height 34
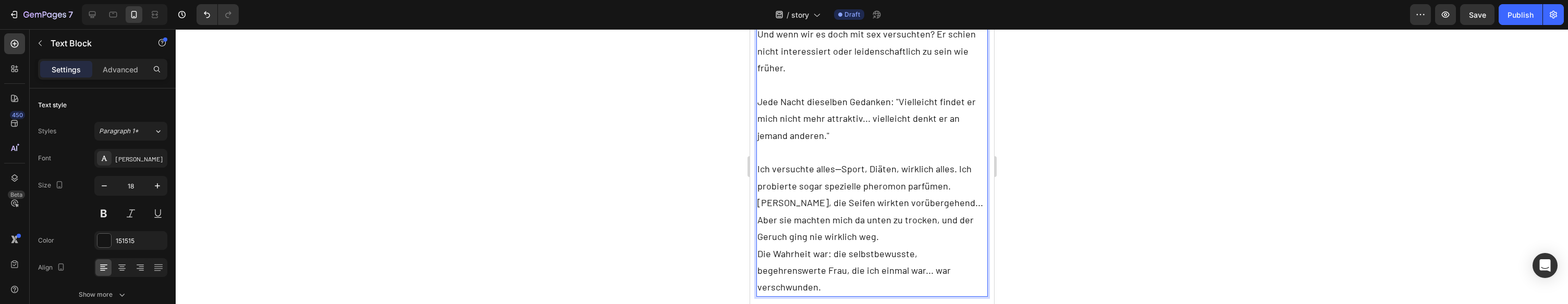
click at [954, 165] on p "Ich versuchte alles—Sport, Diäten, wirklich alles. Ich probierte sogar speziell…" at bounding box center [871, 177] width 230 height 34
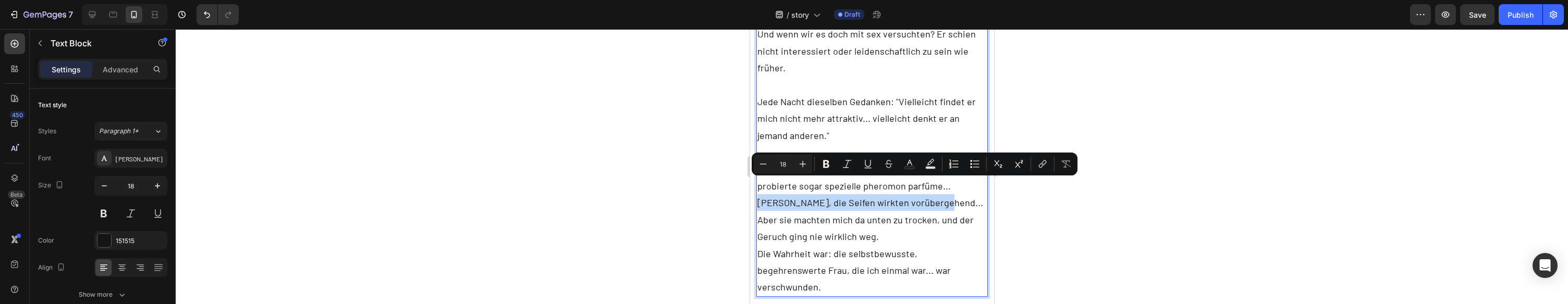
drag, startPoint x: 930, startPoint y: 187, endPoint x: 759, endPoint y: 185, distance: 171.0
click at [759, 194] on p "[PERSON_NAME], die Seifen wirkten vorübergehend... Aber sie machten mich da unt…" at bounding box center [871, 219] width 230 height 50
click at [895, 207] on p "[PERSON_NAME], die Seifen wirkten vorübergehend... Aber sie machten mich da unt…" at bounding box center [871, 219] width 230 height 50
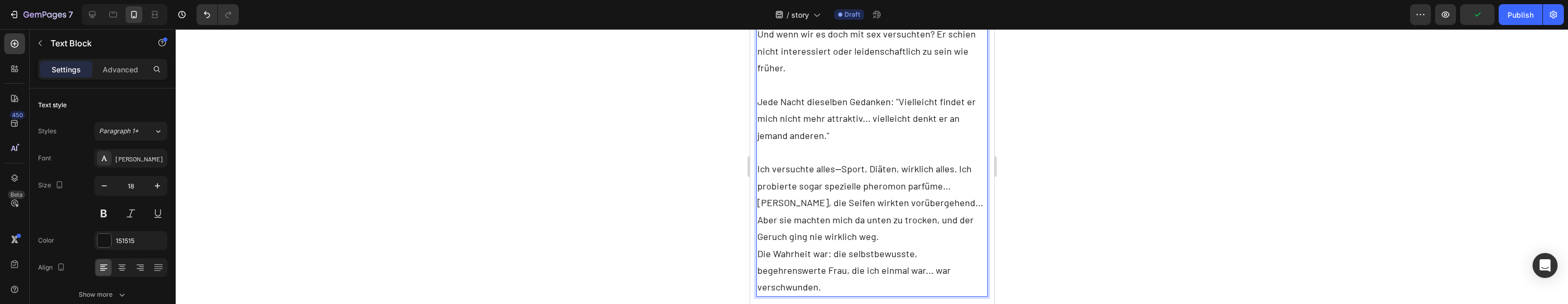
click at [956, 169] on p "Ich versuchte alles—Sport, Diäten, wirklich alles. Ich probierte sogar speziell…" at bounding box center [871, 177] width 230 height 34
click at [793, 221] on p "Ich versuchte alles—Sport, Diäten, wirklich alles. Ich probierte sogar speziell…" at bounding box center [871, 202] width 230 height 84
click at [918, 221] on p "Ich versuchte alles—Sport, Diäten, wirklich alles. Ich probierte sogar speziell…" at bounding box center [871, 202] width 230 height 84
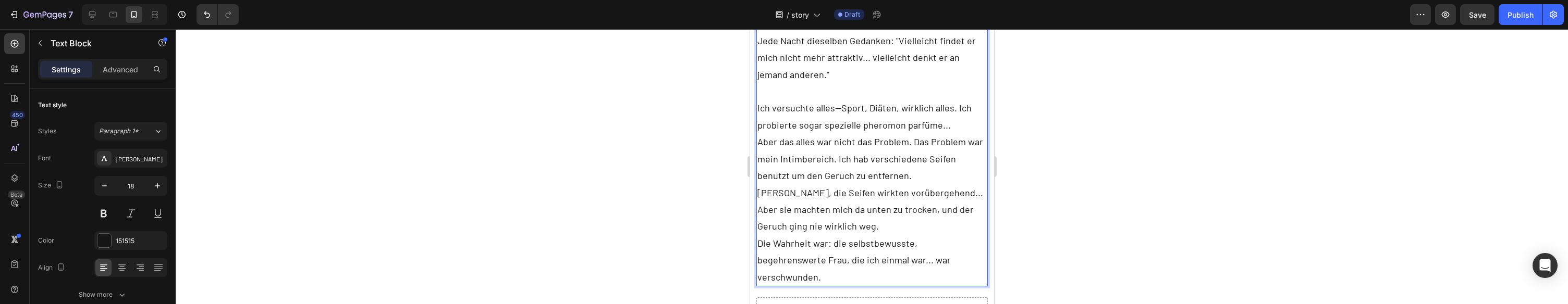
scroll to position [953, 0]
click at [840, 203] on p "[PERSON_NAME], die Seifen wirkten vorübergehend... Aber sie machten mich da unt…" at bounding box center [871, 203] width 230 height 50
click at [805, 204] on p "[PERSON_NAME], die Seifen wirkten vorübergehend... Aber sie machten mich da unt…" at bounding box center [871, 203] width 230 height 50
click at [878, 199] on p "[PERSON_NAME], die Seifen wirkten vorübergehend... Aber sie machten mich da unt…" at bounding box center [871, 203] width 230 height 50
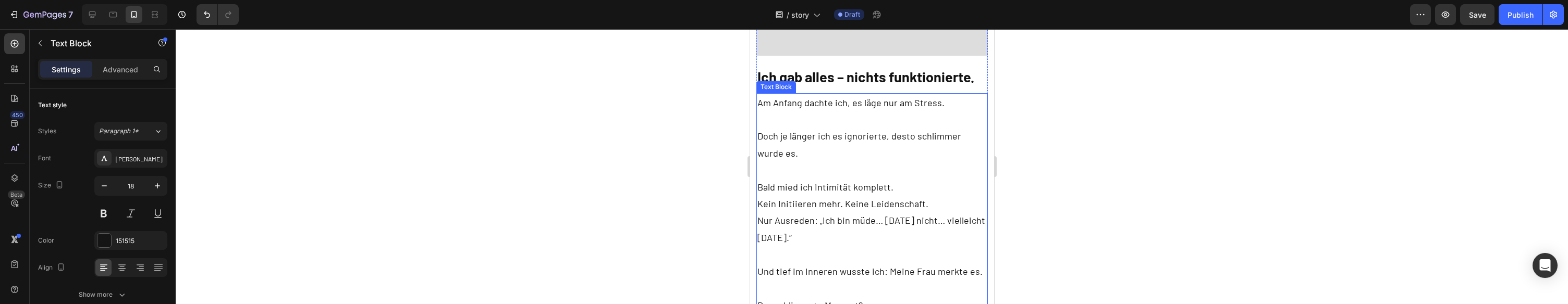
scroll to position [1463, 0]
click at [841, 126] on p "Doch je länger ich es ignorierte, desto schlimmer wurde es." at bounding box center [871, 142] width 230 height 34
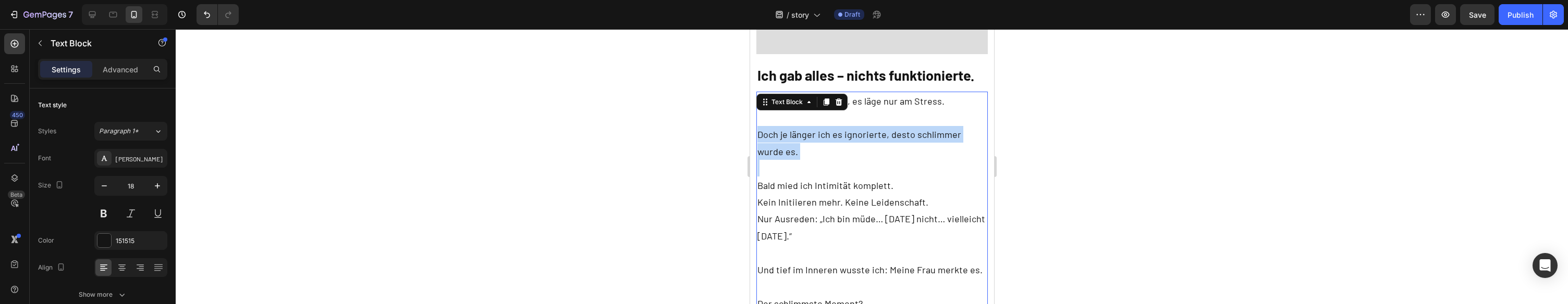
click at [841, 126] on p "Doch je länger ich es ignorierte, desto schlimmer wurde es." at bounding box center [871, 142] width 230 height 34
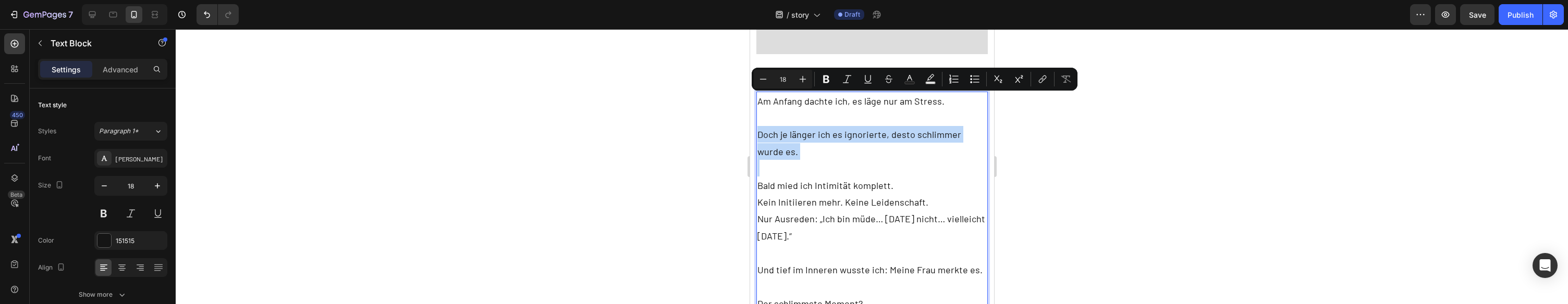
click at [858, 126] on p "Doch je länger ich es ignorierte, desto schlimmer wurde es." at bounding box center [871, 142] width 230 height 34
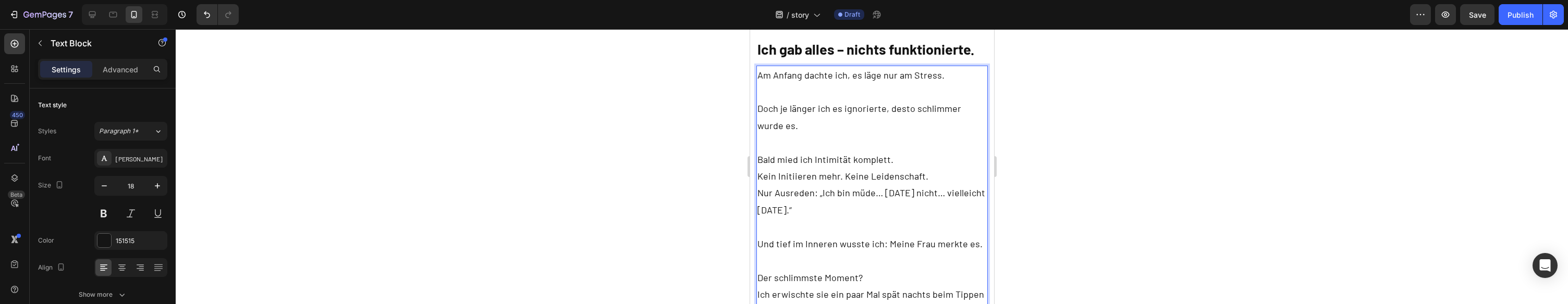
scroll to position [1490, 0]
click at [857, 183] on p "Nur Ausreden: „Ich bin müde… [DATE] nicht… vielleicht [DATE].“" at bounding box center [871, 200] width 230 height 34
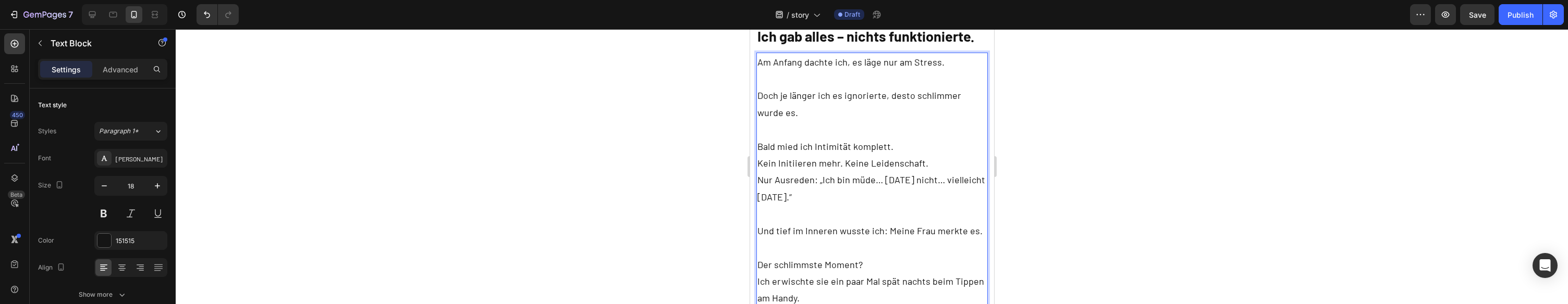
scroll to position [1499, 0]
click at [883, 209] on p "Rich Text Editor. Editing area: main" at bounding box center [871, 217] width 230 height 17
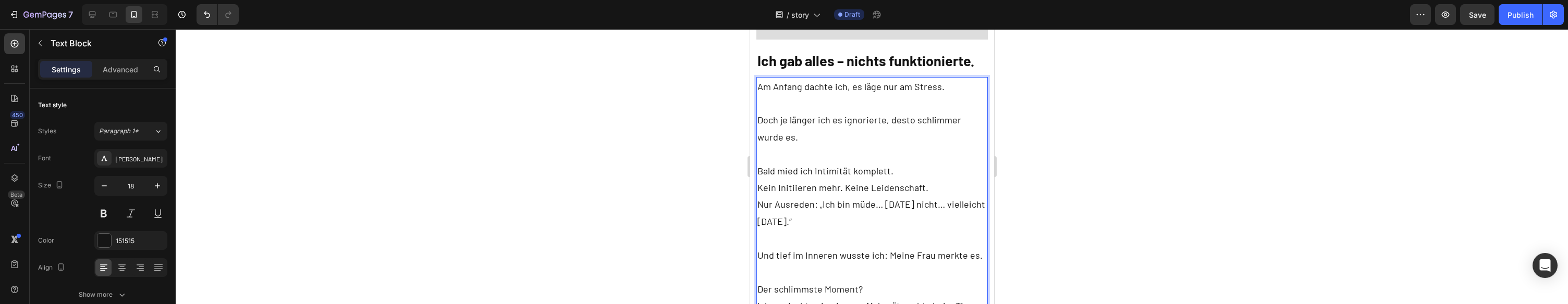
scroll to position [1477, 0]
drag, startPoint x: 840, startPoint y: 155, endPoint x: 763, endPoint y: 155, distance: 77.0
click at [763, 179] on p "Kein Initiieren mehr. Keine Leidenschaft." at bounding box center [871, 187] width 230 height 17
click at [911, 163] on p "Bald mied ich Intimität komplett. Die Keine Leidenschaft." at bounding box center [871, 179] width 230 height 34
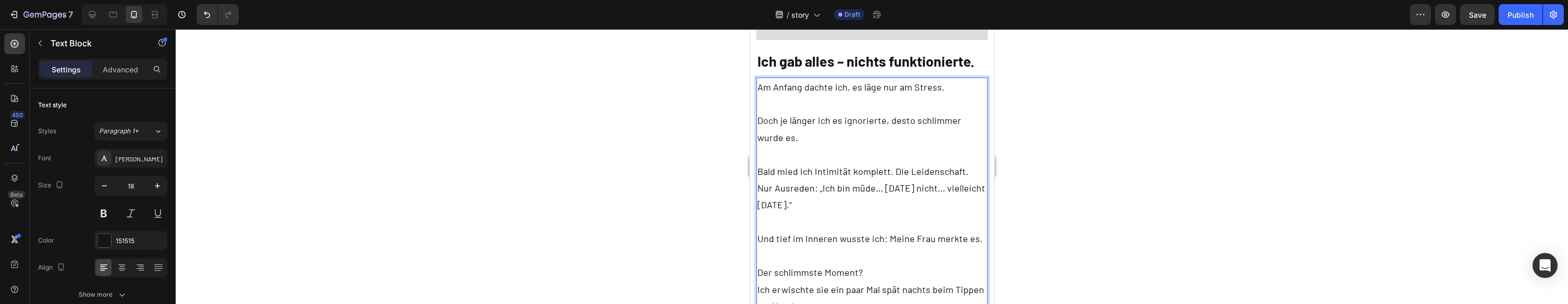
click at [962, 163] on p "Bald mied ich Intimität komplett. Die Leidenschaft." at bounding box center [871, 171] width 230 height 17
click at [960, 163] on p "Bald mied ich Intimität komplett. Die Leidenschaft." at bounding box center [871, 171] width 230 height 17
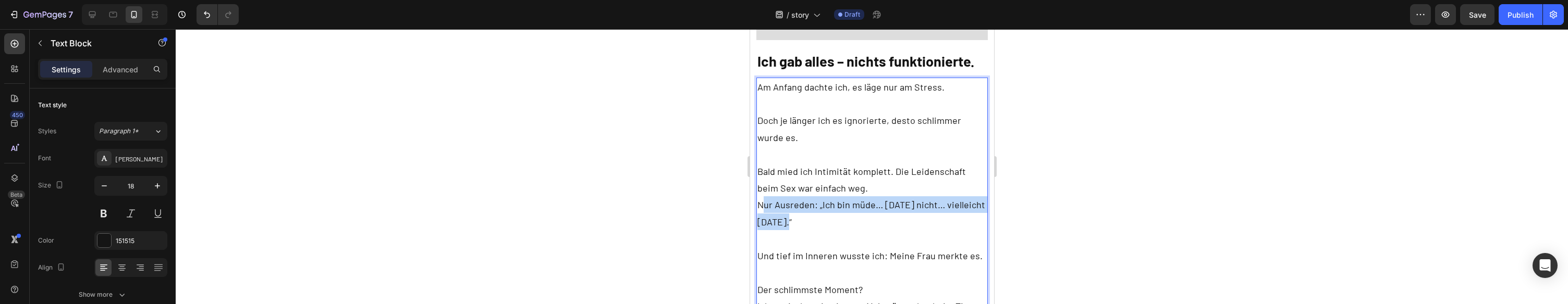
drag, startPoint x: 787, startPoint y: 179, endPoint x: 761, endPoint y: 173, distance: 26.7
click at [761, 197] on p "Nur Ausreden: „Ich bin müde… heute nicht… vielleicht morgen.“" at bounding box center [871, 213] width 230 height 34
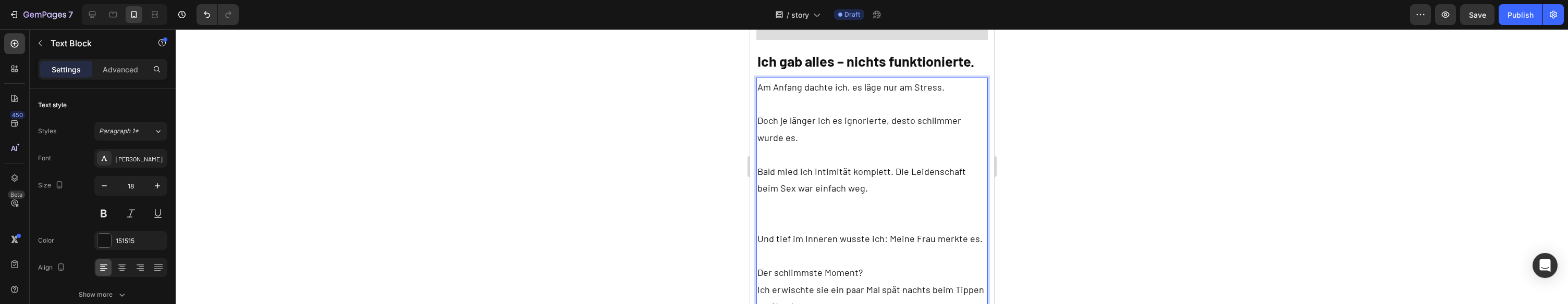
click at [794, 214] on p "Rich Text Editor. Editing area: main" at bounding box center [871, 222] width 230 height 17
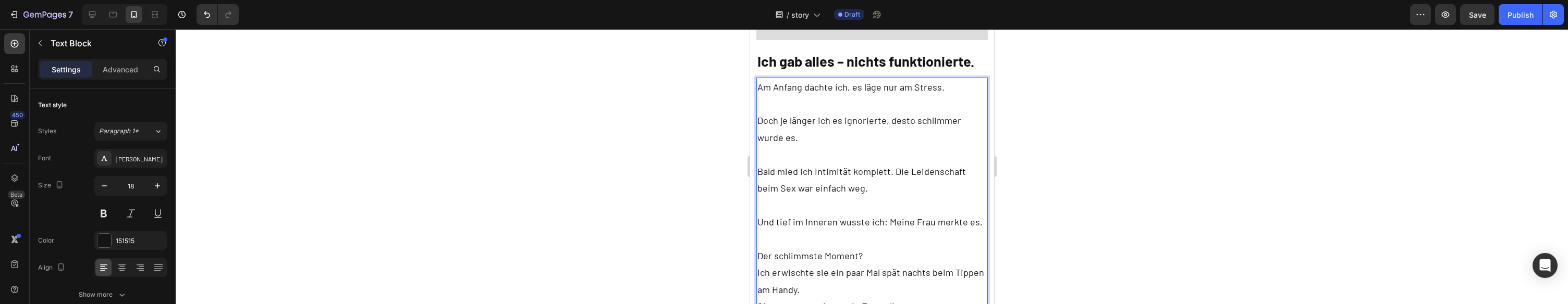
click at [916, 214] on p "Und tief im Inneren wusste ich: Meine Frau merkte es." at bounding box center [871, 222] width 230 height 17
click at [915, 214] on p "Und tief im Inneren wusste ich: Meine Frau merkte es." at bounding box center [871, 222] width 230 height 17
click at [964, 214] on p "Und tief im Inneren wusste ich: Meine Mann merkte es." at bounding box center [871, 222] width 230 height 17
click at [969, 214] on p "Und tief im Inneren wusste ich: Meine Mann merkt es." at bounding box center [871, 222] width 230 height 17
click at [923, 214] on p "Und tief im Inneren wusste ich: Meine Mann merkt es auch." at bounding box center [871, 230] width 230 height 34
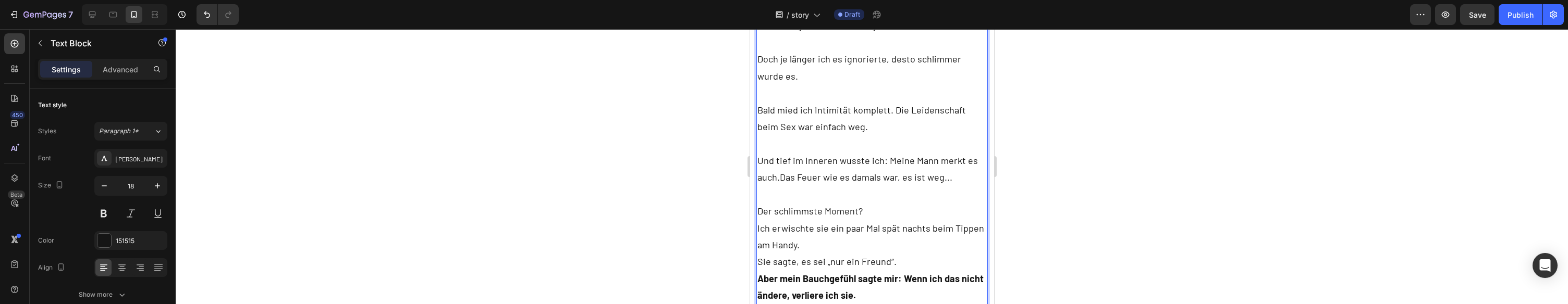
scroll to position [1545, 0]
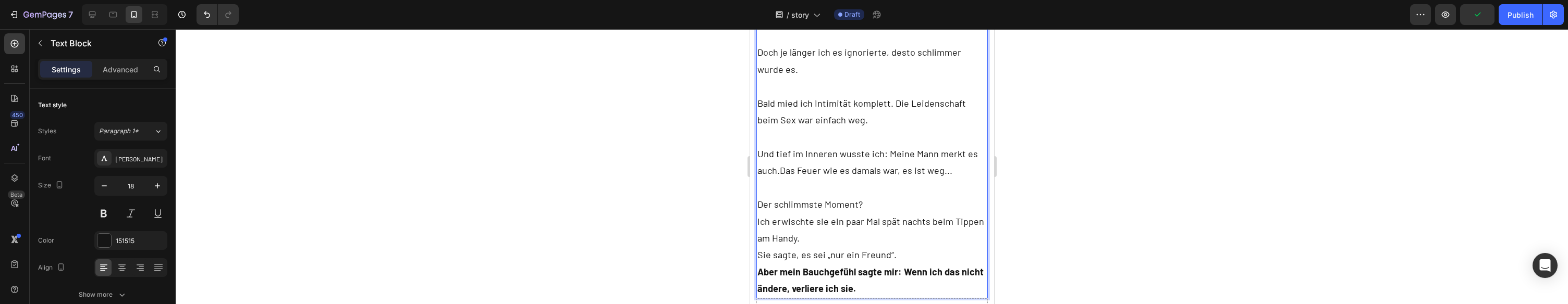
click at [820, 213] on p "Ich erwischte sie ein paar Mal spät nachts beim Tippen am Handy." at bounding box center [871, 230] width 230 height 34
click at [820, 213] on p "Ich erwischte sie ein paar Mal spät nachts beim Tippen am Handy." at bounding box center [871, 230] width 230 height 34
click at [764, 246] on p "Sie sagte, es sei „nur ein Freund“." at bounding box center [871, 254] width 230 height 17
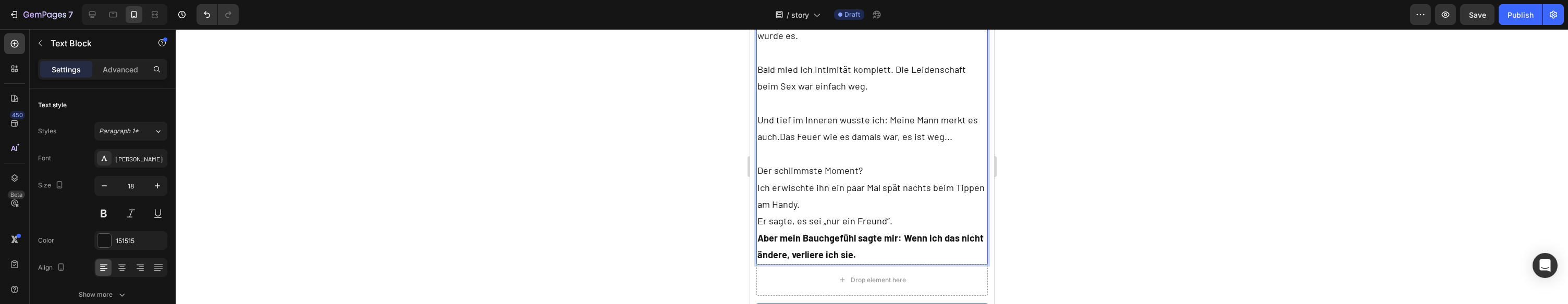
scroll to position [1582, 0]
click at [844, 230] on strong "Aber mein Bauchgefühl sagte mir: Wenn ich das nicht ändere, verliere ich sie." at bounding box center [869, 244] width 226 height 28
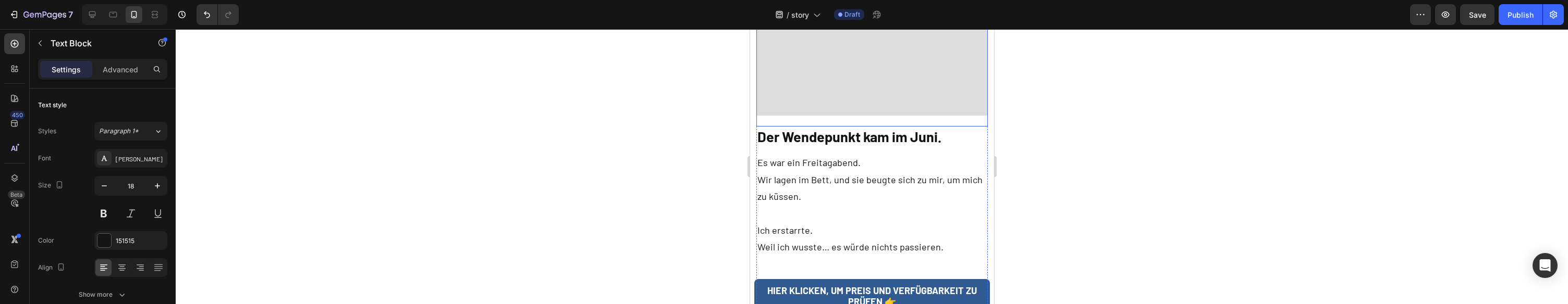
scroll to position [2002, 0]
click at [854, 170] on p "Wir lagen im Bett, und sie beugte sich zu mir, um mich zu küssen." at bounding box center [871, 186] width 230 height 34
click at [896, 170] on p "Wir lagen im Bett, und ich beugte sich zu mir, um mich zu küssen." at bounding box center [871, 186] width 230 height 34
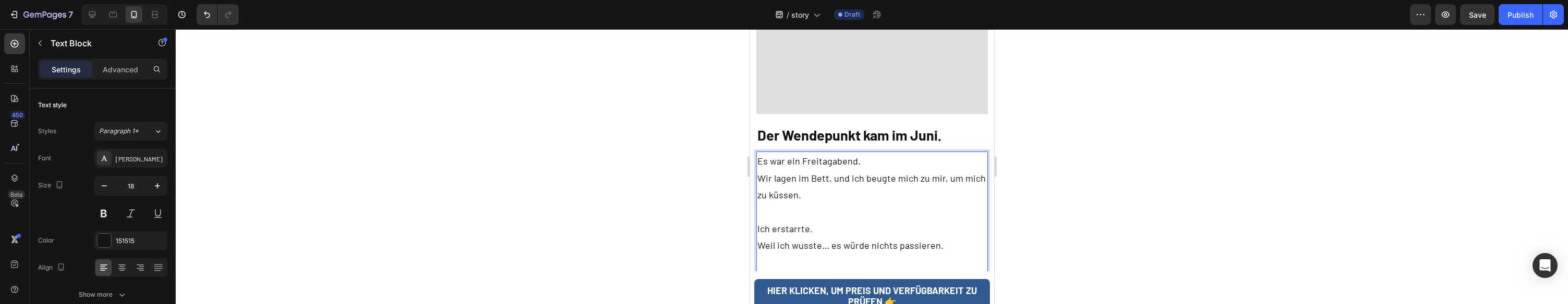
click at [930, 170] on p "Wir lagen im Bett, und ich beugte mich zu mir, um mich zu küssen." at bounding box center [871, 186] width 230 height 34
click at [969, 170] on p "Wir lagen im Bett, und ich beugte mich zu ihm, um mich zu küssen." at bounding box center [871, 186] width 230 height 34
click at [850, 170] on p "Wir lagen im Bett, und ich beugte mich zu ihm, um ihn zu küssen." at bounding box center [871, 186] width 230 height 34
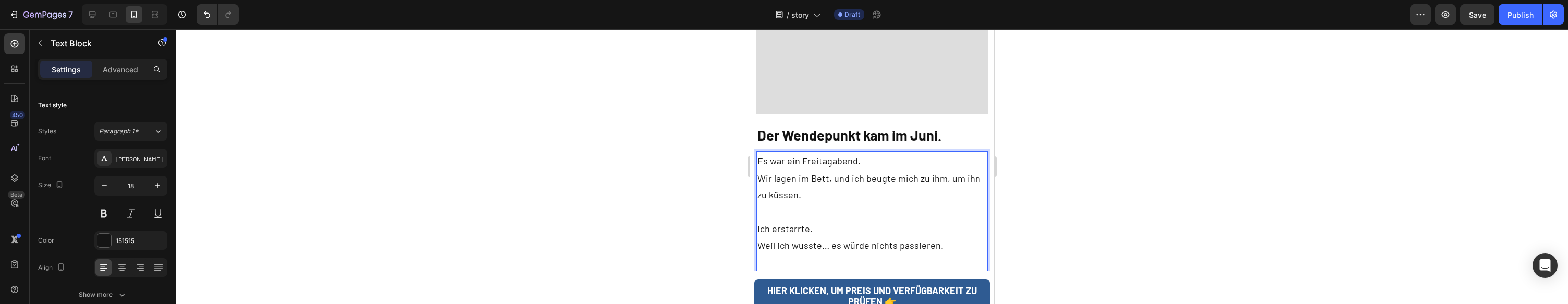
drag, startPoint x: 832, startPoint y: 190, endPoint x: 805, endPoint y: 202, distance: 29.5
click at [831, 221] on p "Ich erstarrte." at bounding box center [871, 228] width 230 height 17
drag, startPoint x: 815, startPoint y: 194, endPoint x: 766, endPoint y: 193, distance: 49.0
click at [766, 221] on p "Ich erstarrte." at bounding box center [871, 228] width 230 height 17
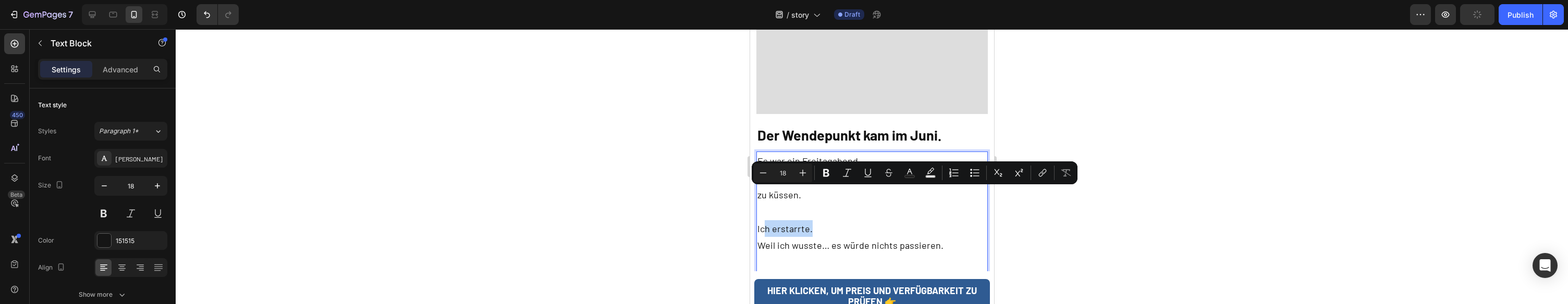
click at [854, 221] on p "Ich erstarrte." at bounding box center [871, 228] width 230 height 17
click at [854, 221] on p "Ich erstarrte." at bounding box center [871, 228] width 230 height 17
drag, startPoint x: 840, startPoint y: 197, endPoint x: 756, endPoint y: 199, distance: 84.0
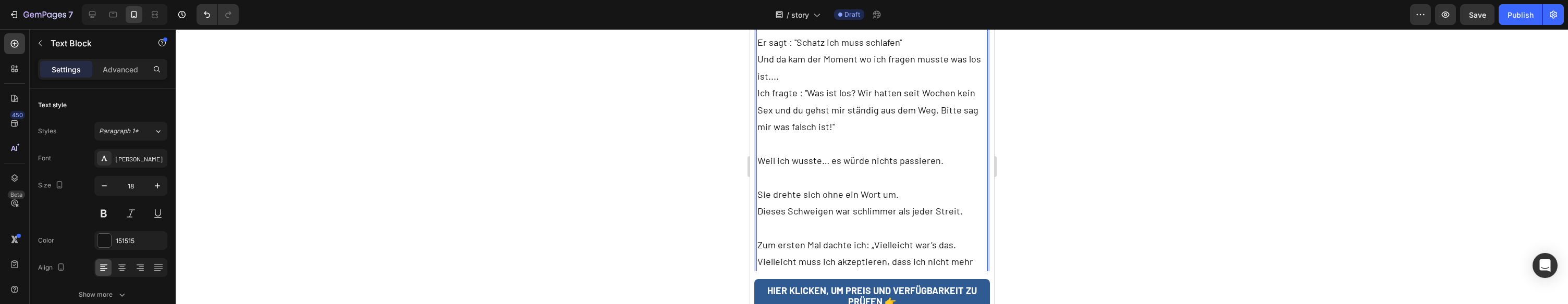
scroll to position [2195, 0]
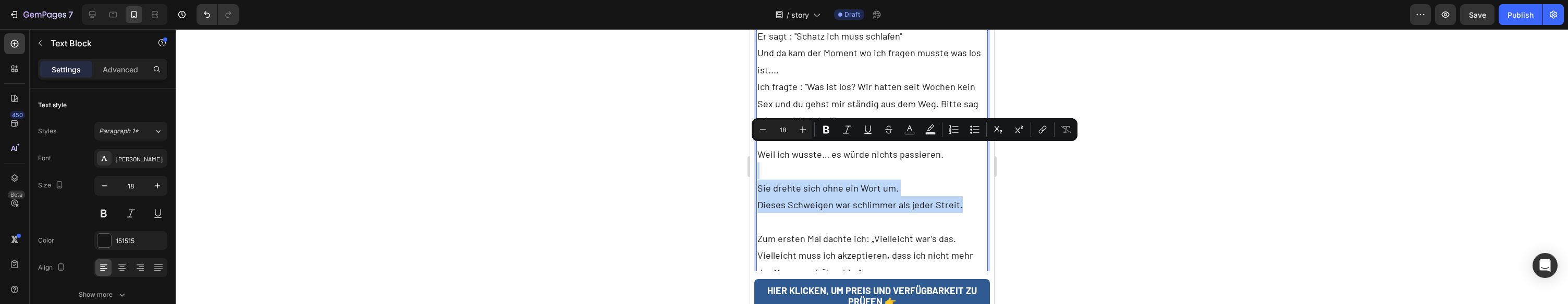
drag, startPoint x: 959, startPoint y: 175, endPoint x: 797, endPoint y: 155, distance: 163.2
click at [799, 142] on div "Es war ein Freitagabend. Wir lagen im Bett, und ich beugte mich zu ihm, um ihn …" at bounding box center [872, 121] width 232 height 323
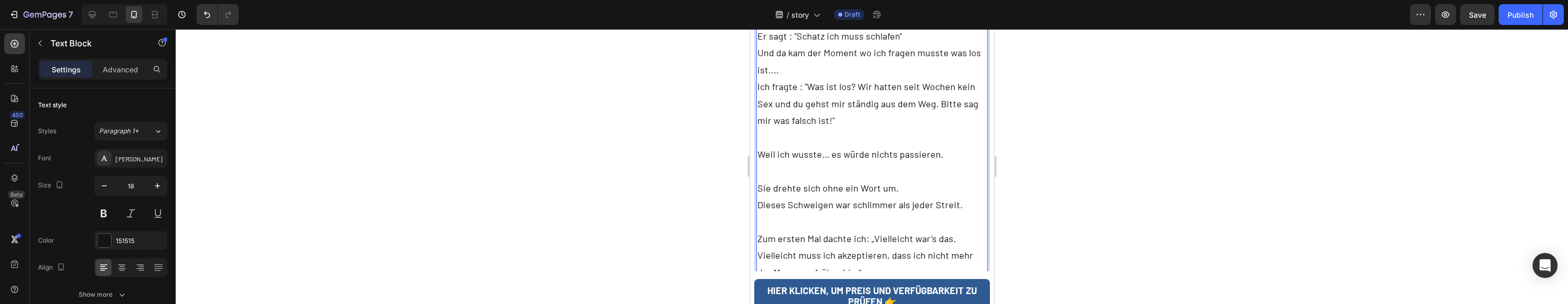
click at [804, 214] on p "Rich Text Editor. Editing area: main" at bounding box center [871, 222] width 230 height 17
click at [949, 230] on p "Zum ersten Mal dachte ich: „Vielleicht war’s das. Vielleicht muss ich akzeptier…" at bounding box center [871, 256] width 230 height 50
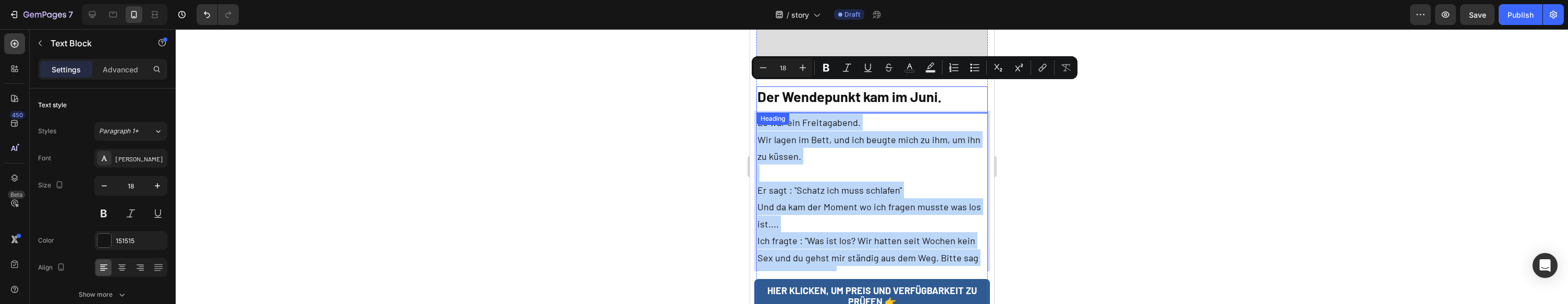
drag, startPoint x: 820, startPoint y: 192, endPoint x: 757, endPoint y: 88, distance: 121.6
click at [757, 88] on div "Der Wendepunkt kam im Juni. Heading Es war ein Freitagabend. Wir lagen im Bett,…" at bounding box center [872, 262] width 232 height 350
copy div "Es war ein Freitagabend. Wir lagen im Bett, und ich beugte mich zu ihm, um ihn …"
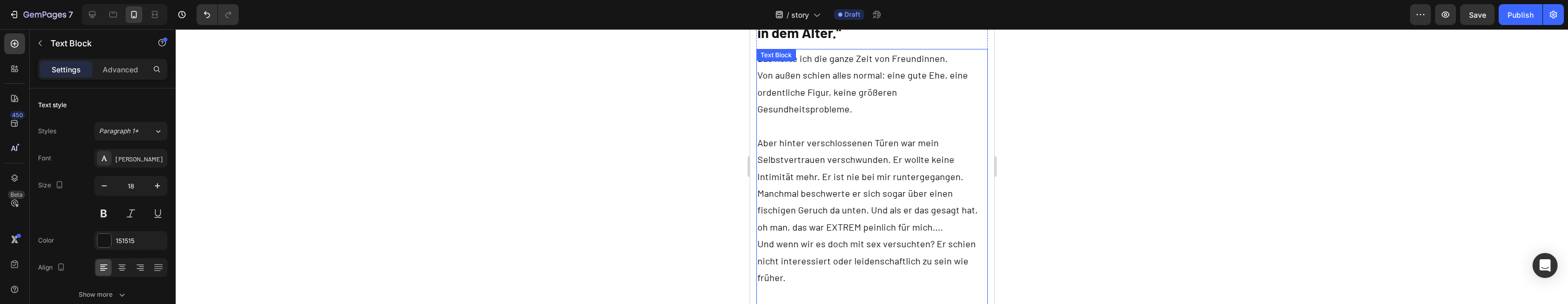
scroll to position [678, 0]
click at [930, 164] on p "Aber hinter verschlossenen Türen war mein Selbstvertrauen verschwunden. Er woll…" at bounding box center [871, 183] width 230 height 101
click at [913, 173] on p "Aber hinter verschlossenen Türen war mein Selbstvertrauen verschwunden. Er woll…" at bounding box center [871, 183] width 230 height 101
click at [882, 207] on p "Aber hinter verschlossenen Türen war mein Selbstvertrauen verschwunden. Er woll…" at bounding box center [871, 183] width 230 height 101
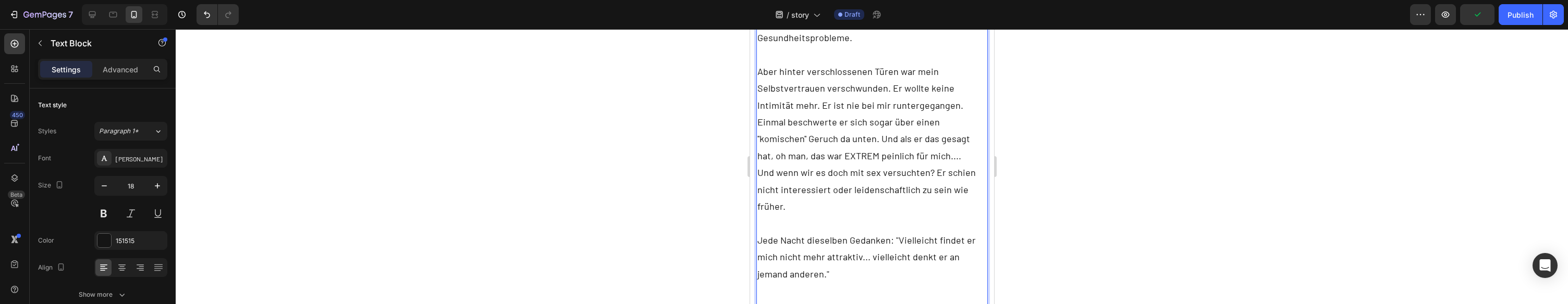
scroll to position [745, 0]
click at [862, 166] on p "Und wenn wir es doch mit sex versuchten? Er schien nicht interessiert oder leid…" at bounding box center [871, 191] width 230 height 50
click at [900, 144] on p "Aber hinter verschlossenen Türen war mein Selbstvertrauen verschwunden. Er woll…" at bounding box center [871, 115] width 230 height 101
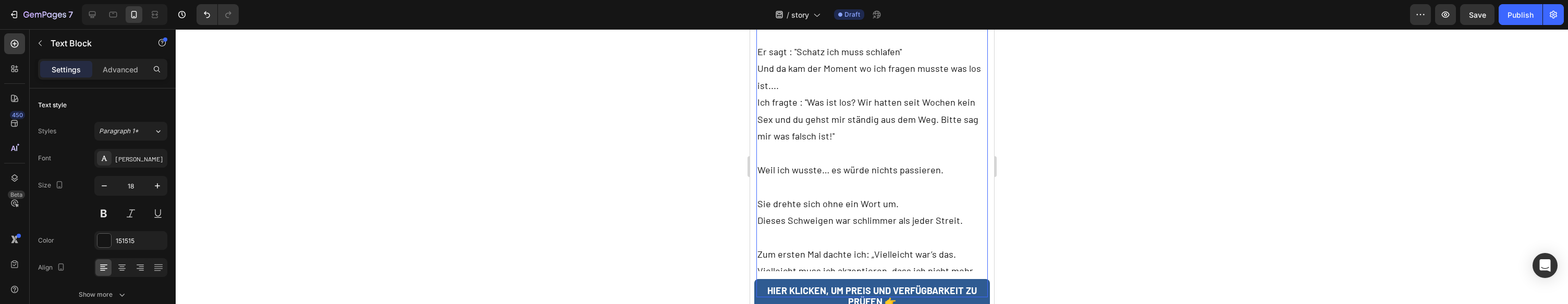
scroll to position [2180, 0]
click at [847, 121] on p "Er sagt : ''Schatz ich muss schlafen'' Und da kam der Moment wo ich fragen muss…" at bounding box center [871, 101] width 230 height 119
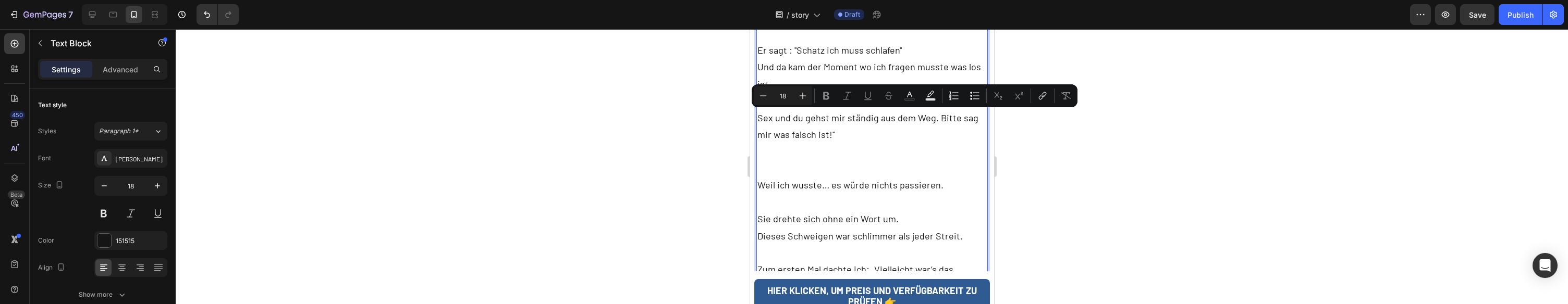
click at [826, 130] on p "Er sagt : ''Schatz ich muss schlafen'' Und da kam der Moment wo ich fragen muss…" at bounding box center [871, 109] width 230 height 135
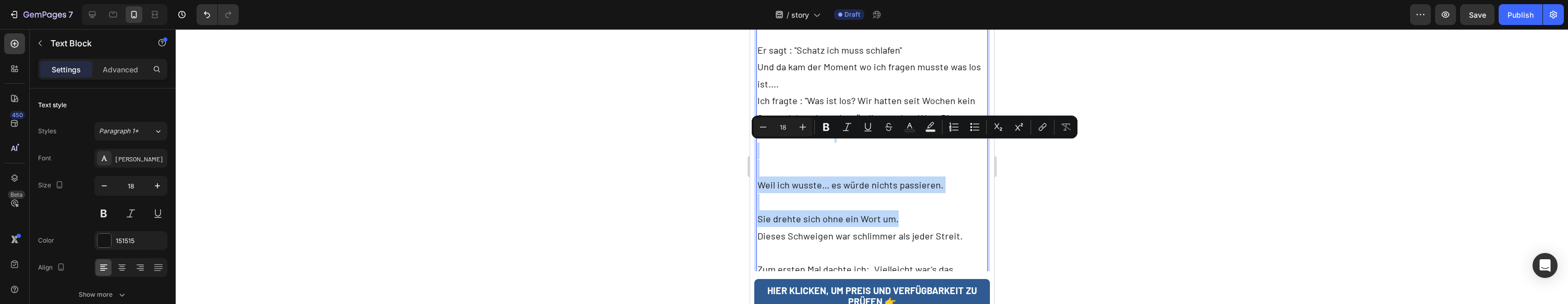
scroll to position [2213, 0]
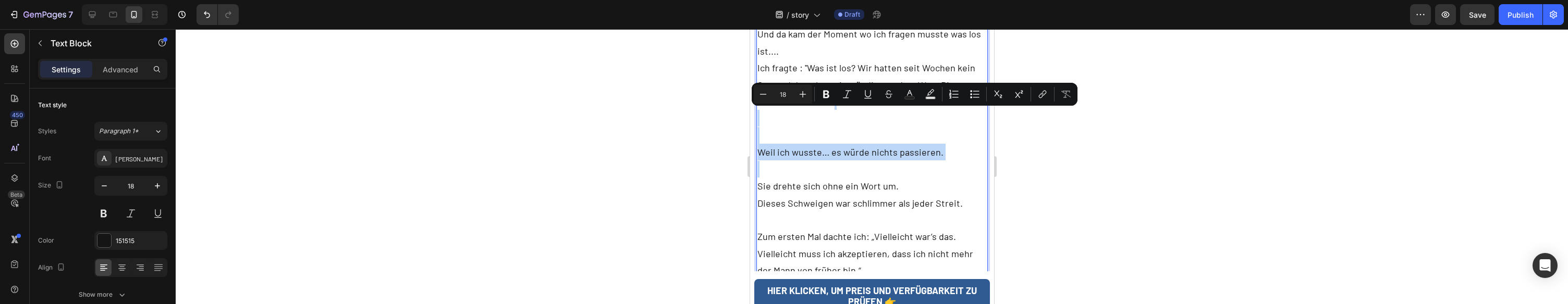
drag, startPoint x: 816, startPoint y: 121, endPoint x: 942, endPoint y: 128, distance: 126.2
click at [942, 128] on div "Es war ein Freitagabend. Wir lagen im Bett, und ich beugte mich zu ihm, um ihn …" at bounding box center [872, 110] width 232 height 340
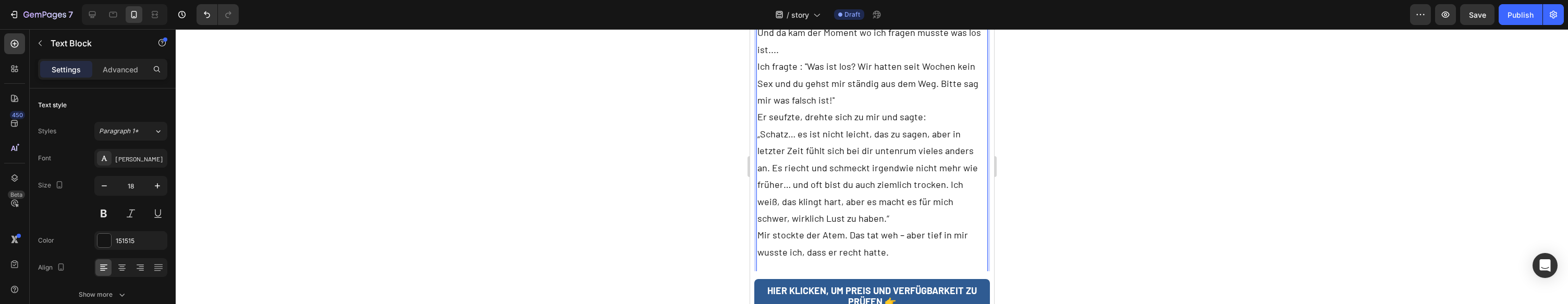
scroll to position [2204, 0]
click at [844, 79] on p "Er sagt : ''Schatz ich muss schlafen'' Und da kam der Moment wo ich fragen muss…" at bounding box center [871, 128] width 230 height 219
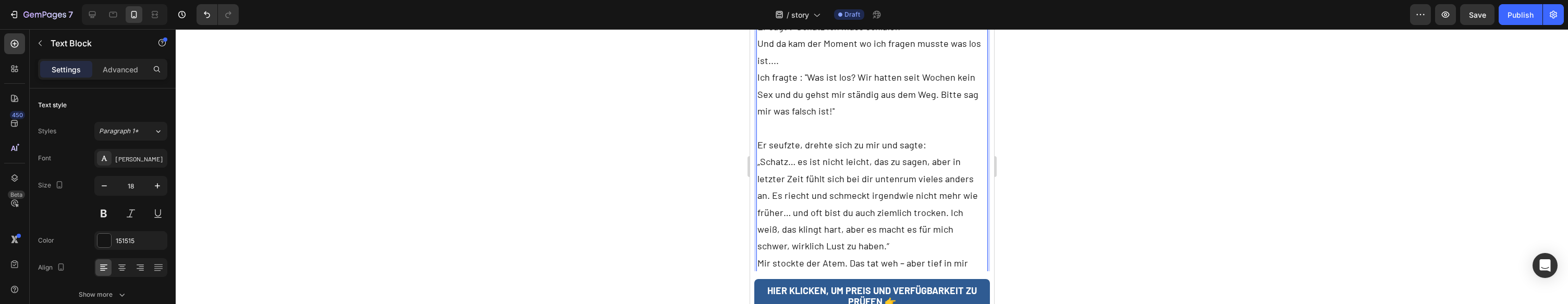
click at [934, 111] on p "Er sagt : ''Schatz ich muss schlafen'' Und da kam der Moment wo ich fragen muss…" at bounding box center [871, 136] width 230 height 236
click at [889, 207] on p "Er sagt : ''Schatz ich muss schlafen'' Und da kam der Moment wo ich fragen muss…" at bounding box center [871, 136] width 230 height 236
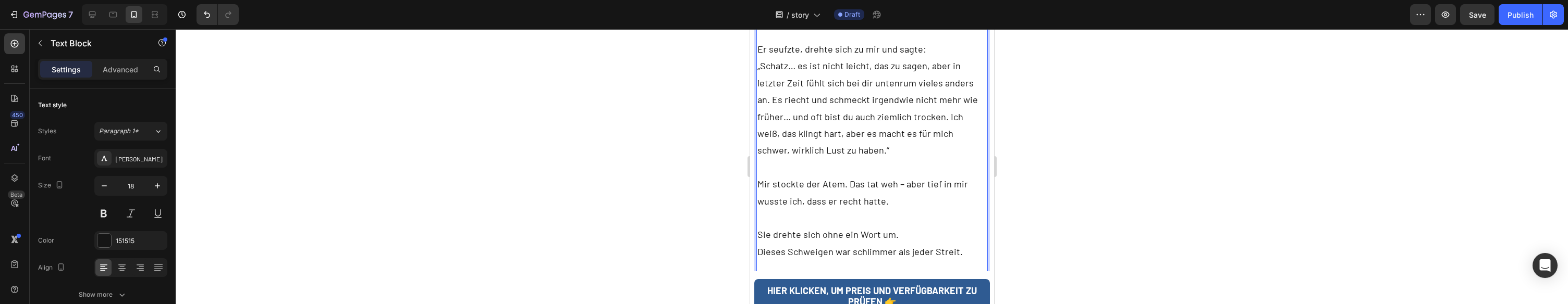
scroll to position [2302, 0]
click at [916, 174] on p "Mir stockte der Atem. Das tat weh – aber tief in mir wusste ich, dass er recht …" at bounding box center [871, 191] width 230 height 34
click at [768, 225] on p "Sie drehte sich ohne ein Wort um." at bounding box center [871, 232] width 230 height 17
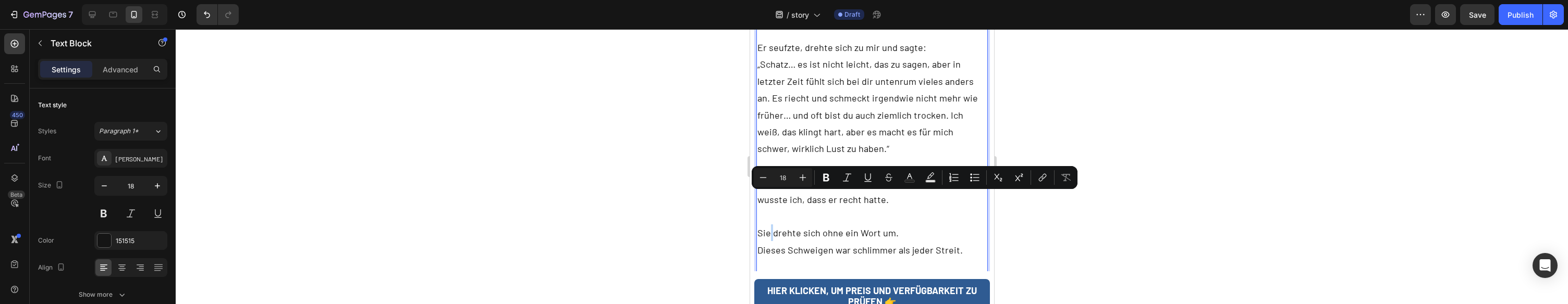
click at [767, 225] on p "Sie drehte sich ohne ein Wort um." at bounding box center [871, 232] width 230 height 17
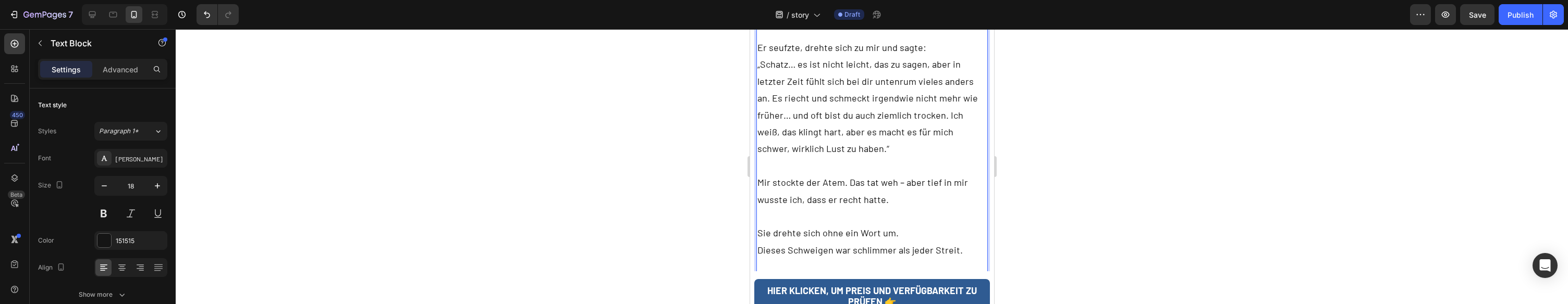
click at [766, 225] on p "Sie drehte sich ohne ein Wort um." at bounding box center [871, 232] width 230 height 17
click at [809, 225] on p "Ich drehte sich ohne ein Wort um." at bounding box center [871, 232] width 230 height 17
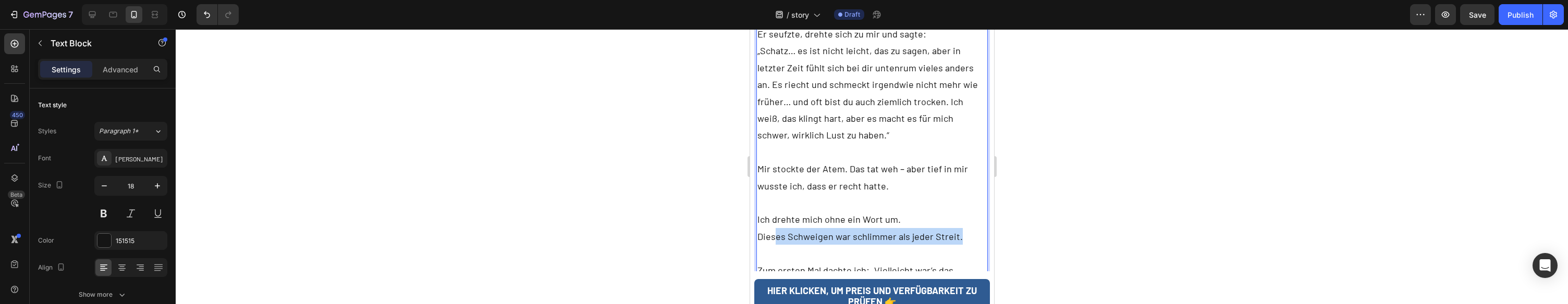
drag, startPoint x: 962, startPoint y: 203, endPoint x: 775, endPoint y: 208, distance: 187.1
click at [775, 228] on p "Dieses Schweigen war schlimmer als jeder Streit." at bounding box center [871, 236] width 230 height 17
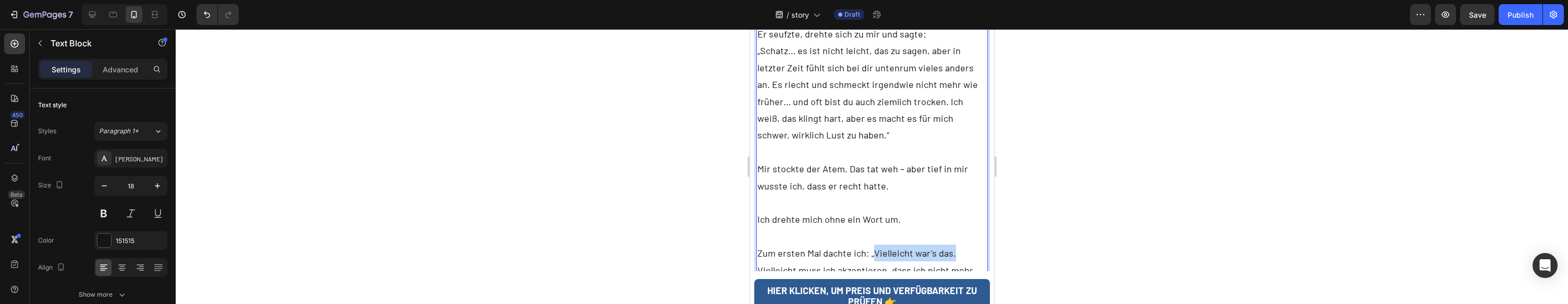
drag, startPoint x: 881, startPoint y: 221, endPoint x: 873, endPoint y: 221, distance: 8.0
click at [873, 245] on p "Zum ersten Mal dachte ich: „Vielleicht war’s das. Vielleicht muss ich akzeptier…" at bounding box center [871, 270] width 230 height 50
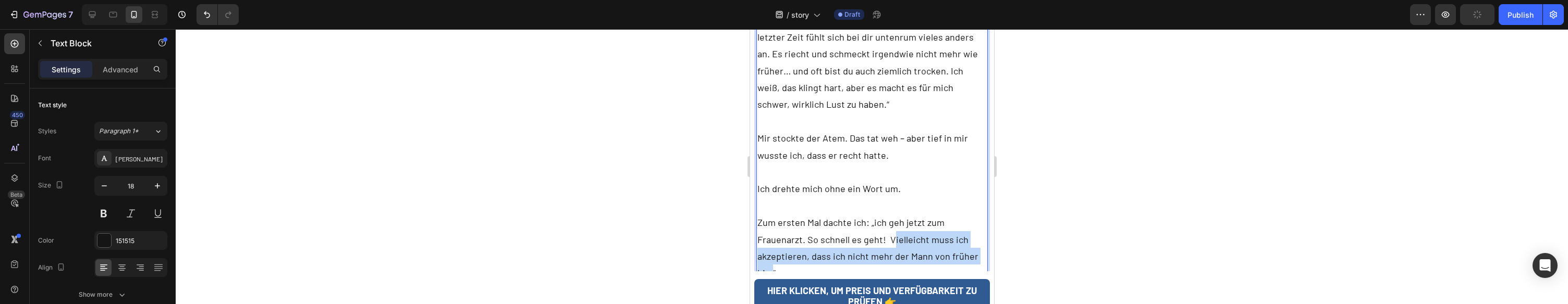
scroll to position [2347, 0]
drag, startPoint x: 889, startPoint y: 208, endPoint x: 771, endPoint y: 243, distance: 123.1
click at [771, 243] on p "Zum ersten Mal dachte ich: „ich geh jetzt zum Frauenarzt. So schnell es geht! V…" at bounding box center [871, 247] width 230 height 68
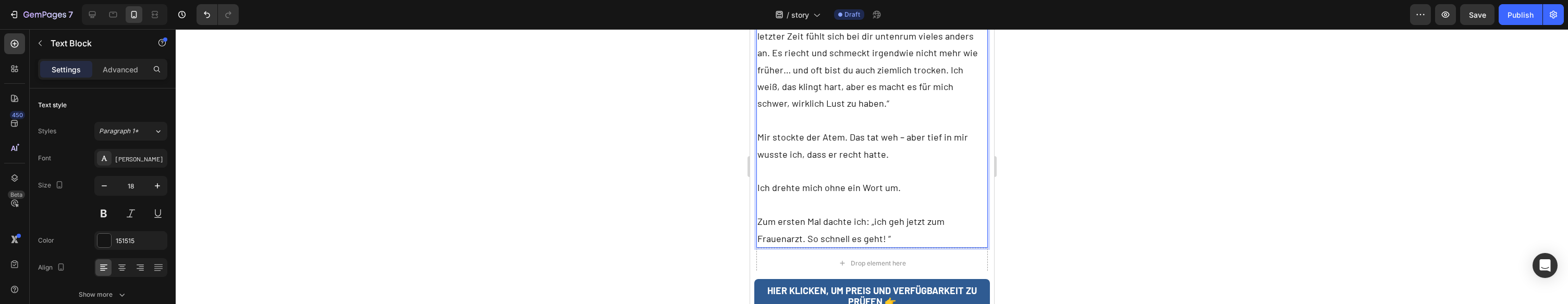
click at [871, 213] on p "Zum ersten Mal dachte ich: „ich geh jetzt zum Frauenarzt. So schnell es geht! “" at bounding box center [871, 230] width 230 height 34
click at [871, 213] on p "Zum ersten Mal dachte ich: „ich geh jetzt zum Frauenarzt. So schnell es geht! “" at bounding box center [871, 230] width 230 height 34
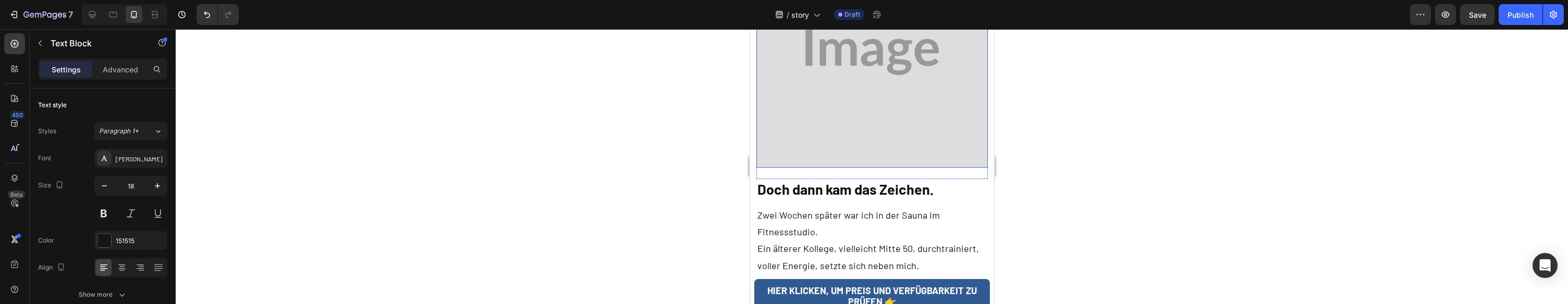
scroll to position [2701, 0]
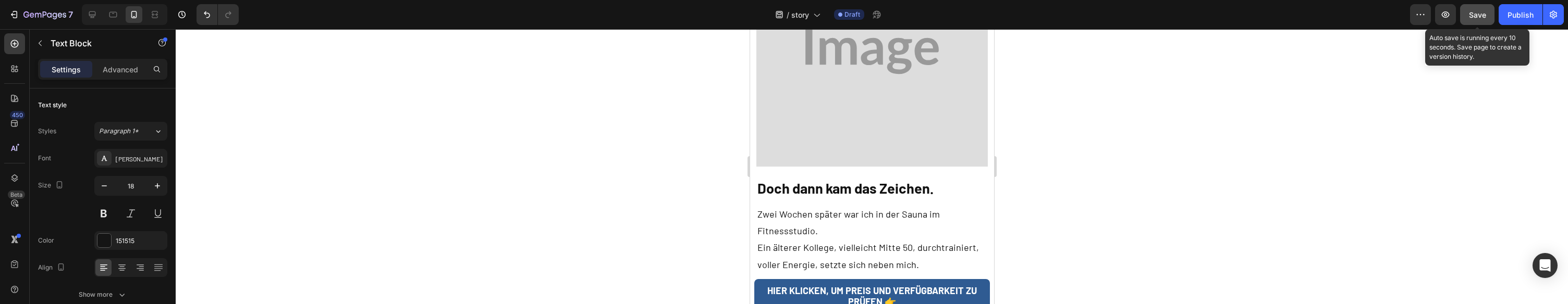
click at [1472, 23] on button "Save" at bounding box center [1478, 14] width 34 height 21
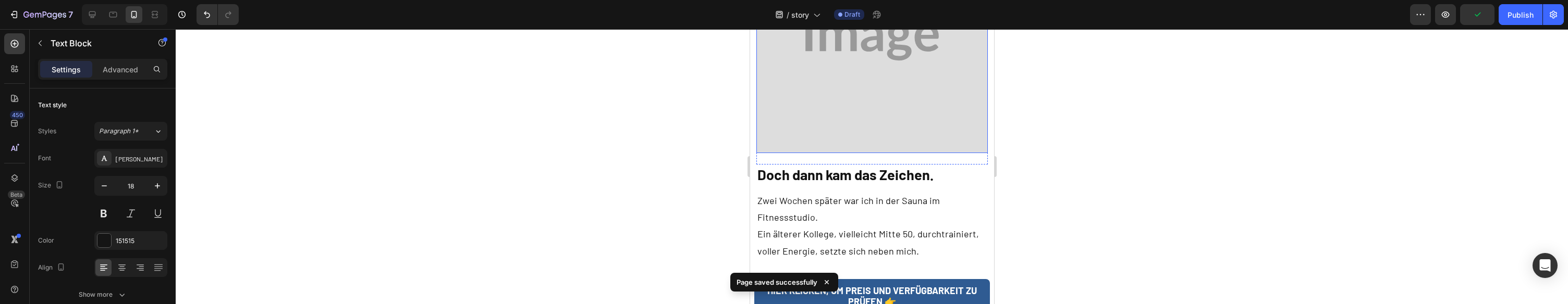
scroll to position [2717, 0]
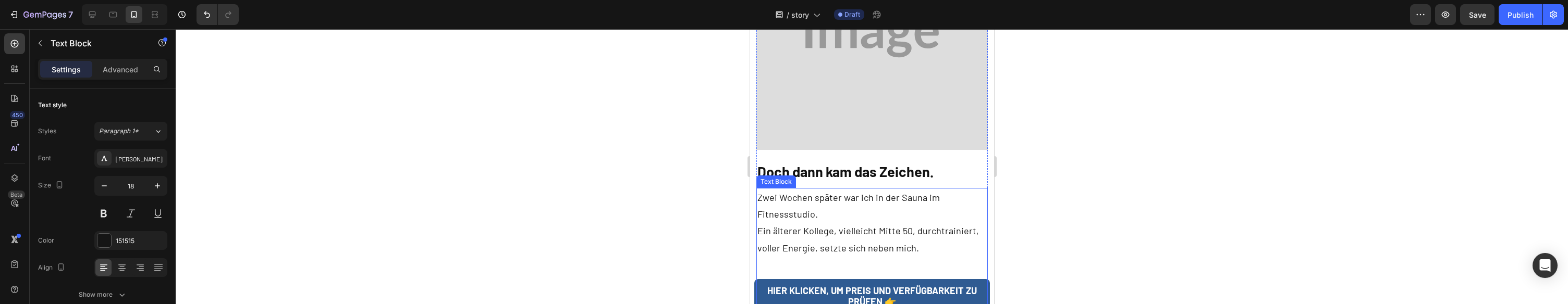
click at [811, 189] on p "Zwei Wochen später war ich in der Sauna im Fitnessstudio. Ein älterer Kollege, …" at bounding box center [871, 231] width 230 height 84
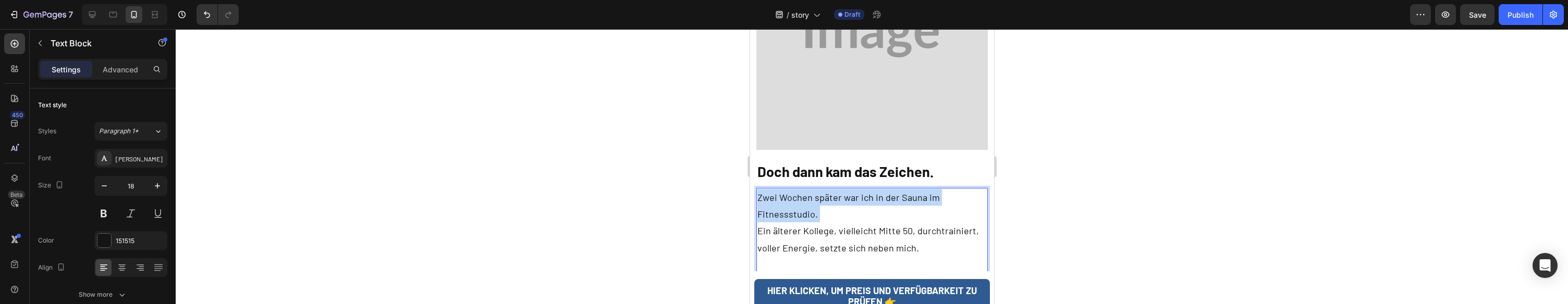
click at [811, 189] on p "Zwei Wochen später war ich in der Sauna im Fitnessstudio. Ein älterer Kollege, …" at bounding box center [871, 231] width 230 height 84
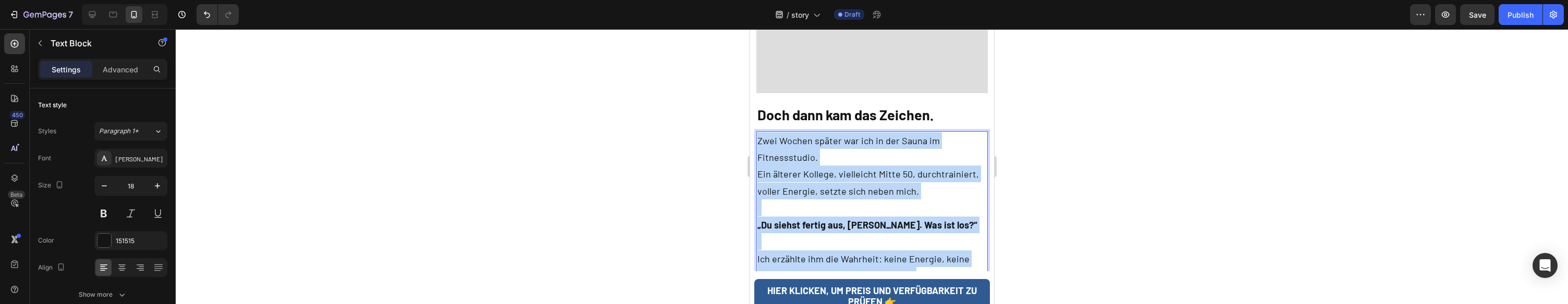
scroll to position [2775, 0]
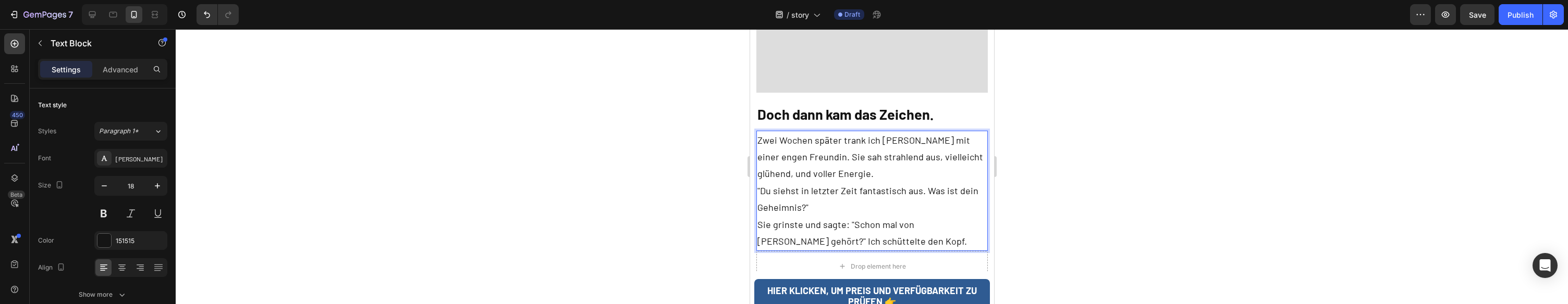
click at [798, 132] on p "Zwei Wochen später trank ich Kaffee mit einer engen Freundin. Sie sah strahlend…" at bounding box center [871, 157] width 230 height 50
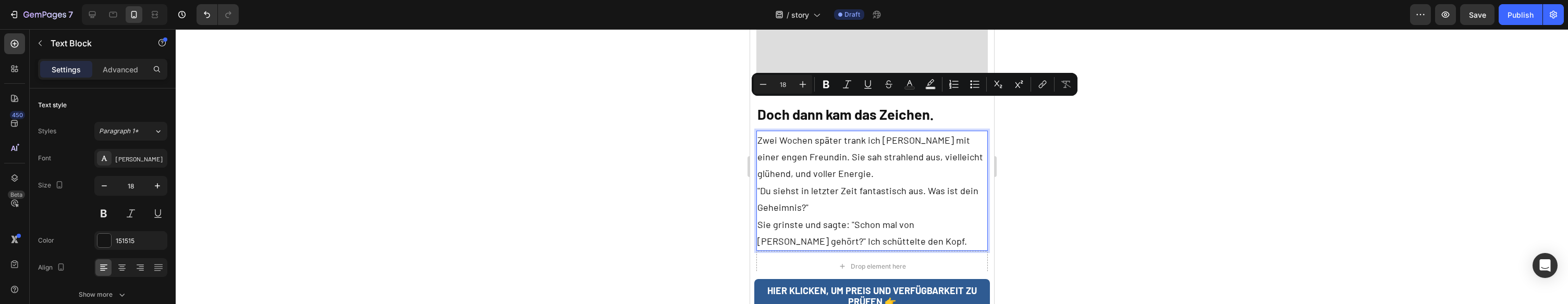
click at [854, 132] on p "Zwei Wochen später trank ich Kaffee mit einer engen Freundin. Sie sah strahlend…" at bounding box center [871, 157] width 230 height 50
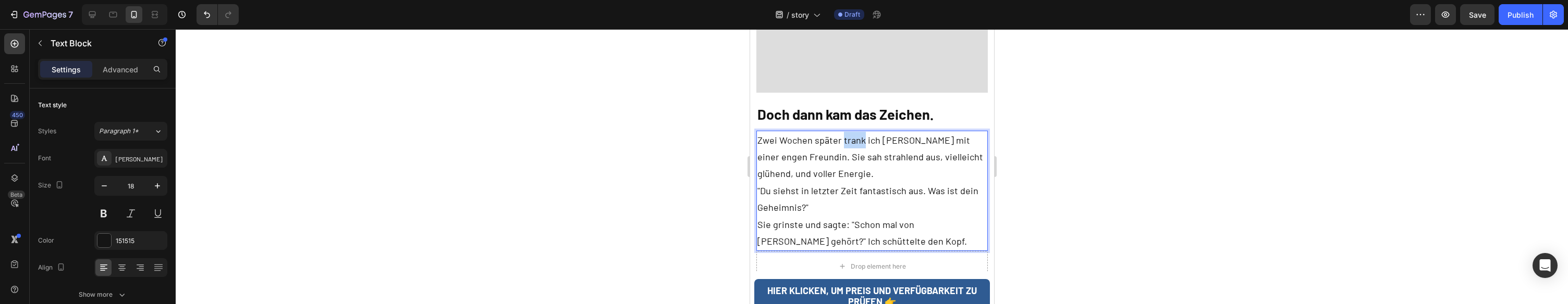
click at [854, 132] on p "Zwei Wochen später trank ich Kaffee mit einer engen Freundin. Sie sah strahlend…" at bounding box center [871, 157] width 230 height 50
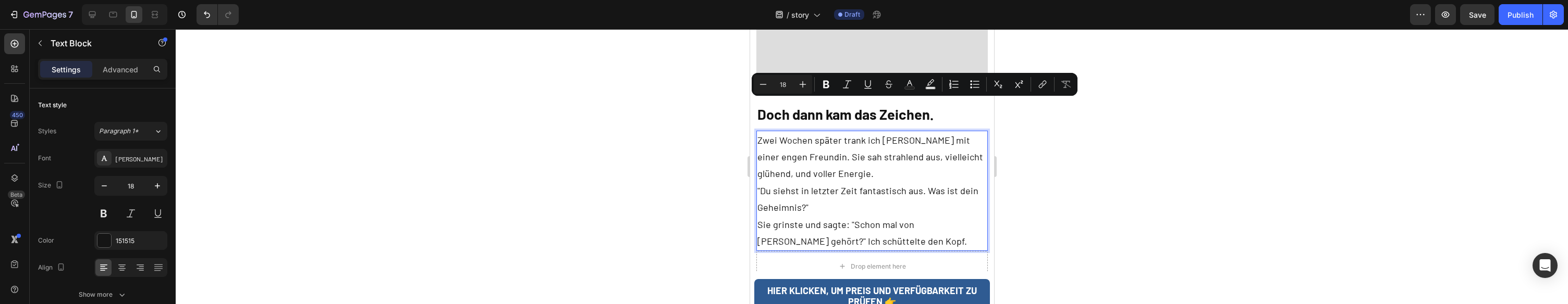
click at [794, 132] on p "Zwei Wochen später trank ich Kaffee mit einer engen Freundin. Sie sah strahlend…" at bounding box center [871, 157] width 230 height 50
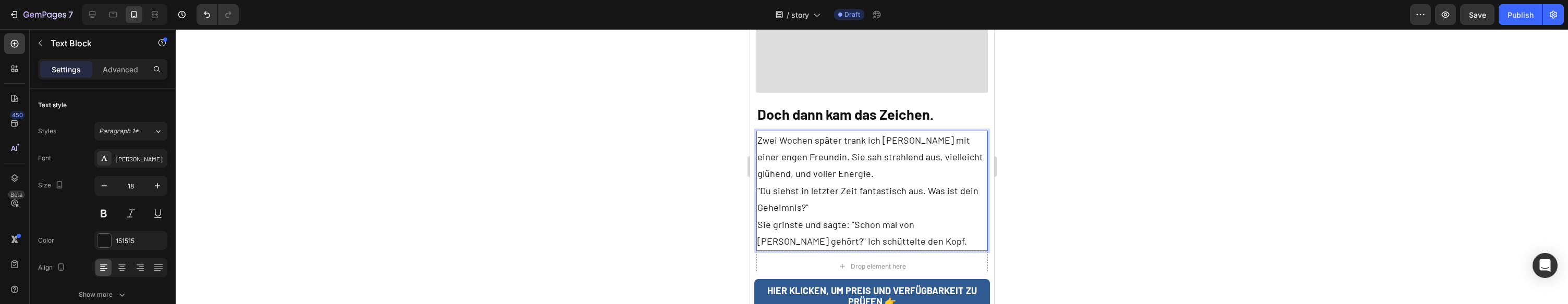
click at [792, 132] on p "Zwei Wochen später trank ich Kaffee mit einer engen Freundin. Sie sah strahlend…" at bounding box center [871, 157] width 230 height 50
click at [769, 132] on p "Zwei Wochen später trank ich Kaffee mit einer engen Freundin . Sie sah strahlen…" at bounding box center [871, 157] width 230 height 50
click at [818, 132] on p "Zwei Tage Wochen später trank ich Kaffee mit einer engen Freundin . Sie sah str…" at bounding box center [871, 157] width 230 height 50
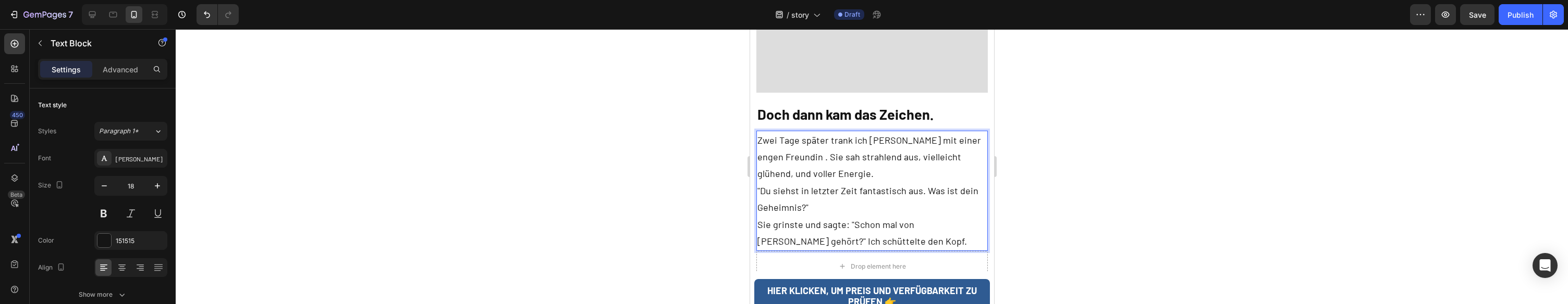
click at [869, 138] on p "Zwei Tage später trank ich Kaffee mit einer engen Freundin . Sie sah strahlend …" at bounding box center [871, 157] width 230 height 50
drag, startPoint x: 875, startPoint y: 123, endPoint x: 886, endPoint y: 123, distance: 11.0
click at [886, 132] on p "Zwei Tage später trank ich Kaffee mit einer engen Freundin . Sie sah strahlend …" at bounding box center [871, 157] width 230 height 50
click at [869, 182] on p ""Du siehst in letzter Zeit fantastisch aus. Was ist dein Geheimnis?"" at bounding box center [871, 199] width 230 height 34
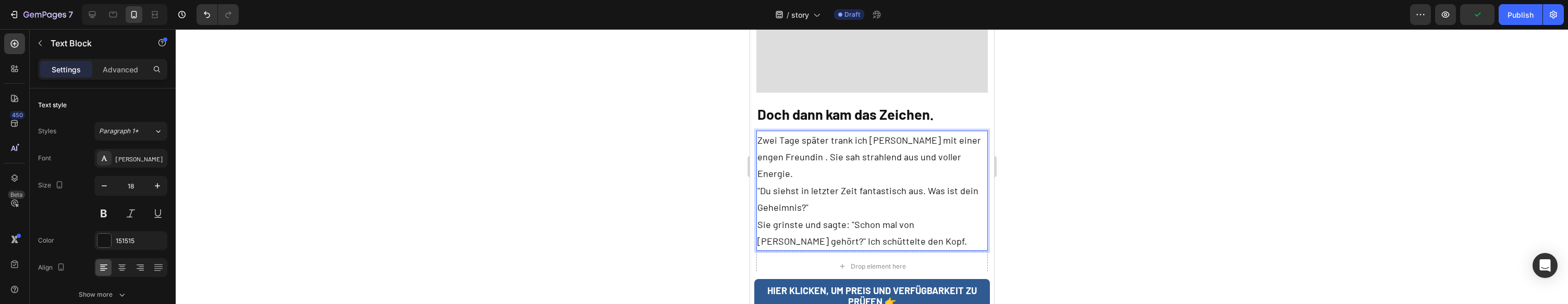
click at [781, 182] on p ""Du siehst in letzter Zeit fantastisch aus. Was ist dein Geheimnis?"" at bounding box center [871, 199] width 230 height 34
click at [850, 182] on p ""Du bist in letzter Zeit fantastisch aus. Was ist dein Geheimnis?"" at bounding box center [871, 199] width 230 height 34
click at [950, 182] on p ""Du bist in letzter Zeit so glücklich aus. Was ist dein Geheimnis?"" at bounding box center [871, 199] width 230 height 34
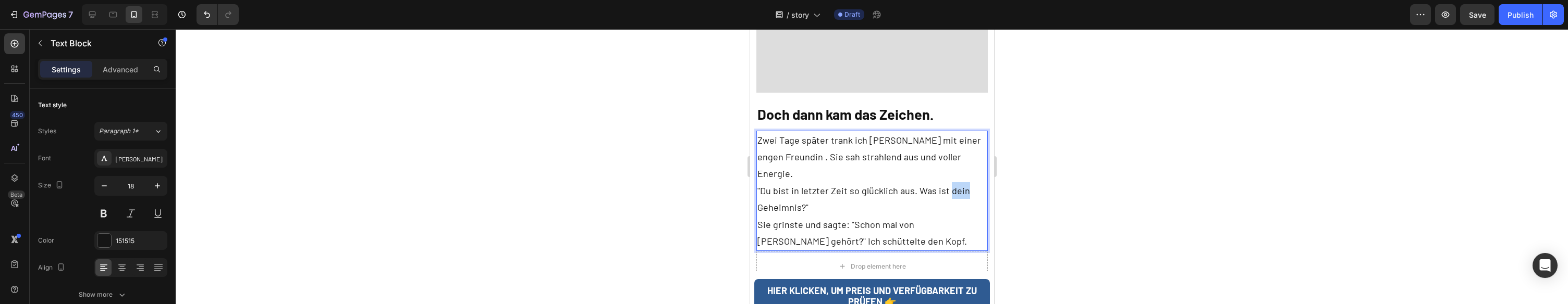
click at [950, 182] on p ""Du bist in letzter Zeit so glücklich aus. Was ist dein Geheimnis?"" at bounding box center [871, 199] width 230 height 34
click at [779, 182] on p ""Du bist in letzter Zeit so glücklich aus. Was ist los Geheimnis?"" at bounding box center [871, 199] width 230 height 34
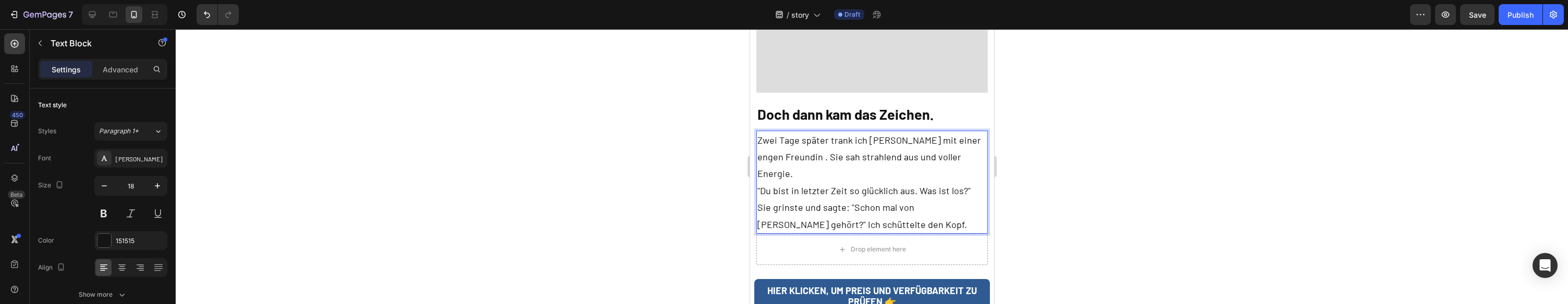
click at [966, 132] on p "Zwei Tage später trank ich Kaffee mit einer engen Freundin . Sie sah strahlend …" at bounding box center [871, 157] width 230 height 50
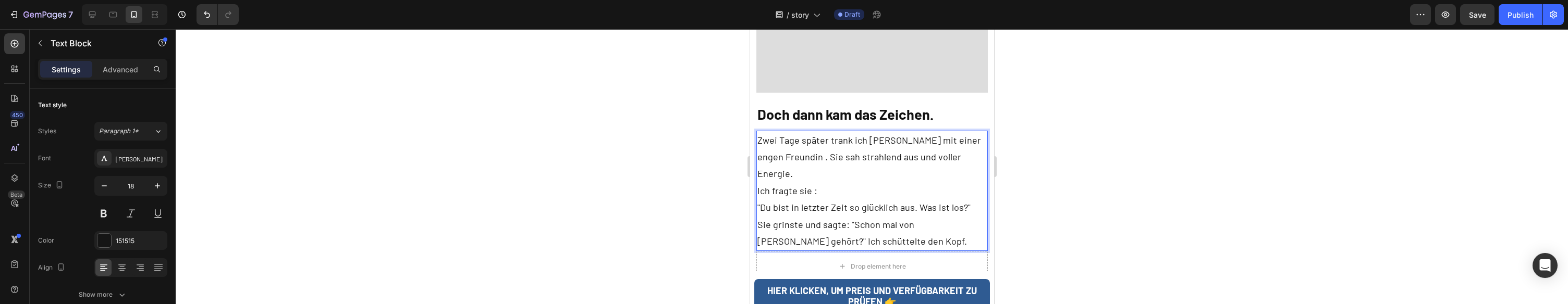
click at [792, 142] on p "Zwei Tage später trank ich Kaffee mit einer engen Freundin . Sie sah strahlend …" at bounding box center [871, 166] width 230 height 68
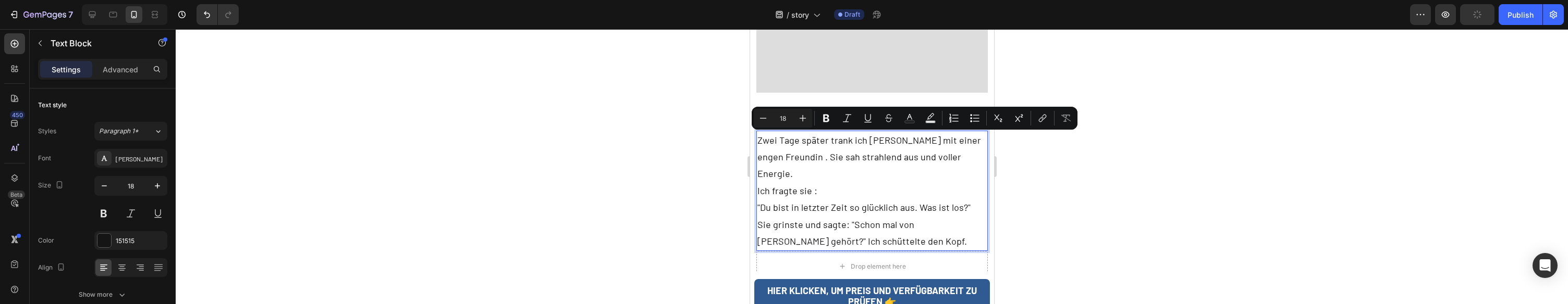
click at [908, 199] on p ""Du bist in letzter Zeit so glücklich aus. Was ist los?"" at bounding box center [871, 207] width 230 height 17
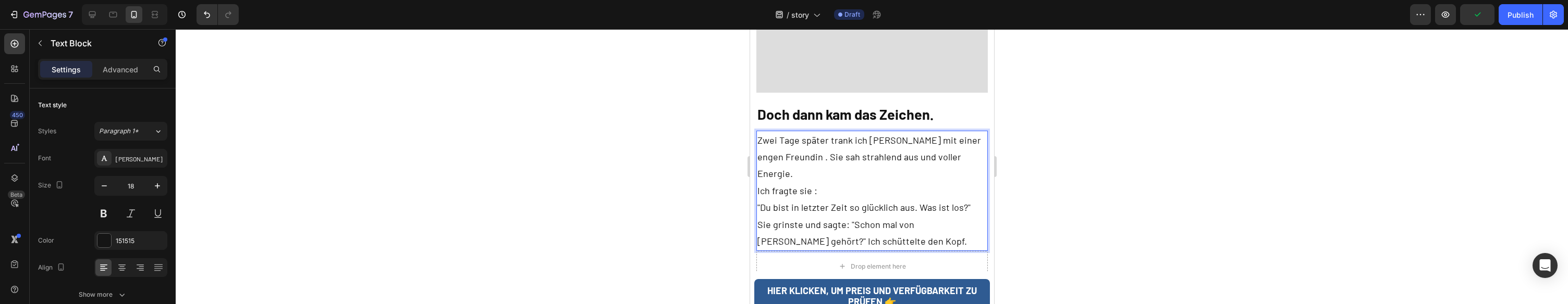
click at [960, 199] on p ""Du bist in letzter Zeit so glücklich aus. Was ist los?"" at bounding box center [871, 207] width 230 height 17
click at [970, 199] on p ""Du bist in letzter Zeit so glücklich aus. Was ist los?"" at bounding box center [871, 207] width 230 height 17
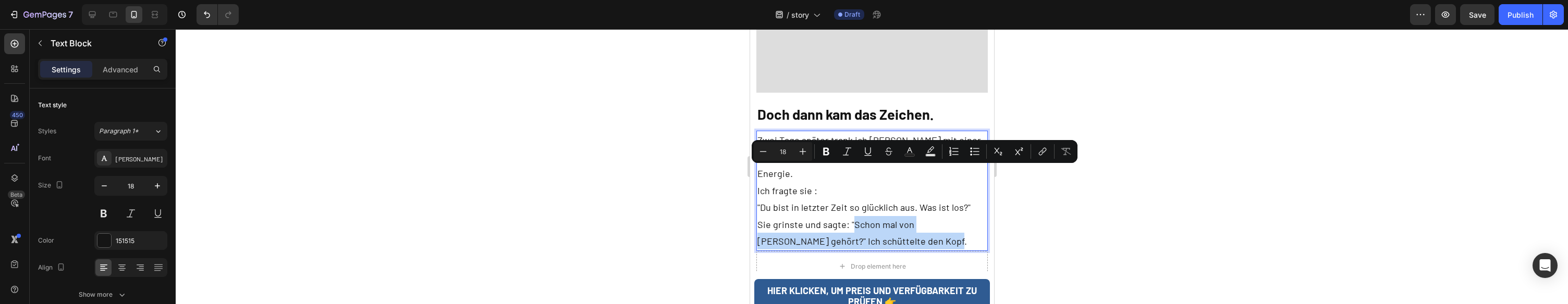
drag, startPoint x: 852, startPoint y: 172, endPoint x: 886, endPoint y: 192, distance: 39.4
click at [886, 216] on p "Sie grinste und sagte: "Schon mal von Intim tüchern gehört?" Ich schüttelte den…" at bounding box center [871, 232] width 230 height 34
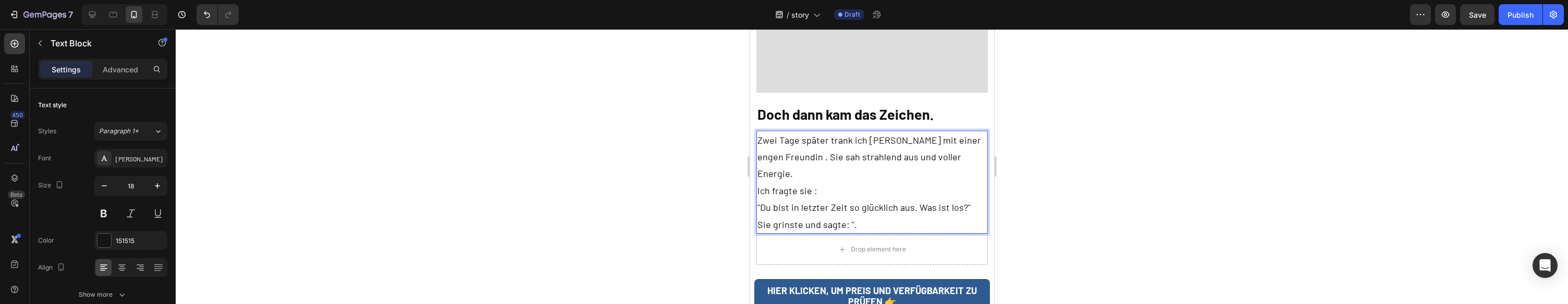
click at [840, 137] on p "Zwei Tage später trank ich Kaffee mit einer engen Freundin . Sie sah strahlend …" at bounding box center [871, 166] width 230 height 68
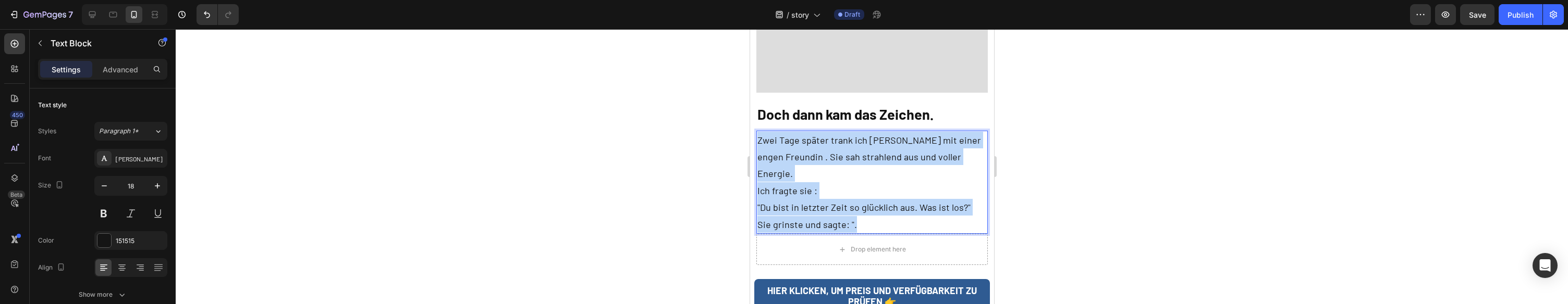
copy div "Zwei Tage später trank ich Kaffee mit einer engen Freundin . Sie sah strahlend …"
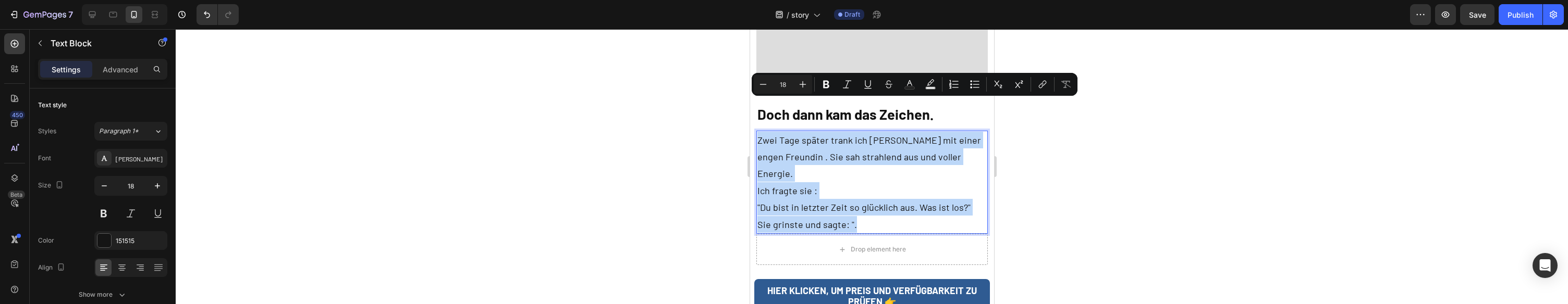
click at [858, 216] on p "Sie grinste und sagte: "." at bounding box center [871, 224] width 230 height 17
click at [862, 216] on p "Sie grinste und sagte: "." at bounding box center [871, 224] width 230 height 17
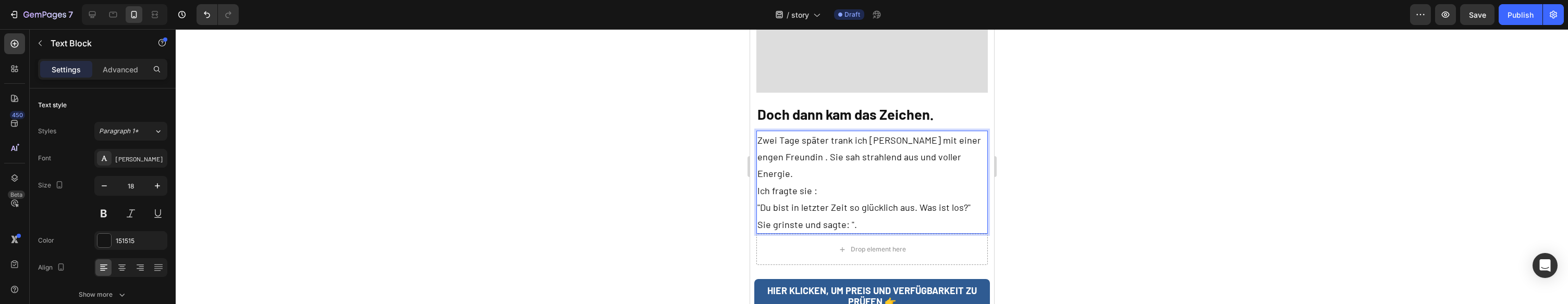
click at [967, 199] on p ""Du bist in letzter Zeit so glücklich aus. Was ist los?"" at bounding box center [871, 207] width 230 height 17
click at [907, 233] on p "Sie grinste und sagte: "." at bounding box center [871, 241] width 230 height 17
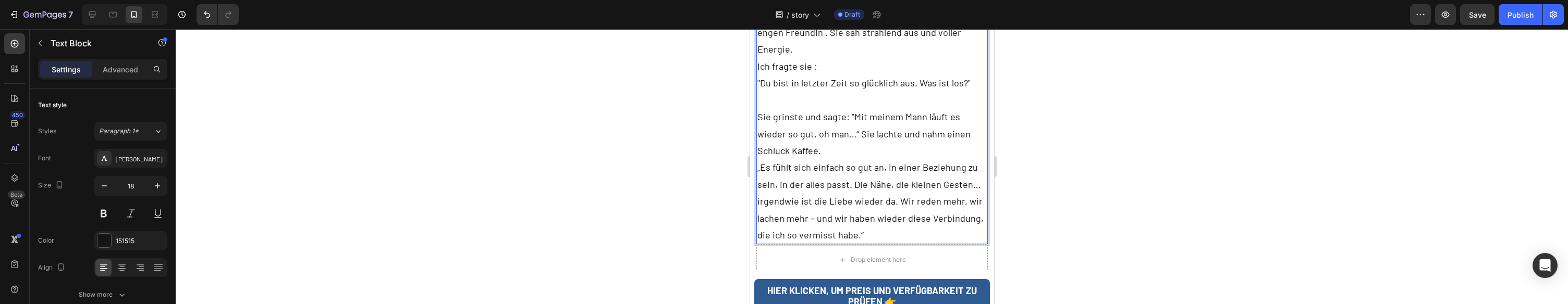
scroll to position [2902, 0]
click at [869, 187] on p "Sie grinste und sagte: "Mit meinem Mann läuft es wieder so gut, oh man…“ Sie la…" at bounding box center [871, 174] width 230 height 135
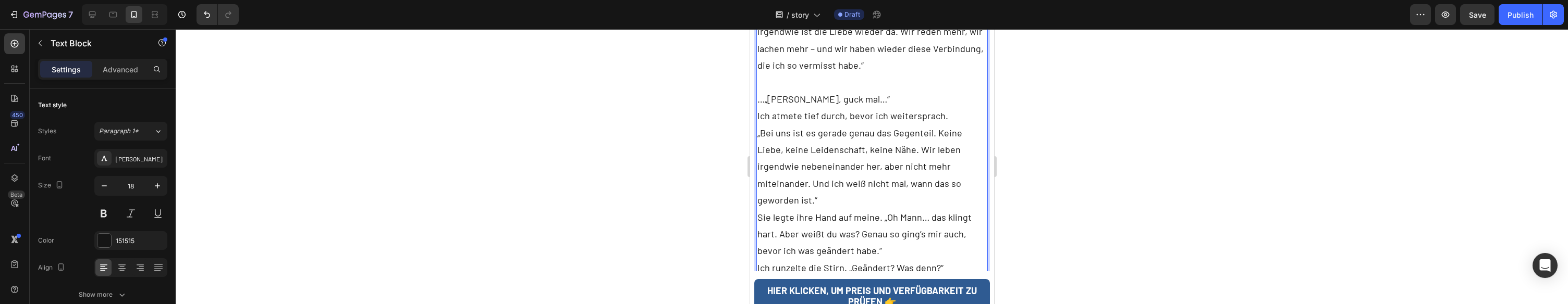
scroll to position [3070, 0]
click at [866, 293] on p "Rich Text Editor. Editing area: main" at bounding box center [871, 301] width 230 height 17
click at [874, 209] on p "Sie legte ihre Hand auf meine. „Oh Mann… das klingt hart. Aber weißt du was? Ge…" at bounding box center [871, 234] width 230 height 50
click at [958, 132] on p "Sie grinste und sagte: "Mit meinem Mann läuft es wieder so gut, oh man…“ Sie la…" at bounding box center [871, 73] width 230 height 270
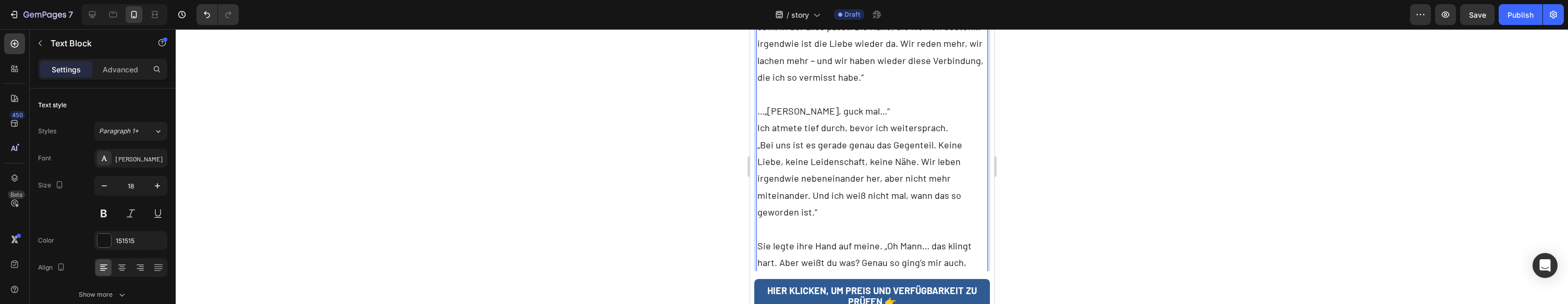
scroll to position [3040, 0]
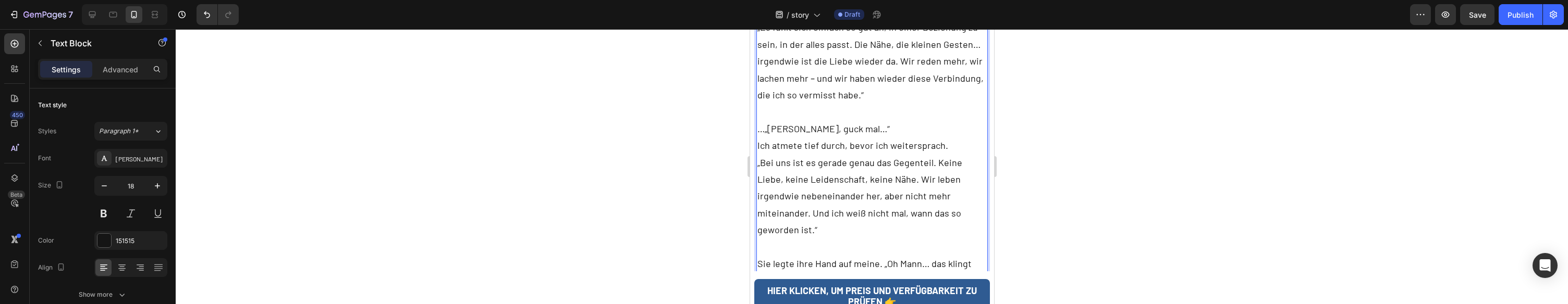
click at [950, 94] on p "Sie grinste und sagte: "Mit meinem Mann läuft es wieder so gut, oh man…“ Sie la…" at bounding box center [871, 103] width 230 height 270
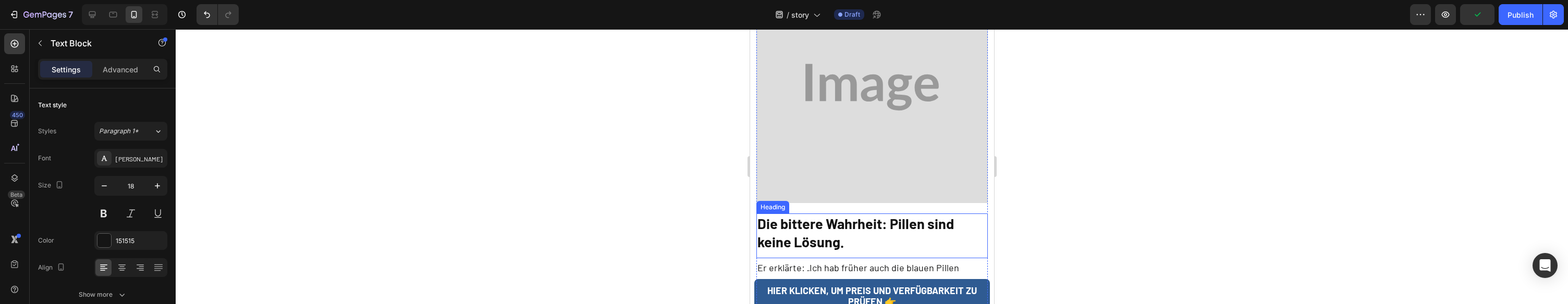
scroll to position [3508, 0]
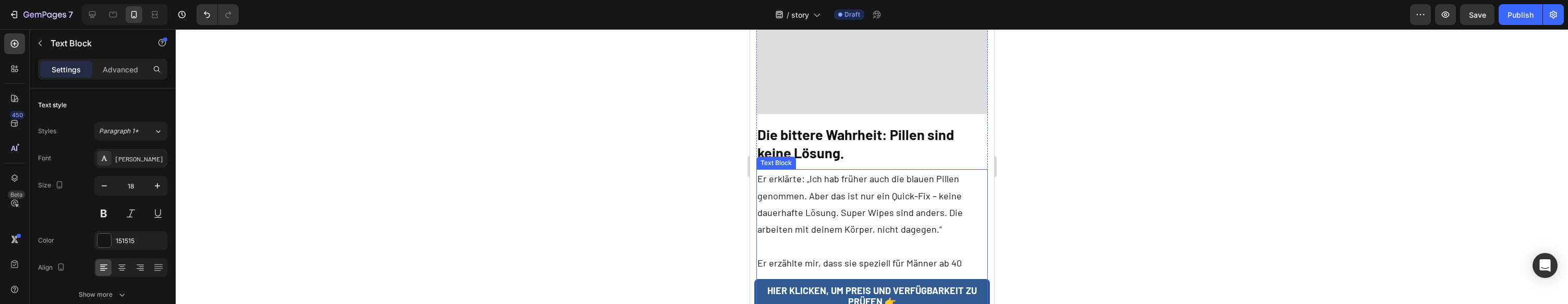
click at [911, 170] on p "Er erklärte: „Ich hab früher auch die blauen Pillen genommen. Aber das ist nur …" at bounding box center [871, 204] width 230 height 68
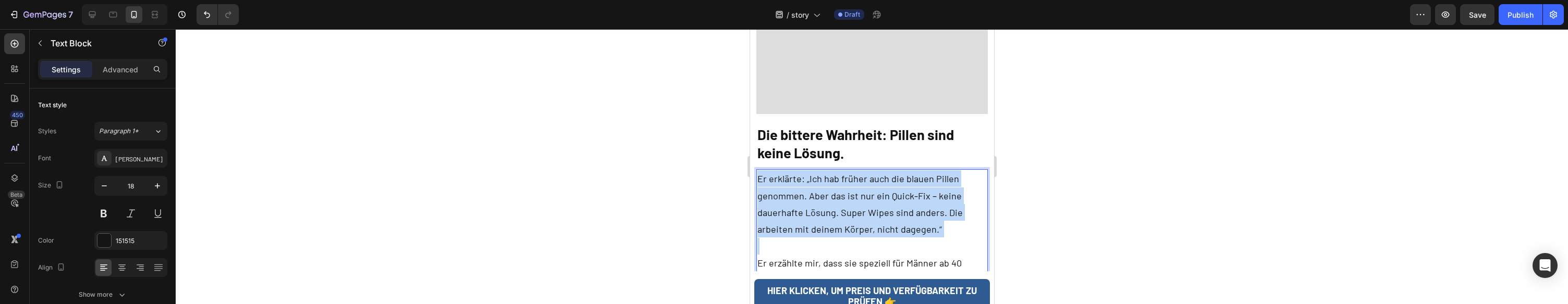
click at [911, 170] on p "Er erklärte: „Ich hab früher auch die blauen Pillen genommen. Aber das ist nur …" at bounding box center [871, 204] width 230 height 68
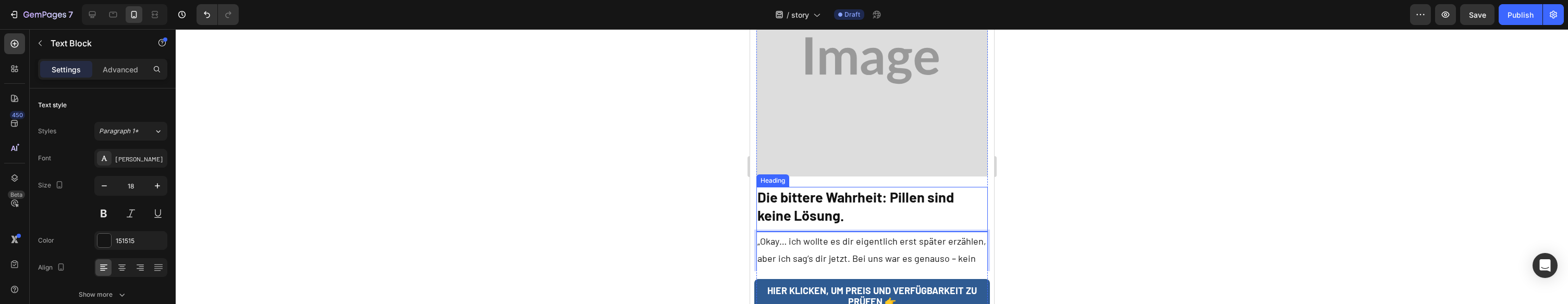
scroll to position [3500, 0]
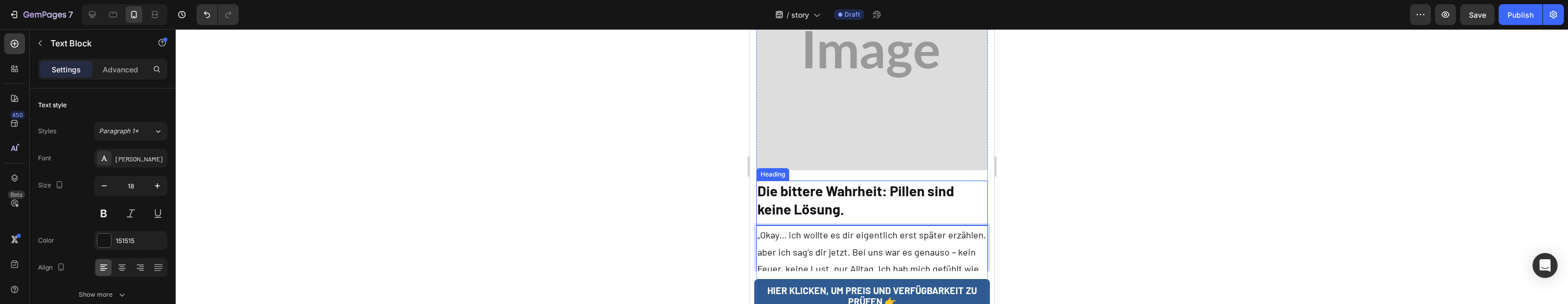
click at [889, 181] on h2 "Die bittere Wahrheit: Pillen sind keine Lösung." at bounding box center [872, 200] width 232 height 38
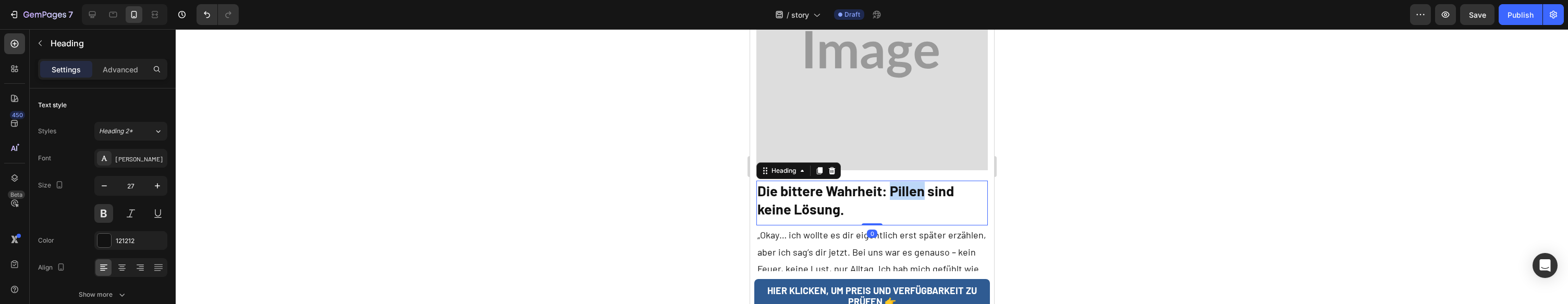
click at [889, 181] on h2 "Die bittere Wahrheit: Pillen sind keine Lösung." at bounding box center [872, 200] width 232 height 38
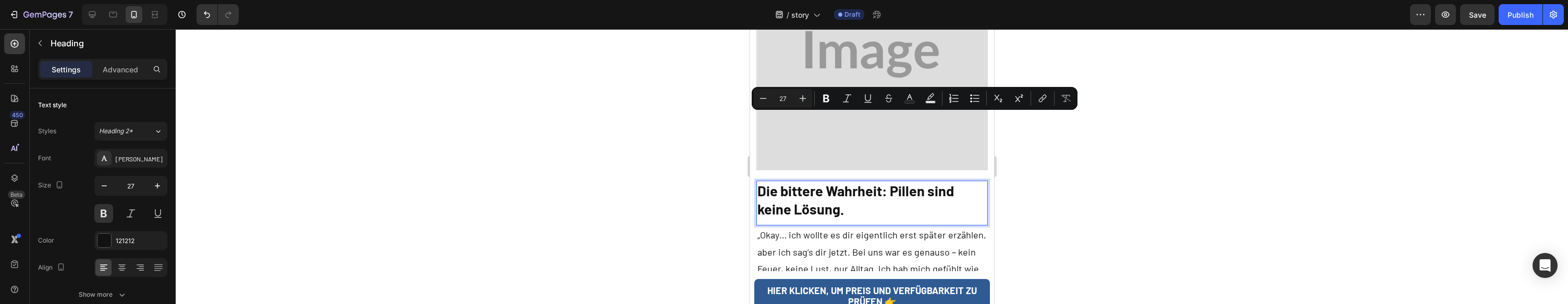
drag, startPoint x: 835, startPoint y: 128, endPoint x: 805, endPoint y: 125, distance: 30.1
click at [835, 182] on p "Die bittere Wahrheit: Pillen sind keine Lösung." at bounding box center [871, 200] width 230 height 36
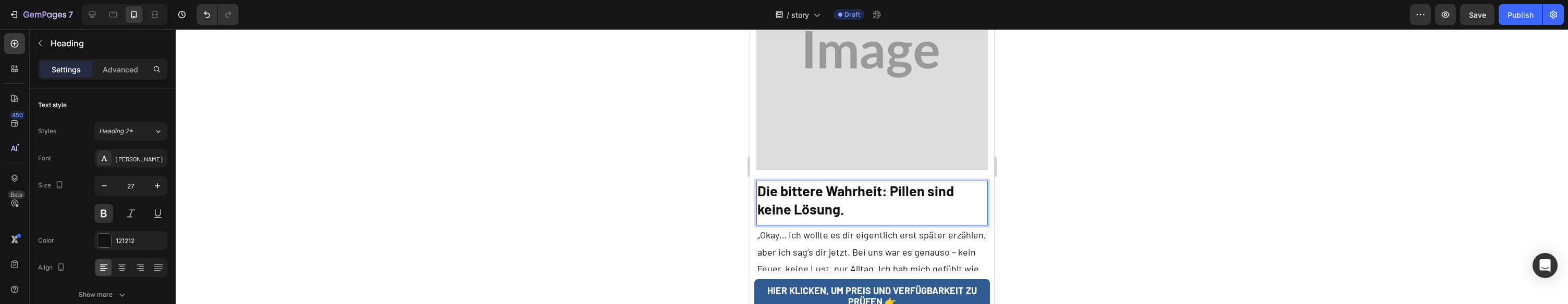
click at [801, 182] on p "Die bittere Wahrheit: Pillen sind keine Lösung." at bounding box center [871, 200] width 230 height 36
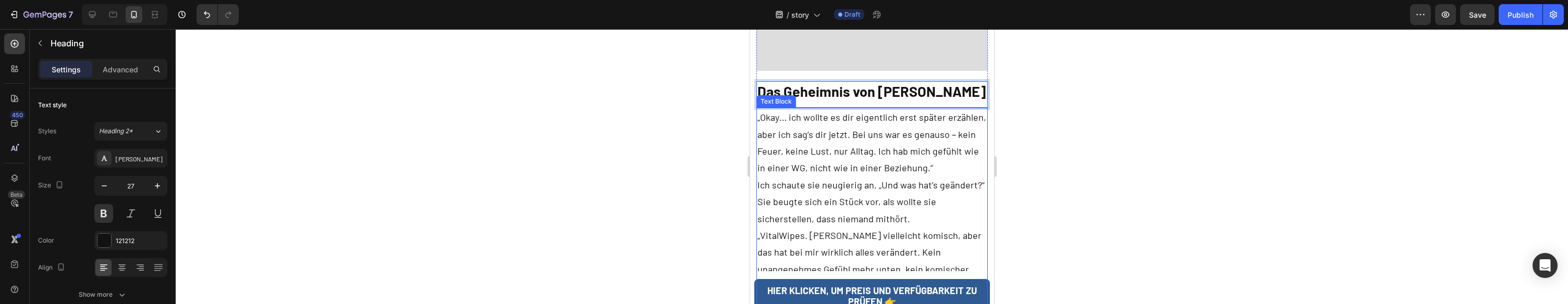
scroll to position [3576, 0]
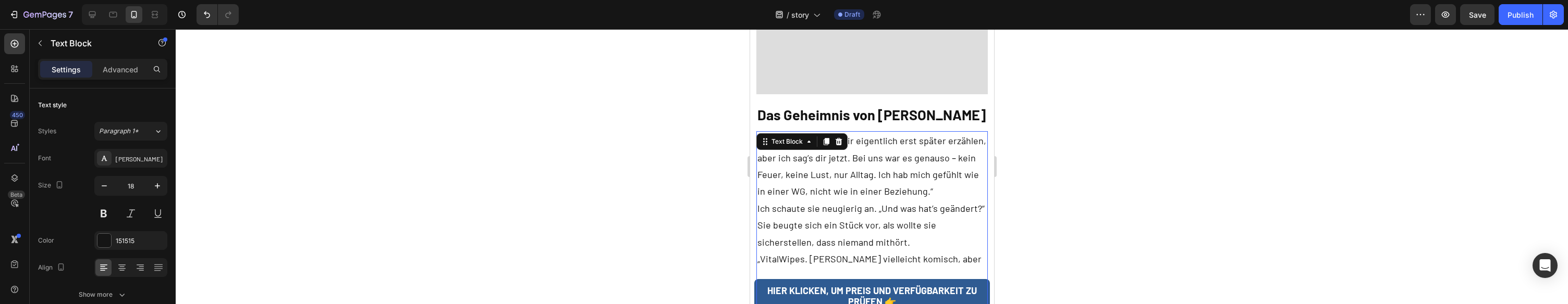
click at [859, 132] on p "„Okay… ich wollte es dir eigentlich erst später erzählen, aber ich sag’s dir je…" at bounding box center [871, 166] width 230 height 68
click at [857, 132] on p "„Okay… ich wollte es dir eigentlich erst später erzählen, aber ich sag’s dir je…" at bounding box center [871, 166] width 230 height 68
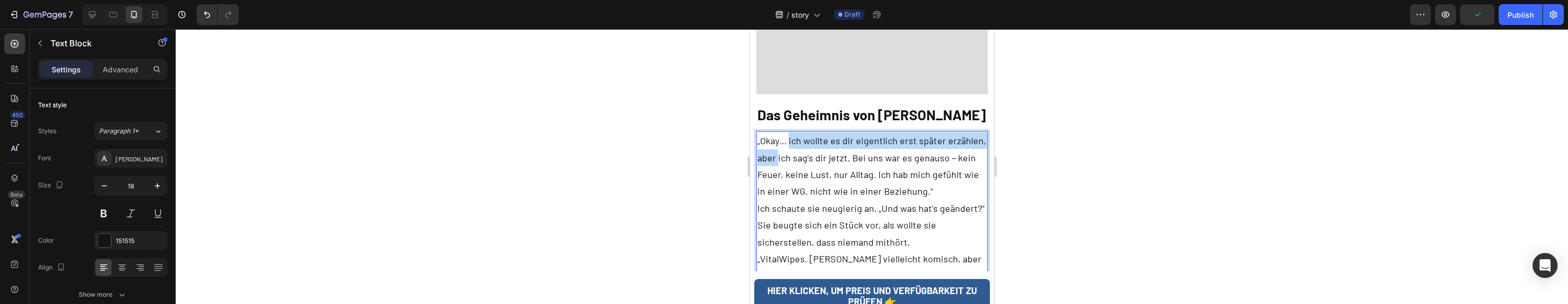
drag, startPoint x: 778, startPoint y: 91, endPoint x: 788, endPoint y: 74, distance: 19.7
click at [788, 132] on p "„Okay… ich wollte es dir eigentlich erst später erzählen, aber ich sag’s dir je…" at bounding box center [871, 166] width 230 height 68
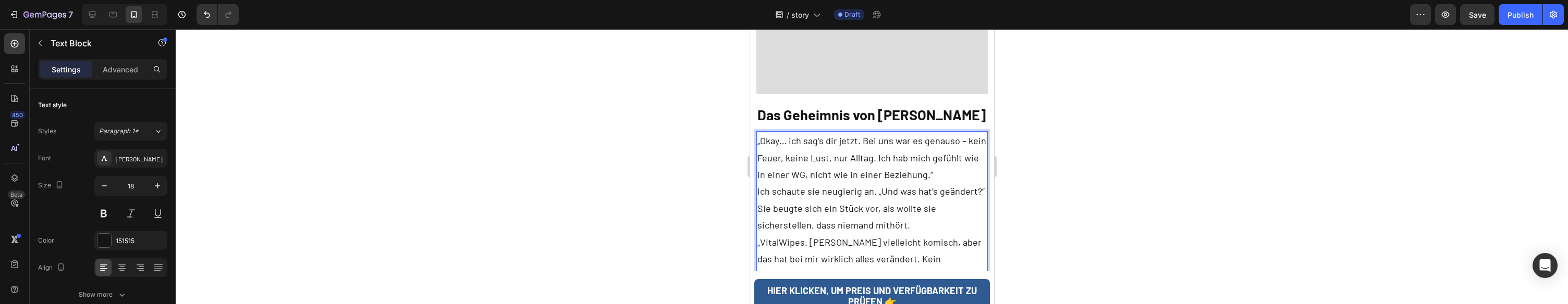
click at [930, 132] on p "„Okay… ich sag’s dir jetzt. Bei uns war es genauso – kein Feuer, keine Lust, nu…" at bounding box center [871, 158] width 230 height 50
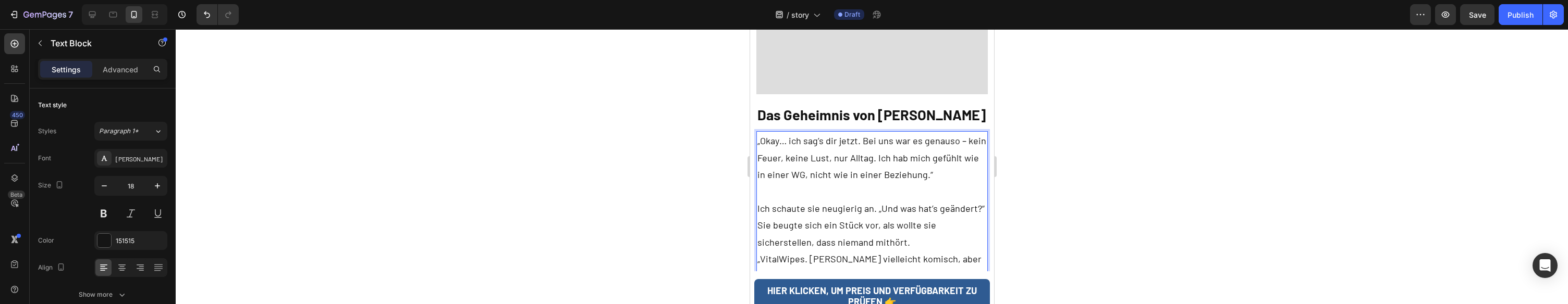
click at [978, 200] on p "Ich schaute sie neugierig an. „Und was hat’s geändert?“" at bounding box center [871, 208] width 230 height 17
click at [889, 234] on p "Sie beugte sich ein Stück vor, als wollte sie sicherstellen, dass niemand mithö…" at bounding box center [871, 301] width 230 height 135
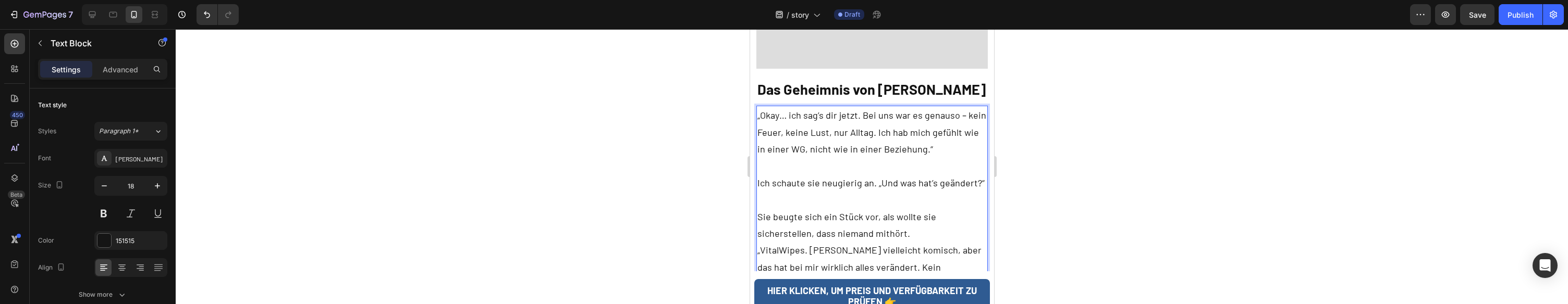
scroll to position [3602, 0]
click at [785, 240] on p "⁠⁠⁠⁠⁠⁠⁠ „VitalWipes. Klingt vielleicht komisch, aber das hat bei mir wirklich a…" at bounding box center [871, 299] width 230 height 119
click at [785, 240] on p "„VitalWipes. Klingt vielleicht komisch, aber das hat bei mir wirklich alles ver…" at bounding box center [871, 299] width 230 height 119
click at [781, 240] on p "„Intim-Tücher. Klingt vielleicht komisch, aber das hat bei mir wirklich alles v…" at bounding box center [871, 299] width 230 height 119
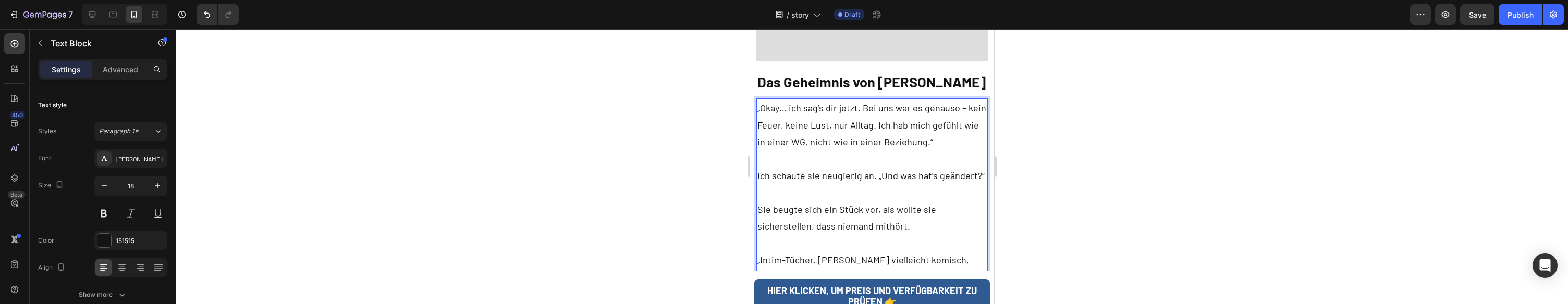
scroll to position [3609, 0]
click at [788, 234] on p "„Intime-Tücher. Klingt vielleicht komisch, aber das hat bei mir wirklich alles …" at bounding box center [871, 293] width 230 height 119
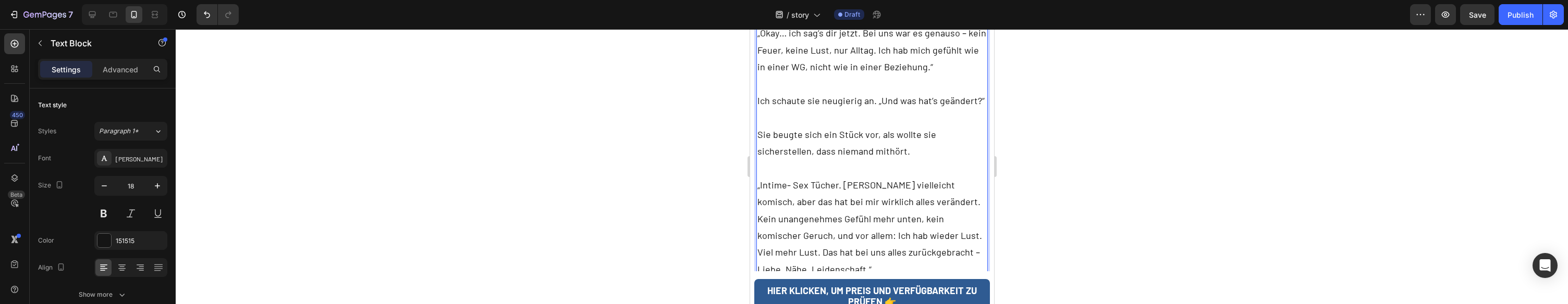
scroll to position [3682, 0]
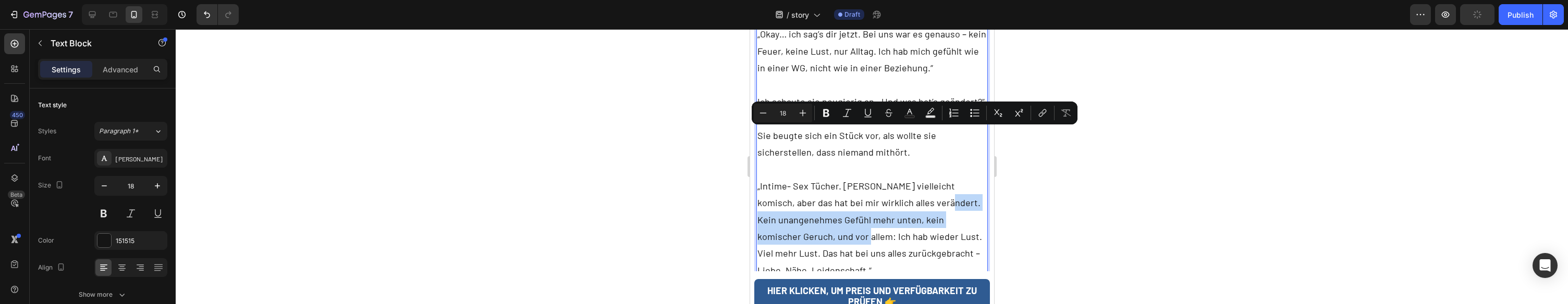
drag, startPoint x: 899, startPoint y: 133, endPoint x: 783, endPoint y: 172, distance: 122.4
click at [783, 172] on p "„Intime- Sex Tücher. Klingt vielleicht komisch, aber das hat bei mir wirklich a…" at bounding box center [871, 219] width 230 height 119
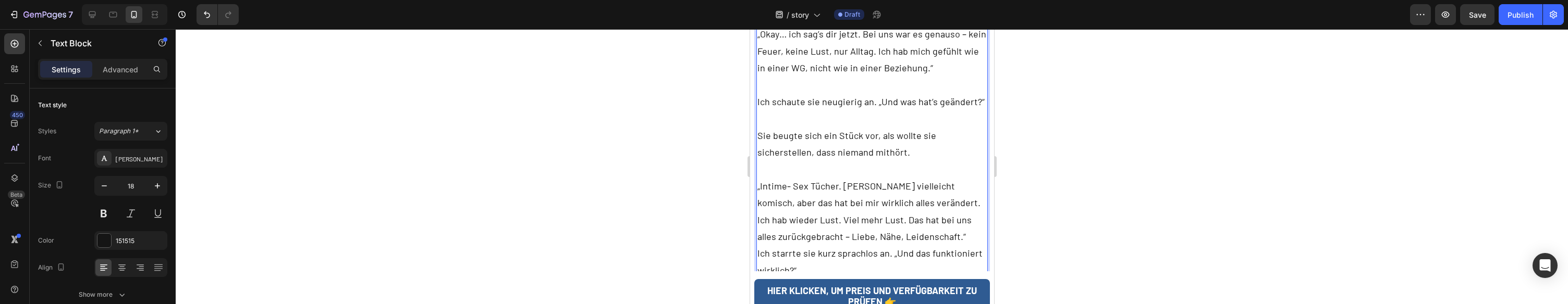
click at [816, 160] on p "„Intime- Sex Tücher. Klingt vielleicht komisch, aber das hat bei mir wirklich a…" at bounding box center [871, 202] width 230 height 84
drag, startPoint x: 808, startPoint y: 121, endPoint x: 811, endPoint y: 132, distance: 11.4
click at [808, 160] on p "„Intime- Sex Tücher. Klingt vielleicht komisch, aber das hat bei mir wirklich a…" at bounding box center [871, 202] width 230 height 84
click at [833, 160] on p "„Intime- Sex Tücher. Klingt vielleicht komisch, aber das hat bei mir wirklich a…" at bounding box center [871, 202] width 230 height 84
click at [816, 160] on p "„Intime- Sex Tücher. Klingt vielleicht komisch, aber das hat bei mir wirklich a…" at bounding box center [871, 202] width 230 height 84
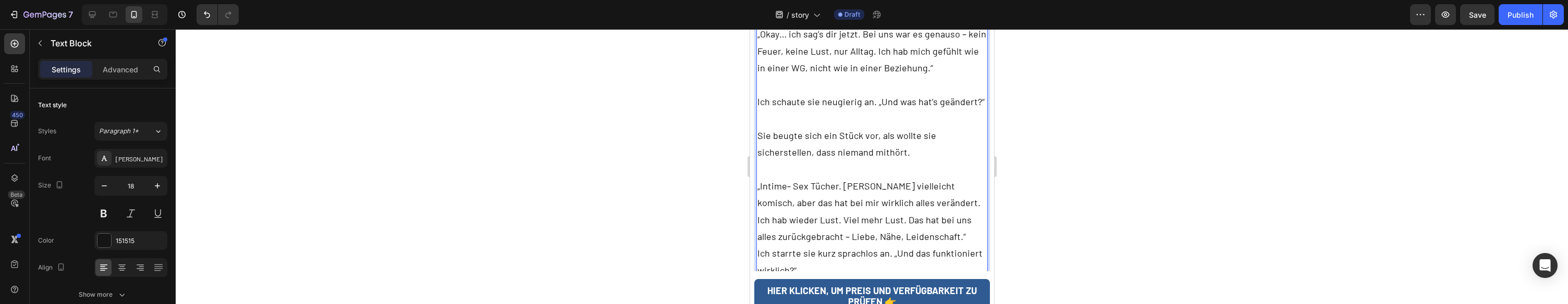
click at [820, 160] on p "„Intime- Sex Tücher. Klingt vielleicht komisch, aber das hat bei mir wirklich a…" at bounding box center [871, 202] width 230 height 84
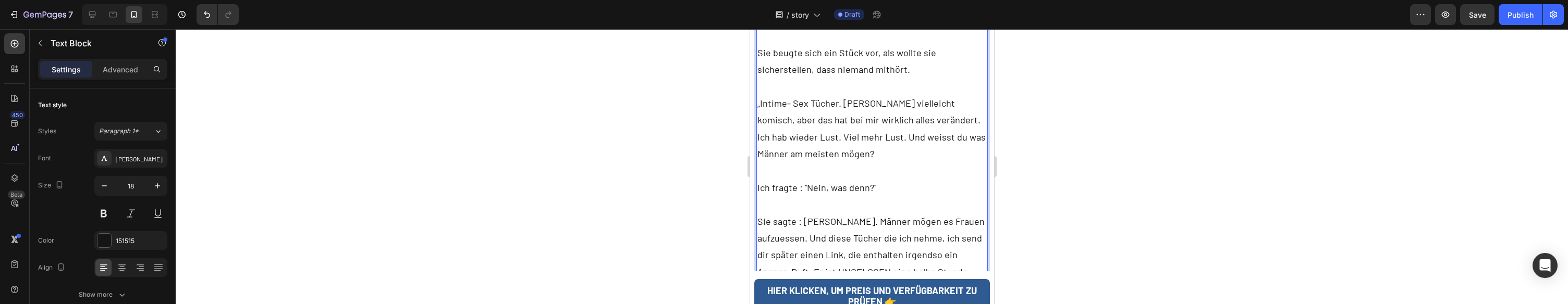
scroll to position [3792, 0]
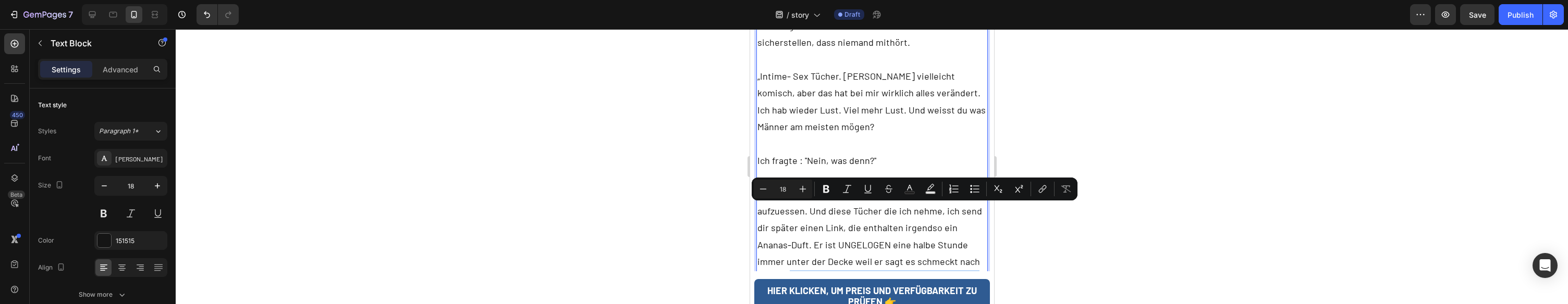
drag, startPoint x: 792, startPoint y: 224, endPoint x: 744, endPoint y: 214, distance: 49.0
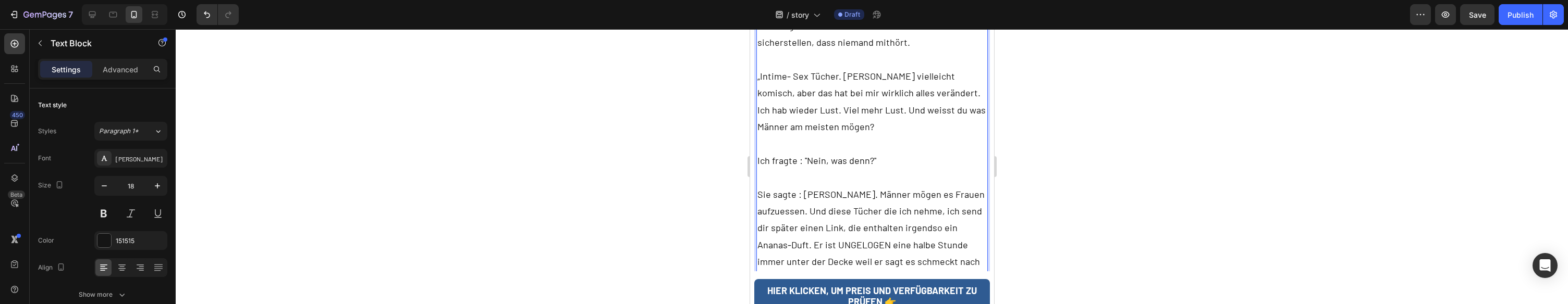
click at [986, 197] on p "„Intime- Sex Tücher. Klingt vielleicht komisch, aber das hat bei mir wirklich a…" at bounding box center [871, 168] width 230 height 236
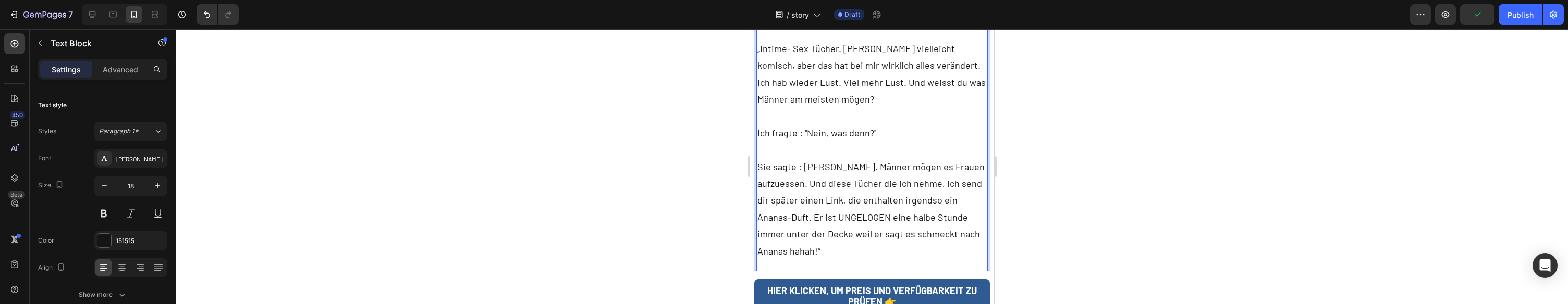
scroll to position [3832, 0]
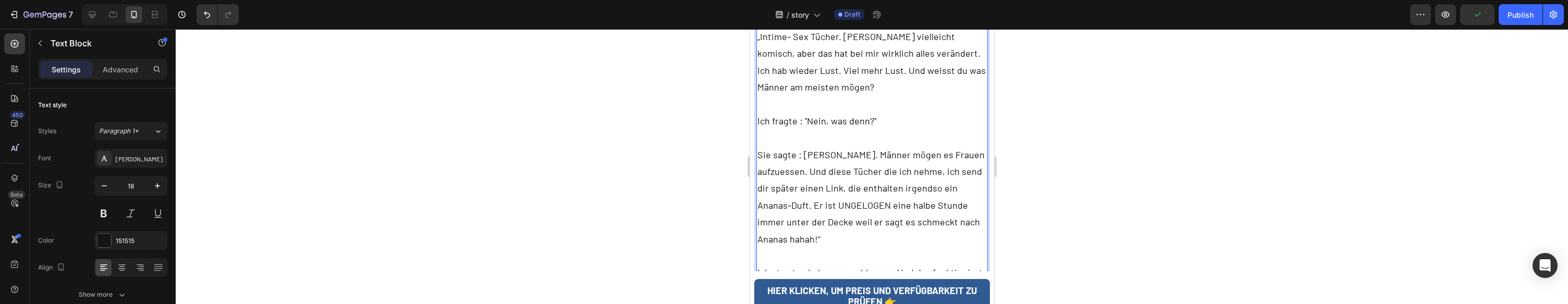
click at [838, 125] on p "„Intime- Sex Tücher. Klingt vielleicht komisch, aber das hat bei mir wirklich a…" at bounding box center [871, 129] width 230 height 236
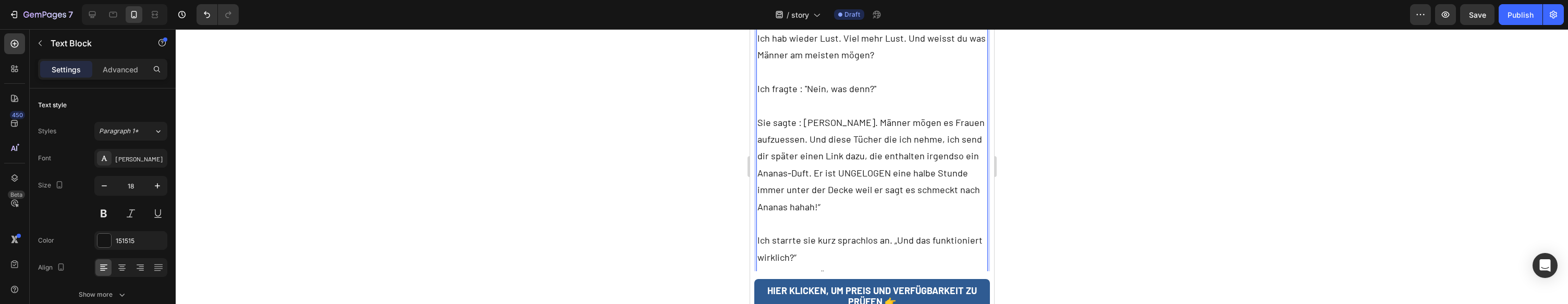
scroll to position [3865, 0]
click at [859, 231] on p "Ich starrte sie kurz sprachlos an. „Und das funktioniert wirklich?“ „Ja“, nickt…" at bounding box center [871, 265] width 230 height 68
click at [864, 231] on p "Ich starrte sie kurz sprachlos an. „Und das funktioniert wirklich?“ „Ja“, nickt…" at bounding box center [871, 265] width 230 height 68
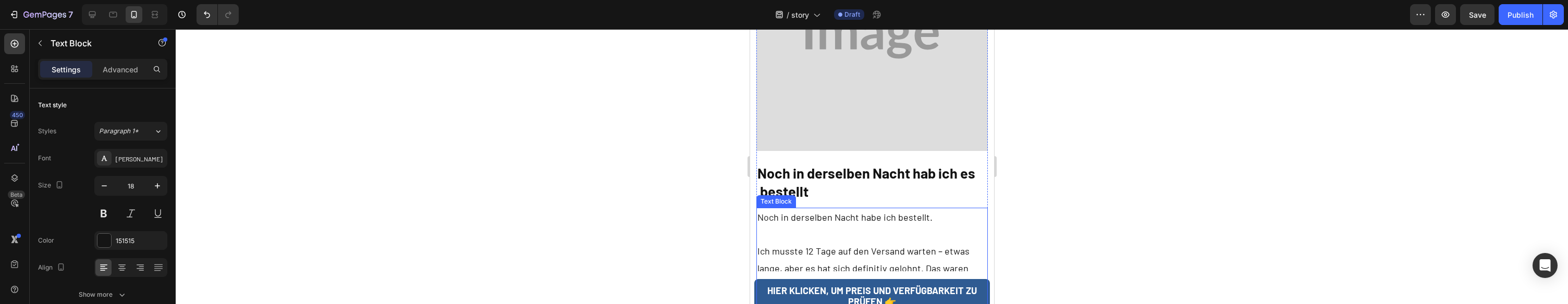
scroll to position [4303, 0]
click at [896, 164] on h2 "Noch in derselben Nacht hab ich es bestellt" at bounding box center [872, 183] width 232 height 38
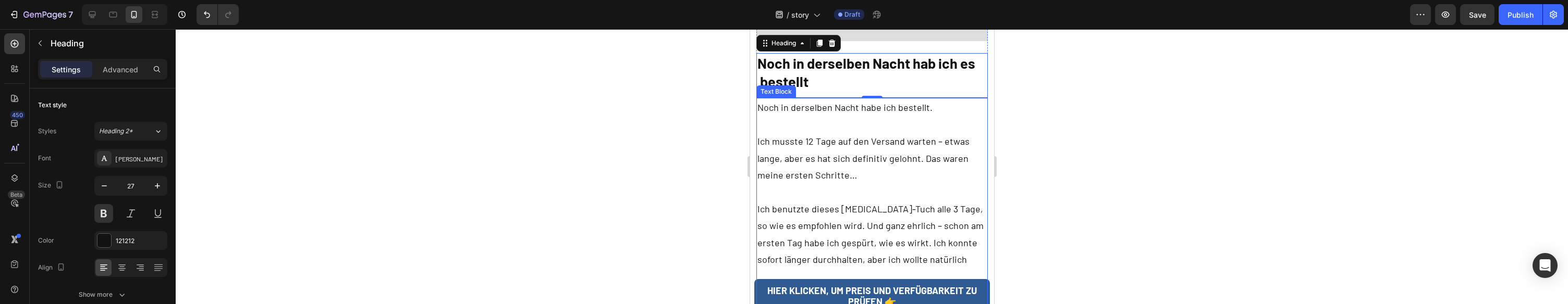
scroll to position [4416, 0]
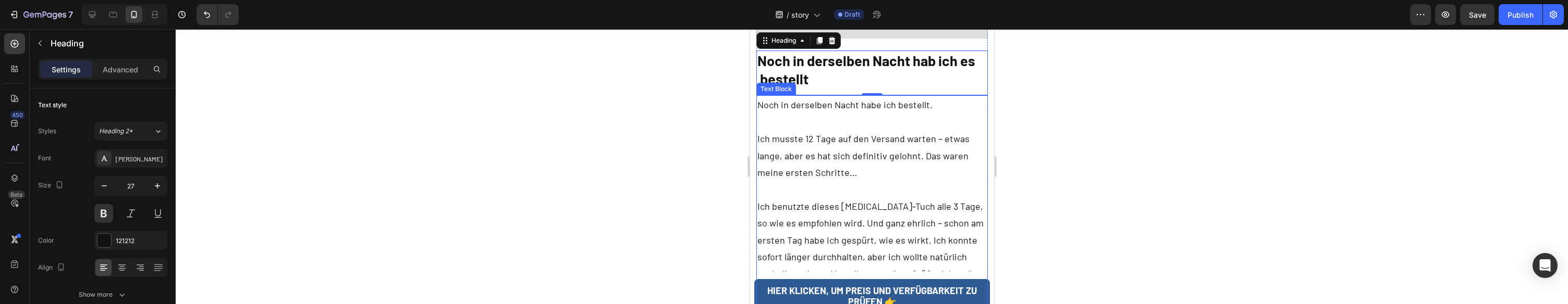
click at [878, 198] on p "Ich benutzte dieses Testosteron-Tuch alle 3 Tage, so wie es empfohlen wird. Und…" at bounding box center [871, 248] width 230 height 101
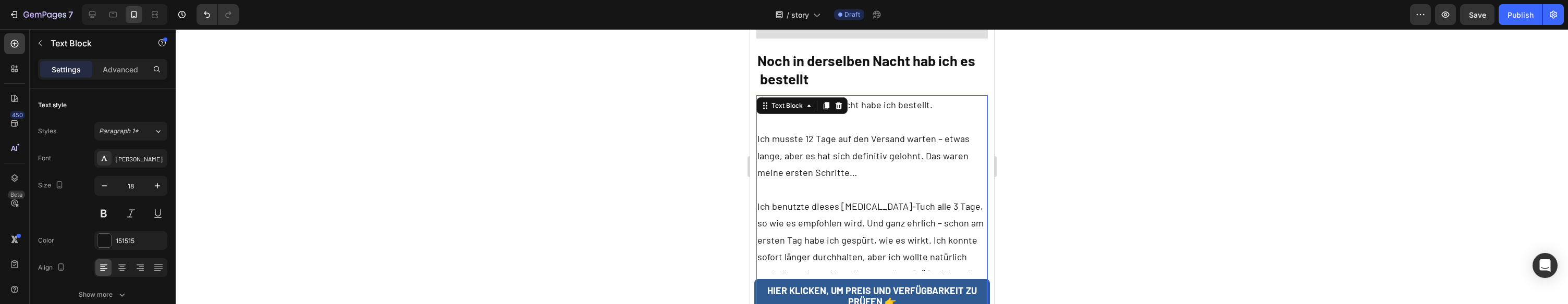
click at [871, 198] on p "Ich benutzte dieses Testosteron-Tuch alle 3 Tage, so wie es empfohlen wird. Und…" at bounding box center [871, 248] width 230 height 101
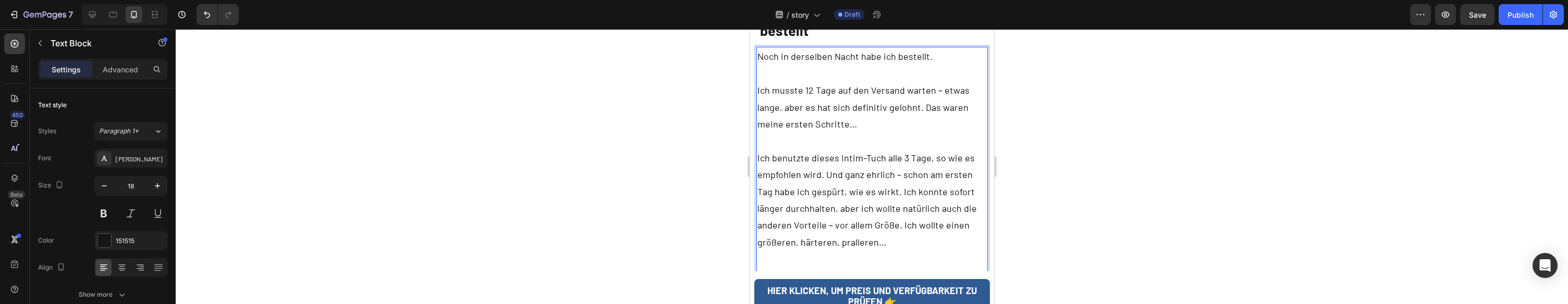
scroll to position [4484, 0]
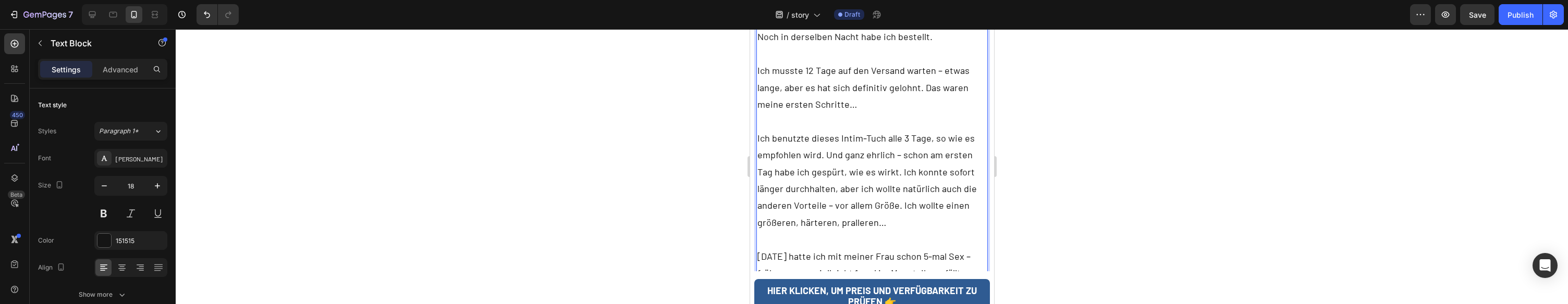
click at [837, 130] on p "Ich benutzte dieses Intim-Tuch alle 3 Tage, so wie es empfohlen wird. Und ganz …" at bounding box center [871, 180] width 230 height 101
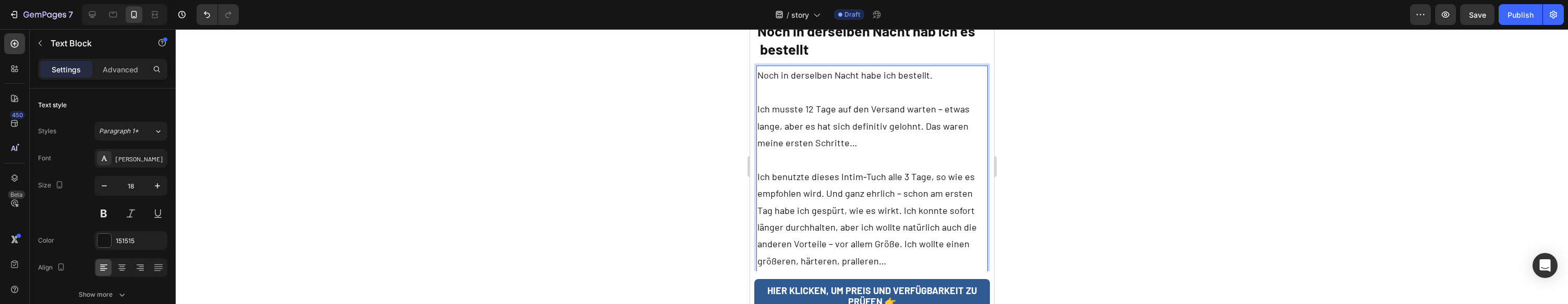
scroll to position [4437, 0]
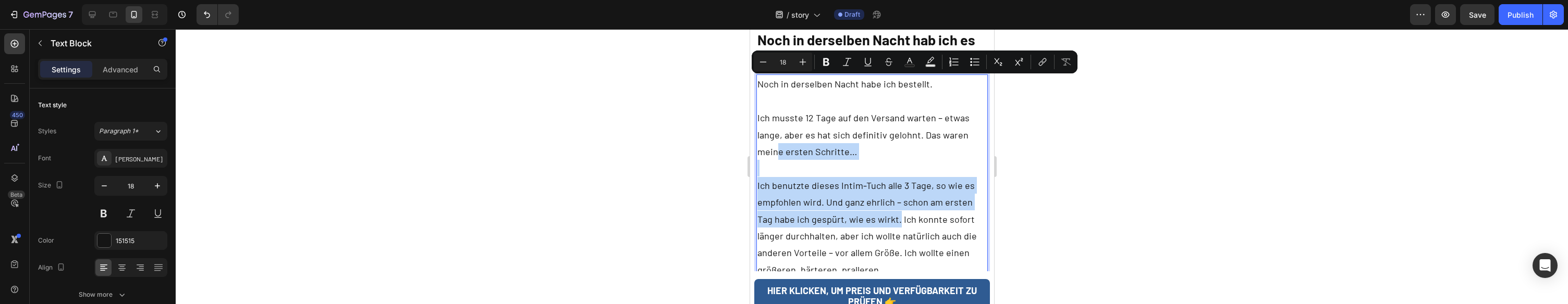
drag, startPoint x: 878, startPoint y: 151, endPoint x: 837, endPoint y: 121, distance: 50.8
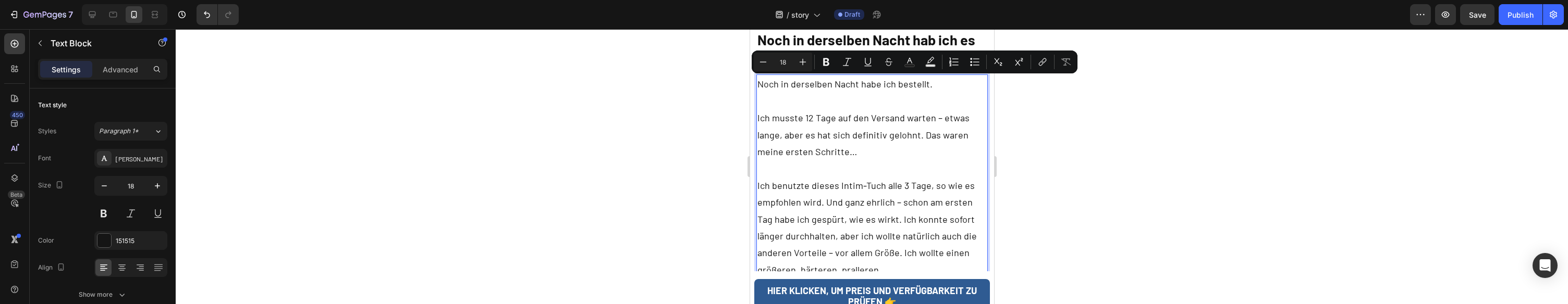
click at [894, 177] on p "Ich benutzte dieses Intim-Tuch alle 3 Tage, so wie es empfohlen wird. Und ganz …" at bounding box center [871, 227] width 230 height 101
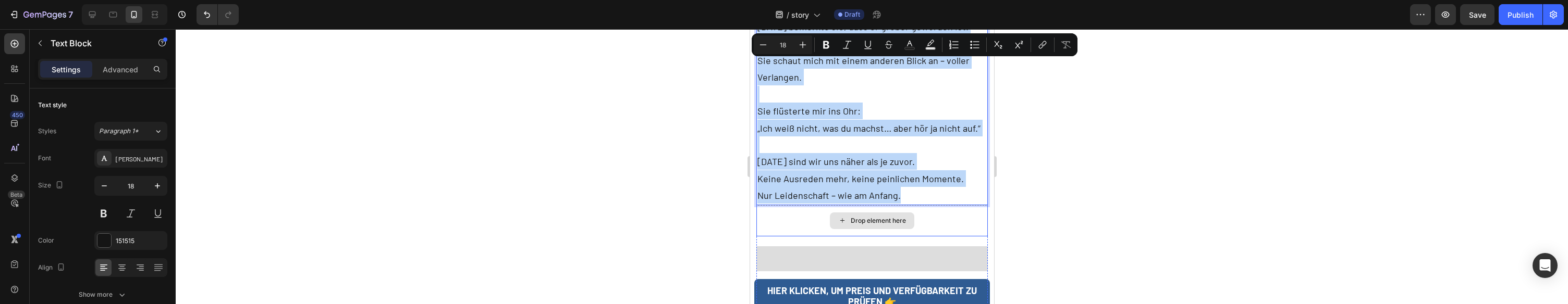
copy div ". Ich konnte sofort länger durchhalten, aber ich wollte natürlich auch die ande…"
drag, startPoint x: 878, startPoint y: 150, endPoint x: 949, endPoint y: 185, distance: 79.2
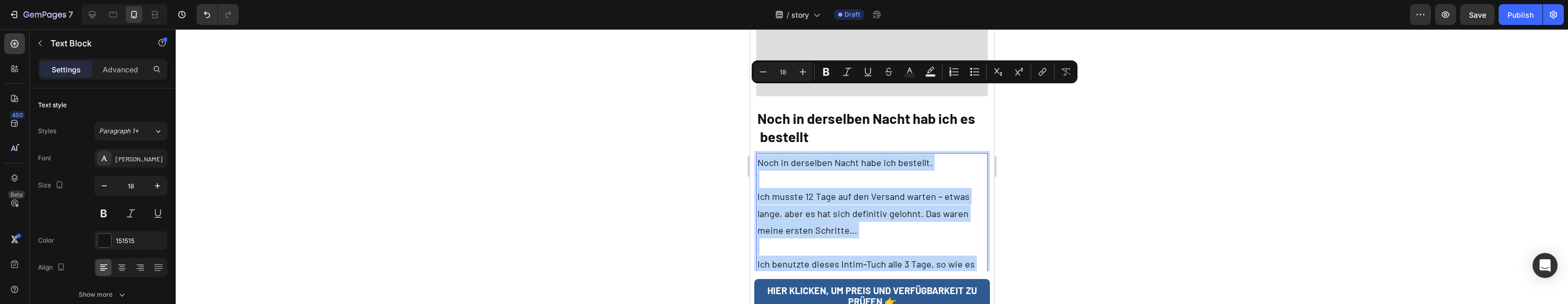
scroll to position [4356, 0]
copy div "Noch in derselben Nacht habe ich bestellt. Ich musste 12 Tage auf den Versand w…"
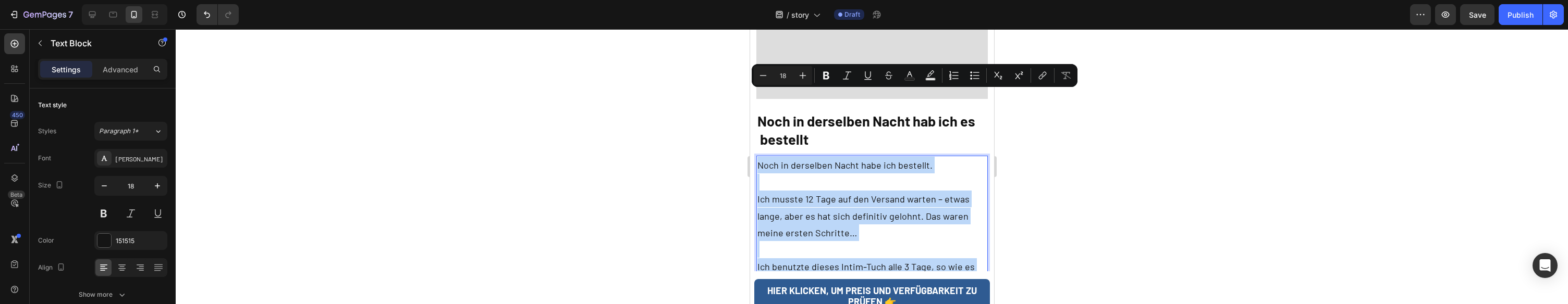
click at [896, 258] on p "Ich benutzte dieses Intim-Tuch alle 3 Tage, so wie es empfohlen wird. Und ganz …" at bounding box center [871, 283] width 230 height 50
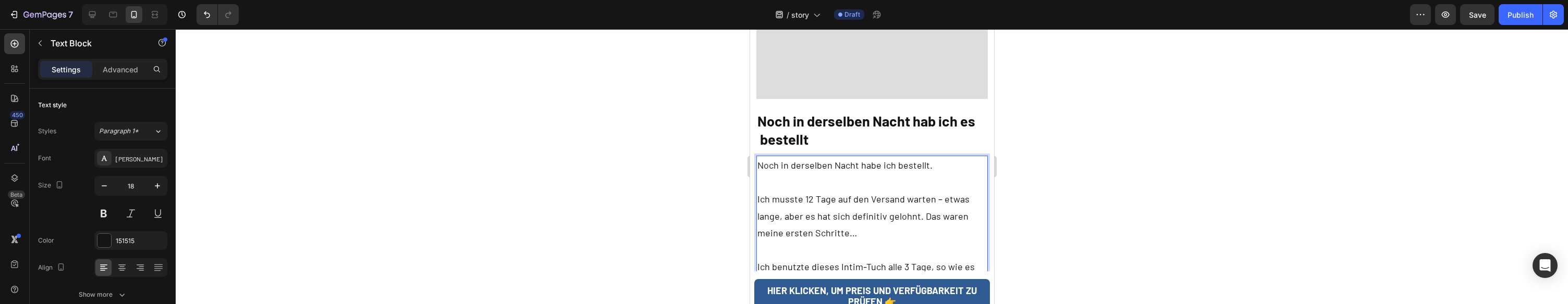
click at [852, 191] on p "Ich musste 12 Tage auf den Versand warten – etwas lange, aber es hat sich defin…" at bounding box center [871, 216] width 230 height 50
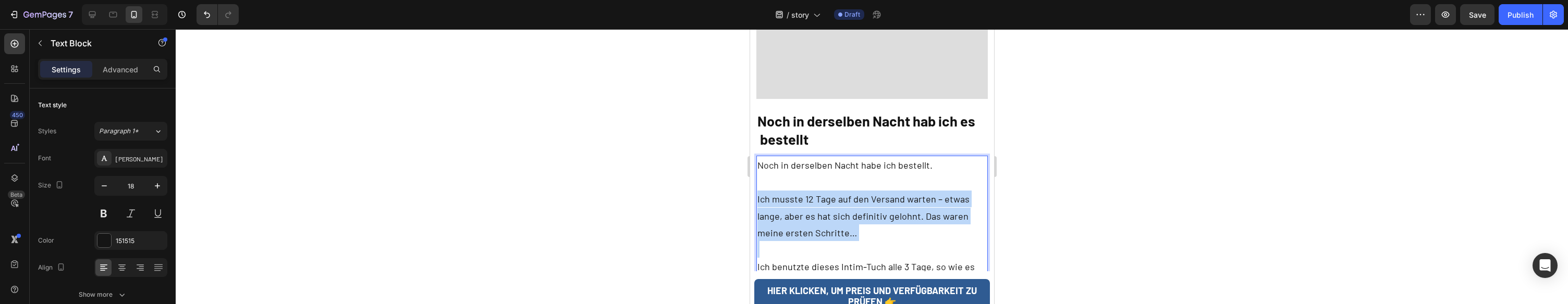
click at [852, 191] on p "Ich musste 12 Tage auf den Versand warten – etwas lange, aber es hat sich defin…" at bounding box center [871, 216] width 230 height 50
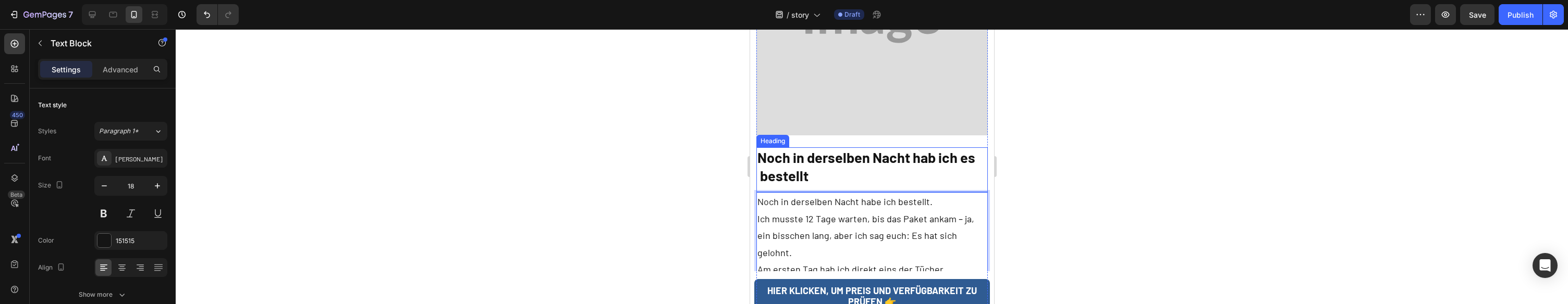
scroll to position [4333, 0]
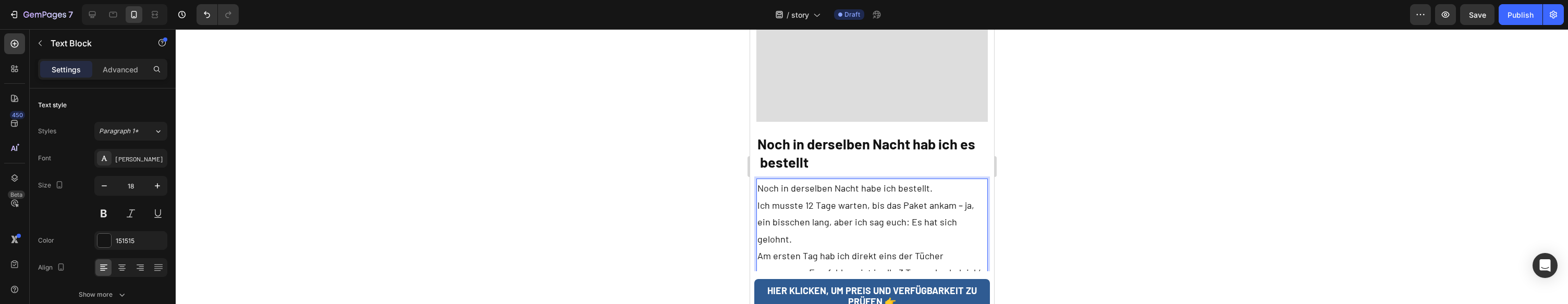
click at [945, 248] on p "Am ersten Tag hab ich direkt eins der Tücher genommen. Empfehlung ist ja alle 3…" at bounding box center [871, 289] width 230 height 84
click at [972, 197] on p "Ich musste 12 Tage warten, bis das Paket ankam – ja, ein bisschen lang, aber ic…" at bounding box center [871, 222] width 230 height 50
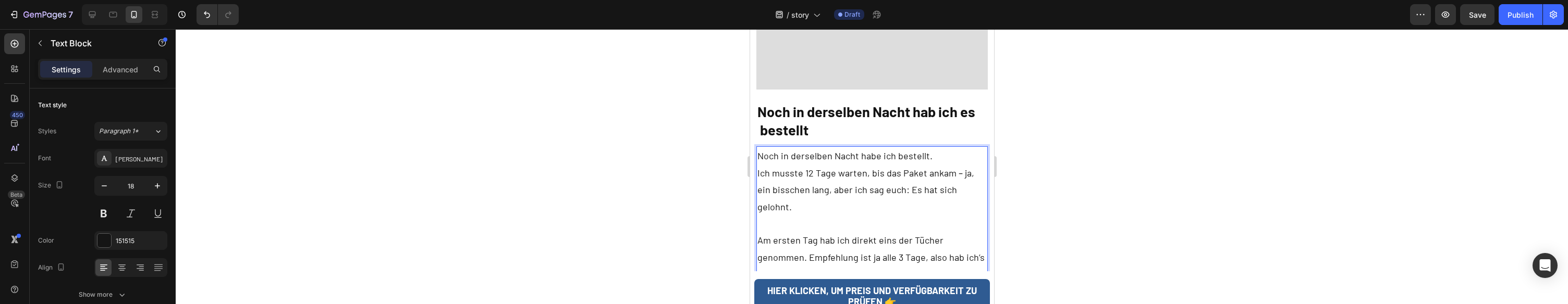
scroll to position [4388, 0]
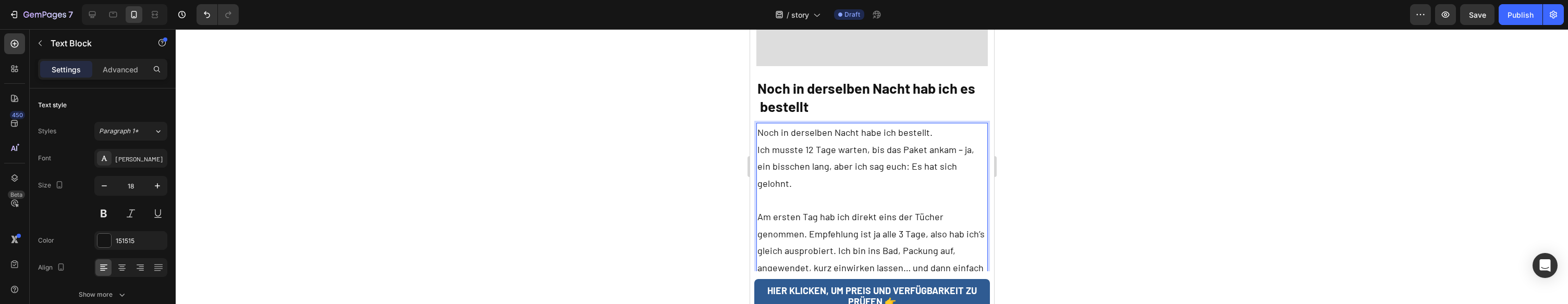
click at [876, 209] on p "Am ersten Tag hab ich direkt eins der Tücher genommen. Empfehlung ist ja alle 3…" at bounding box center [871, 250] width 230 height 84
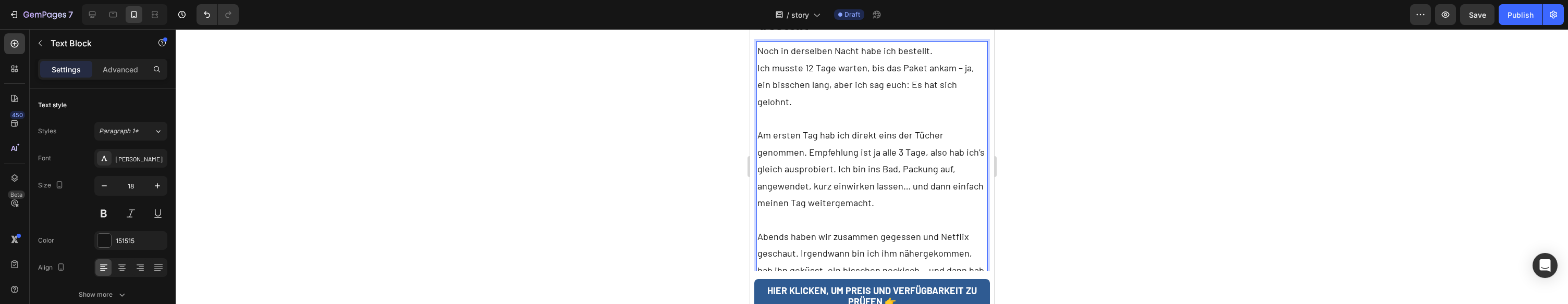
scroll to position [4473, 0]
click at [888, 226] on p "Abends haben wir zusammen gegessen und Netflix geschaut. Irgendwann bin ich ihm…" at bounding box center [871, 276] width 230 height 101
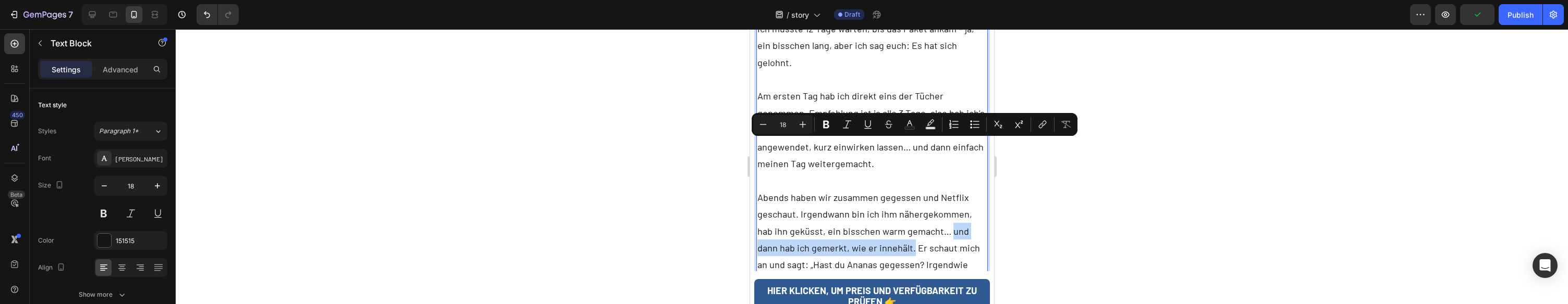
drag, startPoint x: 870, startPoint y: 164, endPoint x: 930, endPoint y: 147, distance: 62.4
click at [930, 189] on p "Abends haben wir zusammen gegessen und Netflix geschaut. Irgendwann bin ich ihm…" at bounding box center [871, 240] width 230 height 101
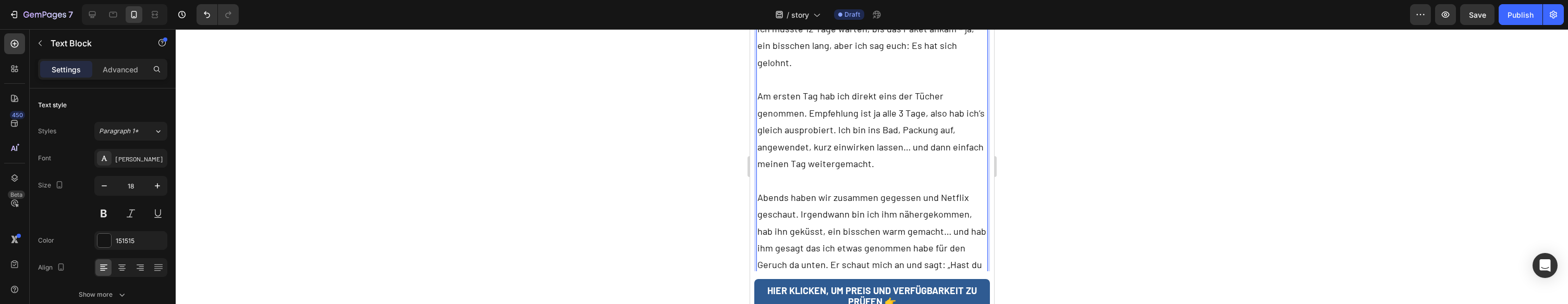
scroll to position [4535, 0]
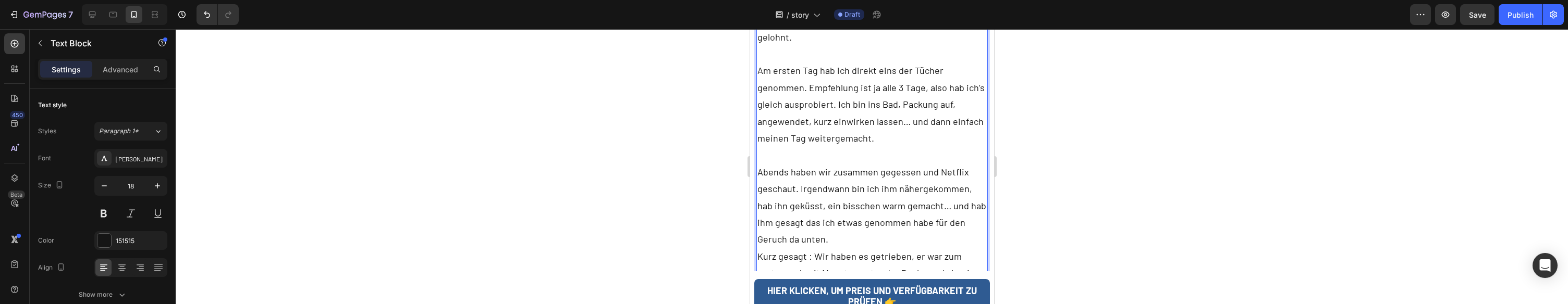
click at [791, 205] on p "Abends haben wir zusammen gegessen und Netflix geschaut. Irgendwann bin ich ihm…" at bounding box center [871, 240] width 230 height 152
click at [814, 206] on p "Abends haben wir zusammen gegessen und Netflix geschaut. Irgendwann bin ich ihm…" at bounding box center [871, 240] width 230 height 152
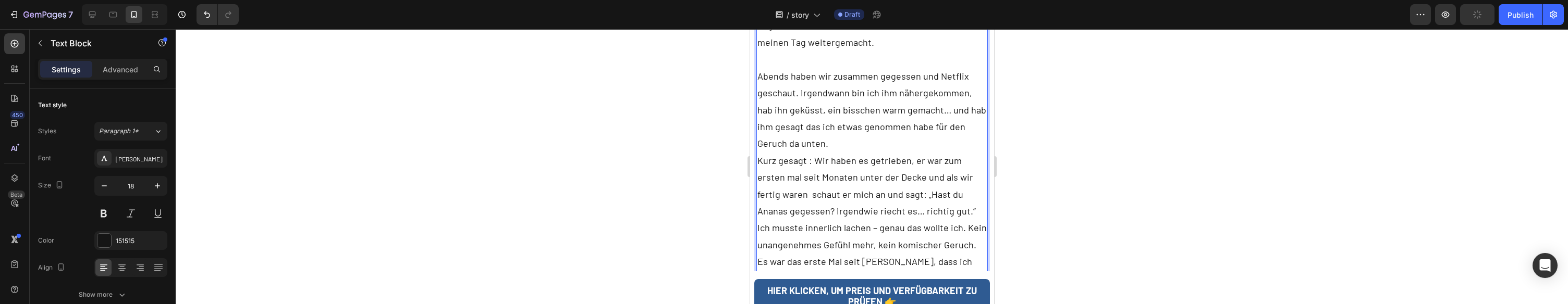
scroll to position [4639, 0]
click at [961, 119] on p "Abends haben wir zusammen gegessen und Netflix geschaut. Irgendwann bin ich ihm…" at bounding box center [871, 136] width 230 height 152
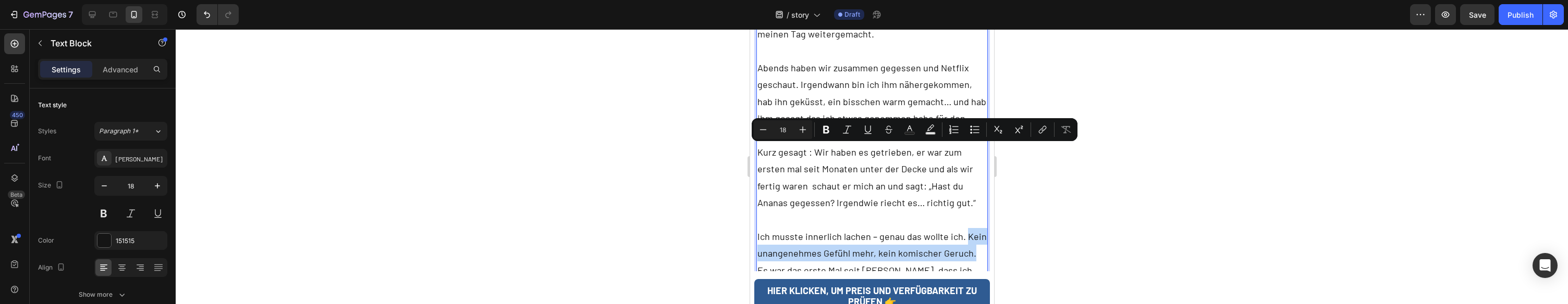
click at [970, 228] on p "Ich musste innerlich lachen – genau das wollte ich. Kein unangenehmes Gefühl me…" at bounding box center [871, 262] width 230 height 68
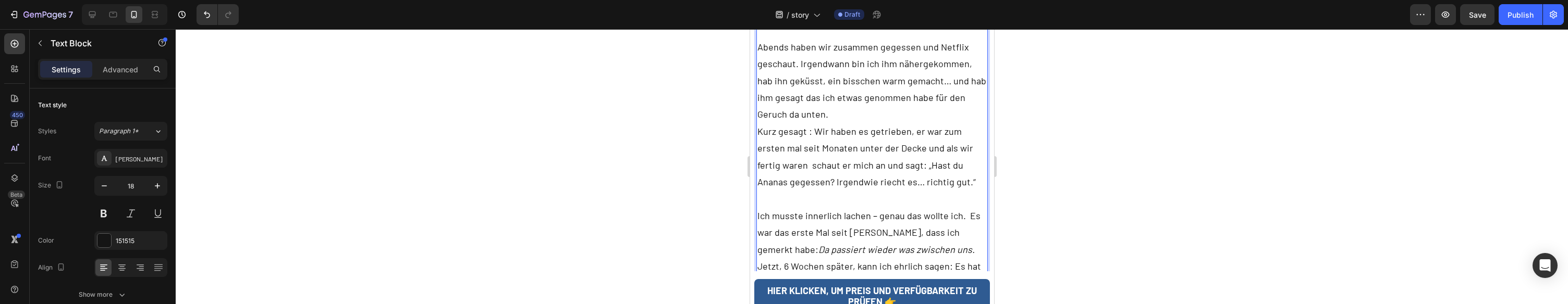
scroll to position [4666, 0]
click at [935, 201] on p "Ich musste innerlich lachen – genau das wollte ich. Es war das erste Mal seit L…" at bounding box center [871, 227] width 230 height 50
click at [955, 202] on p "Jetzt, 6 Wochen später, kann ich ehrlich sagen: Es hat sich extrem viel verbess…" at bounding box center [871, 244] width 230 height 84
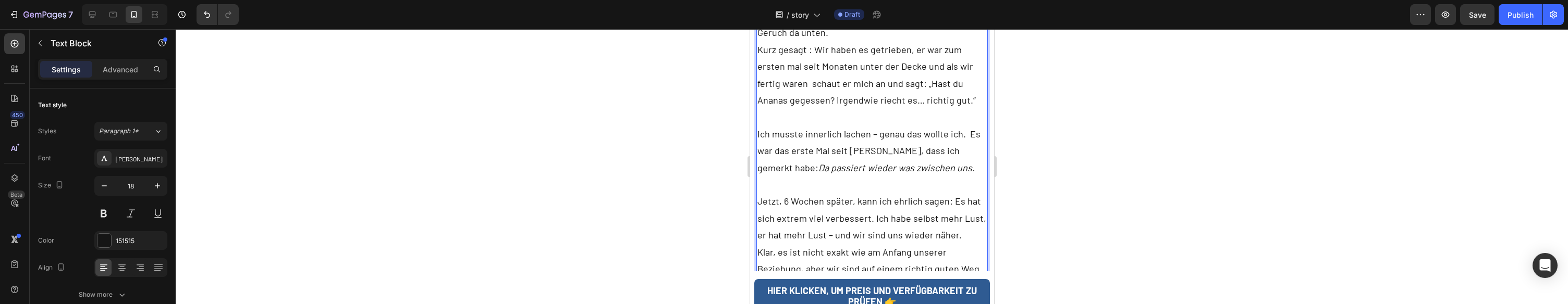
scroll to position [4738, 0]
click at [983, 243] on p "Klar, es ist nicht exakt wie am Anfang unserer Beziehung, aber wir sind auf ein…" at bounding box center [871, 260] width 230 height 34
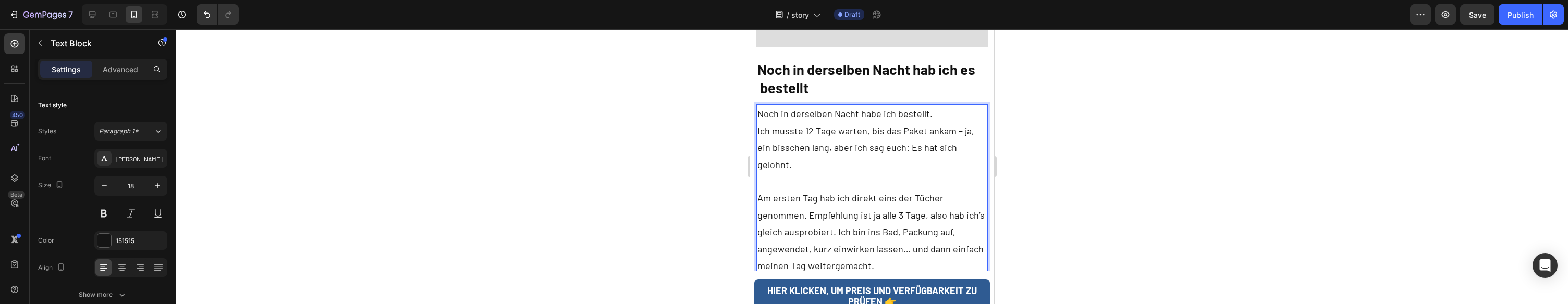
scroll to position [4410, 0]
click at [923, 187] on p "Am ersten Tag hab ich direkt eins der Tücher genommen. Empfehlung ist ja alle 3…" at bounding box center [871, 228] width 230 height 84
click at [926, 170] on p "Rich Text Editor. Editing area: main" at bounding box center [871, 178] width 230 height 17
click at [915, 187] on p "Am ersten Tag hab ich direkt eins der Tücher genommen. Empfehlung ist ja alle 3…" at bounding box center [871, 228] width 230 height 84
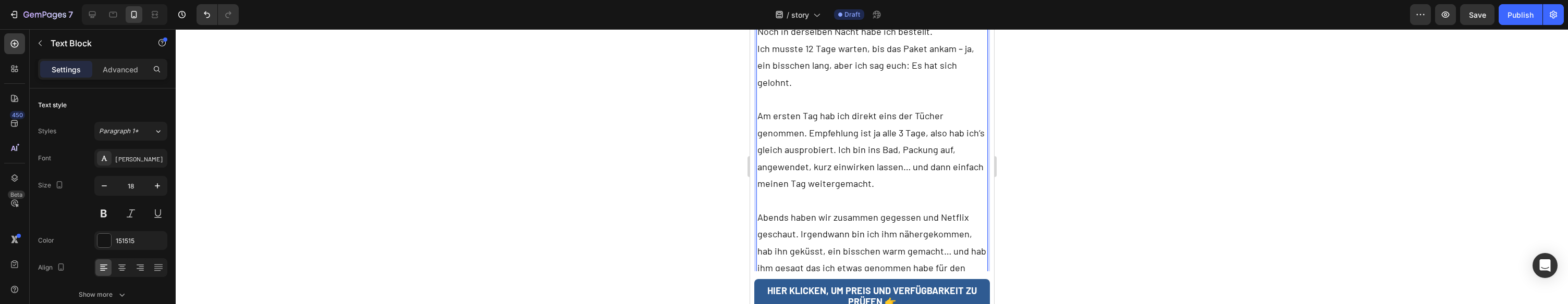
scroll to position [4491, 0]
click at [864, 208] on p "Abends haben wir zusammen gegessen und Netflix geschaut. Irgendwann bin ich ihm…" at bounding box center [871, 284] width 230 height 152
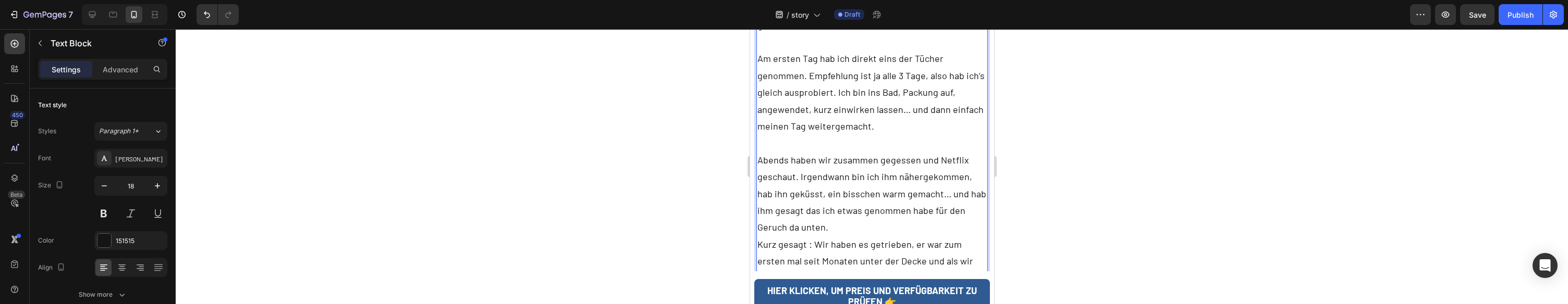
scroll to position [4549, 0]
click at [968, 216] on p "Abends haben wir zusammen gegessen und Netflix geschaut. Irgendwann bin ich ihm…" at bounding box center [871, 227] width 230 height 152
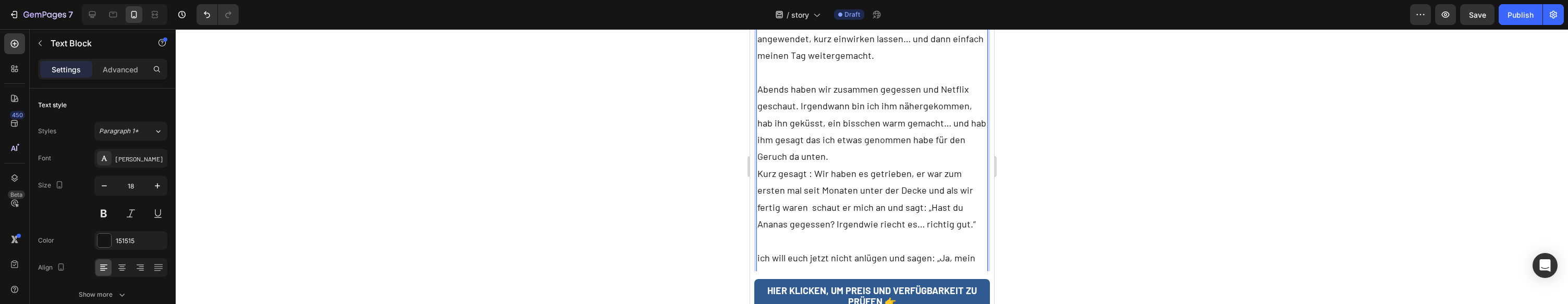
scroll to position [4620, 0]
click at [765, 174] on p "Abends haben wir zusammen gegessen und Netflix geschaut. Irgendwann bin ich ihm…" at bounding box center [871, 197] width 230 height 236
click at [773, 206] on p "Abends haben wir zusammen gegessen und Netflix geschaut. Irgendwann bin ich ihm…" at bounding box center [871, 197] width 230 height 236
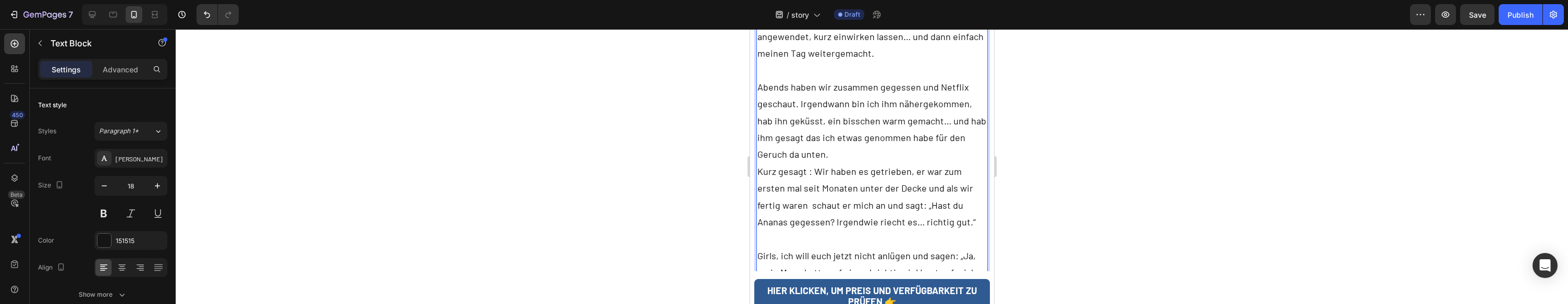
click at [853, 207] on p "Abends haben wir zusammen gegessen und Netflix geschaut. Irgendwann bin ich ihm…" at bounding box center [871, 197] width 230 height 236
click at [822, 223] on p "Abends haben wir zusammen gegessen und Netflix geschaut. Irgendwann bin ich ihm…" at bounding box center [871, 197] width 230 height 236
click at [832, 223] on p "Abends haben wir zusammen gegessen und Netflix geschaut. Irgendwann bin ich ihm…" at bounding box center [871, 197] width 230 height 236
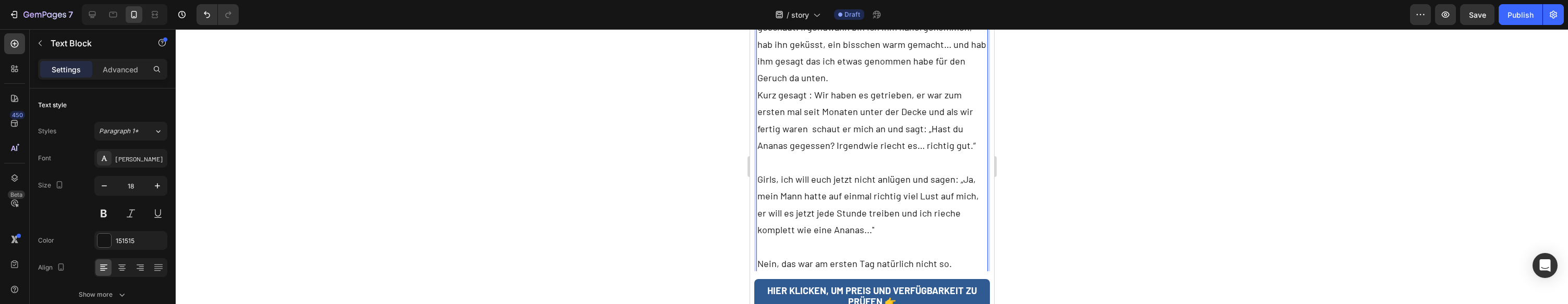
scroll to position [4686, 0]
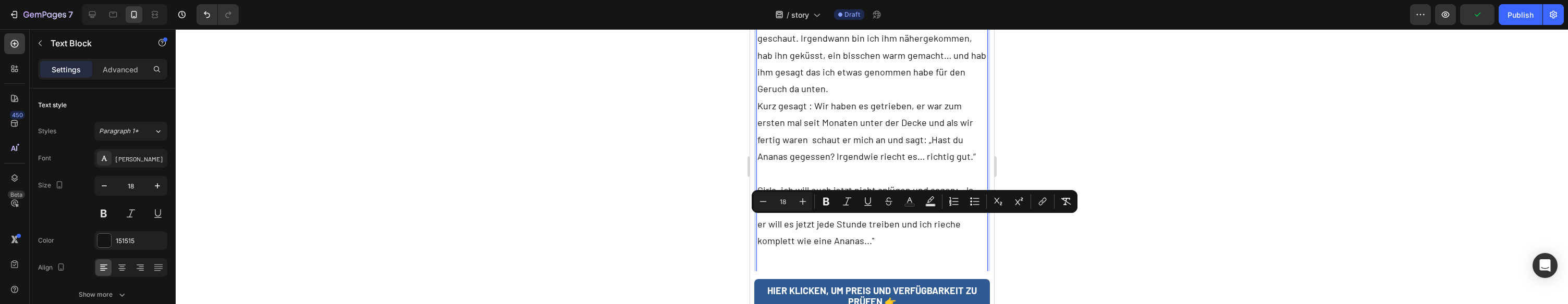
drag, startPoint x: 915, startPoint y: 260, endPoint x: 766, endPoint y: 217, distance: 155.1
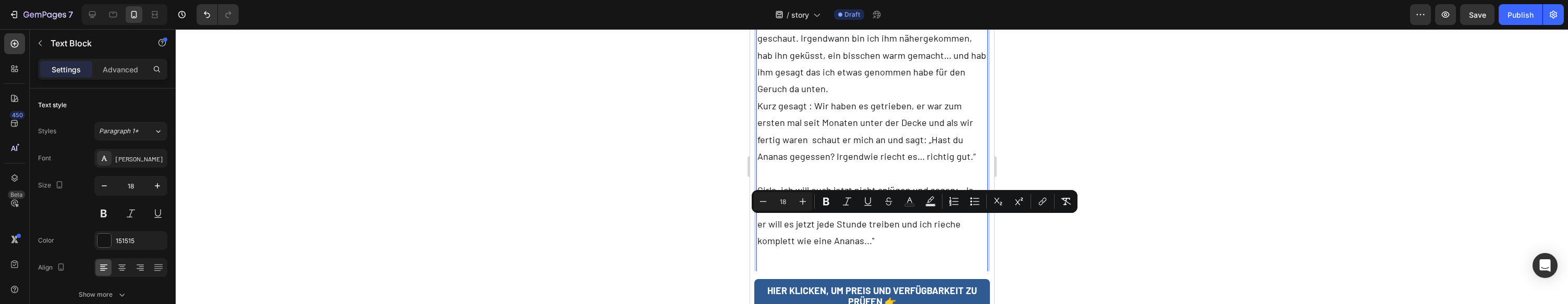
drag, startPoint x: 895, startPoint y: 254, endPoint x: 757, endPoint y: 228, distance: 140.4
copy p "Ich musste innerlich lachen – genau das wollte ich. Es war das erste Mal seit L…"
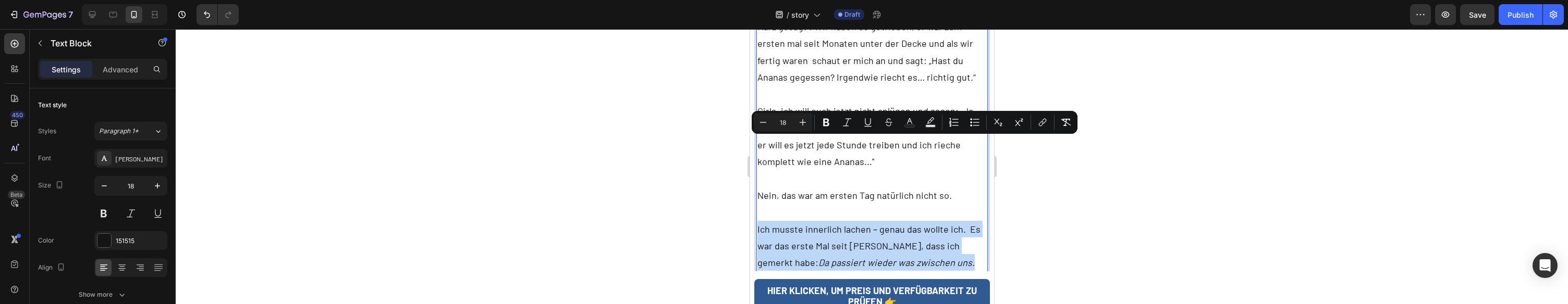
scroll to position [4763, 0]
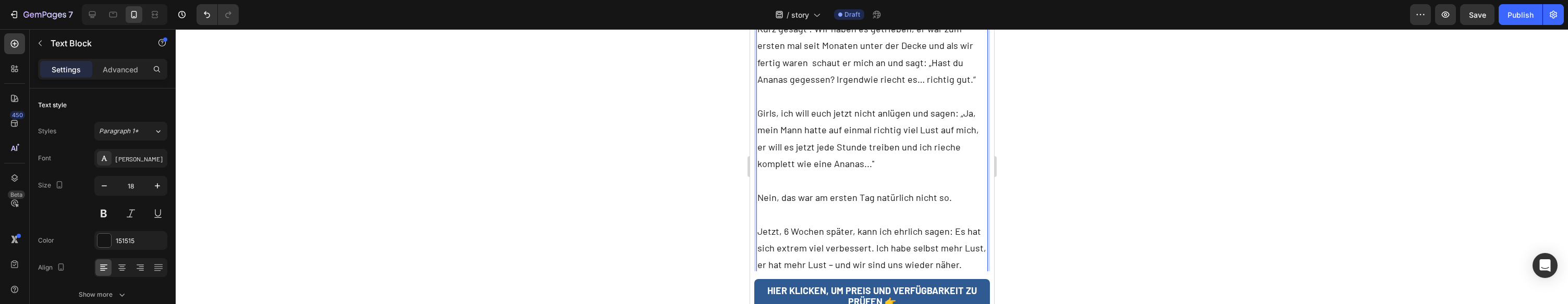
click at [760, 223] on p "Jetzt, 6 Wochen später, kann ich ehrlich sagen: Es hat sich extrem viel verbess…" at bounding box center [871, 248] width 230 height 50
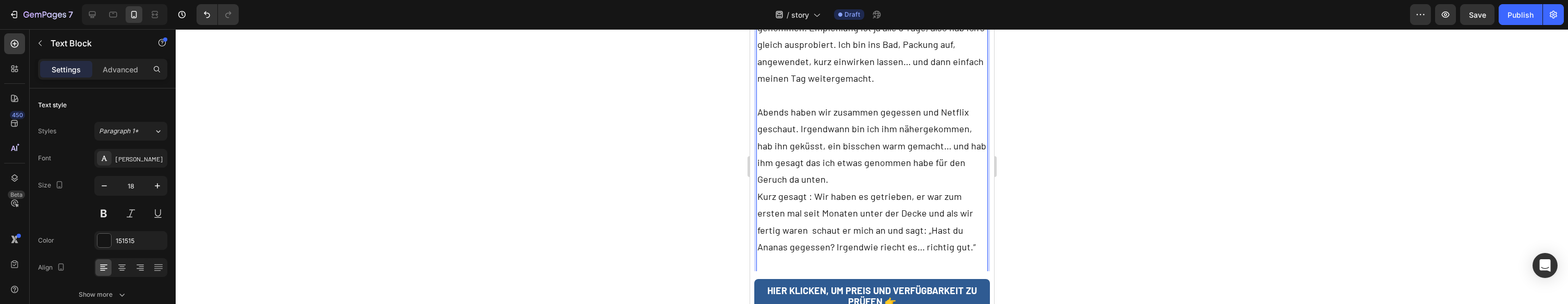
scroll to position [4591, 0]
click at [951, 170] on p "Abends haben wir zusammen gegessen und Netflix geschaut. Irgendwann bin ich ihm…" at bounding box center [871, 243] width 230 height 270
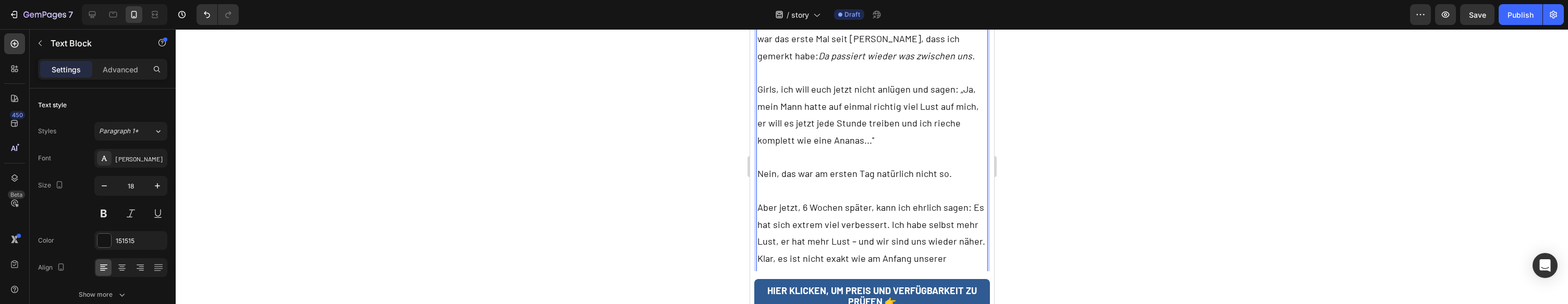
scroll to position [4859, 0]
click at [886, 79] on p "Abends haben wir zusammen gegessen und Netflix geschaut. Irgendwann bin ich ihm…" at bounding box center [871, 9] width 230 height 338
click at [881, 72] on p "Abends haben wir zusammen gegessen und Netflix geschaut. Irgendwann bin ich ihm…" at bounding box center [871, 9] width 230 height 338
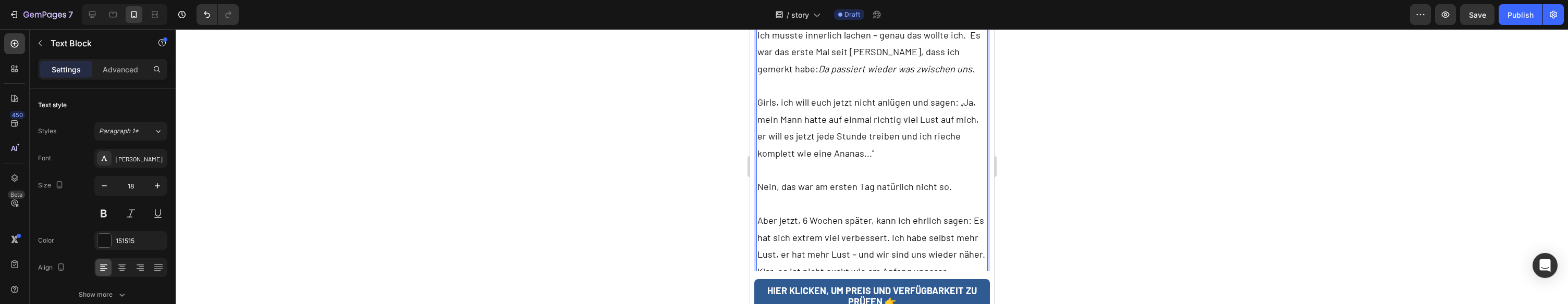
click at [883, 212] on p "Aber jetzt, 6 Wochen später, kann ich ehrlich sagen: Es hat sich extrem viel ve…" at bounding box center [871, 237] width 230 height 50
click at [924, 212] on p "Aber jetzt, 6 Wochen später, kann ich ehrlich sagen: Es hat sich extrem viel ve…" at bounding box center [871, 254] width 230 height 84
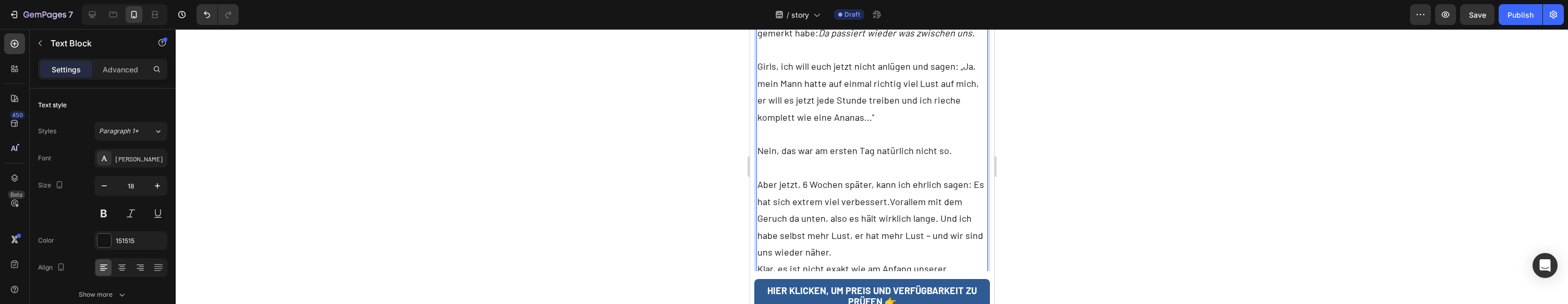
scroll to position [4882, 0]
click at [911, 172] on p "Aber jetzt, 6 Wochen später, kann ich ehrlich sagen: Es hat sich extrem viel ve…" at bounding box center [871, 213] width 230 height 84
drag, startPoint x: 921, startPoint y: 128, endPoint x: 908, endPoint y: 128, distance: 13.0
click at [908, 172] on p "Aber jetzt, 6 Wochen später, kann ich ehrlich sagen: Es hat sich extrem viel ve…" at bounding box center [871, 213] width 230 height 84
click at [900, 172] on p "Aber jetzt, 6 Wochen später, kann ich ehrlich sagen: Es hat sich extrem viel ve…" at bounding box center [871, 213] width 230 height 84
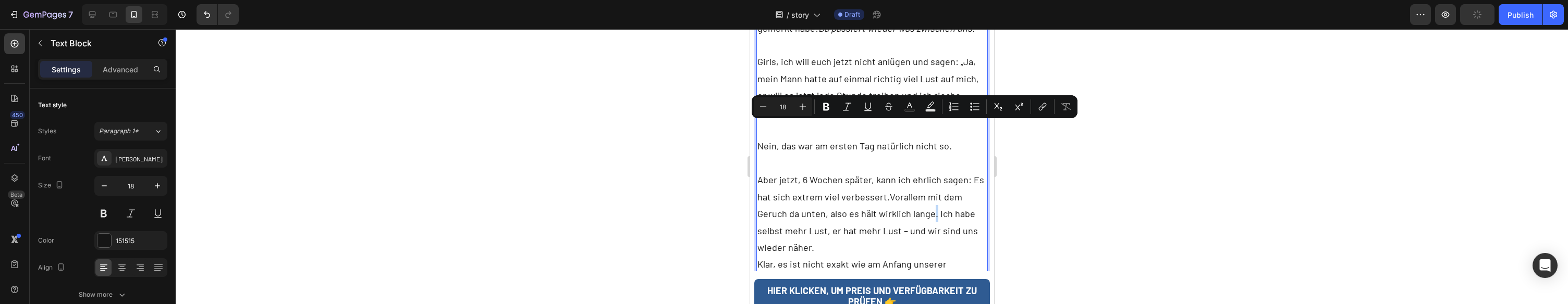
click at [902, 172] on p "Aber jetzt, 6 Wochen später, kann ich ehrlich sagen: Es hat sich extrem viel ve…" at bounding box center [871, 213] width 230 height 84
click at [903, 172] on p "Aber jetzt, 6 Wochen später, kann ich ehrlich sagen: Es hat sich extrem viel ve…" at bounding box center [871, 213] width 230 height 84
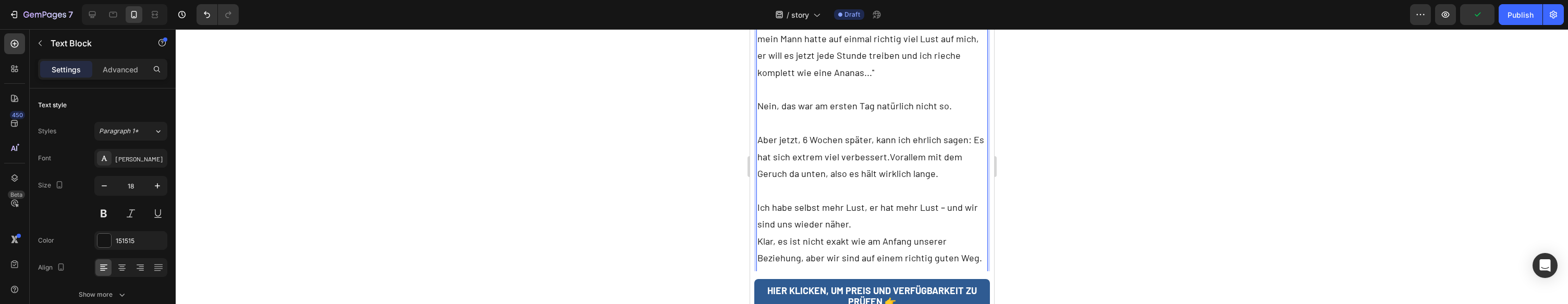
scroll to position [4922, 0]
click at [911, 199] on p "Ich habe selbst mehr Lust, er hat mehr Lust – und wir sind uns wieder näher." at bounding box center [871, 215] width 230 height 34
click at [974, 232] on p "Klar, es ist nicht exakt wie am Anfang unserer Beziehung, aber wir sind auf ein…" at bounding box center [871, 249] width 230 height 34
click at [969, 232] on p "Klar, es ist nicht exakt wie am Anfang unserer Beziehung, aber wir sind auf ein…" at bounding box center [871, 249] width 230 height 34
click at [968, 232] on p "Klar, es ist nicht exakt wie am Anfang unserer Beziehung, aber wir sind auf ein…" at bounding box center [871, 258] width 230 height 50
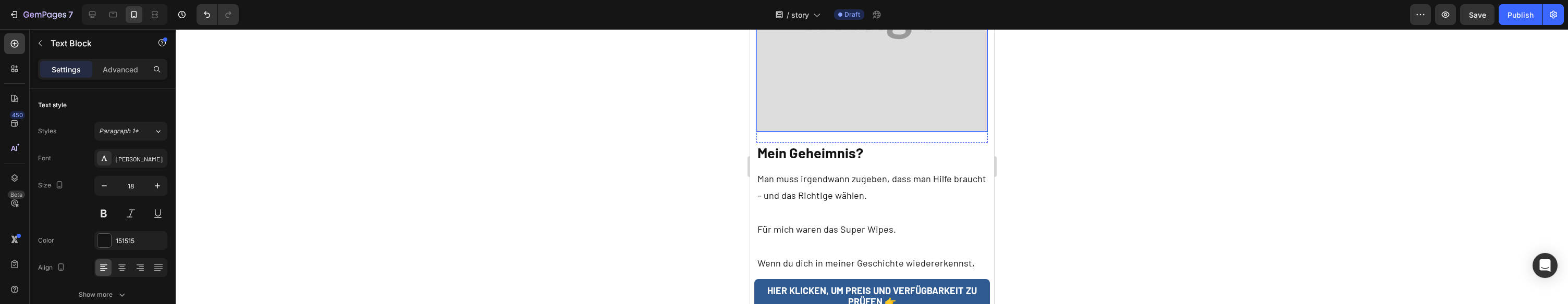
scroll to position [5433, 0]
click at [860, 220] on p "Für mich waren das Super Wipes." at bounding box center [871, 228] width 230 height 17
click at [856, 220] on p "Für mich waren das Super Wipes." at bounding box center [871, 228] width 230 height 17
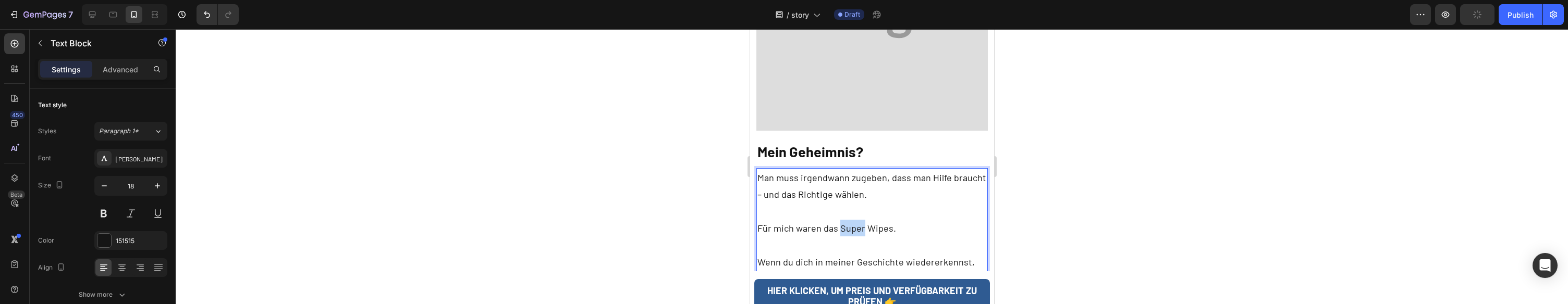
click at [856, 220] on p "Für mich waren das Super Wipes." at bounding box center [871, 228] width 230 height 17
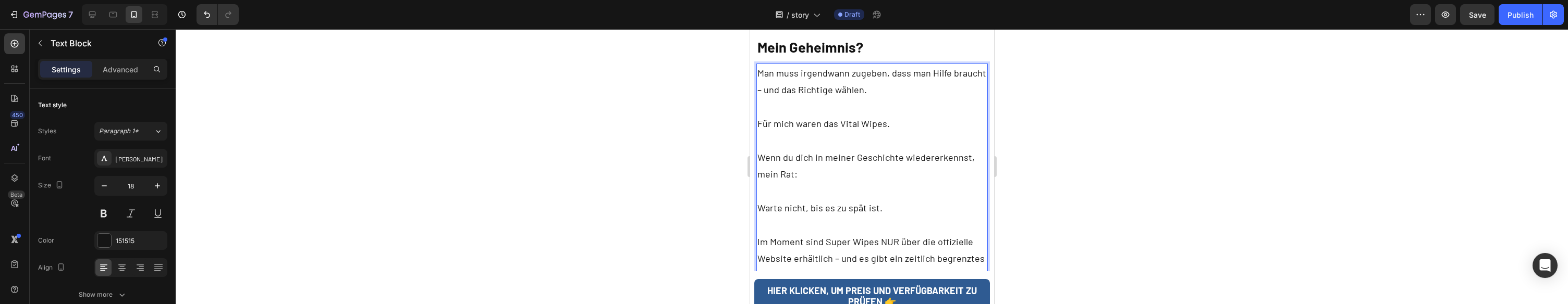
scroll to position [5543, 0]
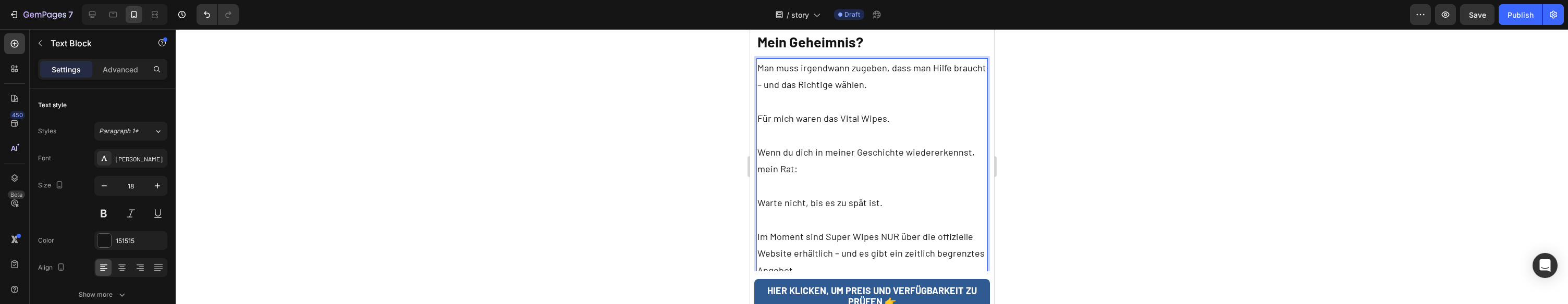
click at [841, 228] on p "Im Moment sind Super Wipes NUR über die offizielle Website erhältlich – und es …" at bounding box center [871, 254] width 230 height 50
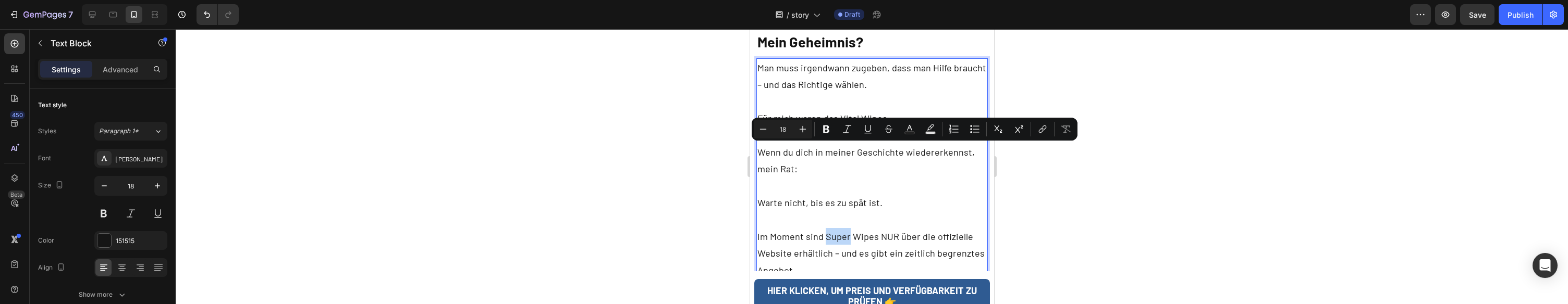
click at [840, 228] on p "Im Moment sind Super Wipes NUR über die offizielle Website erhältlich – und es …" at bounding box center [871, 254] width 230 height 50
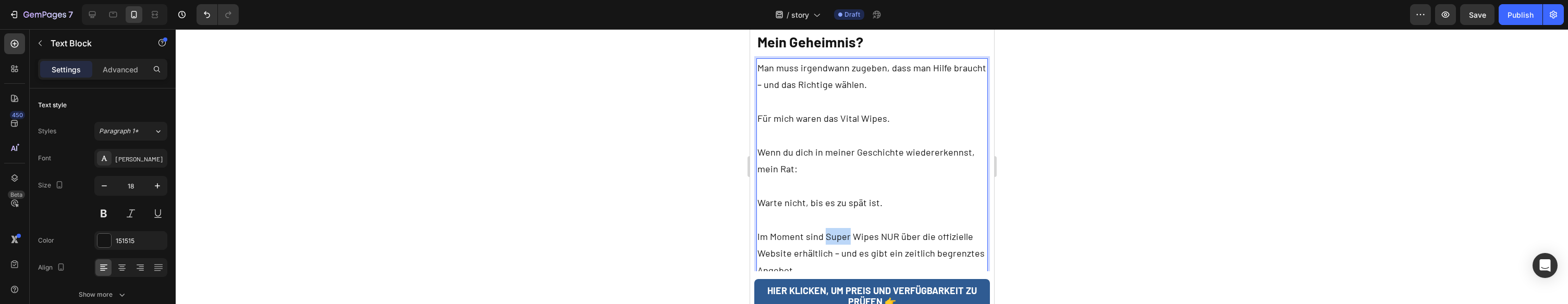
click at [840, 228] on p "Im Moment sind Super Wipes NUR über die offizielle Website erhältlich – und es …" at bounding box center [871, 254] width 230 height 50
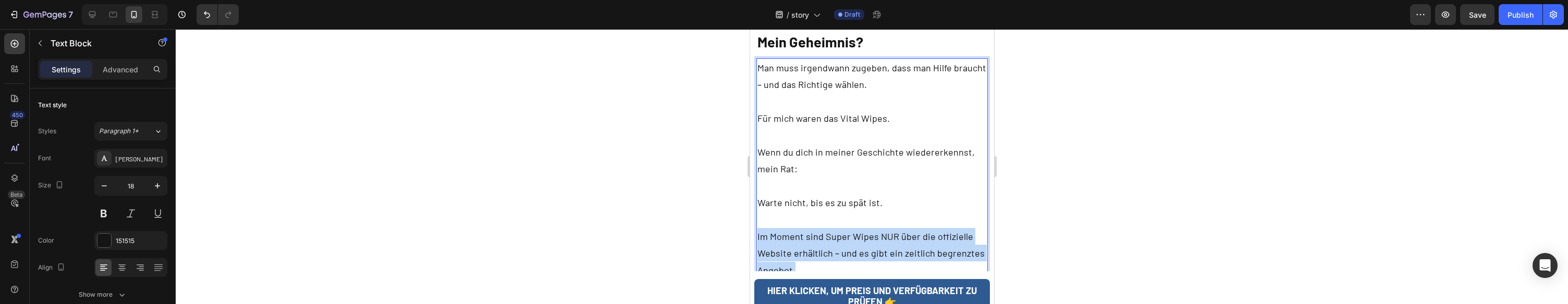
click at [840, 228] on p "Im Moment sind Super Wipes NUR über die offizielle Website erhältlich – und es …" at bounding box center [871, 254] width 230 height 50
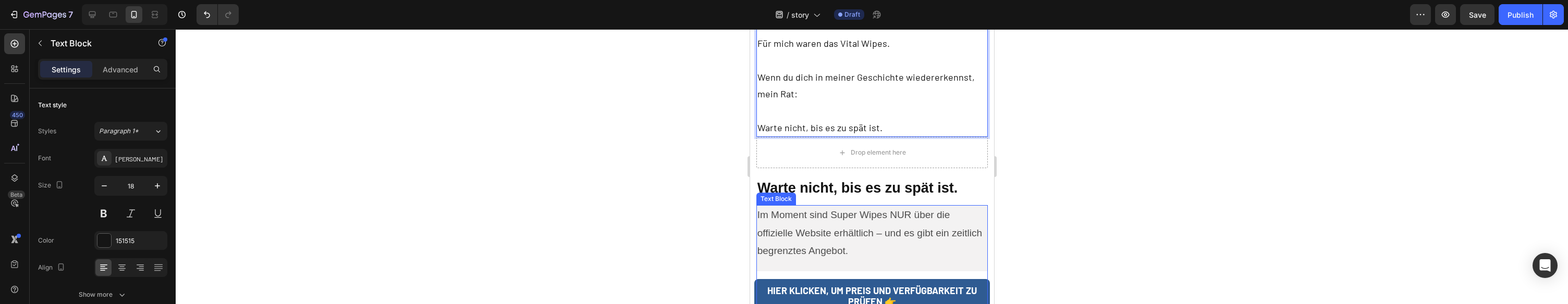
scroll to position [5632, 0]
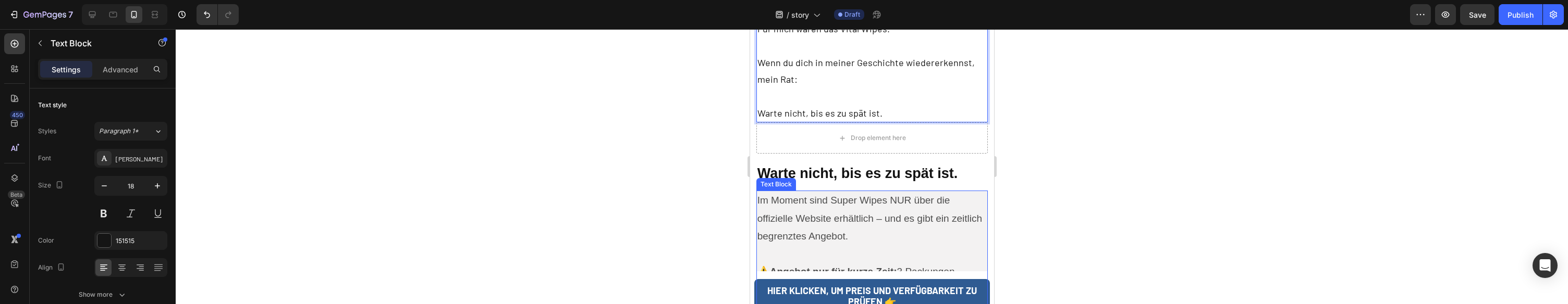
click at [835, 192] on p "Im Moment sind Super Wipes NUR über die offizielle Website erhältlich – und es …" at bounding box center [871, 219] width 230 height 54
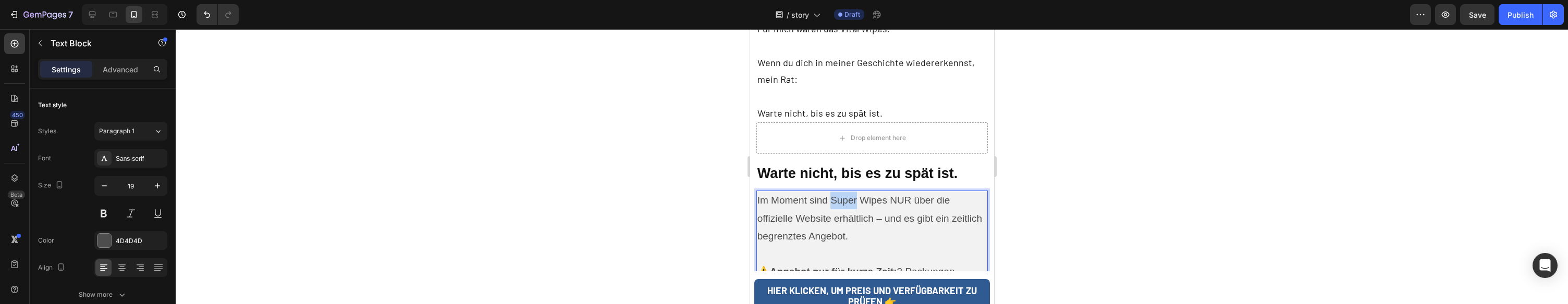
click at [835, 192] on p "Im Moment sind Super Wipes NUR über die offizielle Website erhältlich – und es …" at bounding box center [871, 219] width 230 height 54
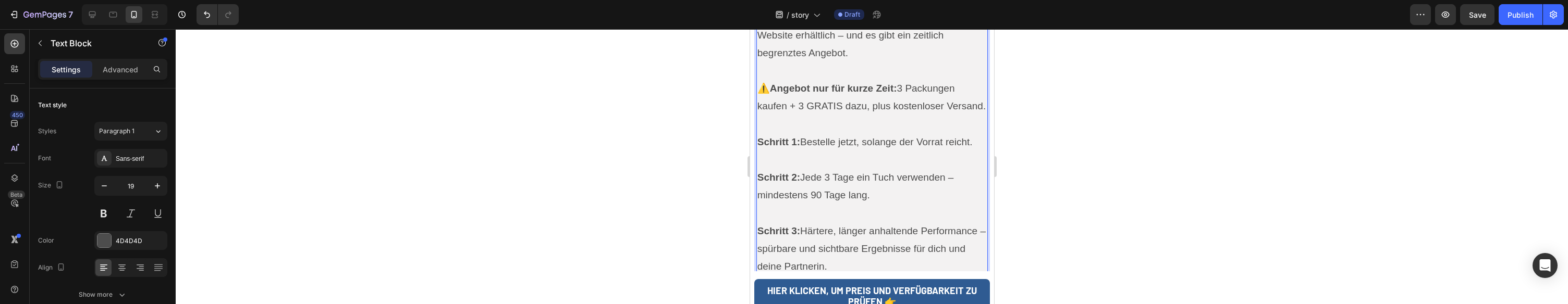
scroll to position [5834, 0]
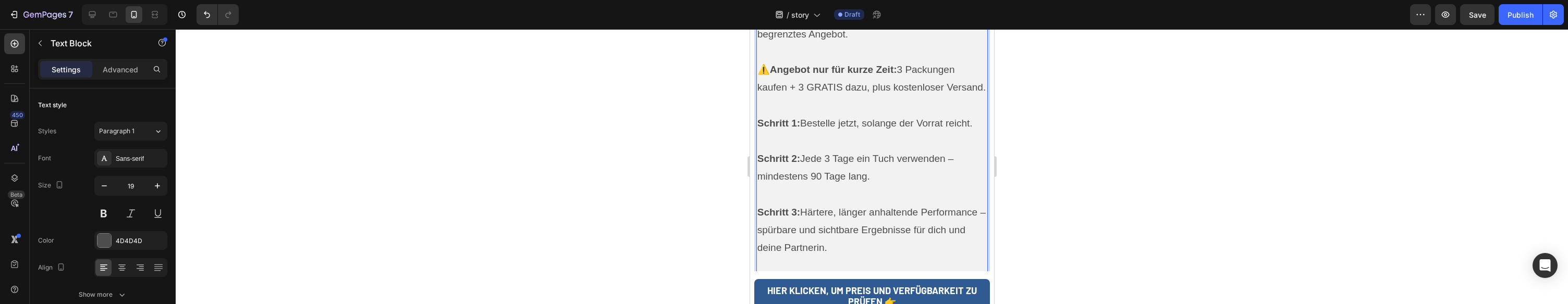
drag, startPoint x: 830, startPoint y: 130, endPoint x: 817, endPoint y: 128, distance: 13.2
click at [830, 130] on p "Schritt 1: Bestelle jetzt, solange der Vorrat reicht. Schritt 2: Jede 3 Tage ei…" at bounding box center [871, 195] width 230 height 160
drag, startPoint x: 818, startPoint y: 137, endPoint x: 842, endPoint y: 162, distance: 34.7
click at [843, 162] on p "Schritt 1: Bestelle jetzt, solange der Vorrat reicht. Schritt 2: Jede 3 Tage ei…" at bounding box center [871, 195] width 230 height 160
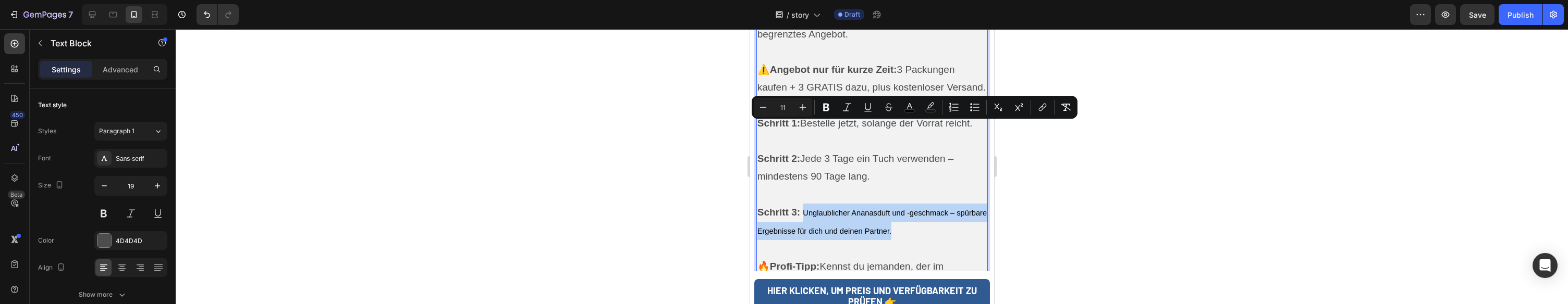
drag, startPoint x: 933, startPoint y: 147, endPoint x: 803, endPoint y: 129, distance: 131.2
click at [803, 129] on p "Schritt 1: Bestelle jetzt, solange der Vorrat reicht. Schritt 2: Jede 3 Tage ei…" at bounding box center [871, 186] width 230 height 144
click at [805, 107] on icon "Editor contextual toolbar" at bounding box center [803, 107] width 11 height 11
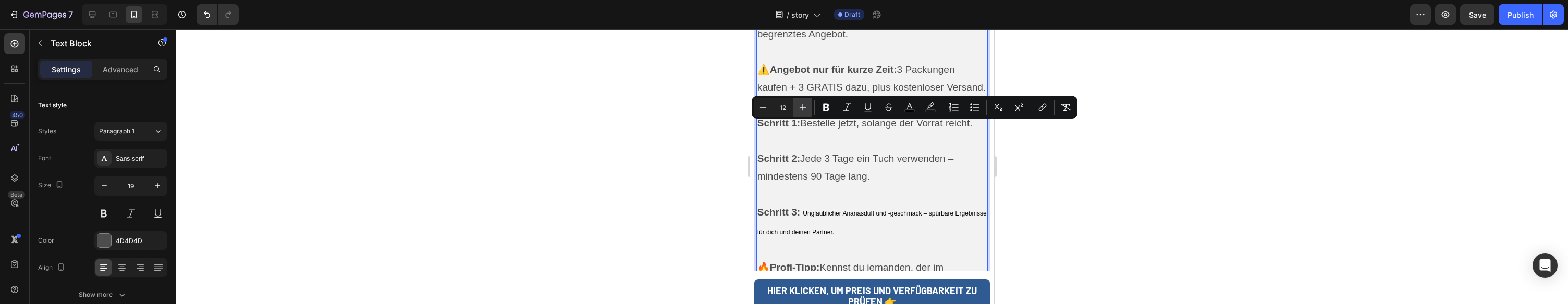
click at [805, 107] on icon "Editor contextual toolbar" at bounding box center [803, 107] width 11 height 11
type input "13"
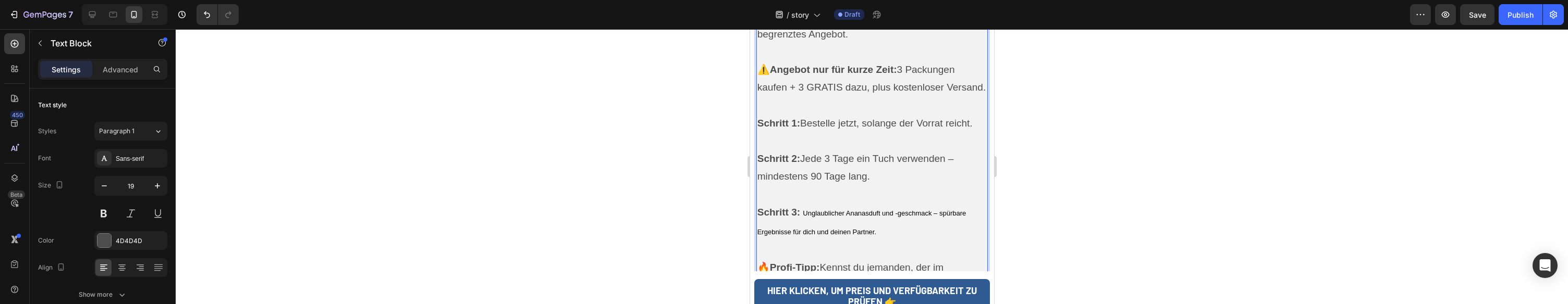
drag, startPoint x: 852, startPoint y: 66, endPoint x: 871, endPoint y: 67, distance: 19.0
click at [853, 115] on p "Schritt 1: Bestelle jetzt, solange der Vorrat reicht. Schritt 2: Jede 3 Tage ei…" at bounding box center [871, 187] width 230 height 145
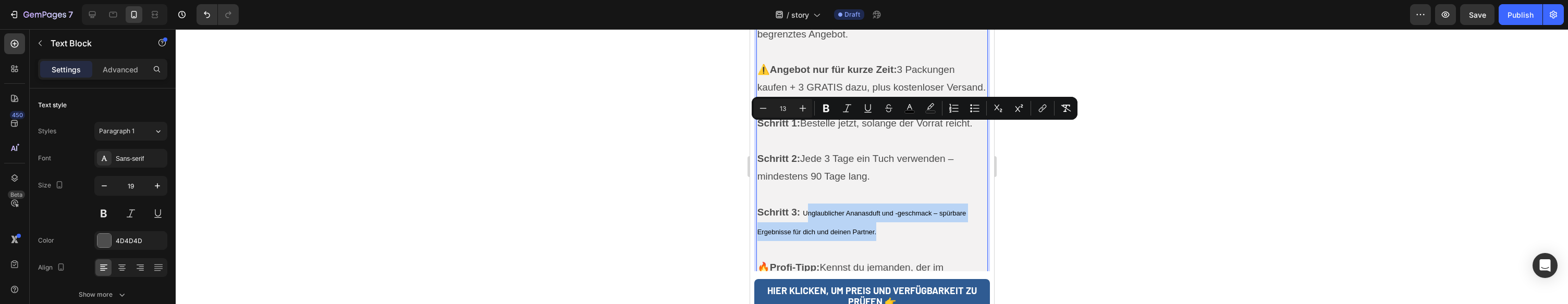
drag, startPoint x: 812, startPoint y: 127, endPoint x: 805, endPoint y: 127, distance: 7.0
click at [805, 127] on p "Schritt 1: Bestelle jetzt, solange der Vorrat reicht. Schritt 2: Jede 3 Tage ei…" at bounding box center [871, 187] width 230 height 145
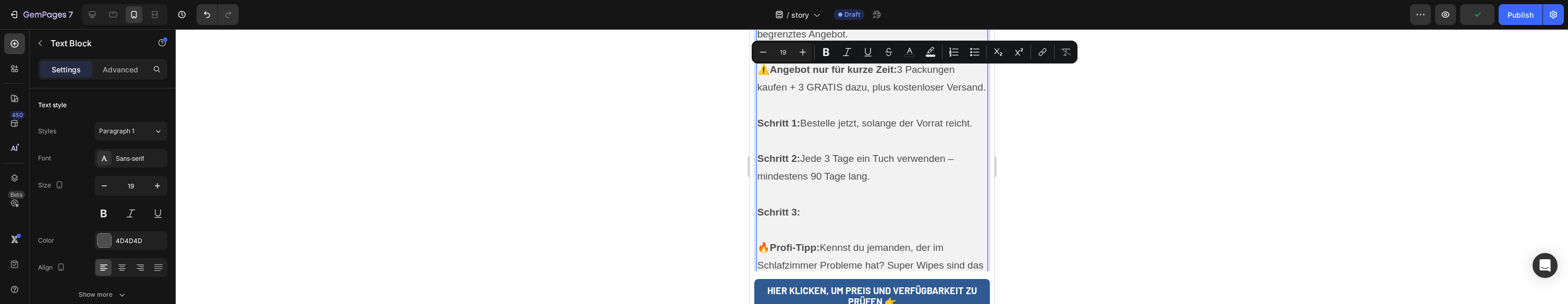
drag, startPoint x: 837, startPoint y: 85, endPoint x: 811, endPoint y: 85, distance: 26.0
click at [805, 115] on p "Schritt 1: Bestelle jetzt, solange der Vorrat reicht. Schritt 2: Jede 3 Tage ei…" at bounding box center [871, 177] width 230 height 125
copy p "Jede 3 Tage ein Tuch verwenden – mindestens 90 Tage lang."
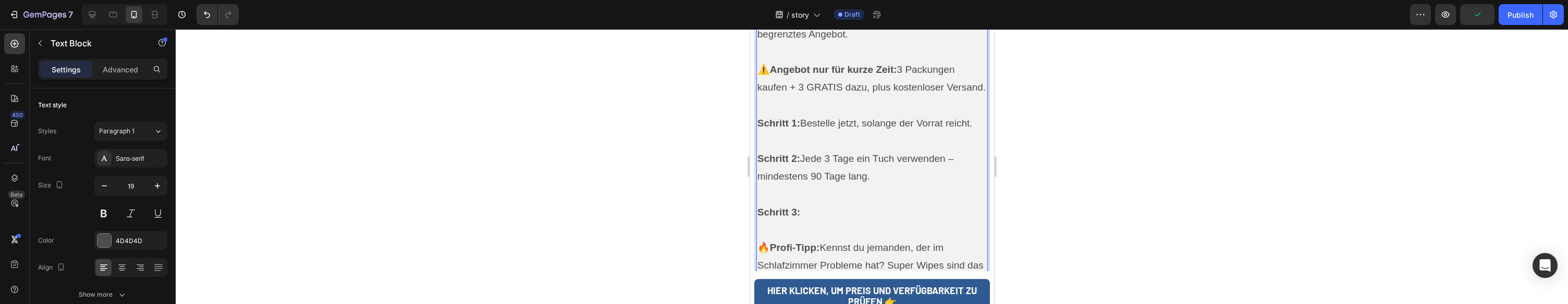
click at [832, 128] on p "Schritt 1: Bestelle jetzt, solange der Vorrat reicht. Schritt 2: Jede 3 Tage ei…" at bounding box center [871, 177] width 230 height 125
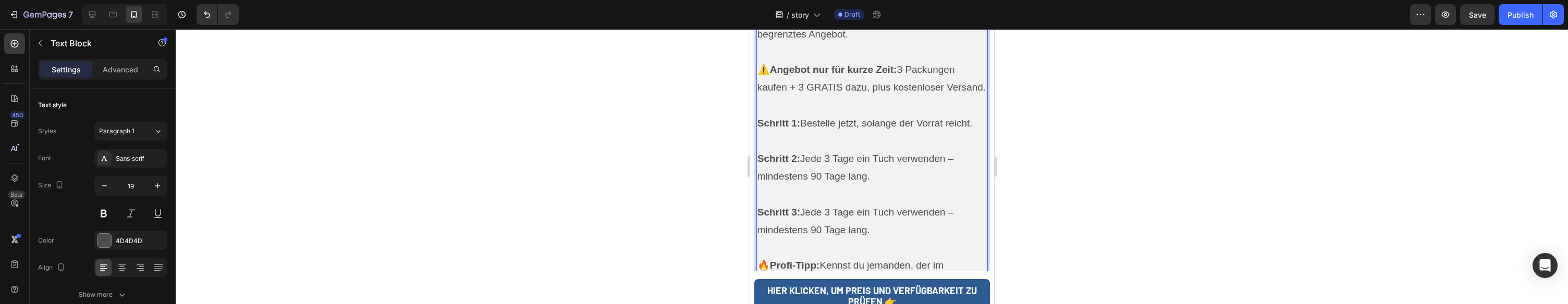
drag, startPoint x: 875, startPoint y: 150, endPoint x: 803, endPoint y: 129, distance: 75.0
click at [803, 129] on p "Schritt 1: Bestelle jetzt, solange der Vorrat reicht. Schritt 2: Jede 3 Tage ei…" at bounding box center [871, 186] width 230 height 143
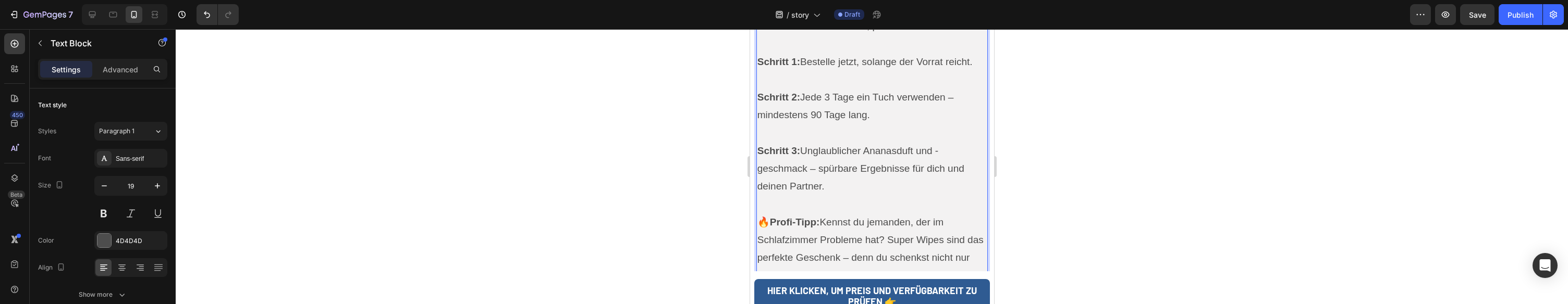
scroll to position [5905, 0]
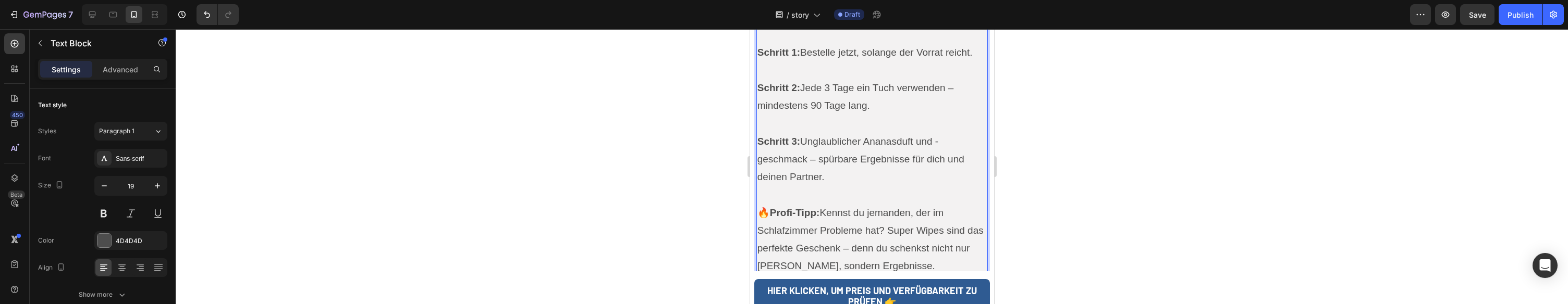
click at [891, 204] on p "🔥 Profi-Tipp: Kennst du jemanden, der im Schlafzimmer Probleme hat? Super Wipes…" at bounding box center [871, 240] width 230 height 72
click at [898, 204] on p "🔥 Profi-Tipp: Kennst du jemanden, der im Schlafzimmer Probleme hat? Super Wipes…" at bounding box center [871, 240] width 230 height 72
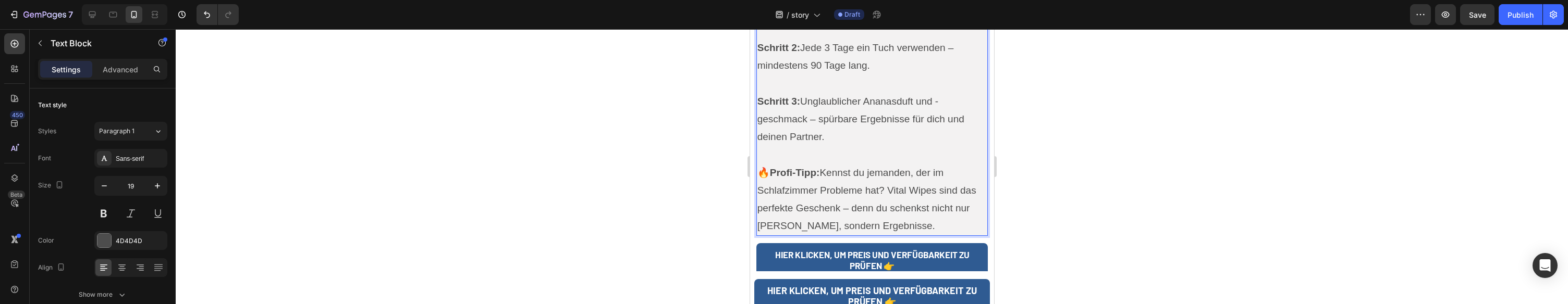
scroll to position [5959, 0]
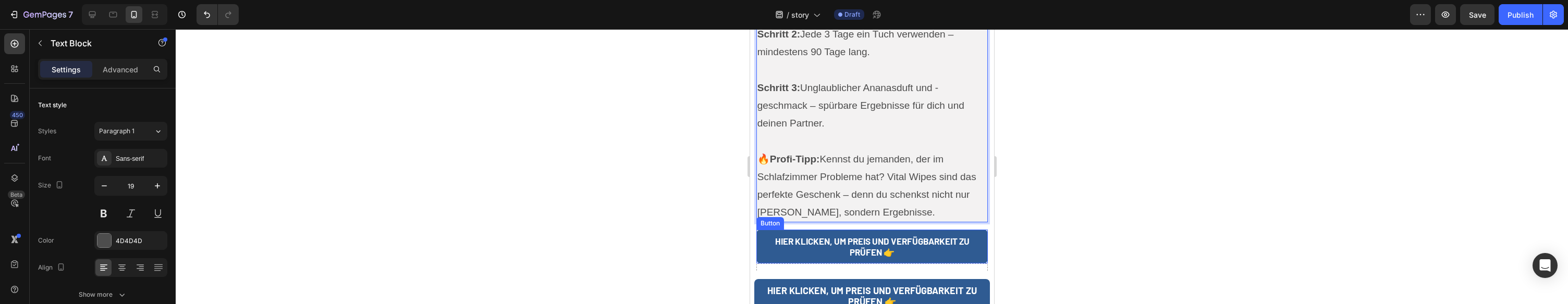
click at [764, 230] on link "HIER KLICKEN, UM PREIS UND VERFÜGBARKEIT ZU PRÜFEN 👉" at bounding box center [872, 246] width 232 height 34
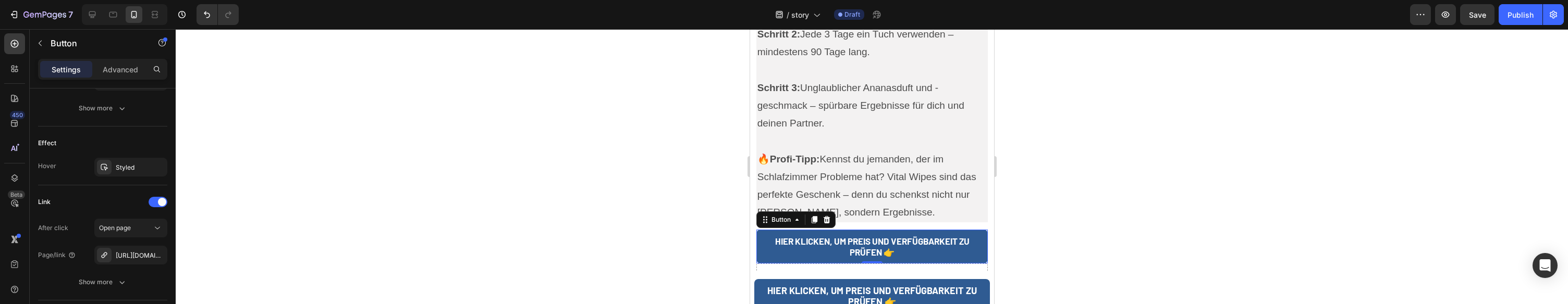
scroll to position [583, 0]
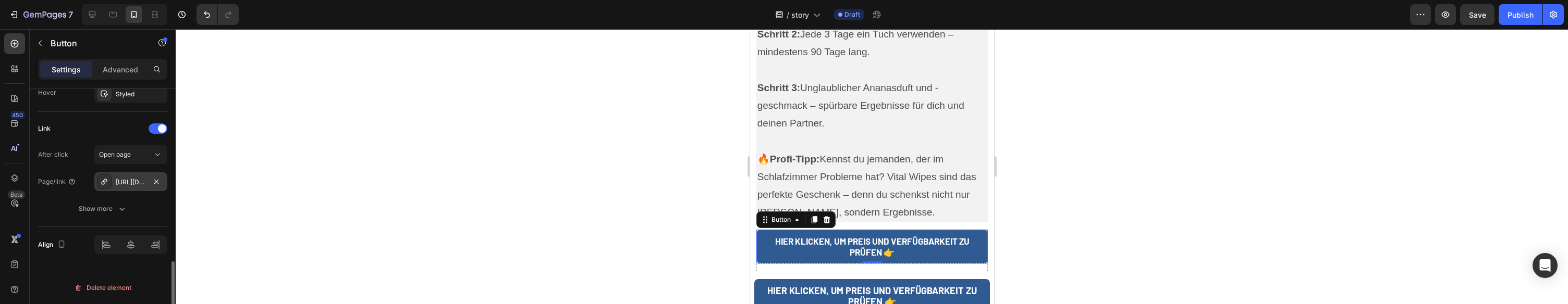
click at [132, 189] on div "https://superwipes.de/superwipes" at bounding box center [131, 181] width 73 height 19
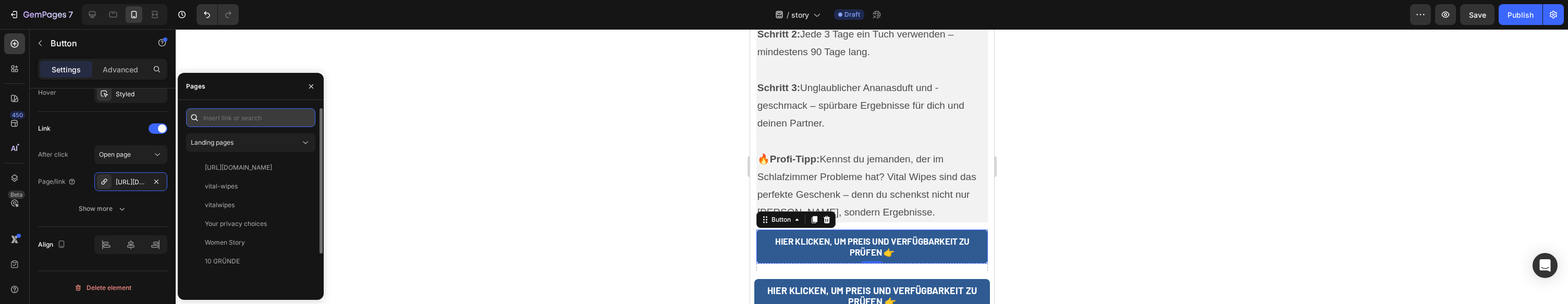
click at [253, 121] on input "text" at bounding box center [251, 118] width 129 height 19
paste input "https://vitalwipes.de/pages/vitalwipes"
type input "https://vitalwipes.de/pages/vitalwipes"
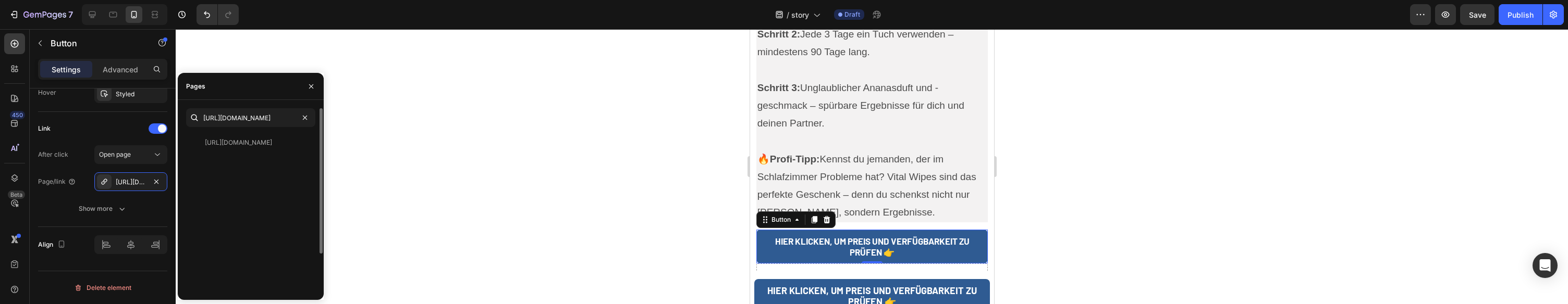
scroll to position [0, 0]
drag, startPoint x: 262, startPoint y: 164, endPoint x: 264, endPoint y: 152, distance: 12.2
click at [262, 164] on div "https://vitalwipes.de/pages/vitalwipes View" at bounding box center [251, 236] width 129 height 207
click at [260, 148] on div "https://vitalwipes.de/pages/vitalwipes View" at bounding box center [249, 142] width 125 height 19
click at [270, 143] on div "https://vitalwipes.de/pages/vitalwipes" at bounding box center [238, 142] width 67 height 9
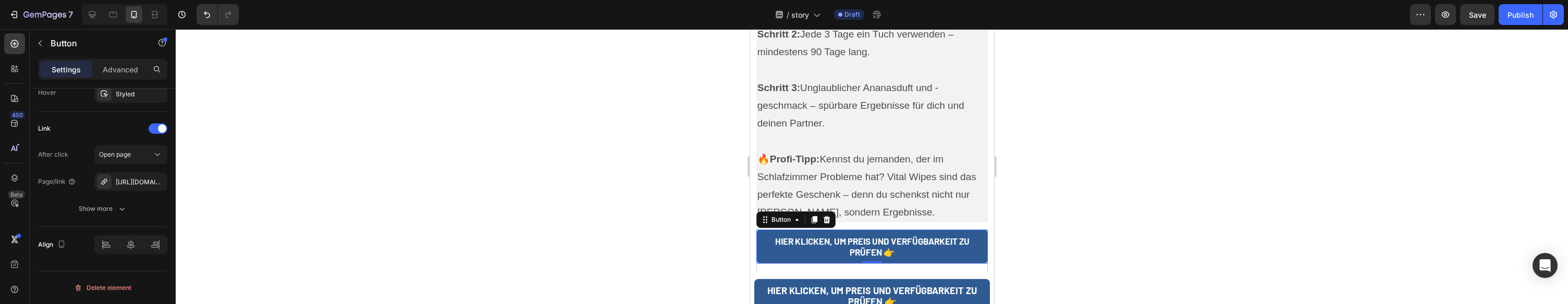
drag, startPoint x: 514, startPoint y: 150, endPoint x: 598, endPoint y: 174, distance: 87.4
click at [513, 150] on div at bounding box center [871, 166] width 1392 height 275
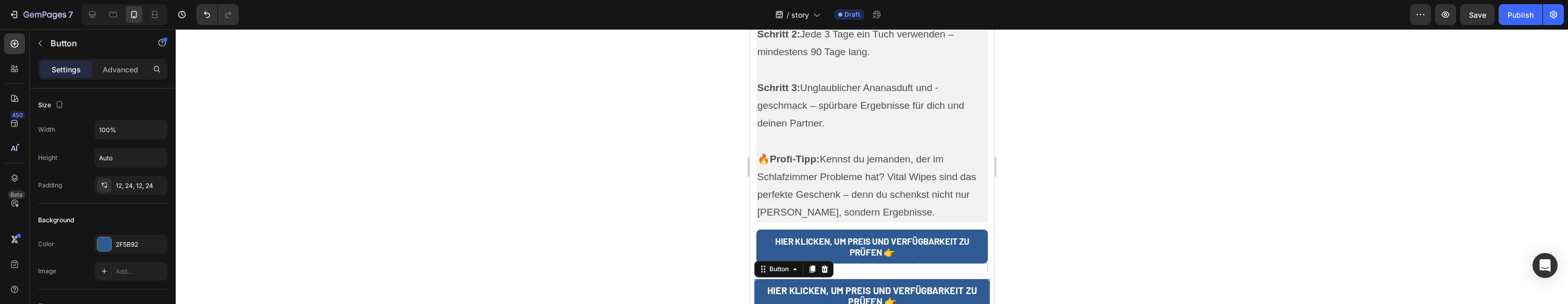
click at [758, 289] on link "HIER KLICKEN, UM PREIS UND VERFÜGBARKEIT ZU PRÜFEN 👉" at bounding box center [872, 297] width 236 height 35
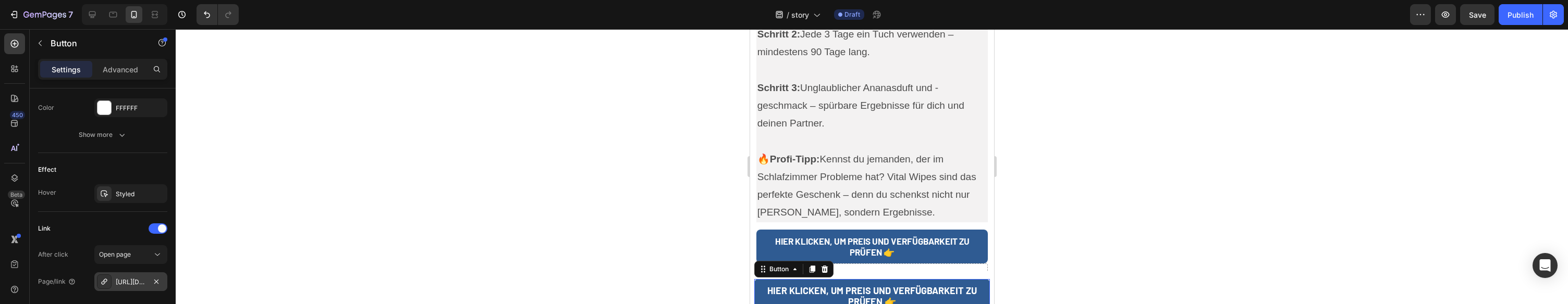
scroll to position [583, 0]
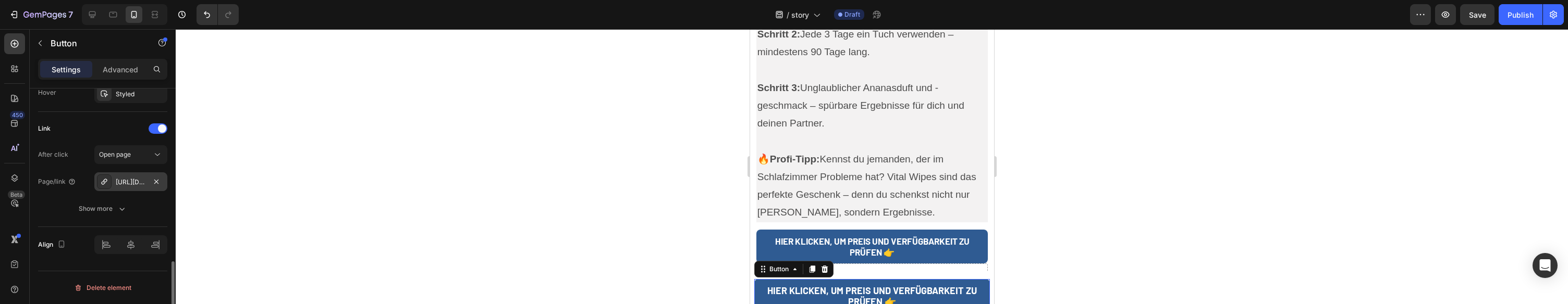
click at [129, 184] on div "https://superwipes.de/superwipes" at bounding box center [131, 182] width 30 height 9
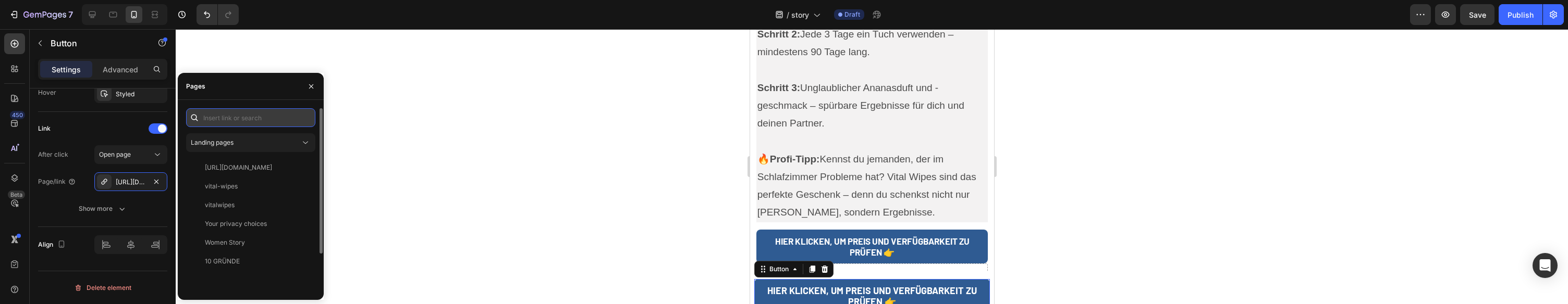
click at [262, 113] on input "text" at bounding box center [251, 118] width 129 height 19
paste input "https://vitalwipes.de/pages/vitalwipes"
type input "https://vitalwipes.de/pages/vitalwipes"
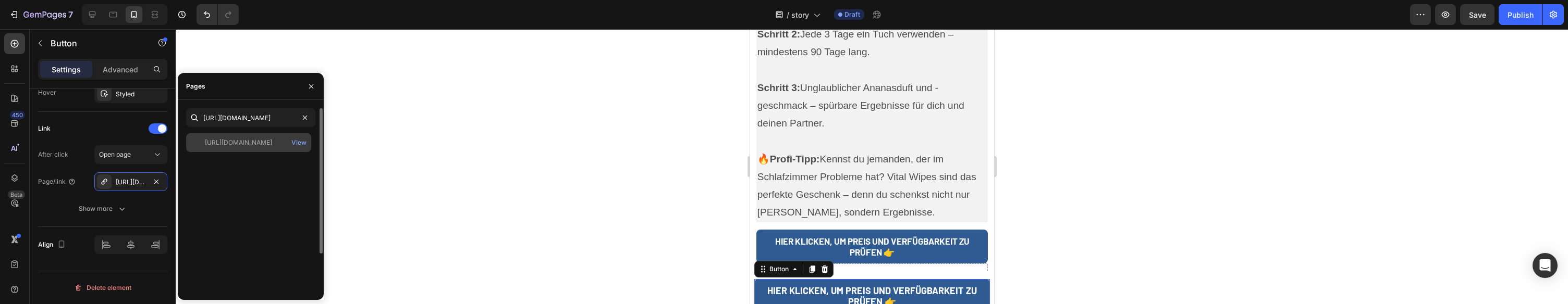
click at [253, 146] on div "https://vitalwipes.de/pages/vitalwipes" at bounding box center [238, 142] width 67 height 9
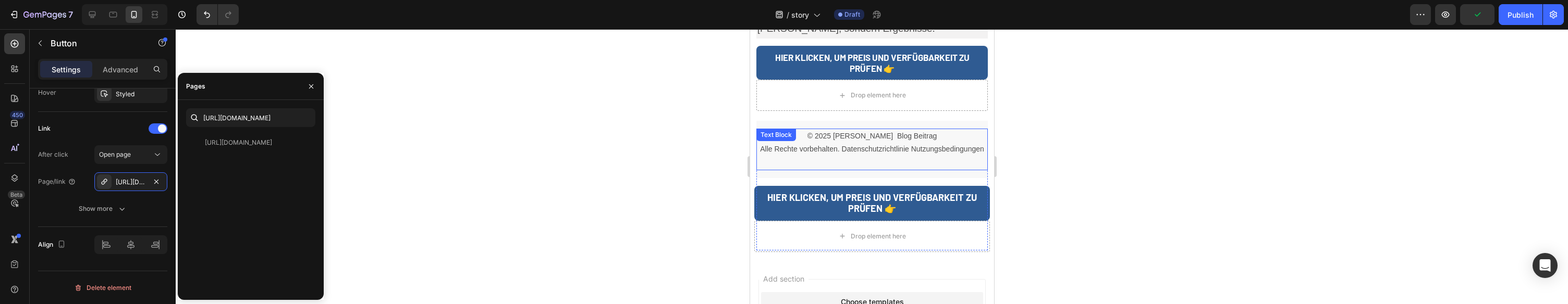
scroll to position [6131, 0]
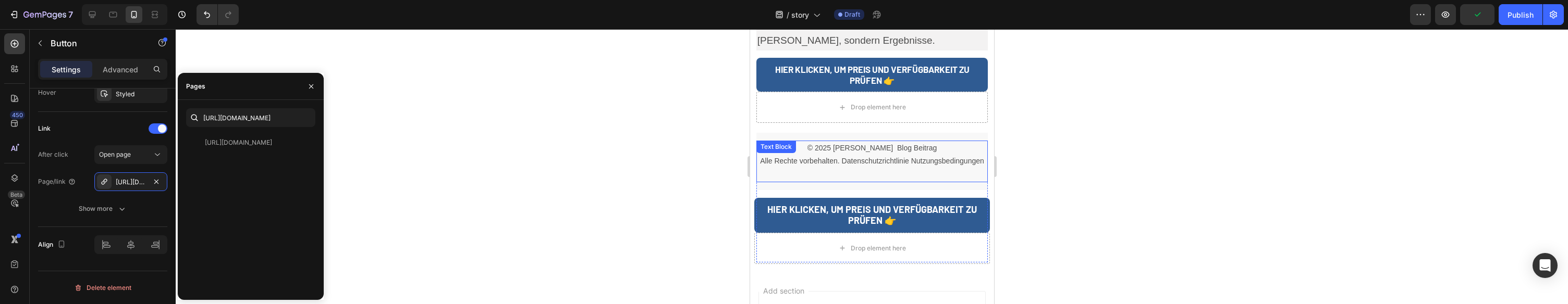
click at [862, 142] on p "© 2025 Thomas H. Blog Beitrag Alle Rechte vorbehalten. Datenschutzrichtlinie Nu…" at bounding box center [871, 154] width 230 height 26
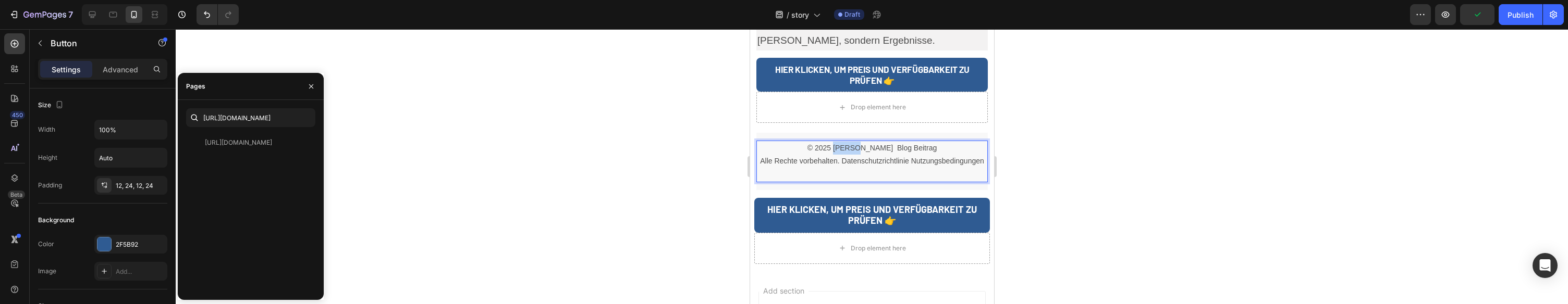
click at [862, 142] on p "© 2025 Thomas H. Blog Beitrag Alle Rechte vorbehalten. Datenschutzrichtlinie Nu…" at bounding box center [871, 154] width 230 height 26
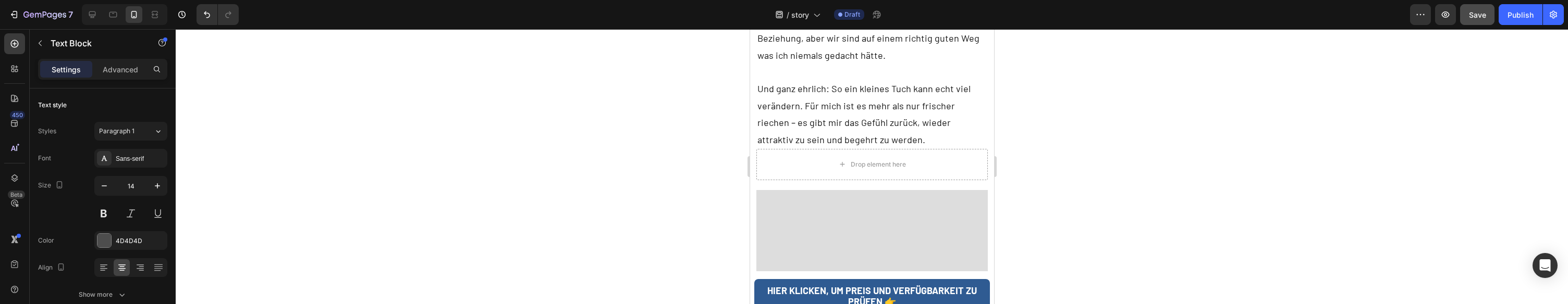
scroll to position [5127, 0]
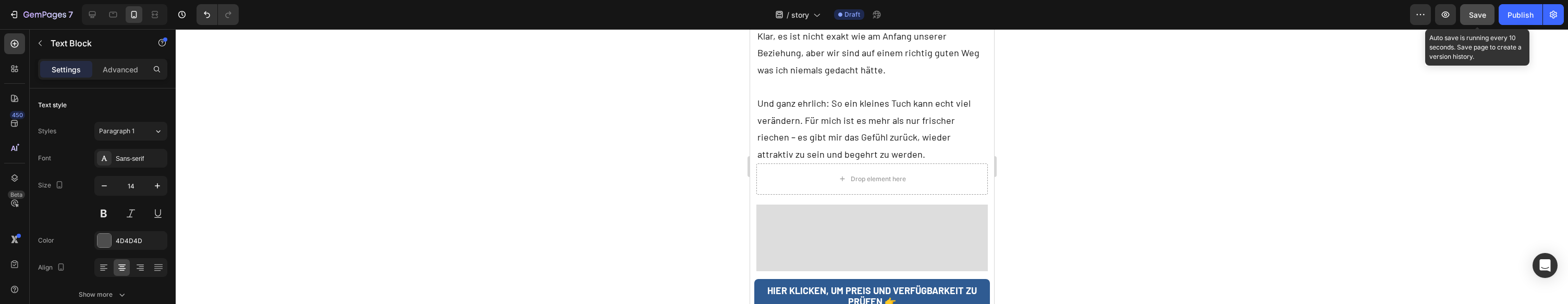
click at [1473, 16] on span "Save" at bounding box center [1478, 15] width 17 height 9
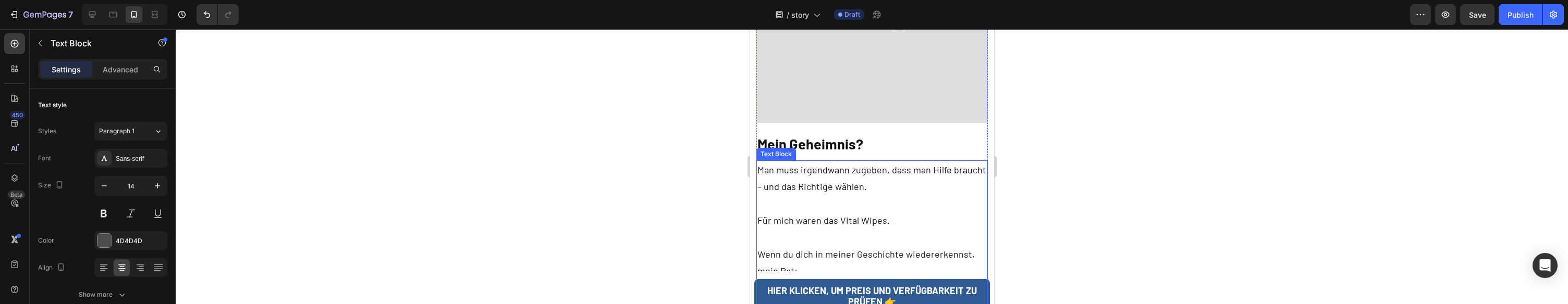
scroll to position [5442, 0]
